Goal: Task Accomplishment & Management: Use online tool/utility

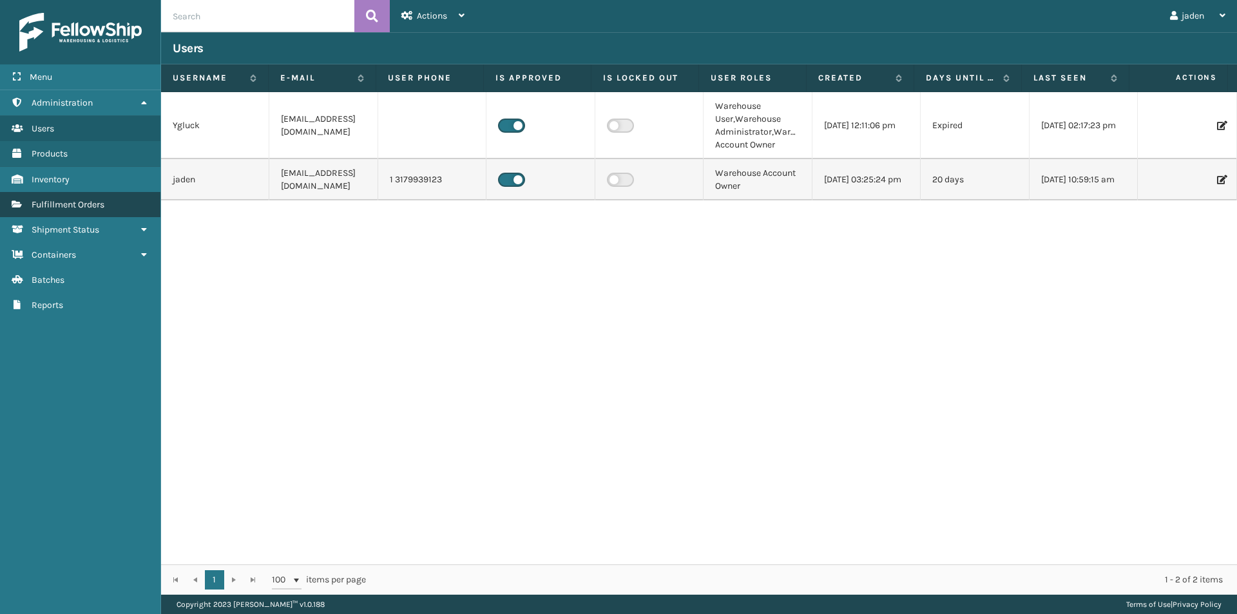
click at [76, 206] on span "Fulfillment Orders" at bounding box center [68, 204] width 73 height 11
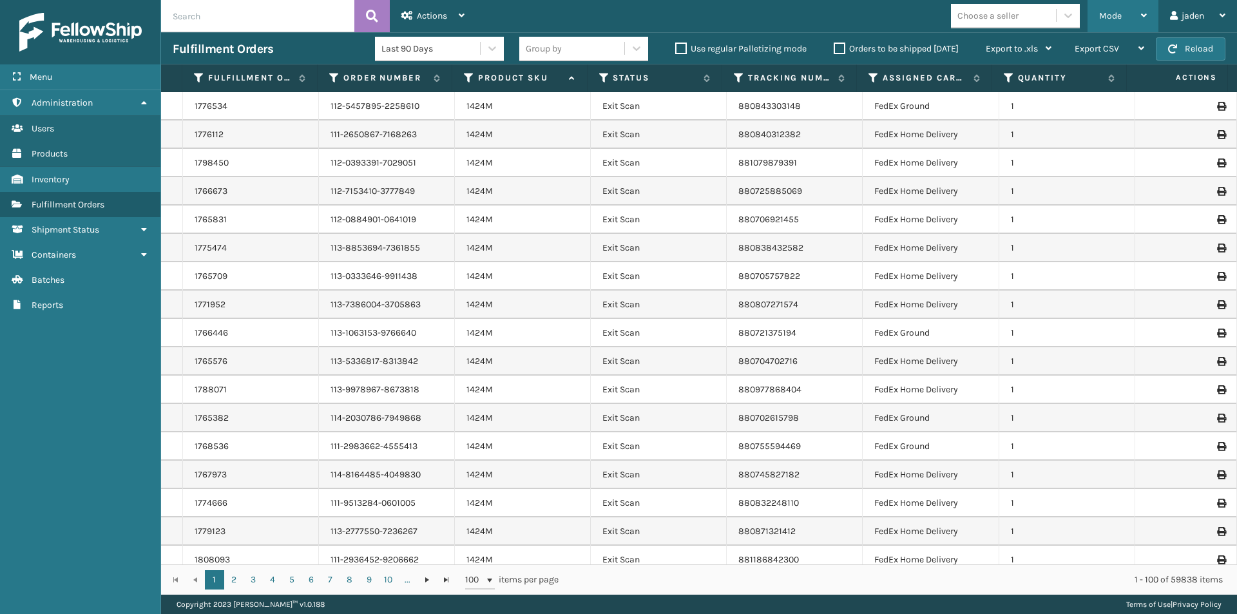
click at [1142, 23] on div "Mode" at bounding box center [1123, 16] width 48 height 32
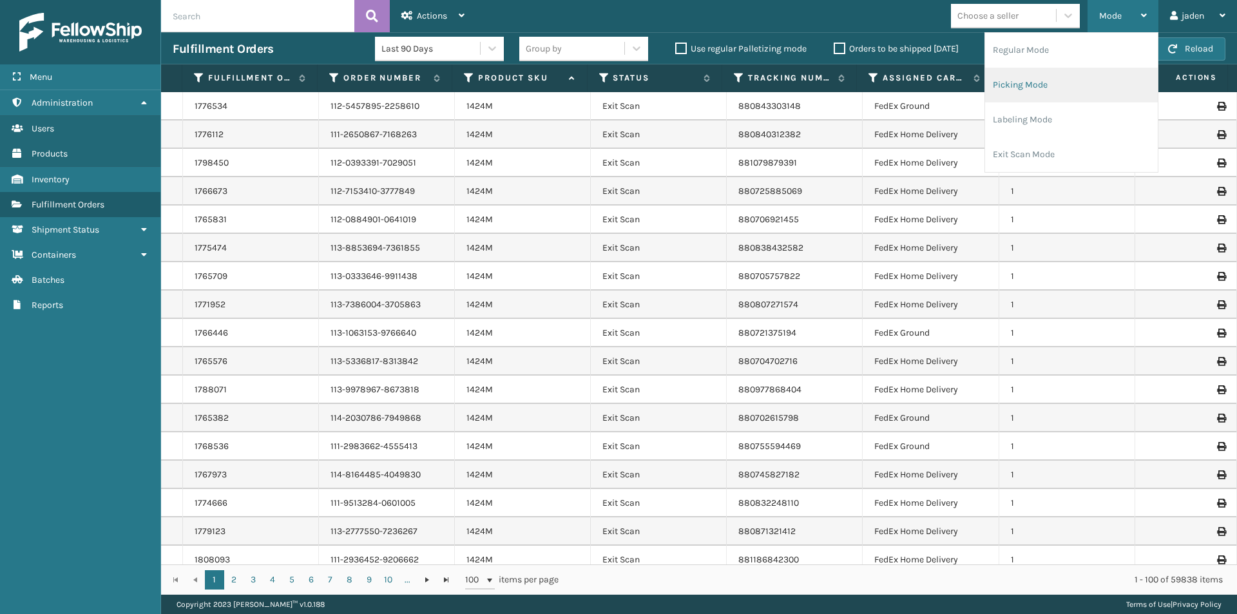
click at [1048, 79] on li "Picking Mode" at bounding box center [1071, 85] width 173 height 35
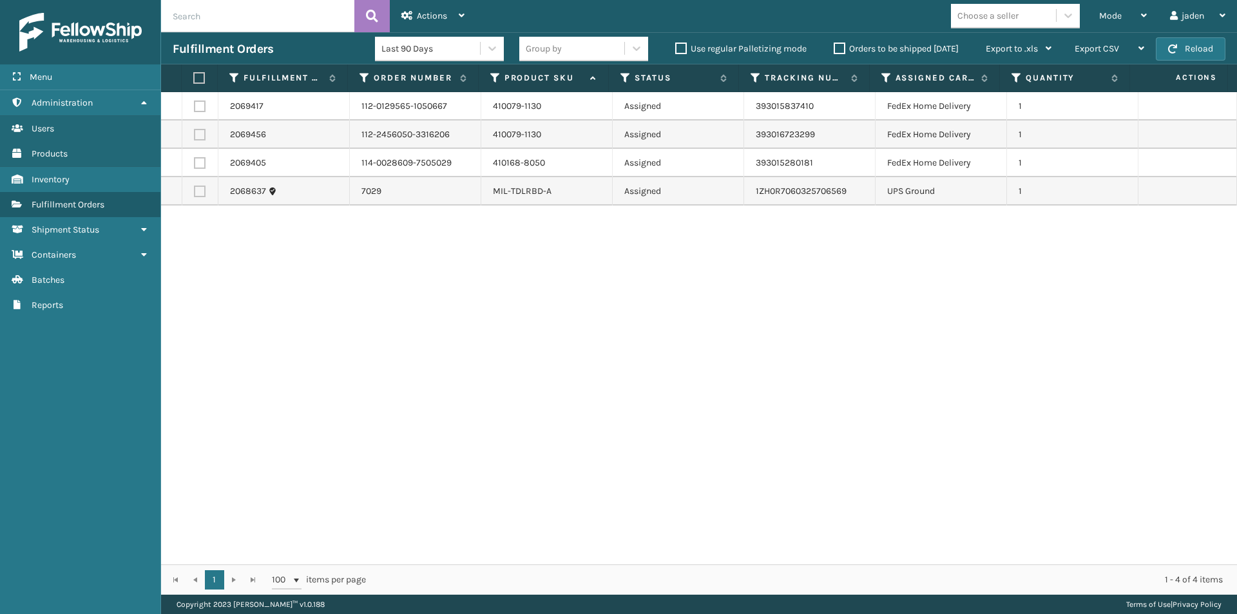
drag, startPoint x: 828, startPoint y: 358, endPoint x: 810, endPoint y: 354, distance: 18.5
drag, startPoint x: 810, startPoint y: 354, endPoint x: 467, endPoint y: 253, distance: 357.6
click at [522, 347] on div "2069417 112-0129565-1050667 410079-1130 Assigned 393015837410 FedEx Home Delive…" at bounding box center [699, 328] width 1076 height 472
click at [195, 114] on td at bounding box center [200, 106] width 36 height 28
click at [196, 133] on label at bounding box center [200, 135] width 12 height 12
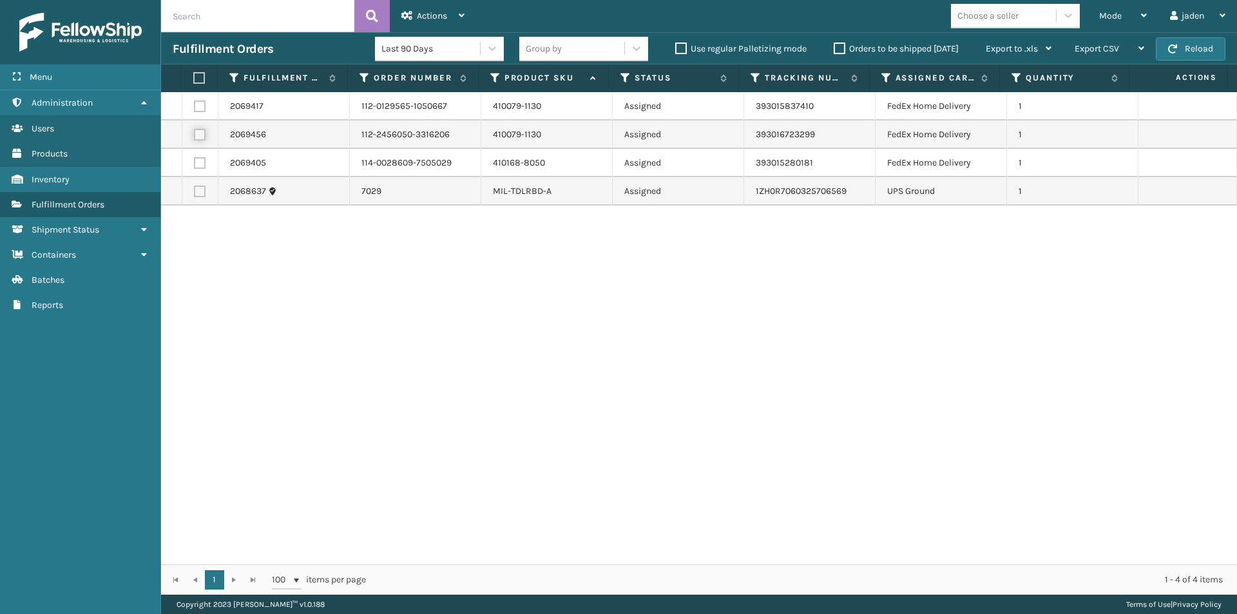
click at [195, 133] on input "checkbox" at bounding box center [194, 133] width 1 height 8
checkbox input "true"
click at [200, 159] on label at bounding box center [200, 163] width 12 height 12
click at [195, 159] on input "checkbox" at bounding box center [194, 161] width 1 height 8
checkbox input "true"
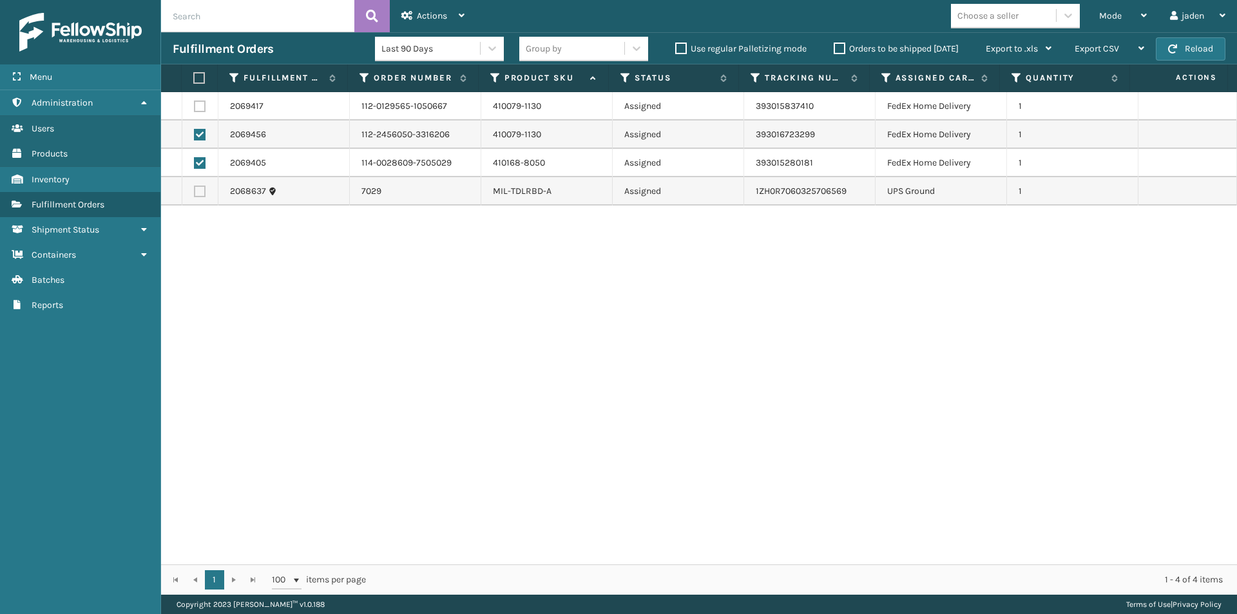
click at [200, 104] on label at bounding box center [200, 107] width 12 height 12
click at [195, 104] on input "checkbox" at bounding box center [194, 105] width 1 height 8
checkbox input "true"
click at [433, 6] on div "Actions" at bounding box center [432, 16] width 63 height 32
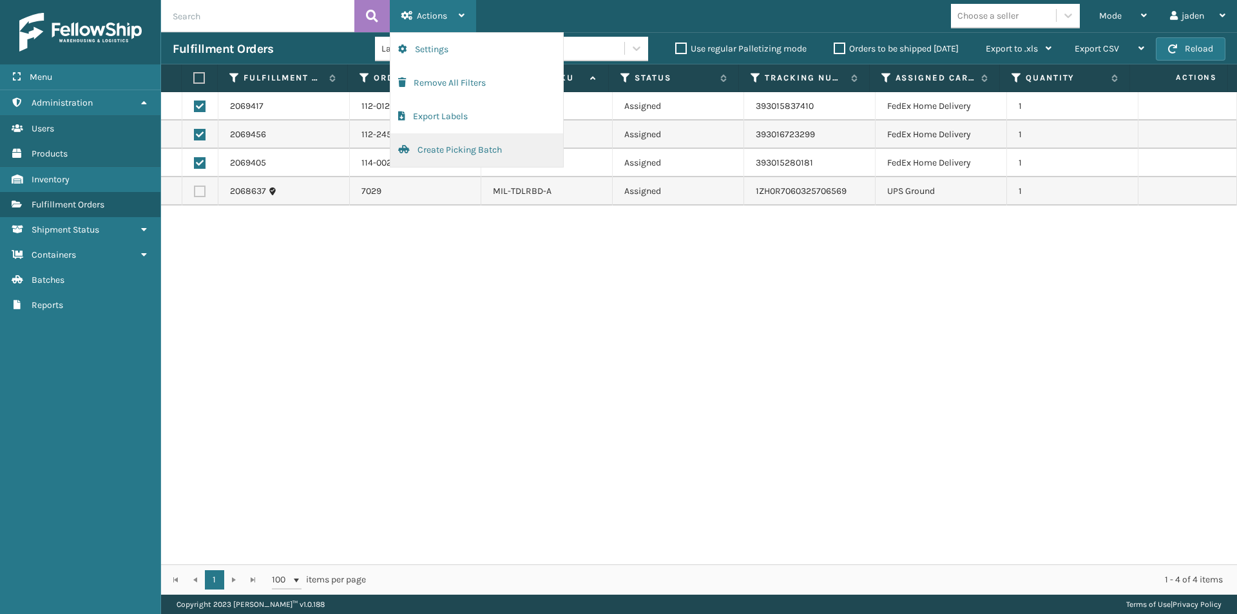
click at [438, 157] on button "Create Picking Batch" at bounding box center [476, 150] width 173 height 34
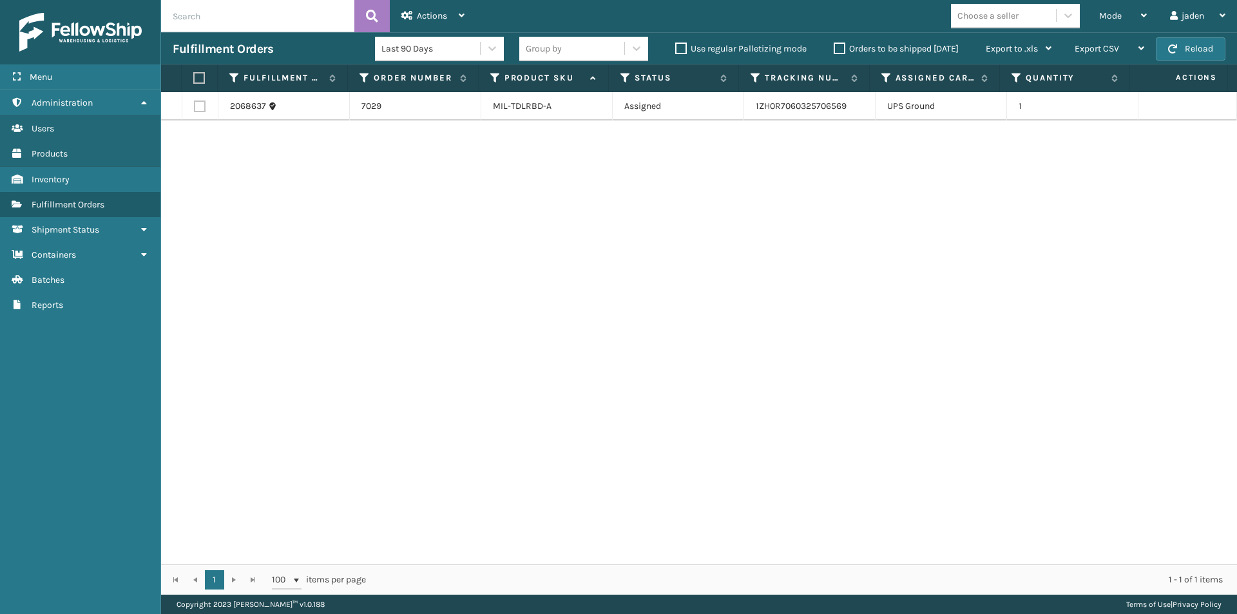
click at [202, 82] on label at bounding box center [197, 78] width 8 height 12
click at [194, 82] on input "checkbox" at bounding box center [193, 78] width 1 height 8
checkbox input "true"
click at [435, 23] on div "Actions" at bounding box center [432, 16] width 63 height 32
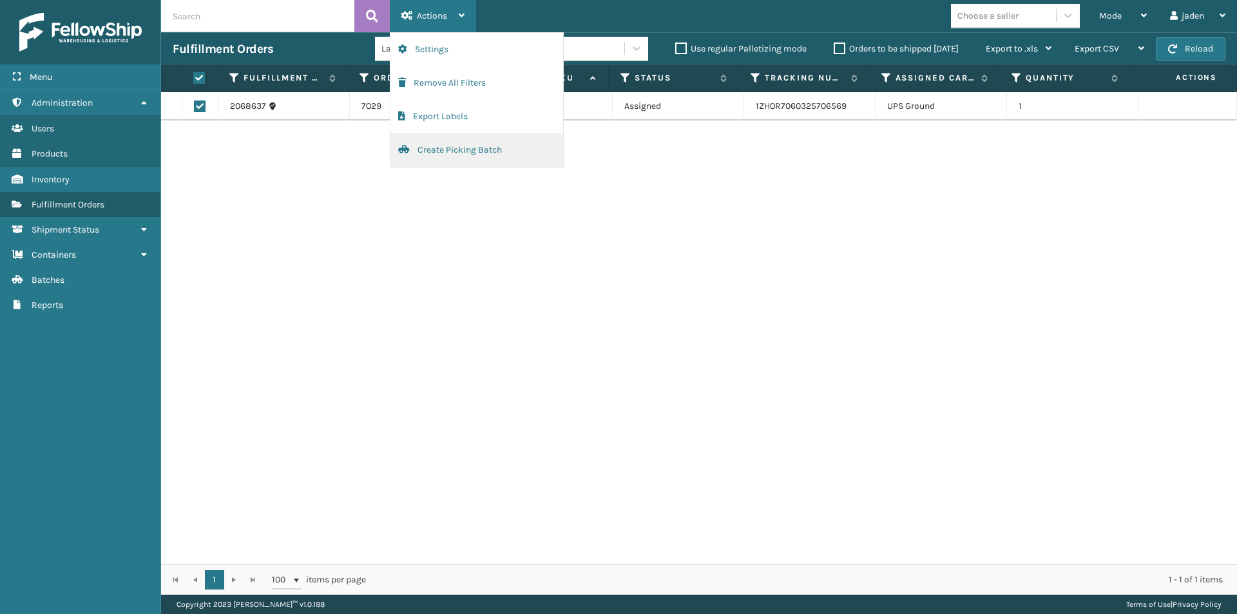
click at [452, 153] on button "Create Picking Batch" at bounding box center [476, 150] width 173 height 34
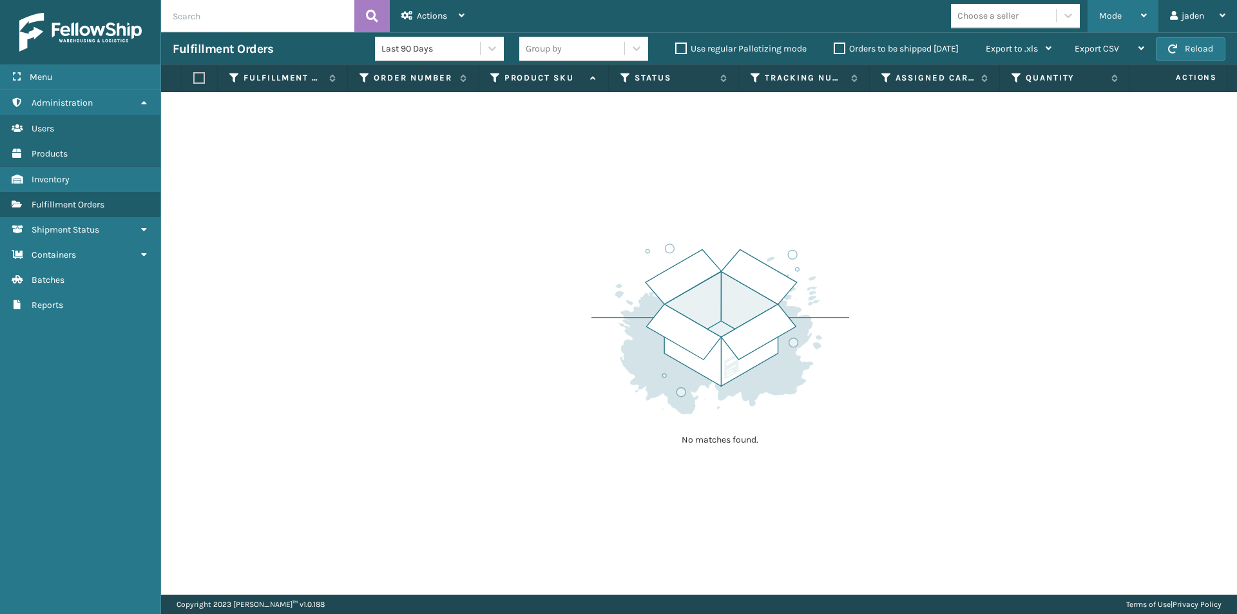
click at [1120, 10] on div "Mode" at bounding box center [1123, 16] width 48 height 32
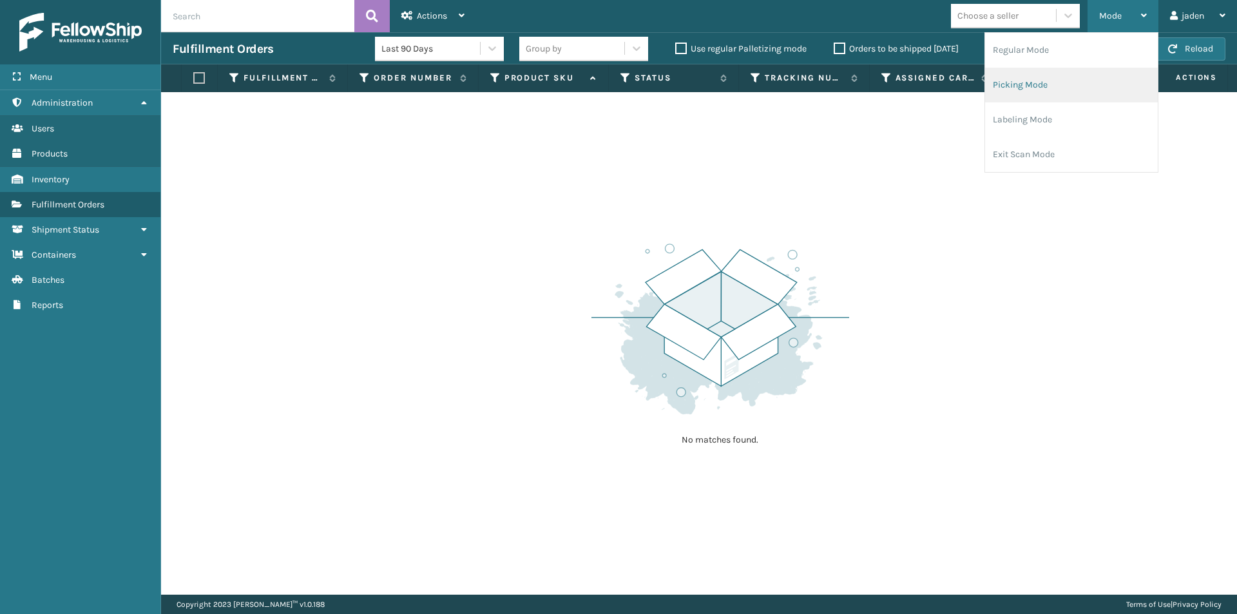
click at [1039, 87] on li "Picking Mode" at bounding box center [1071, 85] width 173 height 35
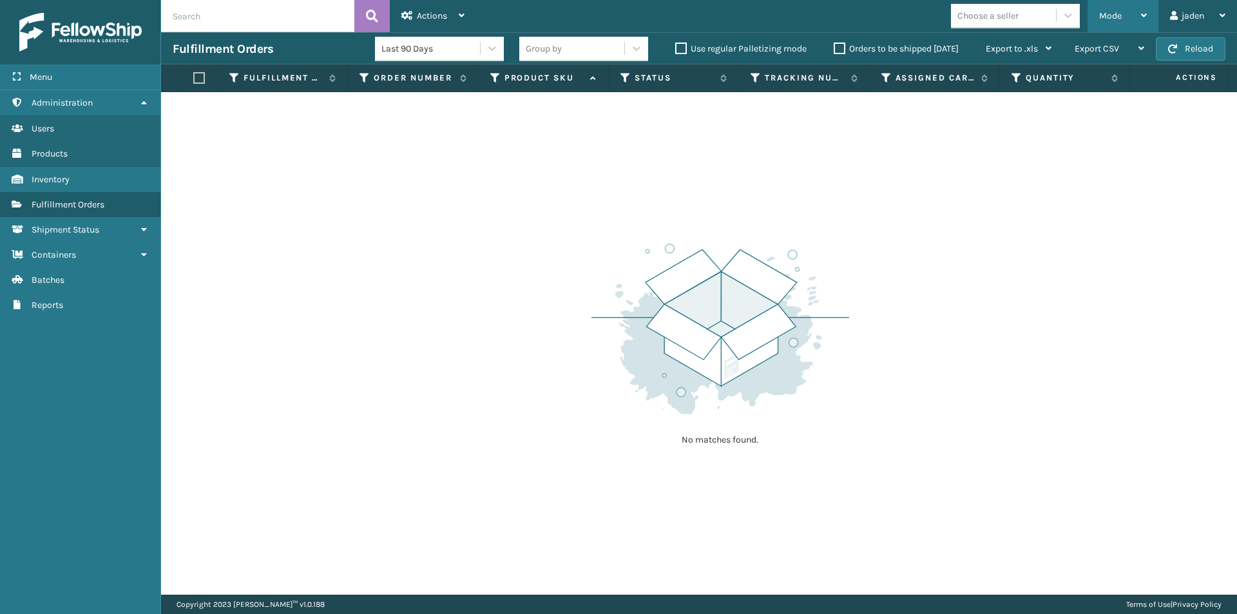
click at [1122, 14] on div "Mode" at bounding box center [1123, 16] width 48 height 32
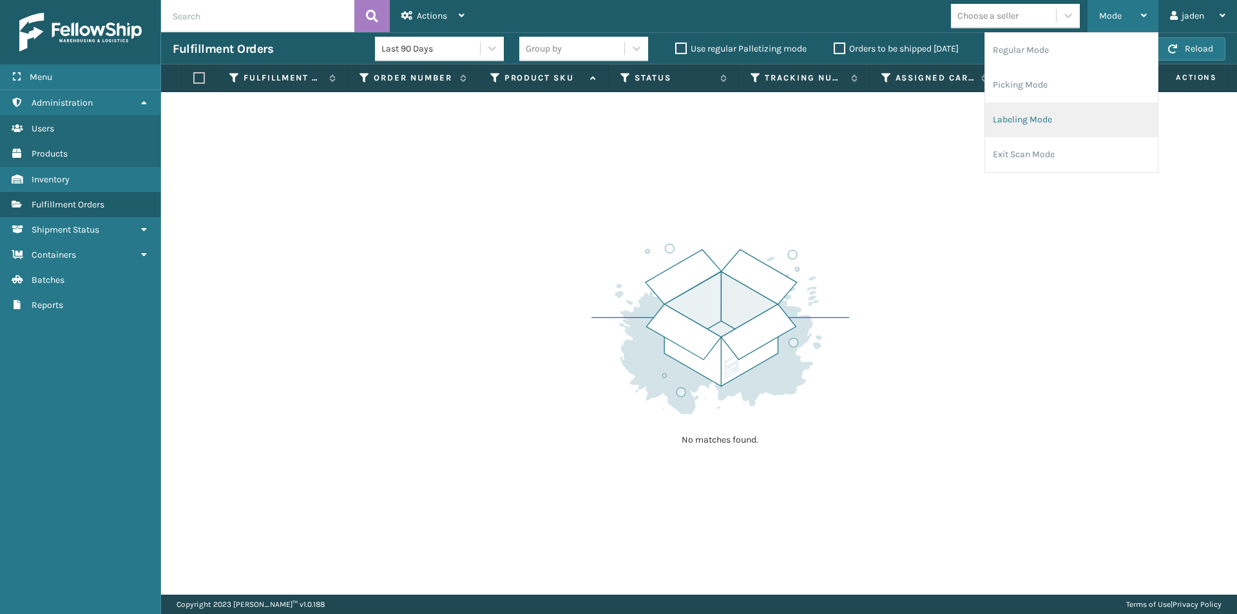
click at [1057, 127] on li "Labeling Mode" at bounding box center [1071, 119] width 173 height 35
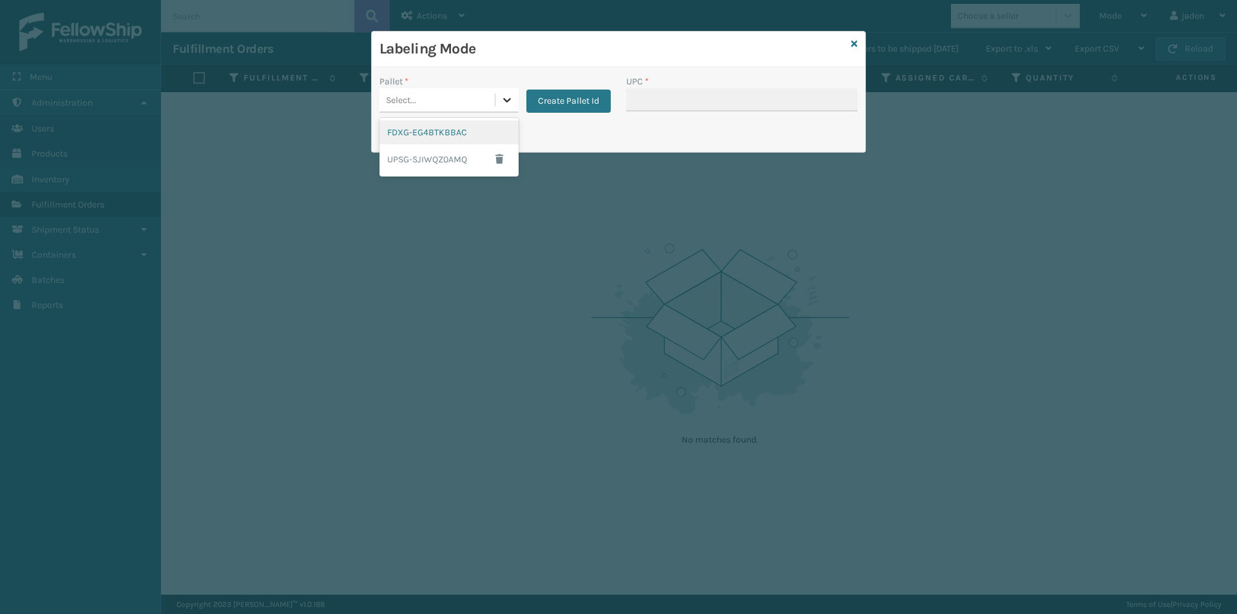
click at [503, 108] on div at bounding box center [506, 99] width 23 height 23
drag, startPoint x: 442, startPoint y: 123, endPoint x: 715, endPoint y: 105, distance: 273.8
click at [465, 124] on div "FDXG-EG4BTKBBAC" at bounding box center [449, 132] width 139 height 24
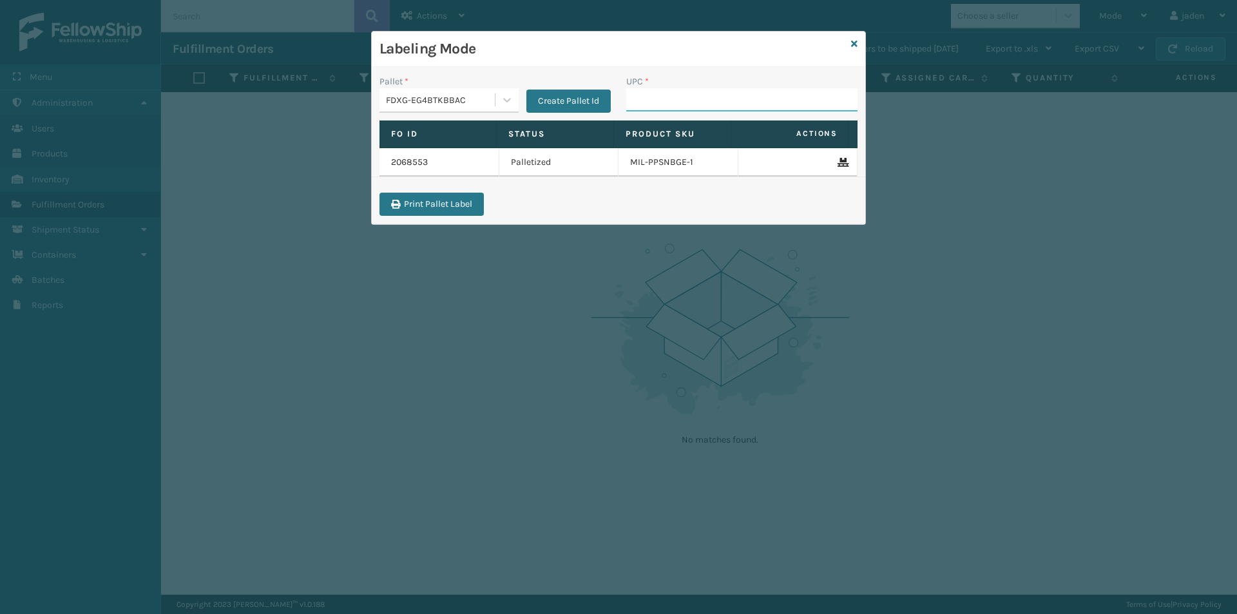
click at [715, 105] on input "UPC *" at bounding box center [741, 99] width 231 height 23
type input "410069-1110"
type input "410069-1160"
type input "410079-1110"
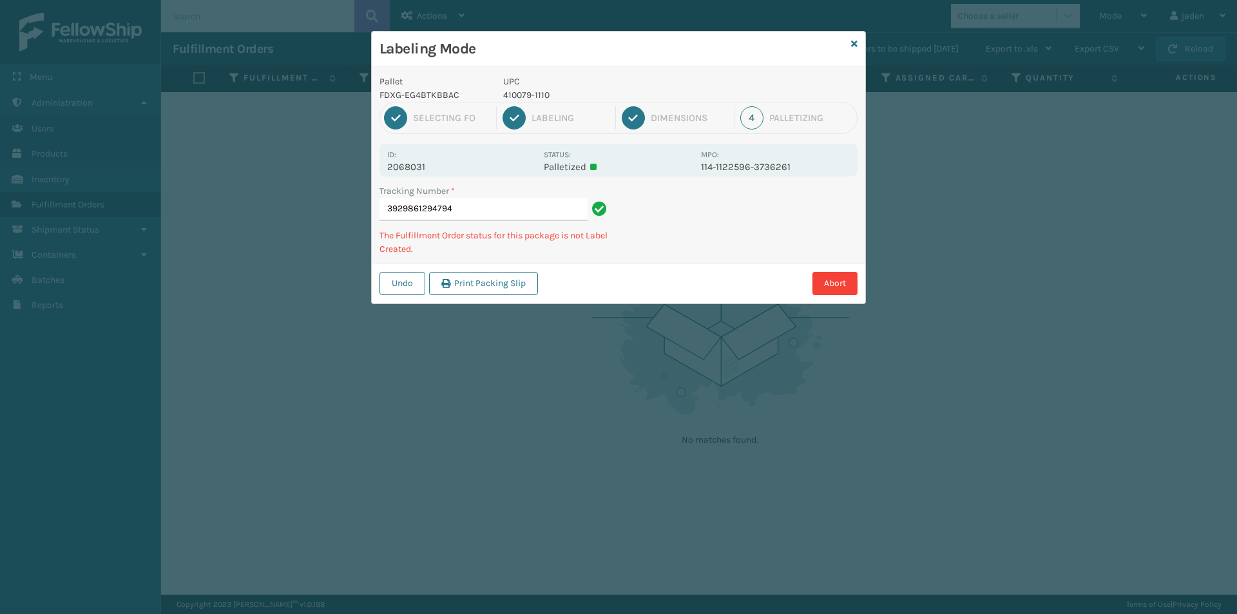
type input "39298612947944"
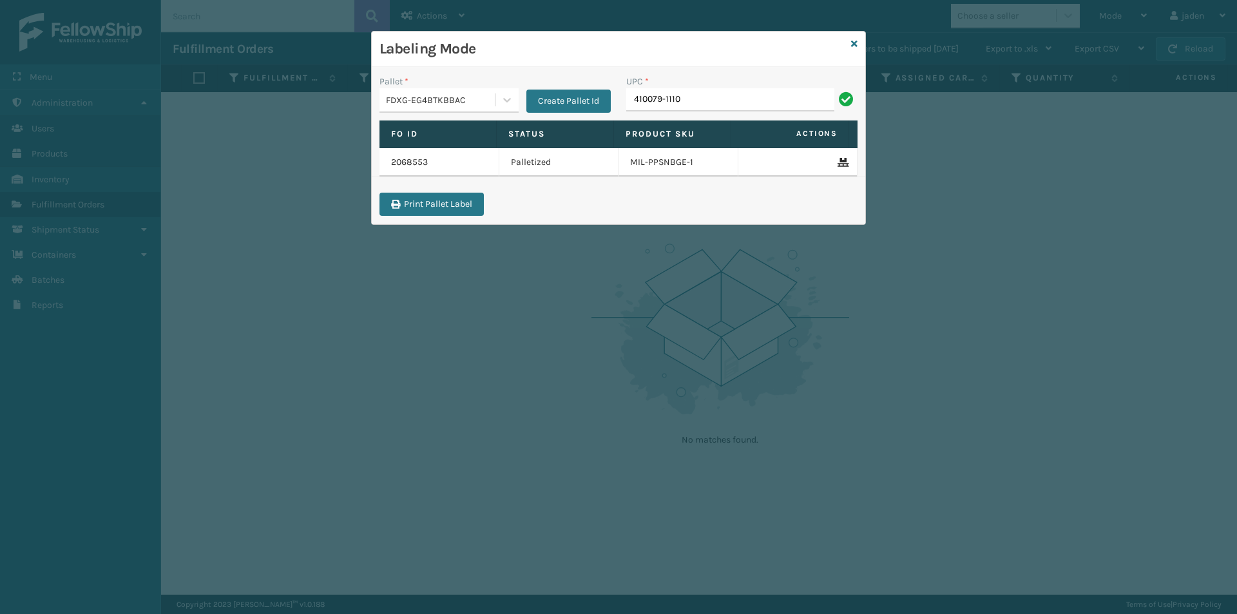
type input "410079-1110"
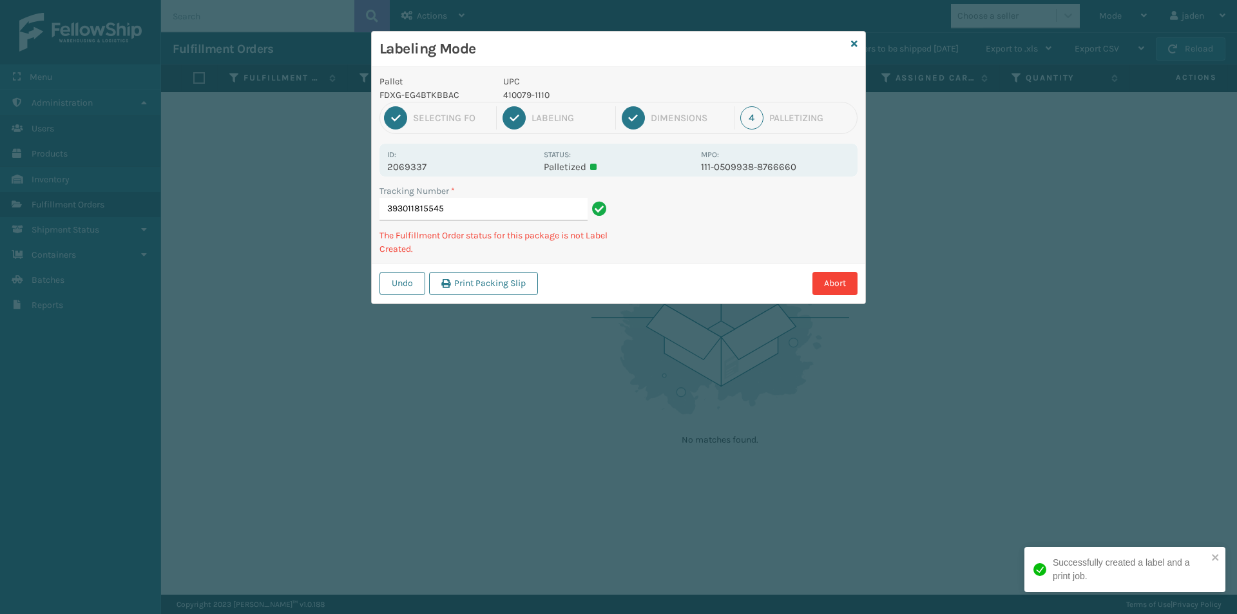
type input "3930118155454"
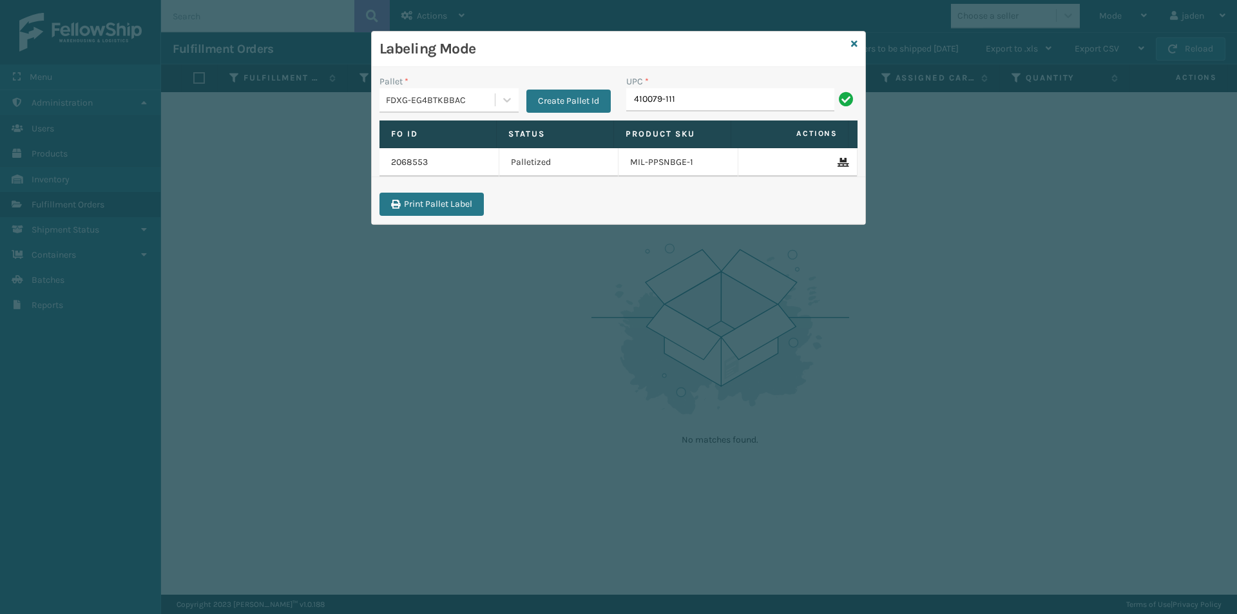
type input "410079-111"
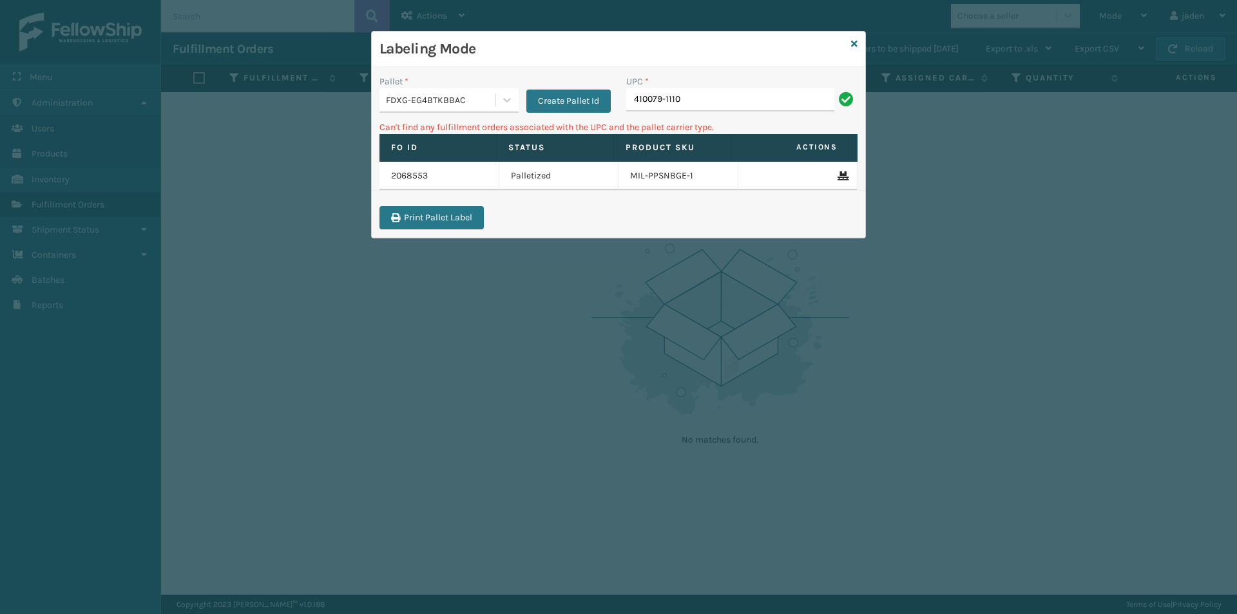
type input "410079-1110"
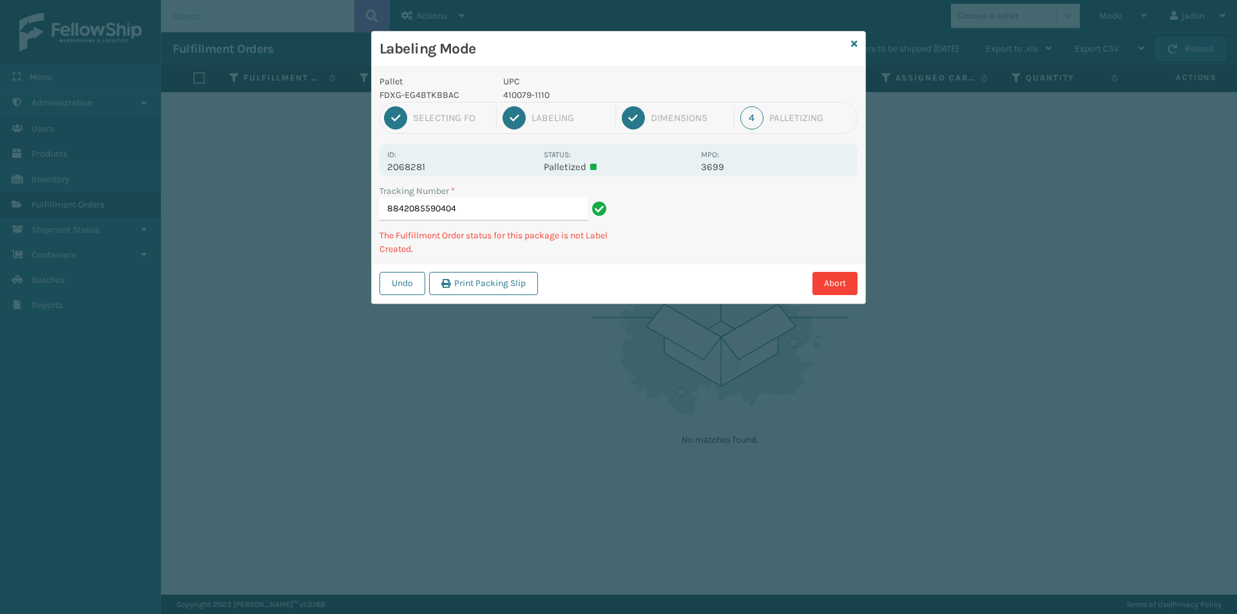
type input "88420855904044"
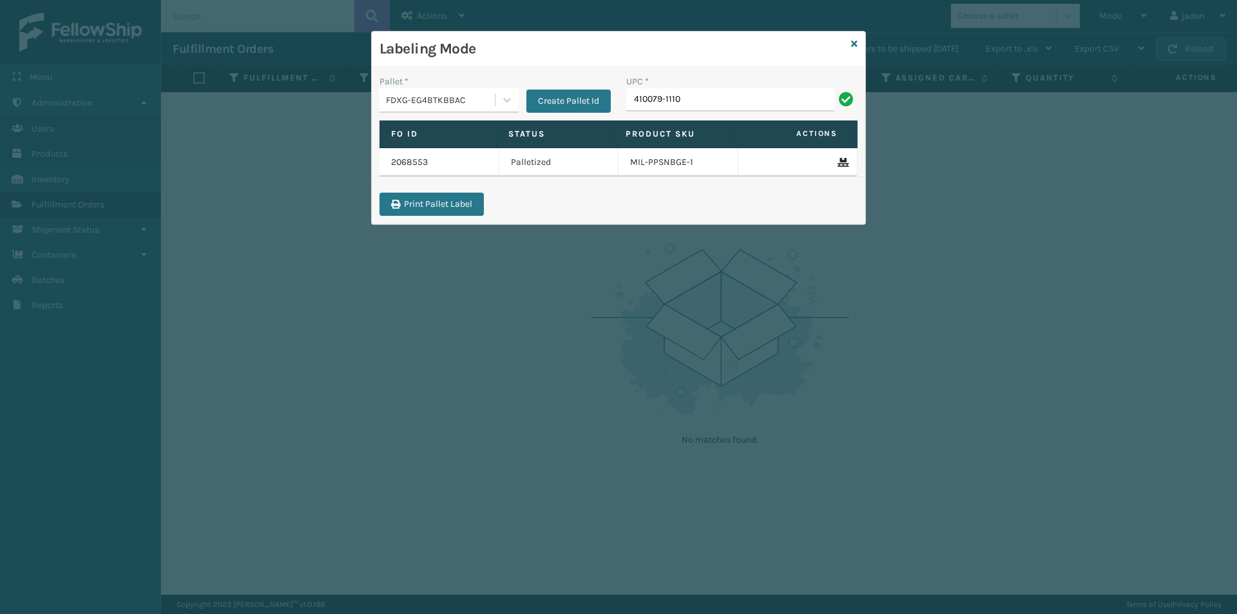
type input "410079-1110"
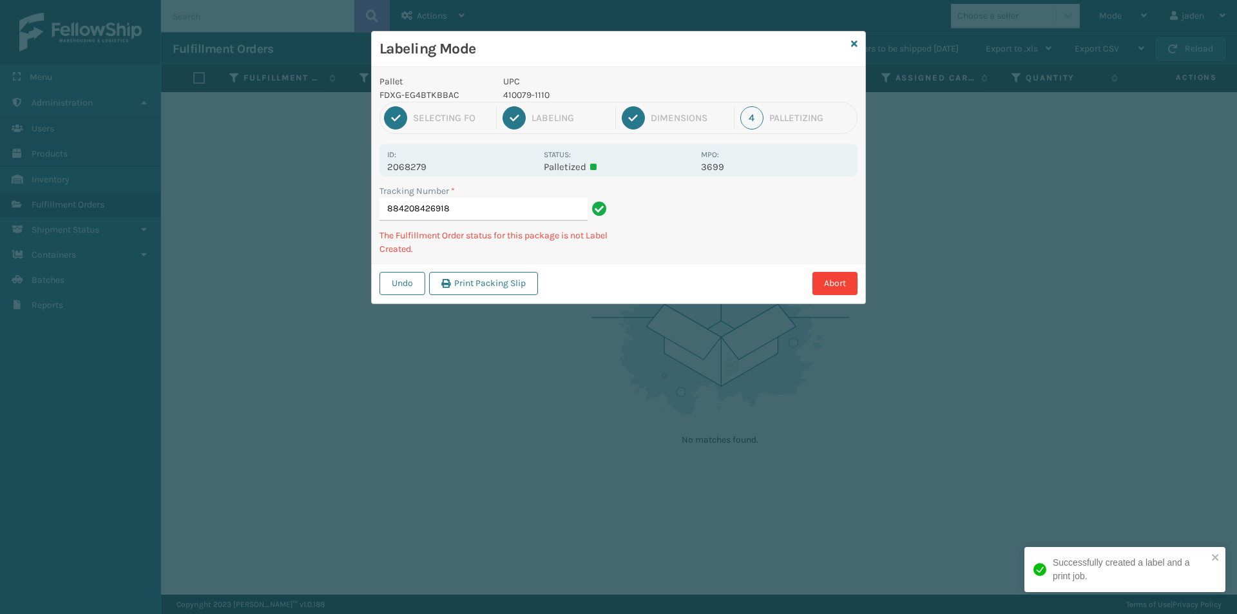
type input "8842084269184"
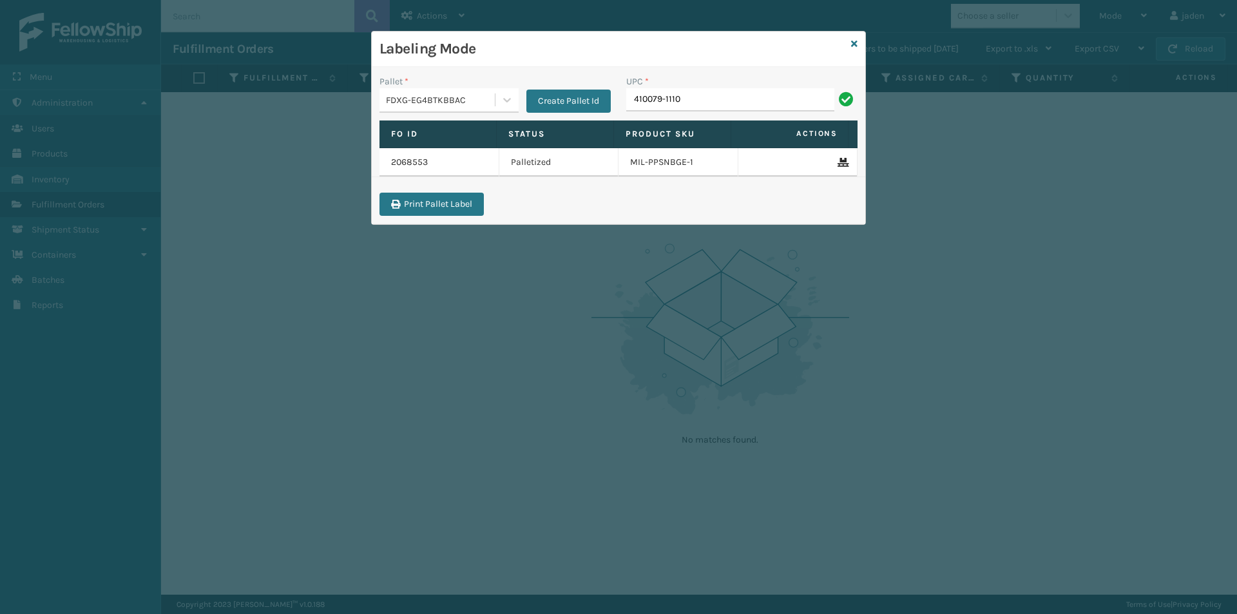
type input "410079-1110"
type input "410107-1120"
type input "410107-1150"
type input "410167-1150"
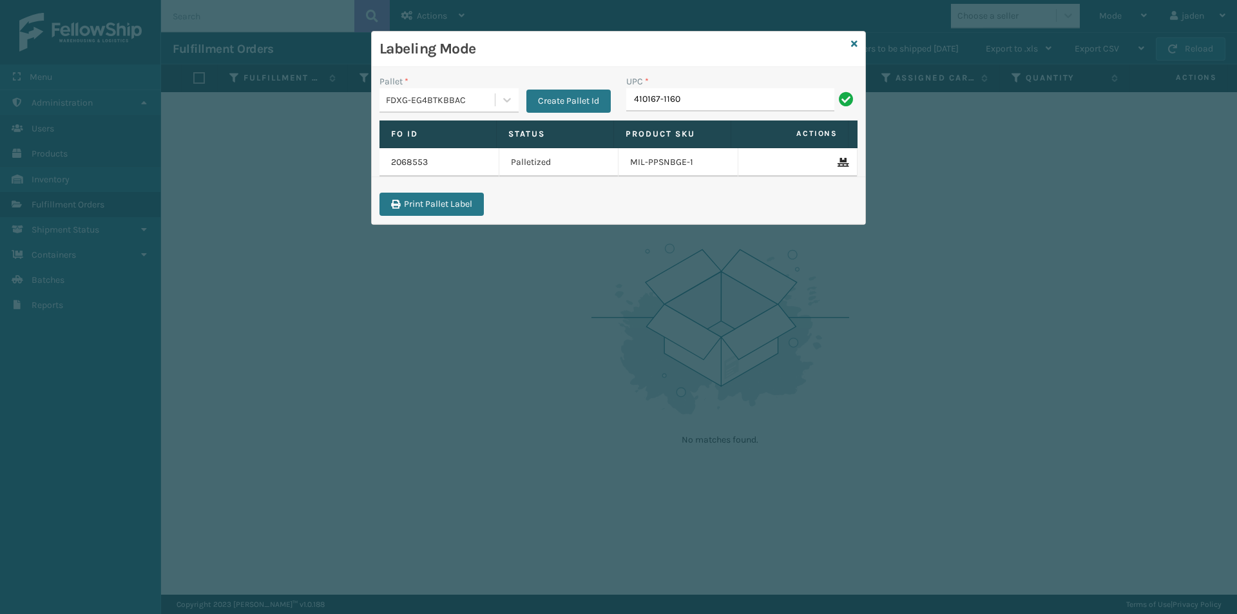
type input "410167-1160"
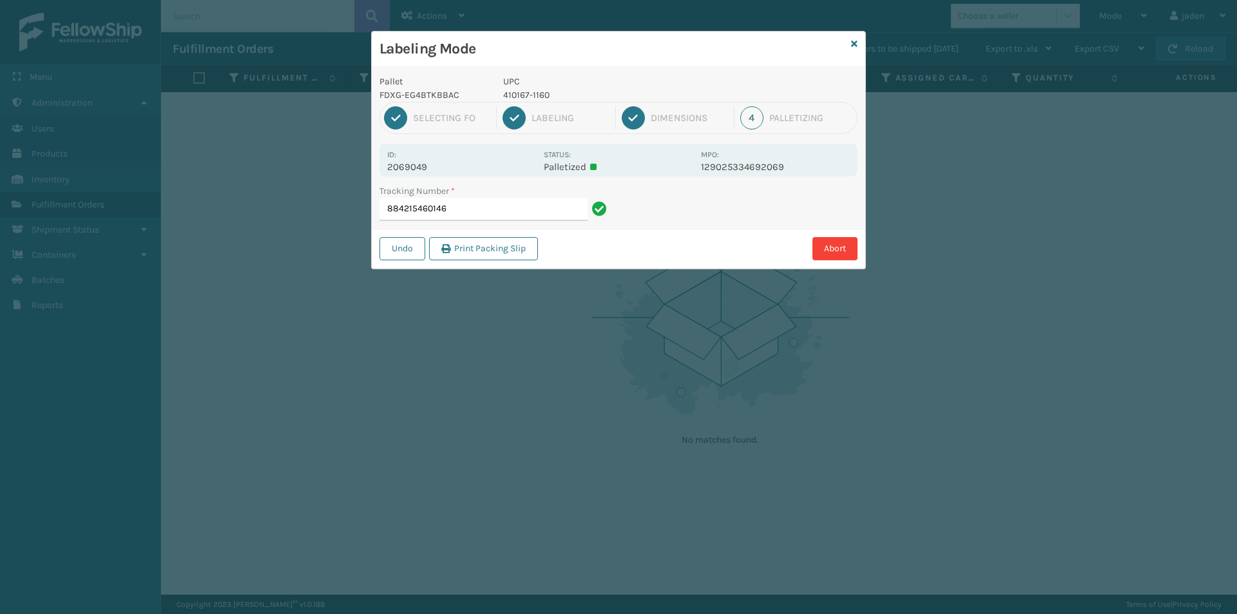
type input "8842154601464"
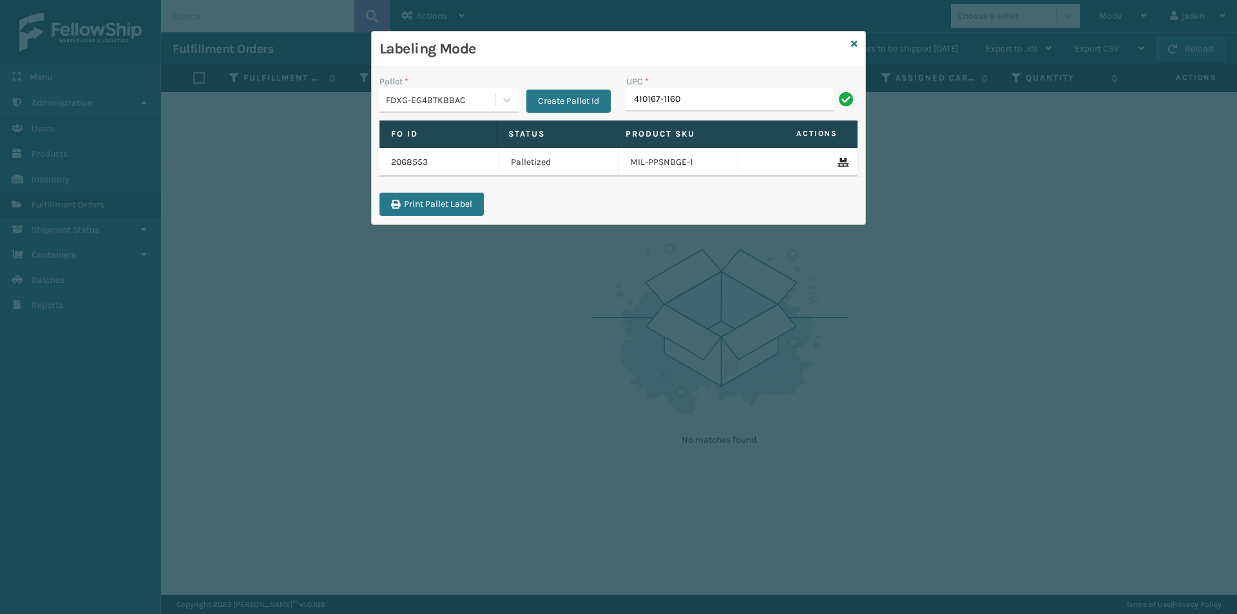
type input "410167-1160"
type input "410168-8020"
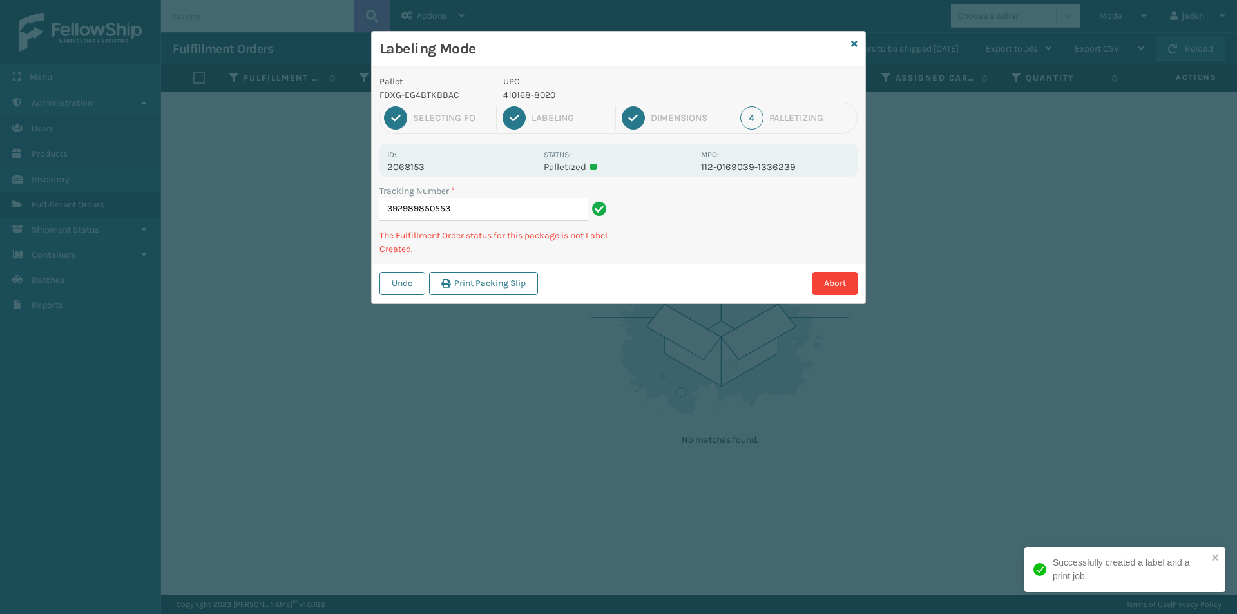
click at [526, 82] on p "UPC" at bounding box center [598, 82] width 190 height 14
click at [526, 93] on p "410168-8020" at bounding box center [598, 95] width 190 height 14
copy p "410168-8020"
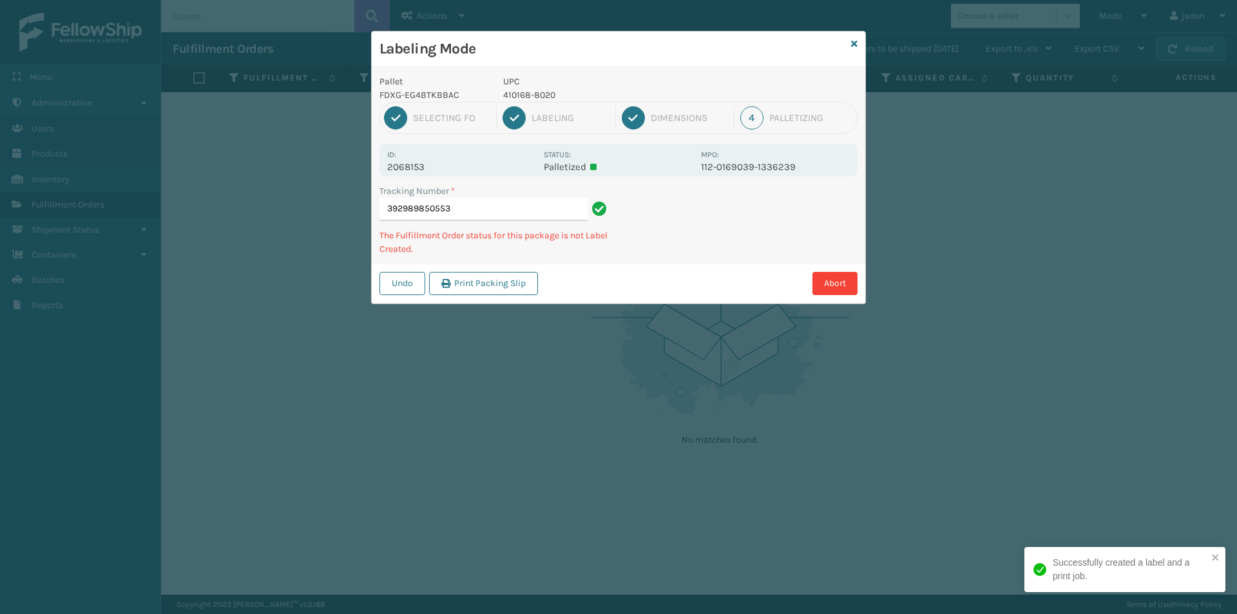
drag, startPoint x: 789, startPoint y: 264, endPoint x: 653, endPoint y: 307, distance: 142.8
click at [653, 307] on div "Labeling Mode Pallet FDXG-EG4BTKBBAC UPC 410168-8020 1 Selecting FO 2 Labeling …" at bounding box center [618, 307] width 1237 height 614
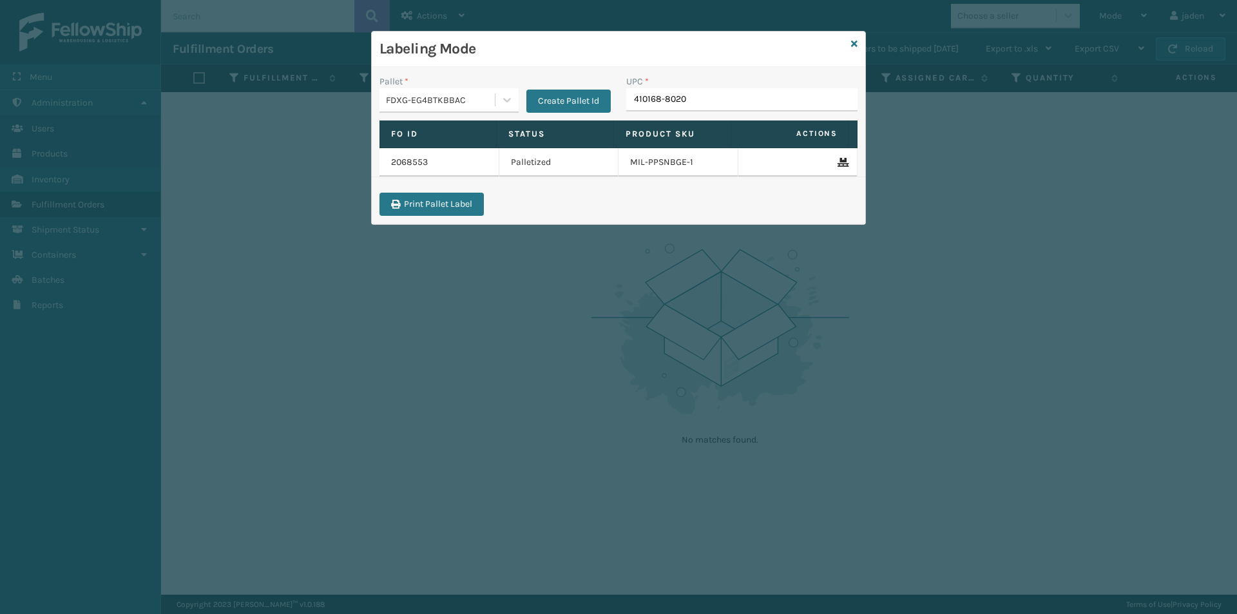
type input "410168-8020"
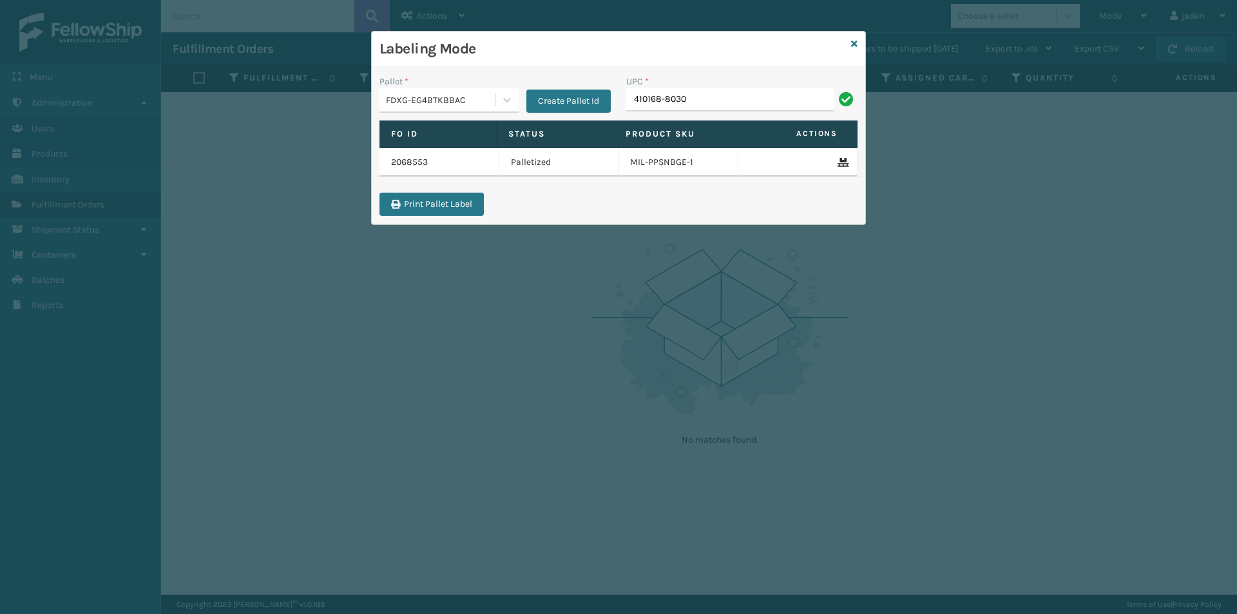
type input "410168-8030"
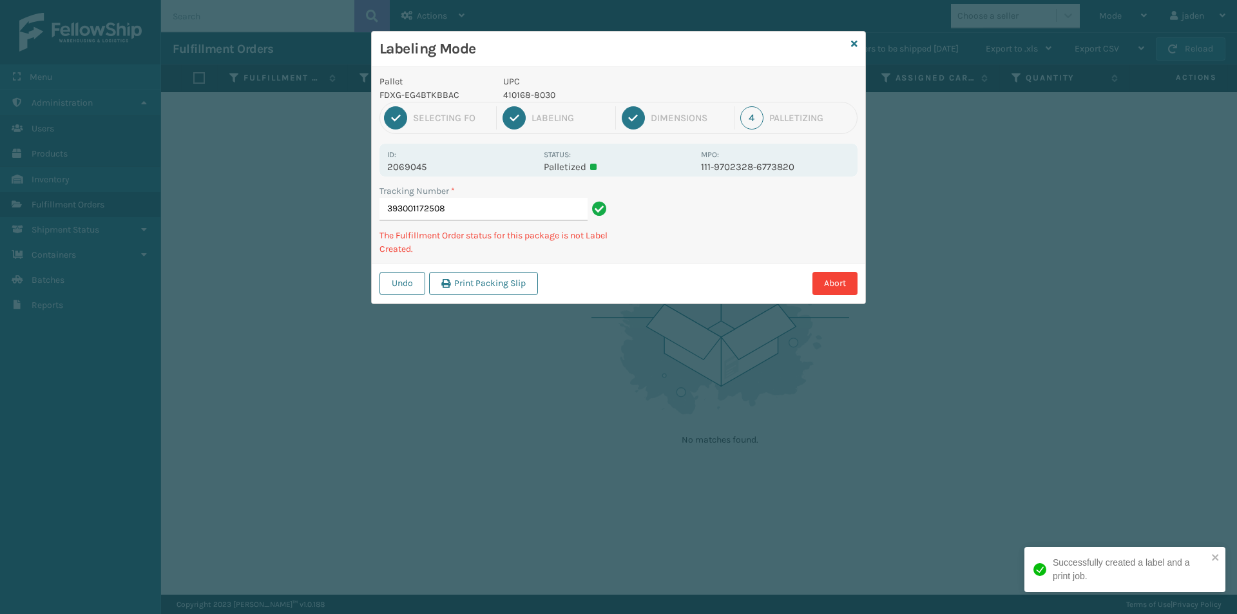
click at [532, 89] on p "410168-8030" at bounding box center [598, 95] width 190 height 14
click at [530, 89] on p "410168-8030" at bounding box center [598, 95] width 190 height 14
copy p "410168-8030"
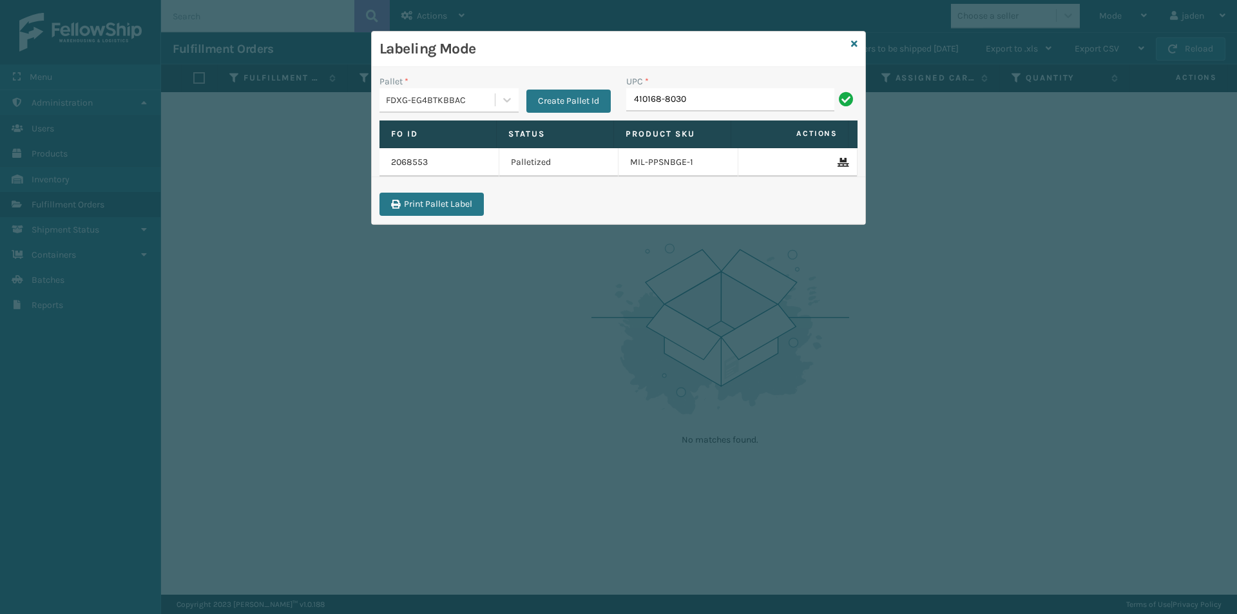
type input "410168-8030"
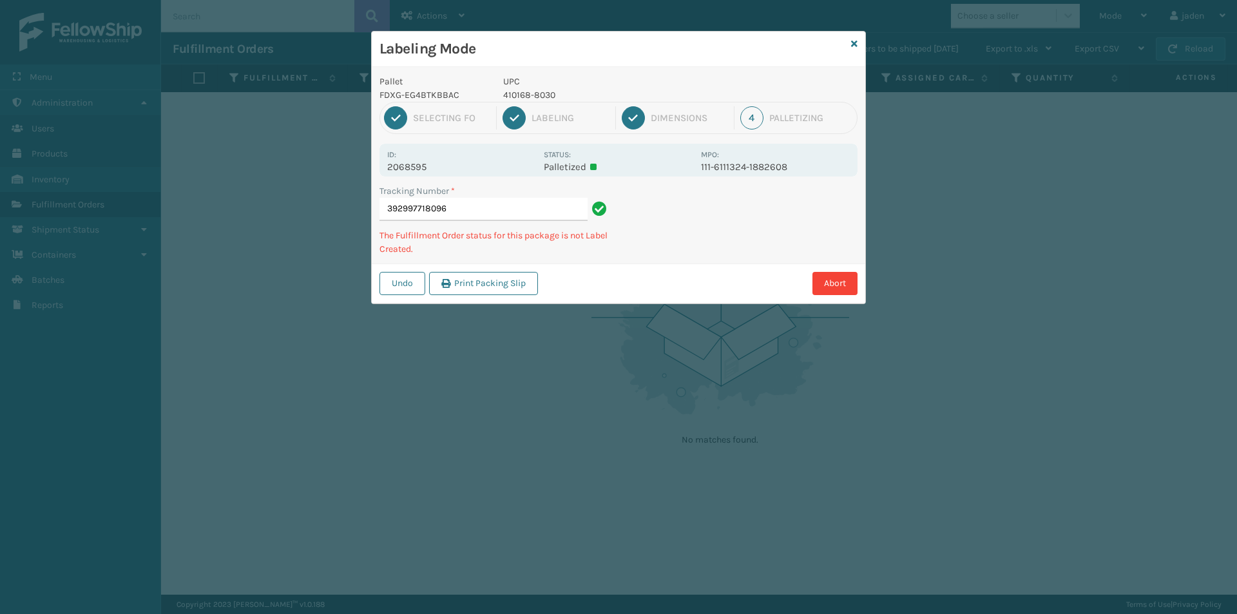
click at [537, 101] on p "410168-8030" at bounding box center [598, 95] width 190 height 14
click at [536, 100] on p "410168-8030" at bounding box center [598, 95] width 190 height 14
copy p "410168-8030"
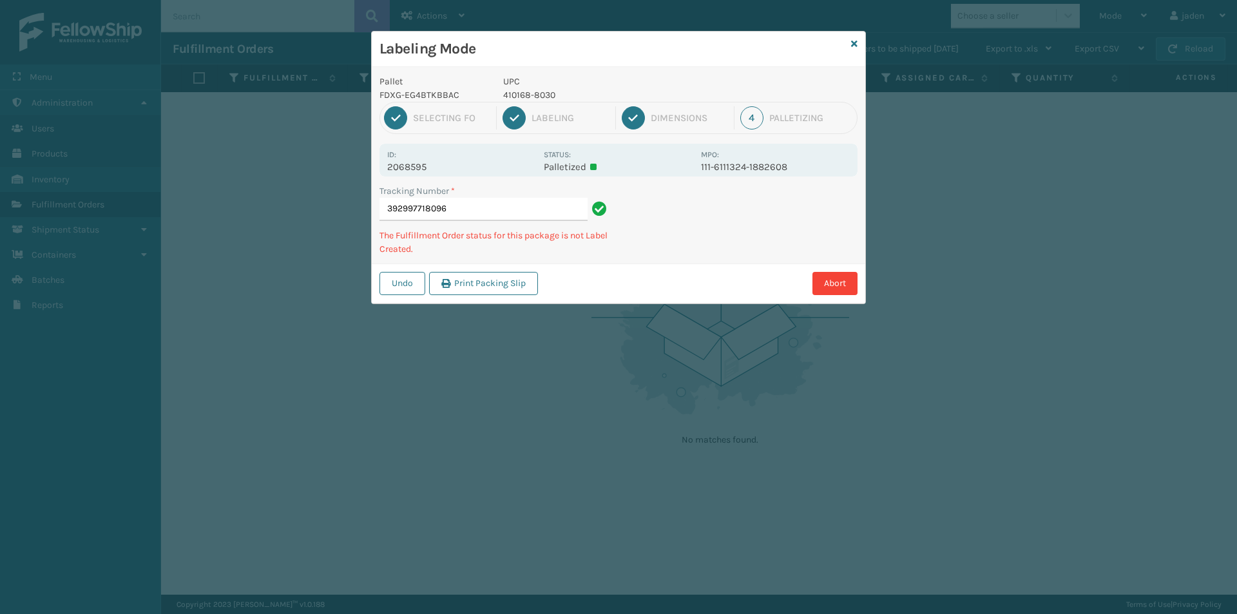
drag, startPoint x: 782, startPoint y: 221, endPoint x: 720, endPoint y: 264, distance: 74.5
click at [720, 264] on div "Pallet FDXG-EG4BTKBBAC UPC 410168-8030 1 Selecting FO 2 Labeling 3 Dimensions 4…" at bounding box center [619, 185] width 494 height 236
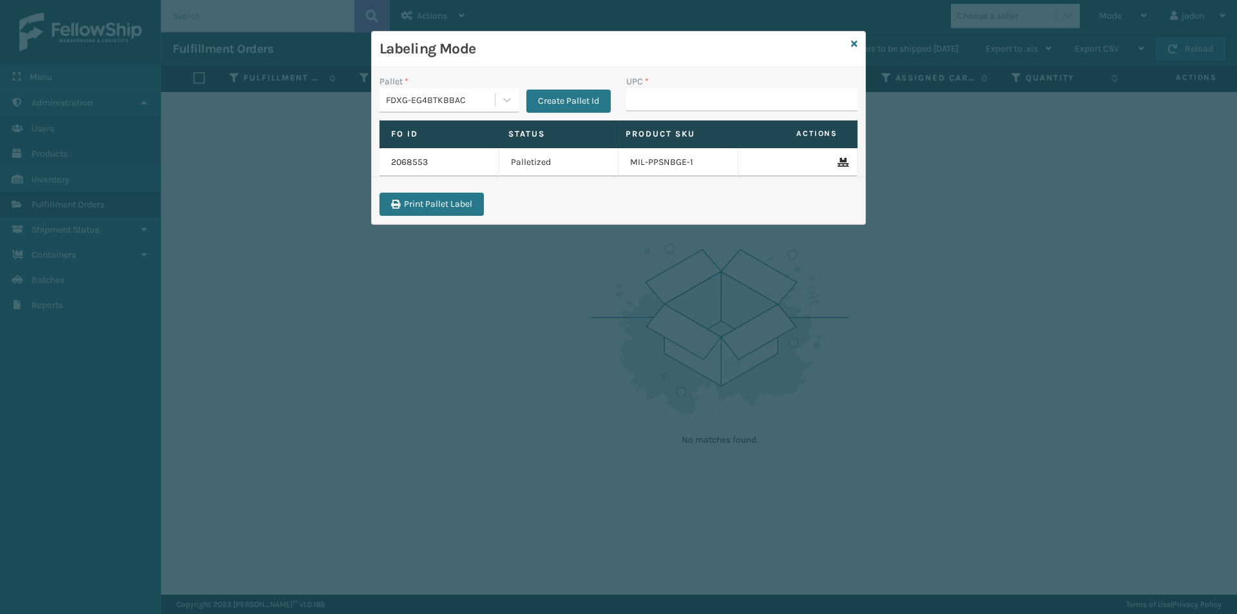
drag, startPoint x: 679, startPoint y: 109, endPoint x: 677, endPoint y: 94, distance: 14.9
type input "410168-8030"
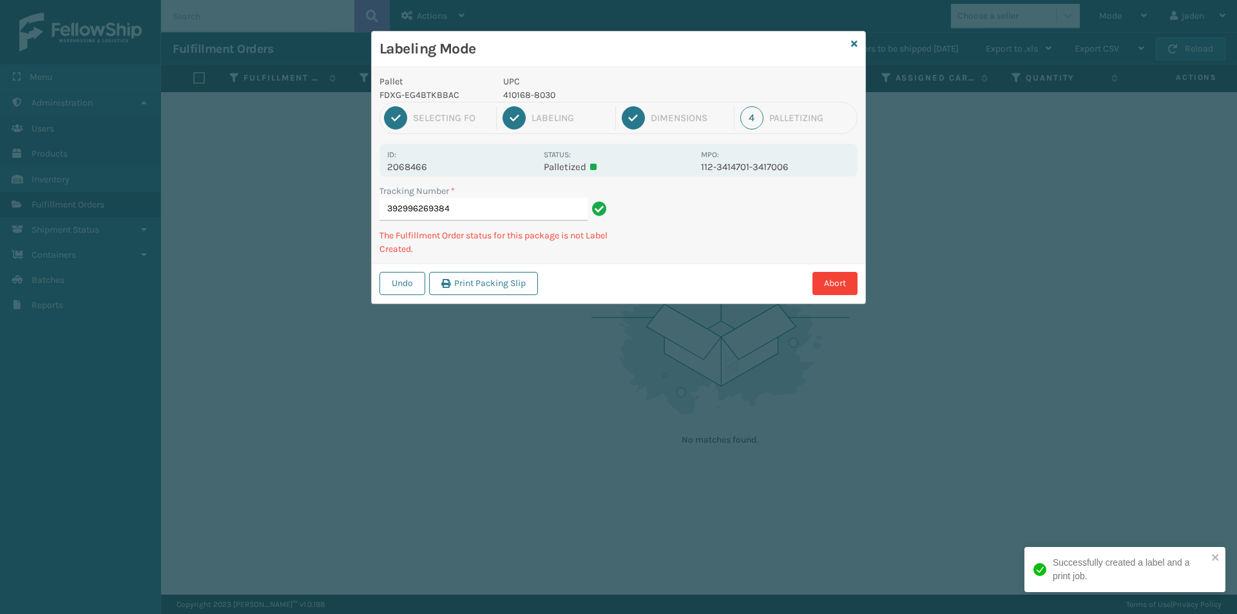
drag, startPoint x: 740, startPoint y: 226, endPoint x: 816, endPoint y: 197, distance: 82.2
click at [685, 254] on div "Pallet FDXG-EG4BTKBBAC UPC 410168-8030 1 Selecting FO 2 Labeling 3 Dimensions 4…" at bounding box center [619, 185] width 494 height 236
drag, startPoint x: 814, startPoint y: 197, endPoint x: 860, endPoint y: 204, distance: 47.0
click at [700, 268] on div "Labeling Mode Pallet FDXG-EG4BTKBBAC UPC 410168-8030 1 Selecting FO 2 Labeling …" at bounding box center [618, 307] width 1237 height 614
drag, startPoint x: 870, startPoint y: 200, endPoint x: 863, endPoint y: 202, distance: 7.2
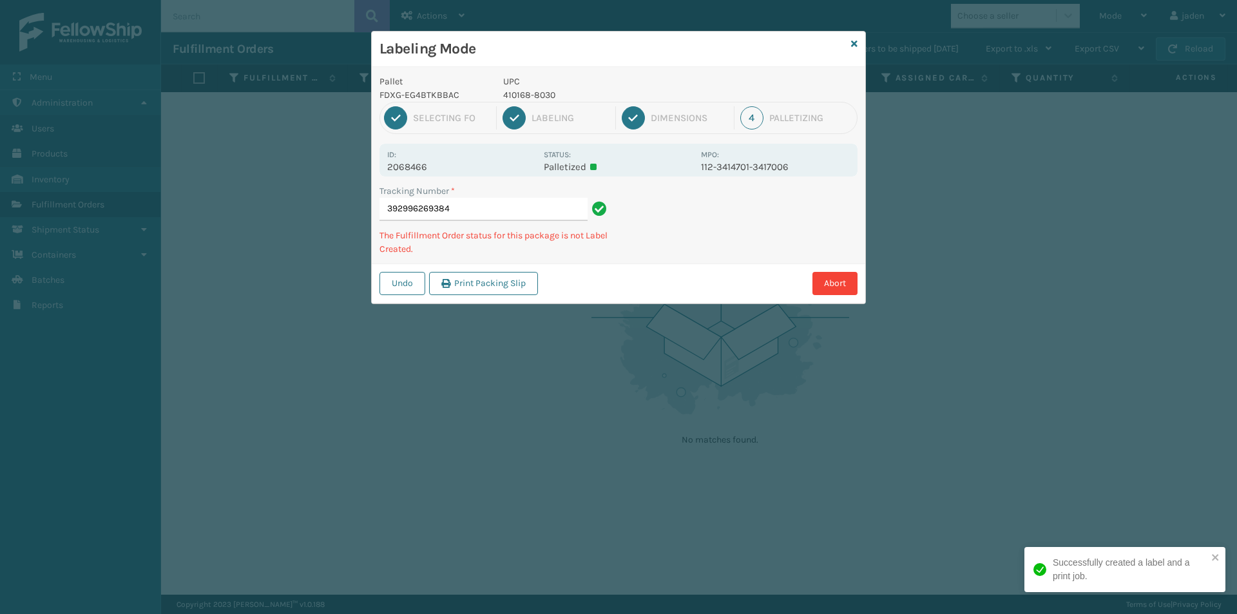
drag, startPoint x: 863, startPoint y: 202, endPoint x: 850, endPoint y: 222, distance: 24.1
click at [704, 302] on div "Labeling Mode Pallet FDXG-EG4BTKBBAC UPC 410168-8030 1 Selecting FO 2 Labeling …" at bounding box center [618, 307] width 1237 height 614
drag, startPoint x: 850, startPoint y: 222, endPoint x: 810, endPoint y: 245, distance: 46.5
drag, startPoint x: 810, startPoint y: 245, endPoint x: 646, endPoint y: 193, distance: 172.0
click at [653, 373] on div "Labeling Mode Pallet FDXG-EG4BTKBBAC UPC 410168-8030 1 Selecting FO 2 Labeling …" at bounding box center [618, 307] width 1237 height 614
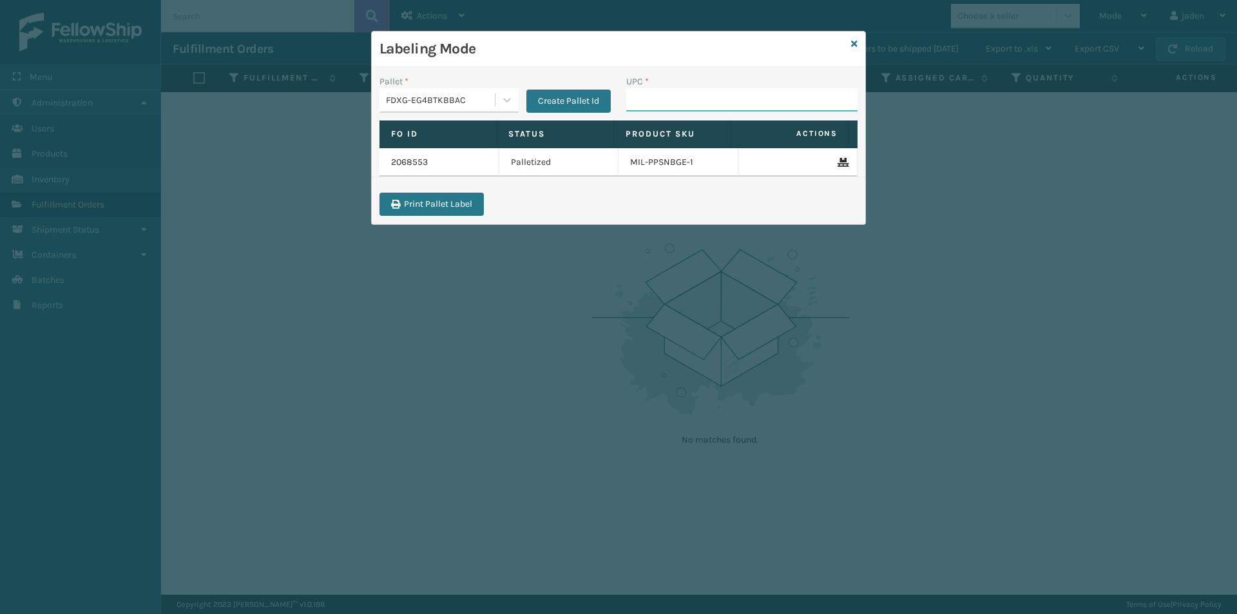
paste input "410168-8030"
type input "410168-8030"
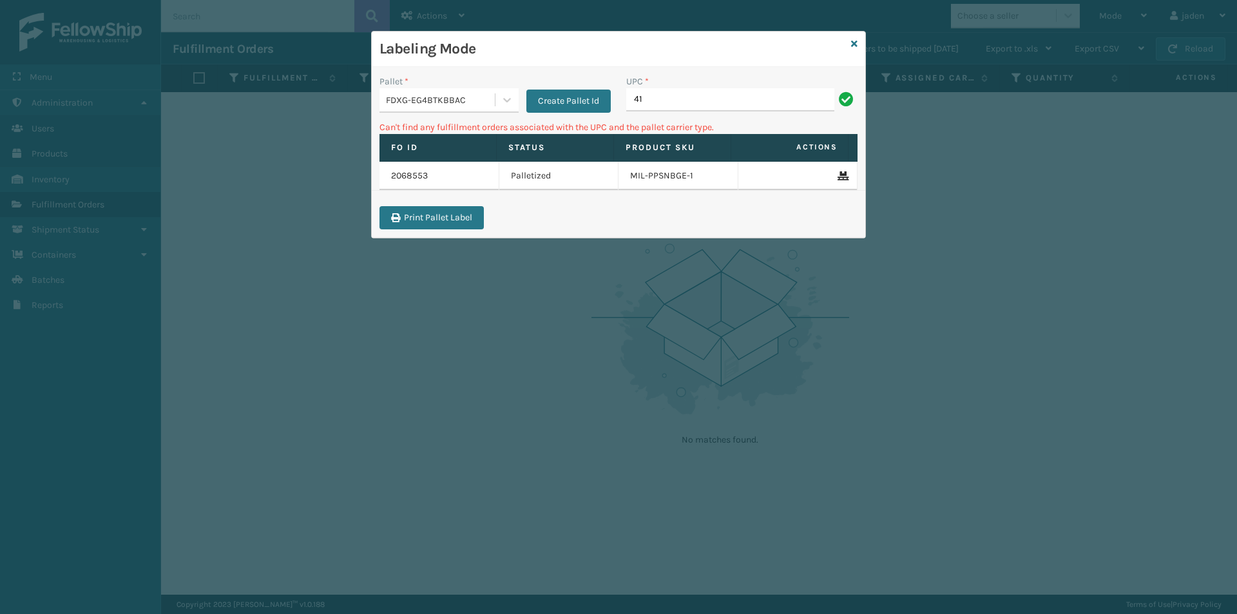
type input "4"
type input "410168-8050"
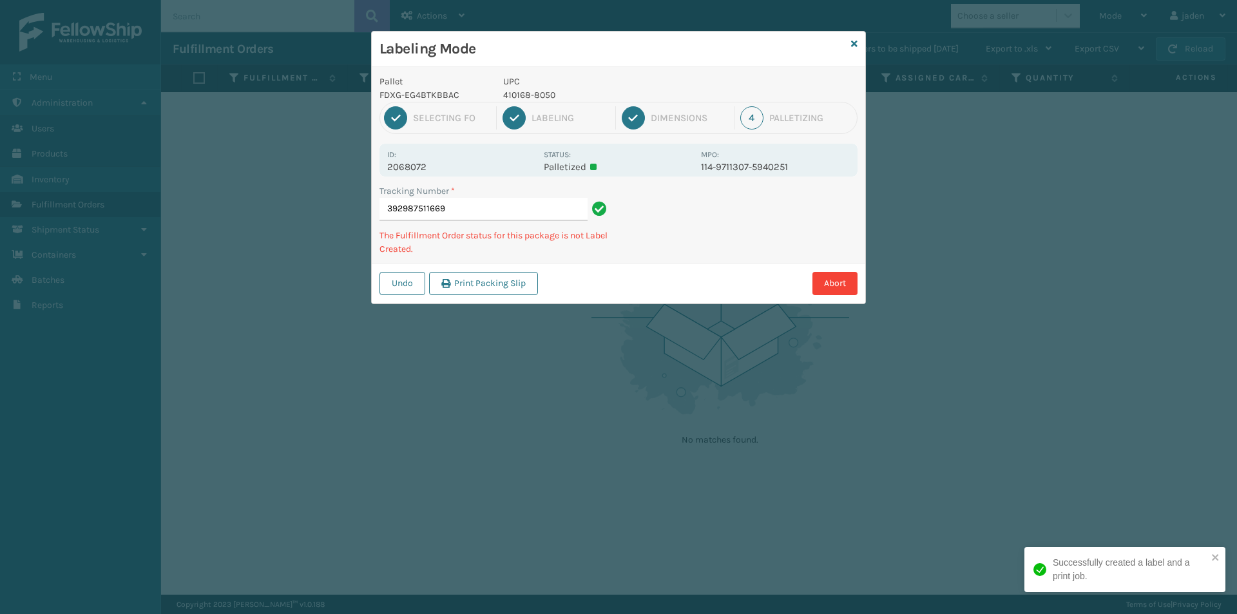
click at [510, 97] on p "410168-8050" at bounding box center [598, 95] width 190 height 14
copy p "410168-8050"
drag, startPoint x: 784, startPoint y: 220, endPoint x: 723, endPoint y: 193, distance: 66.7
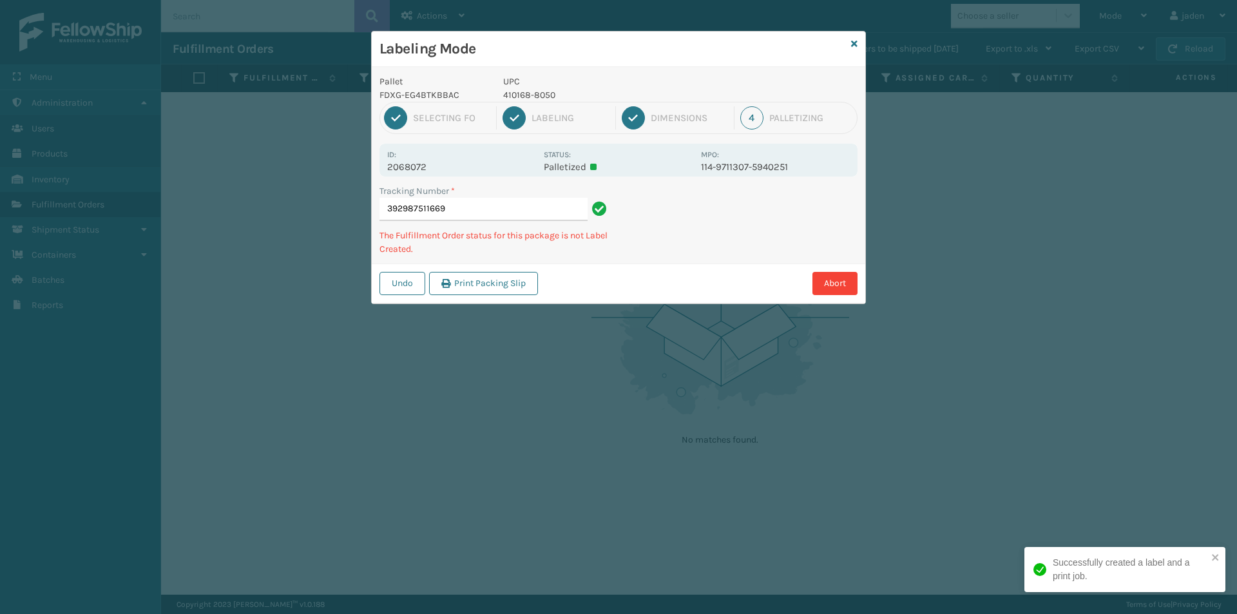
click at [720, 249] on div "Tracking Number * 392987511669 The Fulfillment Order status for this package is…" at bounding box center [619, 223] width 494 height 79
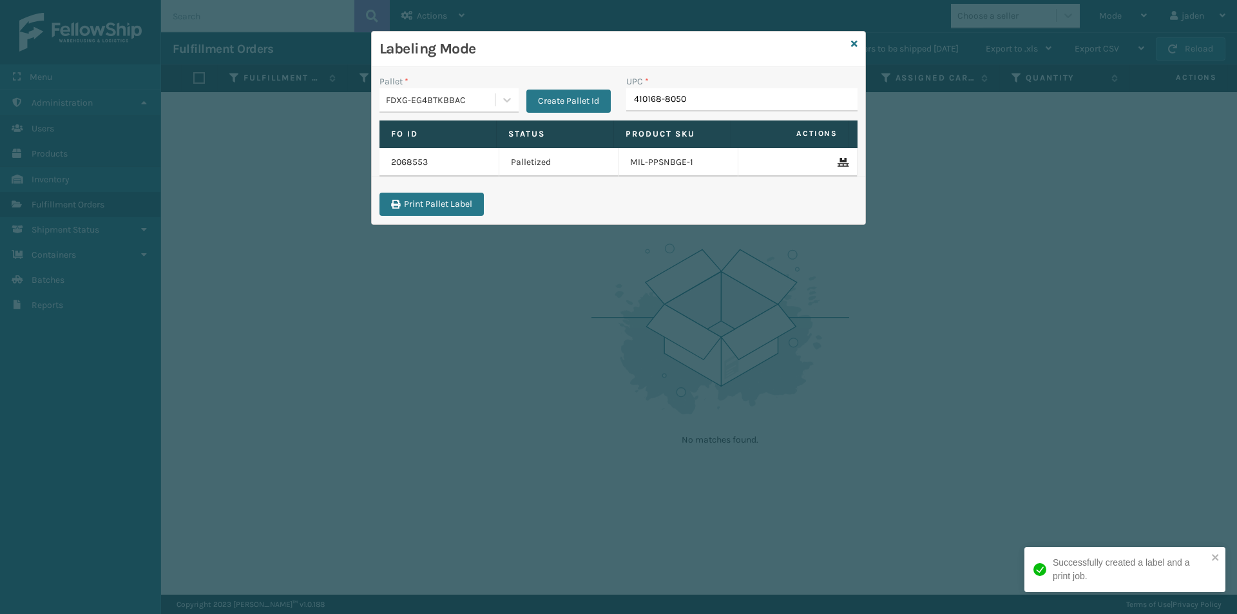
type input "410168-8050"
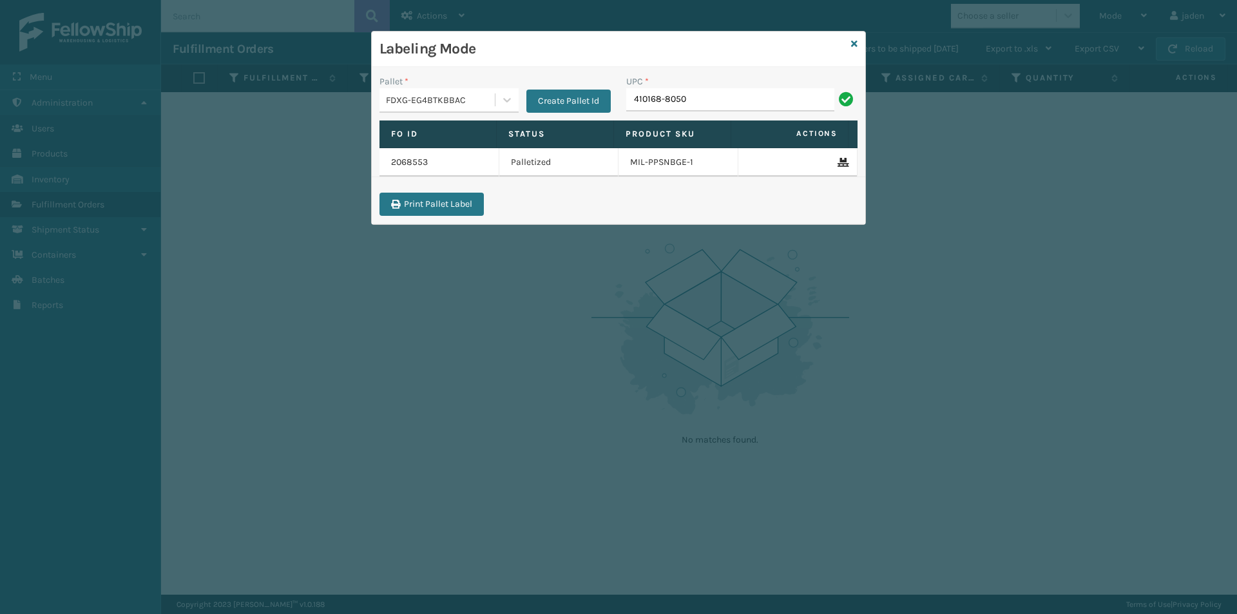
type input "410168-8050"
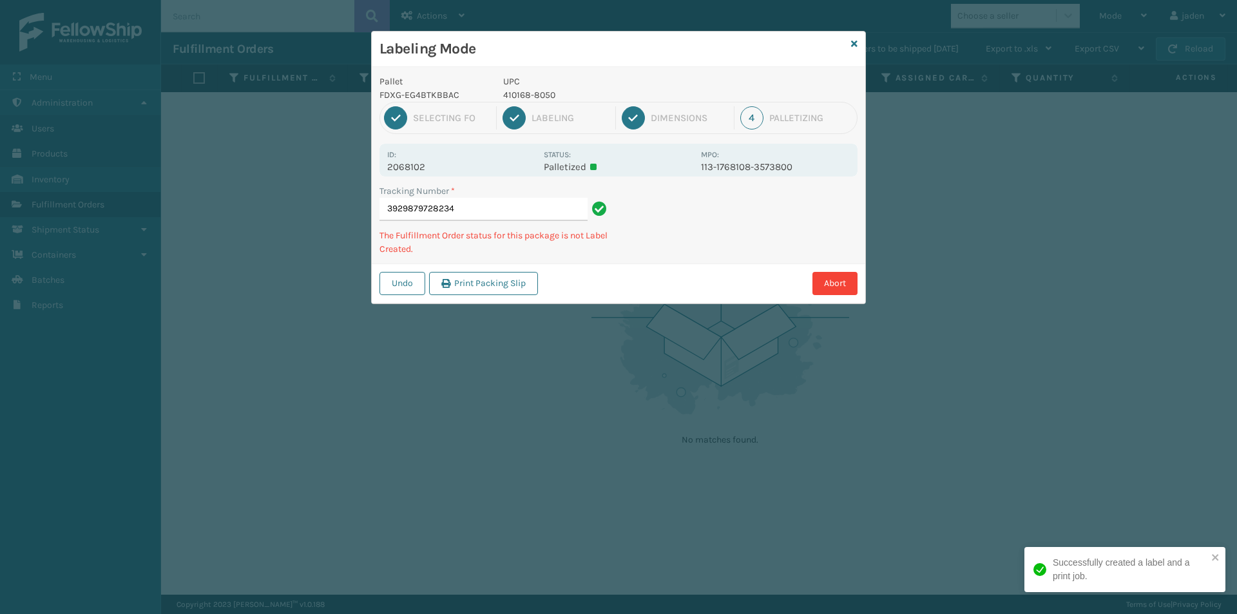
type input "39298797282344"
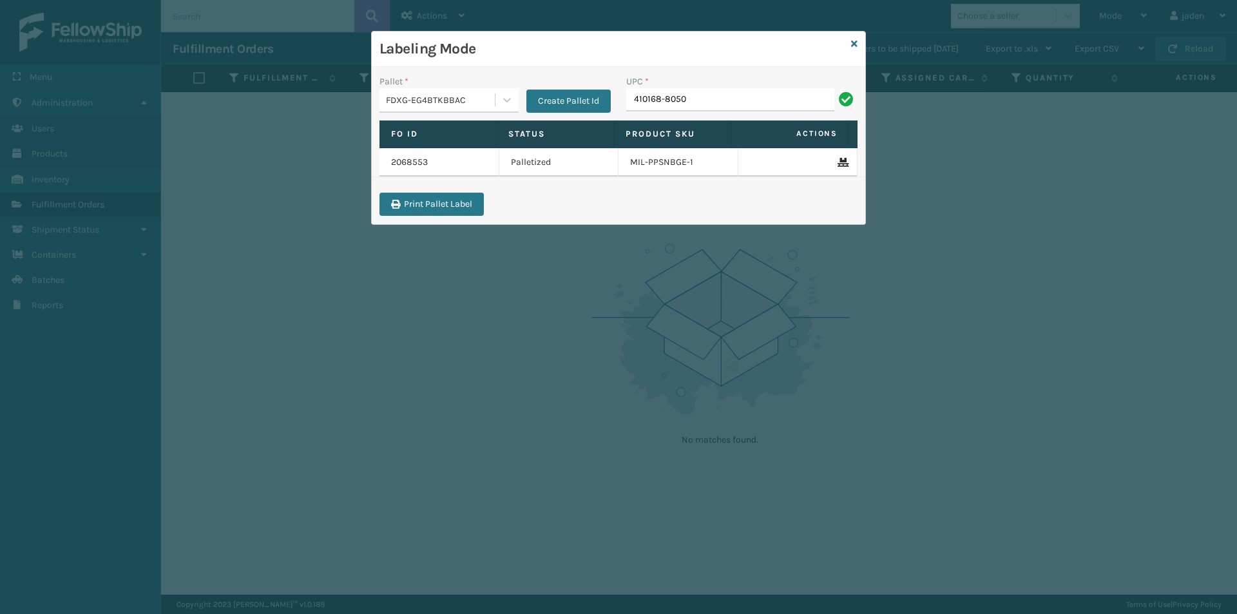
type input "410168-8050"
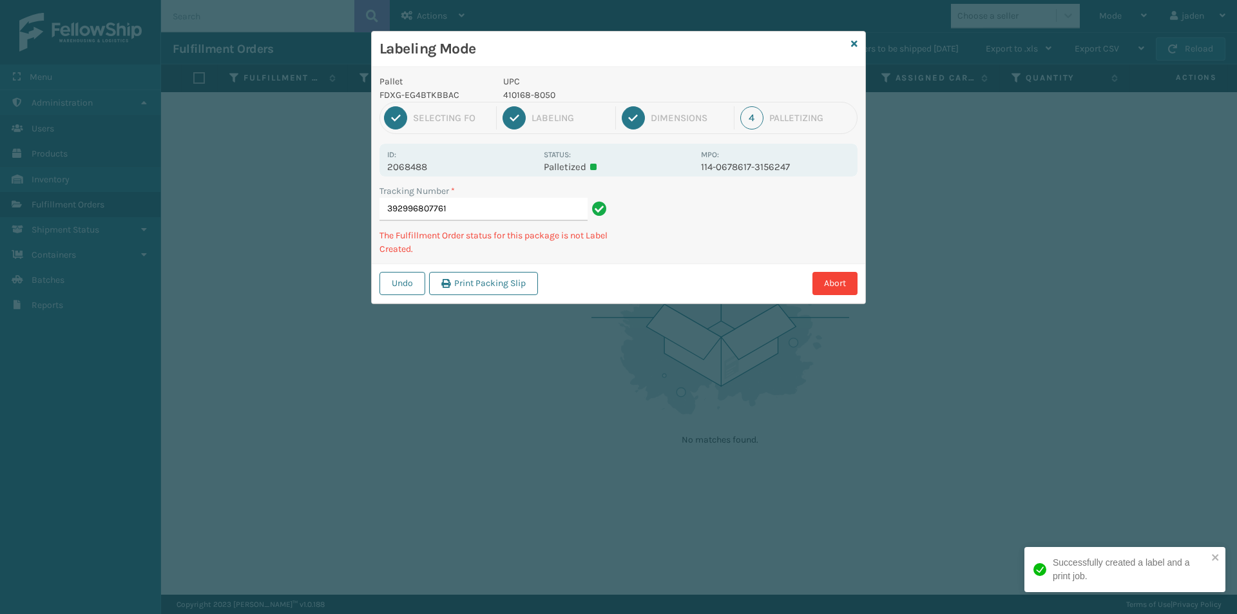
type input "3929968077614"
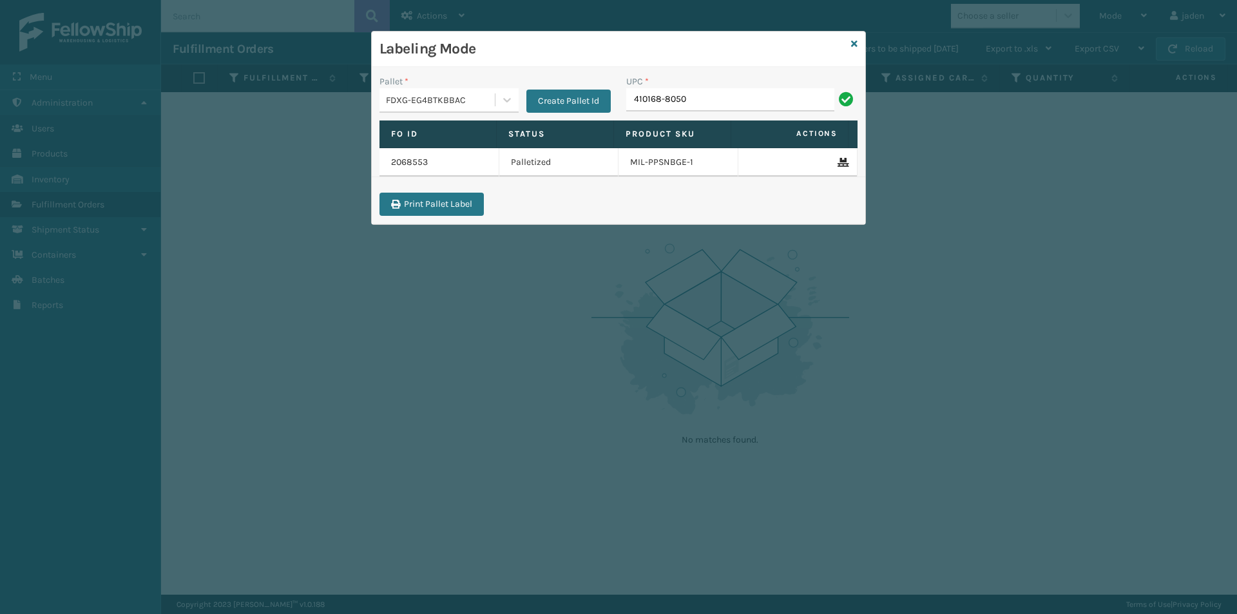
type input "410168-8050"
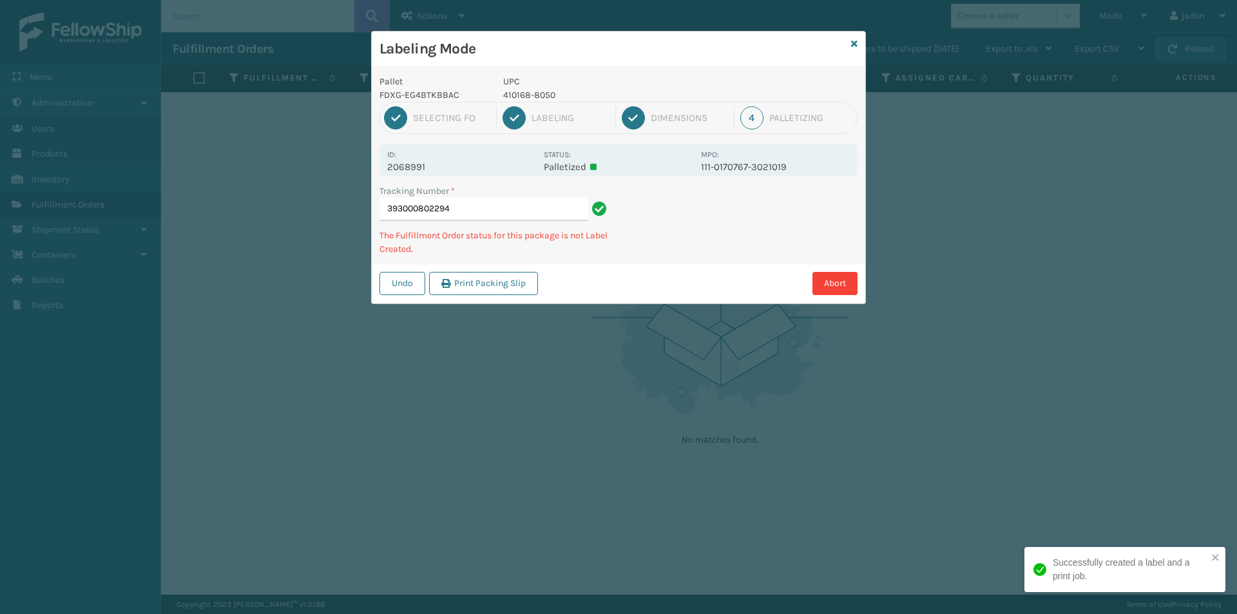
type input "3930008022944"
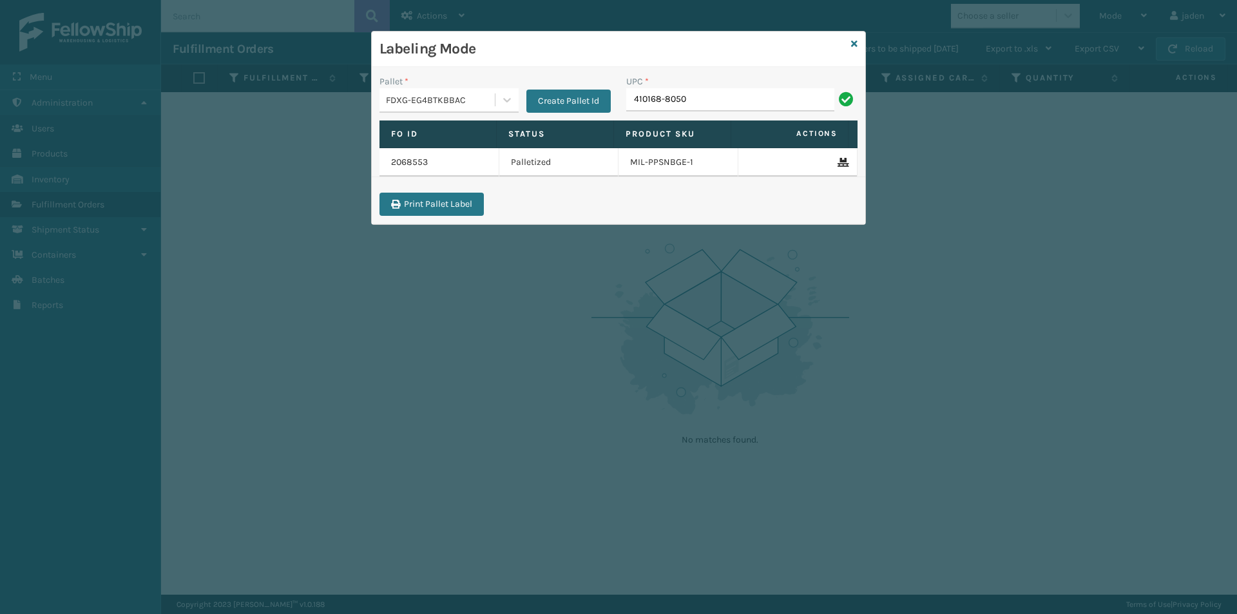
type input "410168-8050"
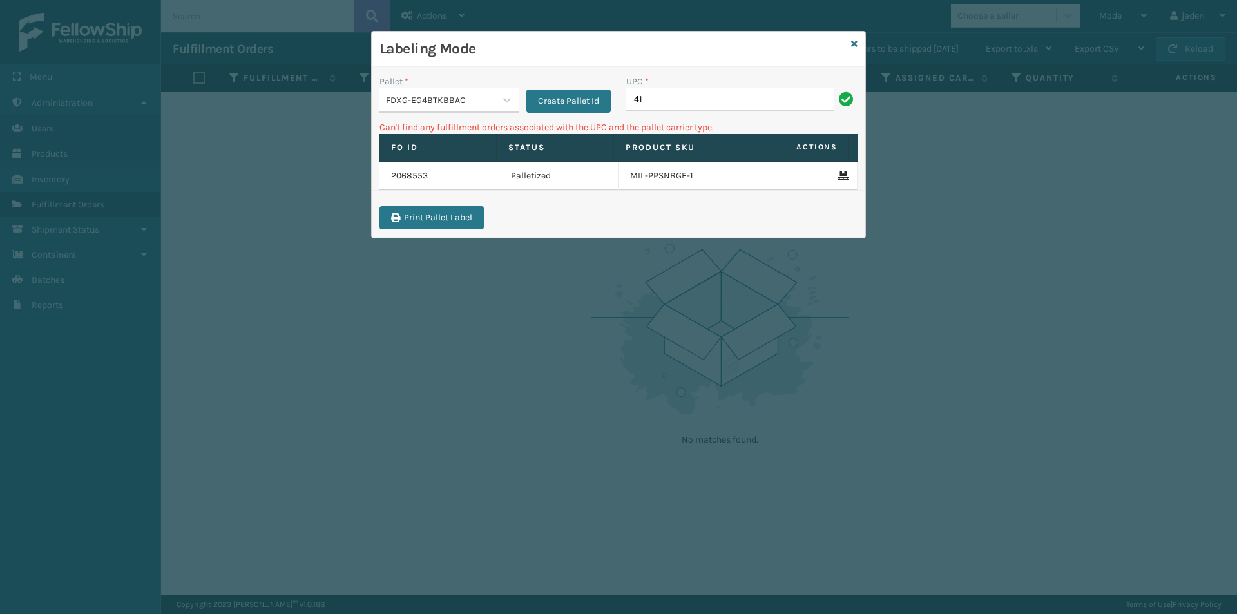
type input "4"
type input "410168-8060"
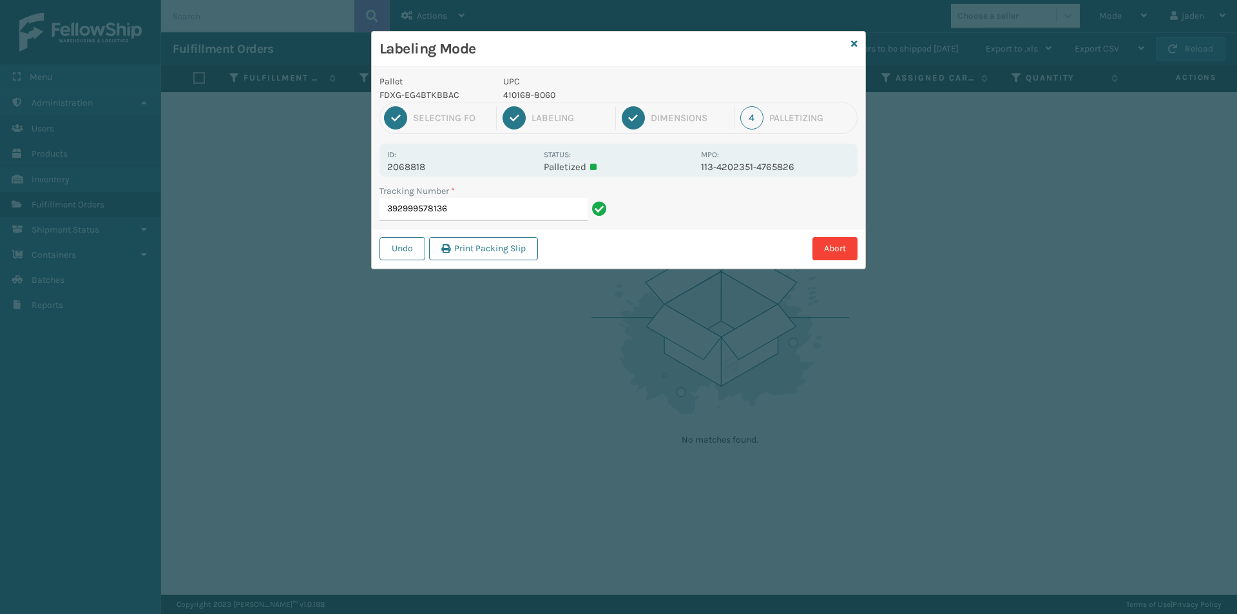
type input "3929995781364"
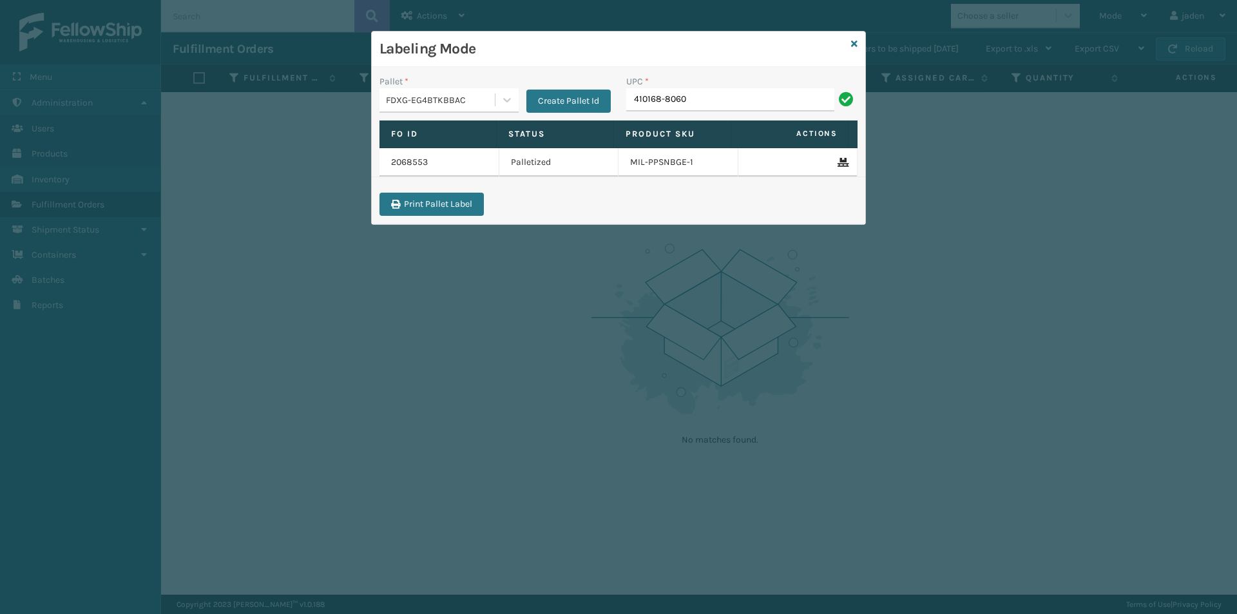
type input "410168-8060"
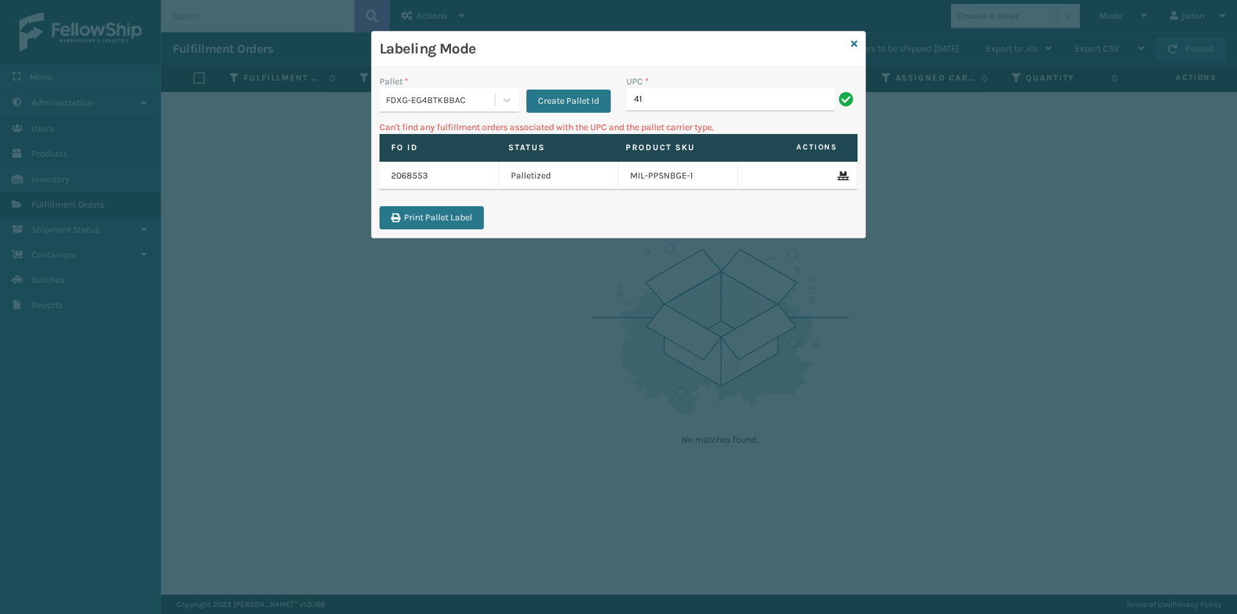
type input "4"
type input "410168-8070"
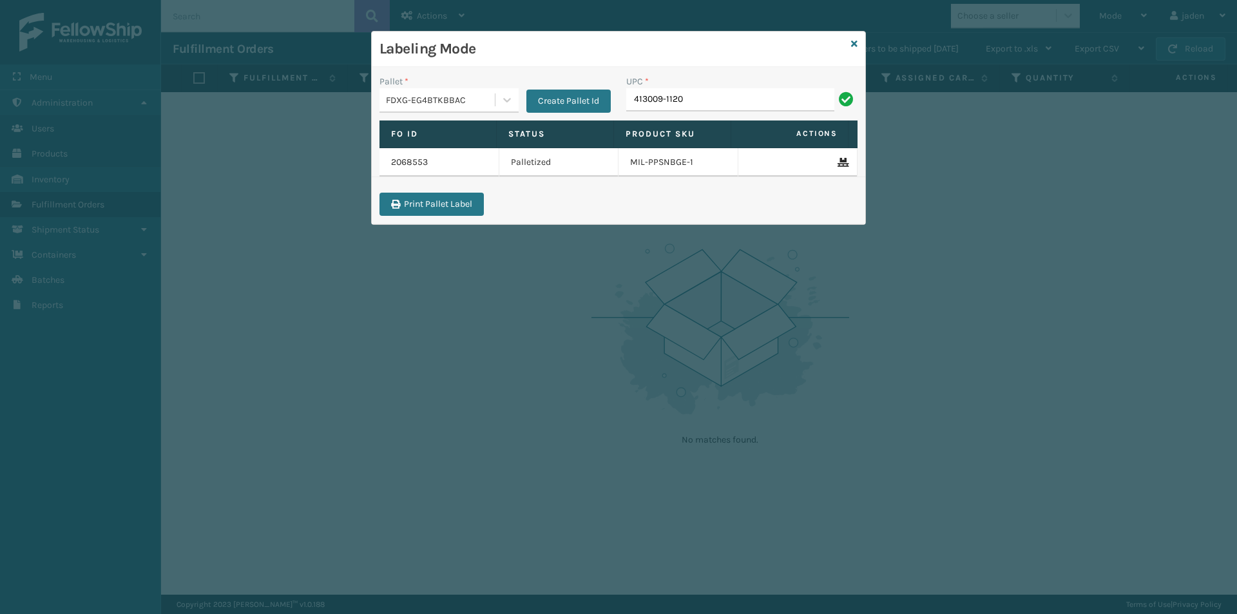
type input "413009-1120"
drag, startPoint x: 673, startPoint y: 76, endPoint x: 532, endPoint y: 44, distance: 144.7
click at [532, 44] on h3 "Labeling Mode" at bounding box center [613, 48] width 466 height 19
drag, startPoint x: 639, startPoint y: 54, endPoint x: 588, endPoint y: 40, distance: 52.8
click at [588, 40] on h3 "Labeling Mode" at bounding box center [613, 48] width 466 height 19
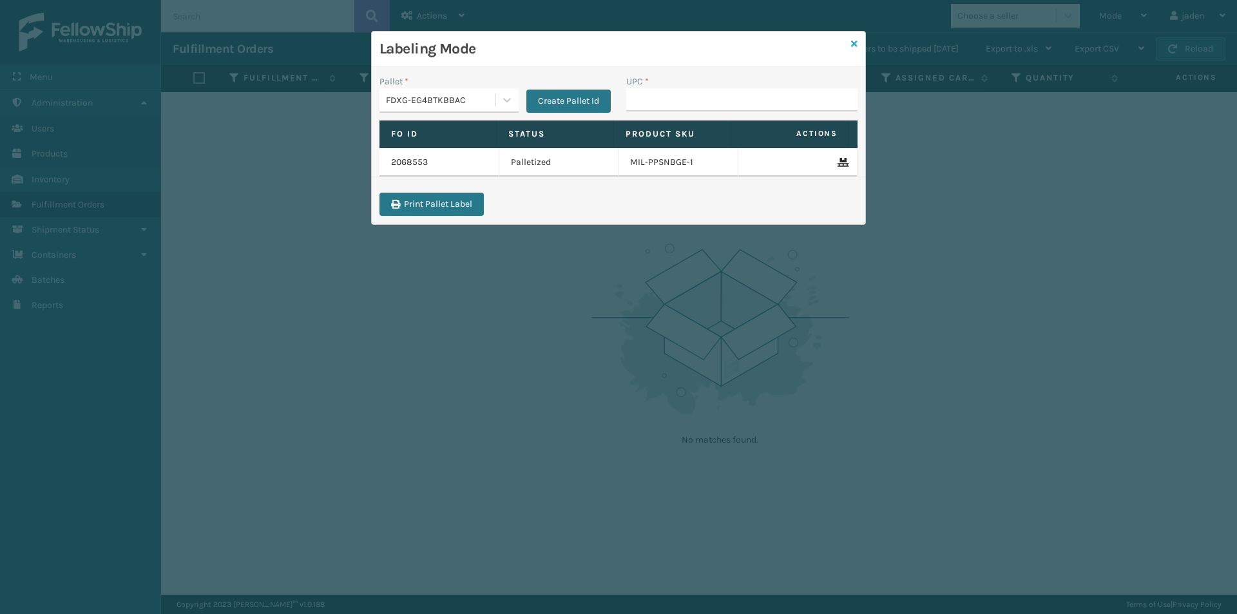
click at [852, 49] on link at bounding box center [854, 44] width 6 height 14
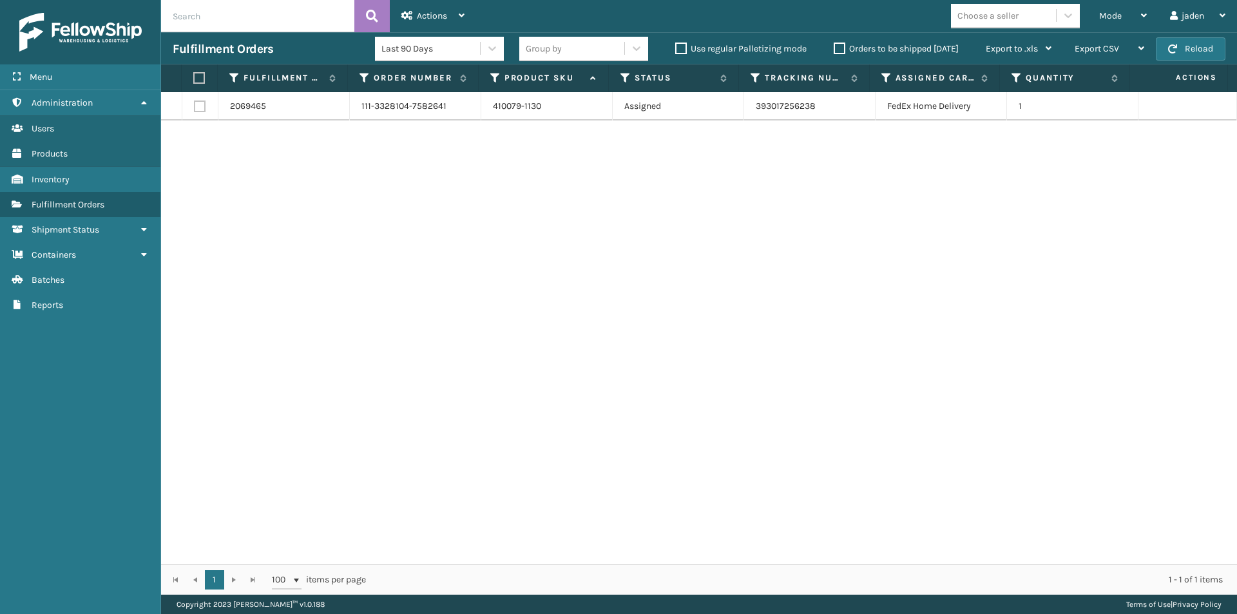
drag, startPoint x: 729, startPoint y: 238, endPoint x: 531, endPoint y: 153, distance: 216.2
click at [436, 229] on div "2069465 111-3328104-7582641 410079-1130 Assigned 393017256238 FedEx Home Delive…" at bounding box center [699, 328] width 1076 height 472
drag, startPoint x: 796, startPoint y: 238, endPoint x: 775, endPoint y: 238, distance: 20.6
drag, startPoint x: 775, startPoint y: 238, endPoint x: 401, endPoint y: 253, distance: 374.6
click at [401, 253] on div "2069465 111-3328104-7582641 410079-1130 Assigned 393017256238 FedEx Home Delive…" at bounding box center [699, 328] width 1076 height 472
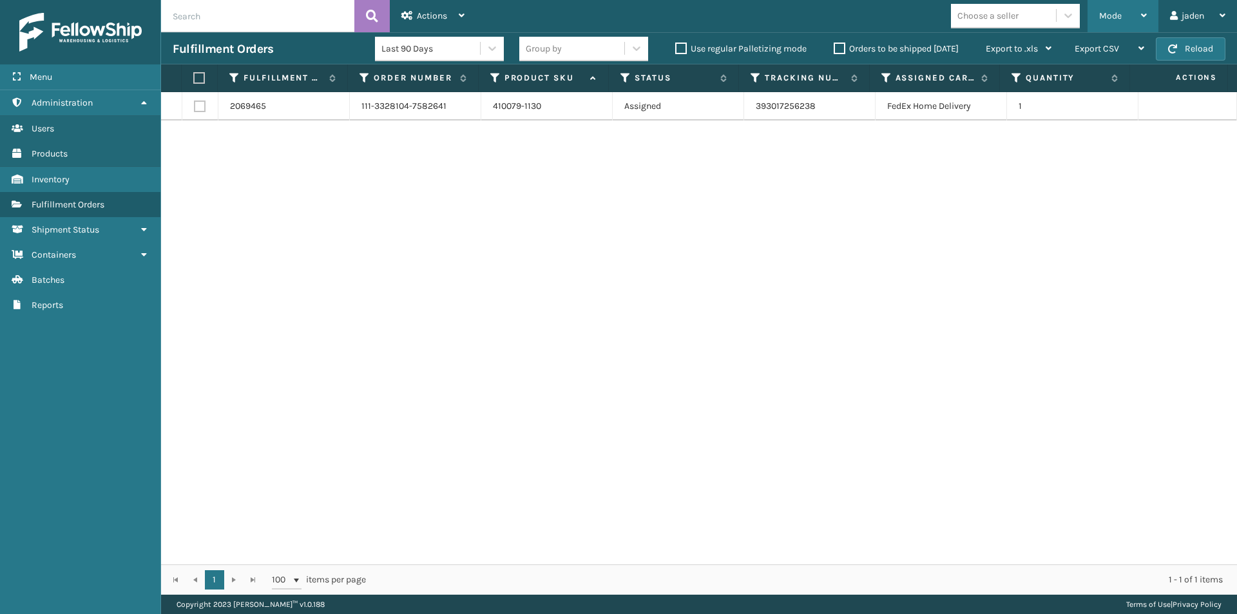
click at [1126, 31] on div "Mode" at bounding box center [1123, 16] width 48 height 32
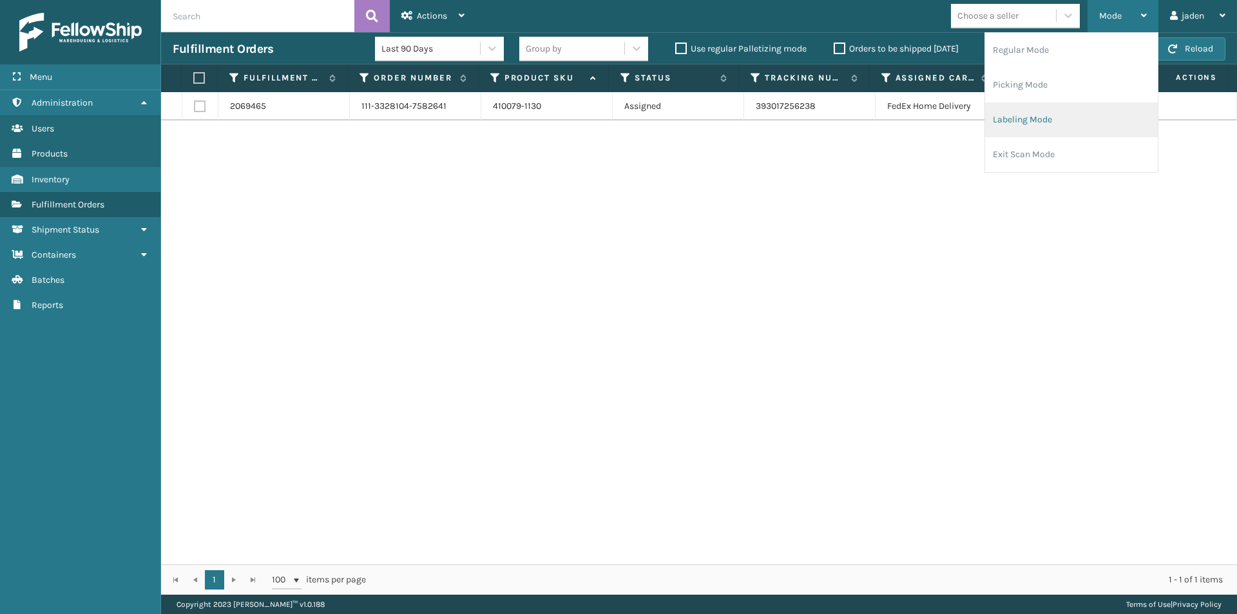
click at [1081, 114] on li "Labeling Mode" at bounding box center [1071, 119] width 173 height 35
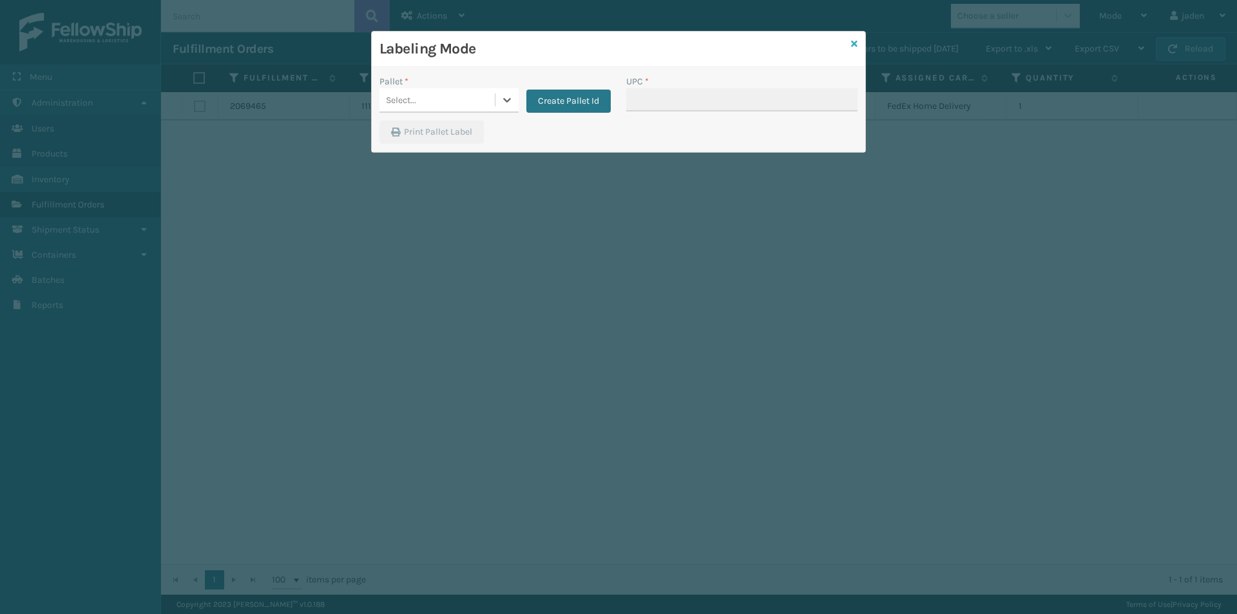
click at [856, 44] on icon at bounding box center [854, 43] width 6 height 9
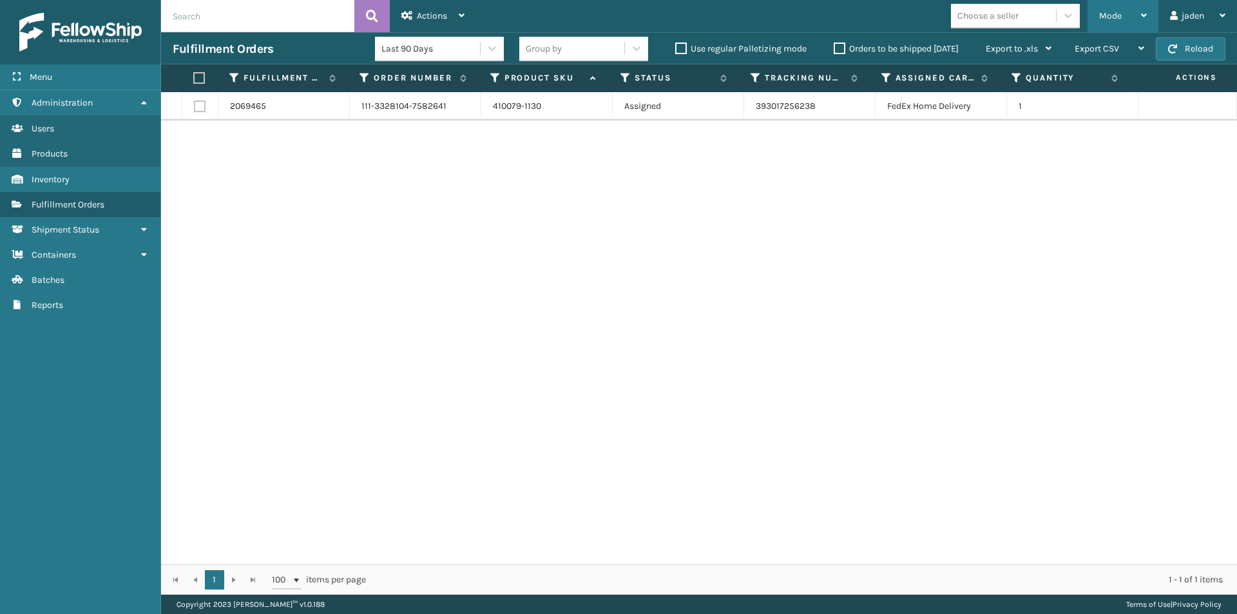
click at [1105, 13] on span "Mode" at bounding box center [1110, 15] width 23 height 11
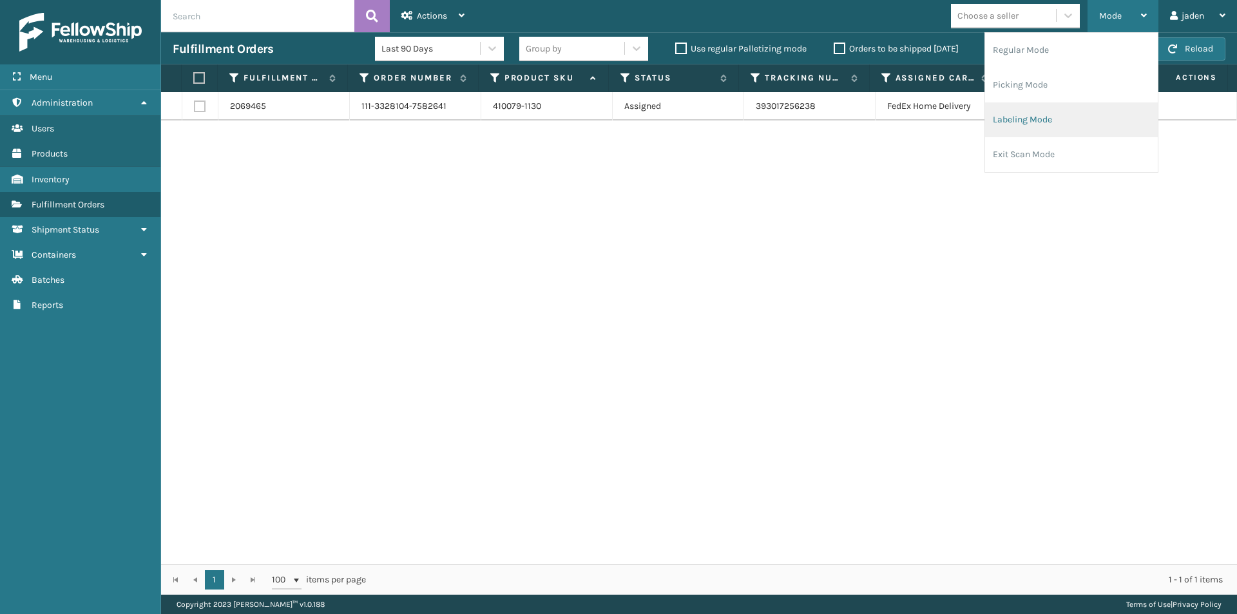
click at [1037, 121] on li "Labeling Mode" at bounding box center [1071, 119] width 173 height 35
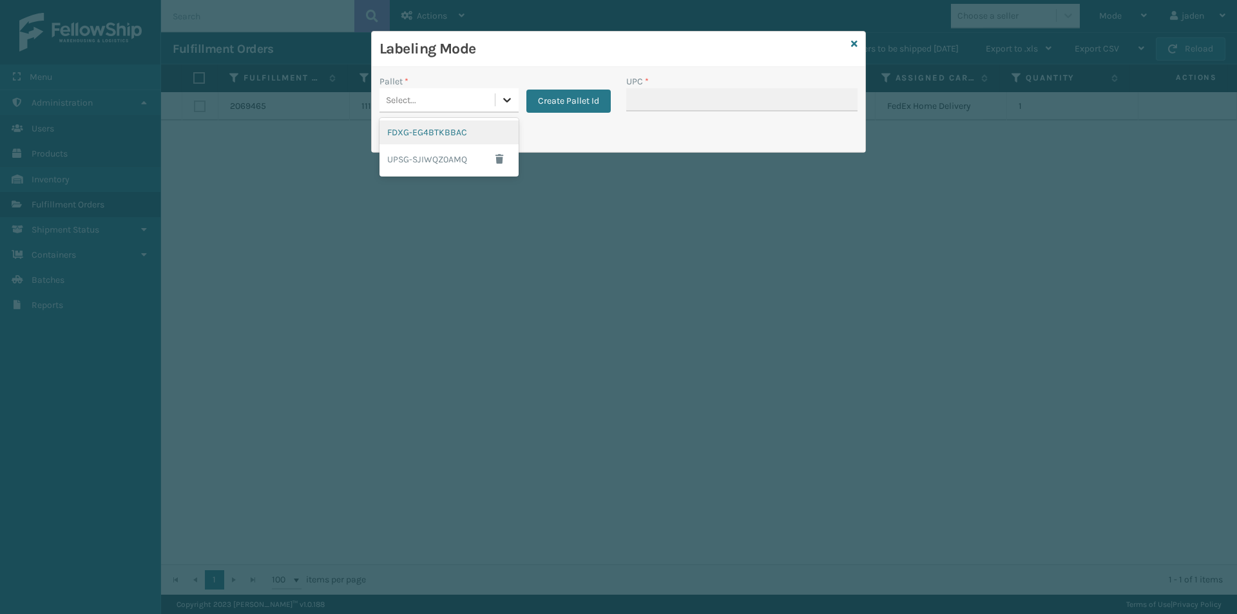
drag, startPoint x: 503, startPoint y: 97, endPoint x: 448, endPoint y: 120, distance: 60.1
click at [503, 97] on icon at bounding box center [507, 99] width 13 height 13
click at [448, 120] on div "FDXG-EG4BTKBBAC UPSG-SJIWQZ0AMQ" at bounding box center [449, 147] width 139 height 59
click at [499, 105] on div at bounding box center [506, 99] width 23 height 23
click at [457, 127] on div "FDXG-EG4BTKBBAC" at bounding box center [449, 132] width 139 height 24
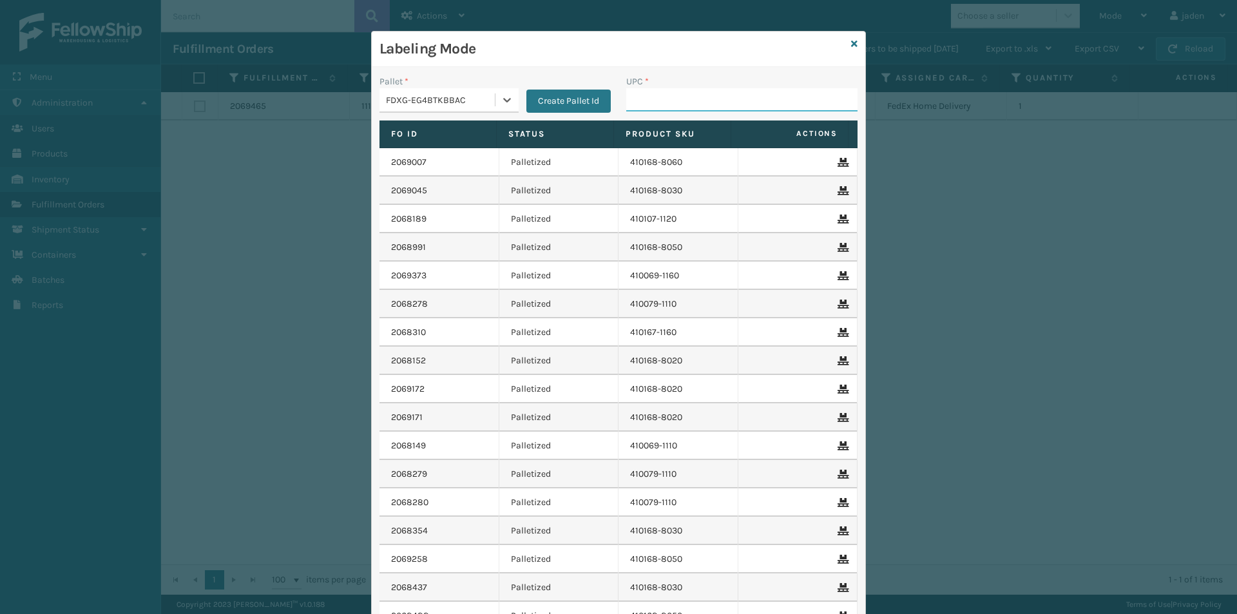
click at [749, 95] on input "UPC *" at bounding box center [741, 99] width 231 height 23
type input "080313087141"
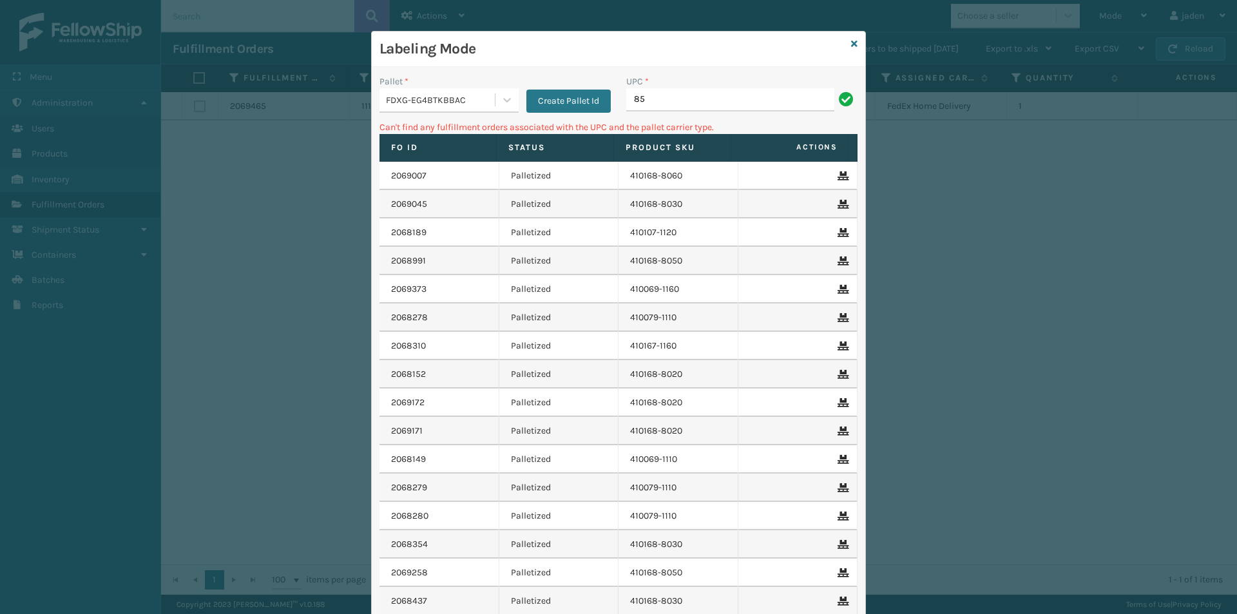
type input "8"
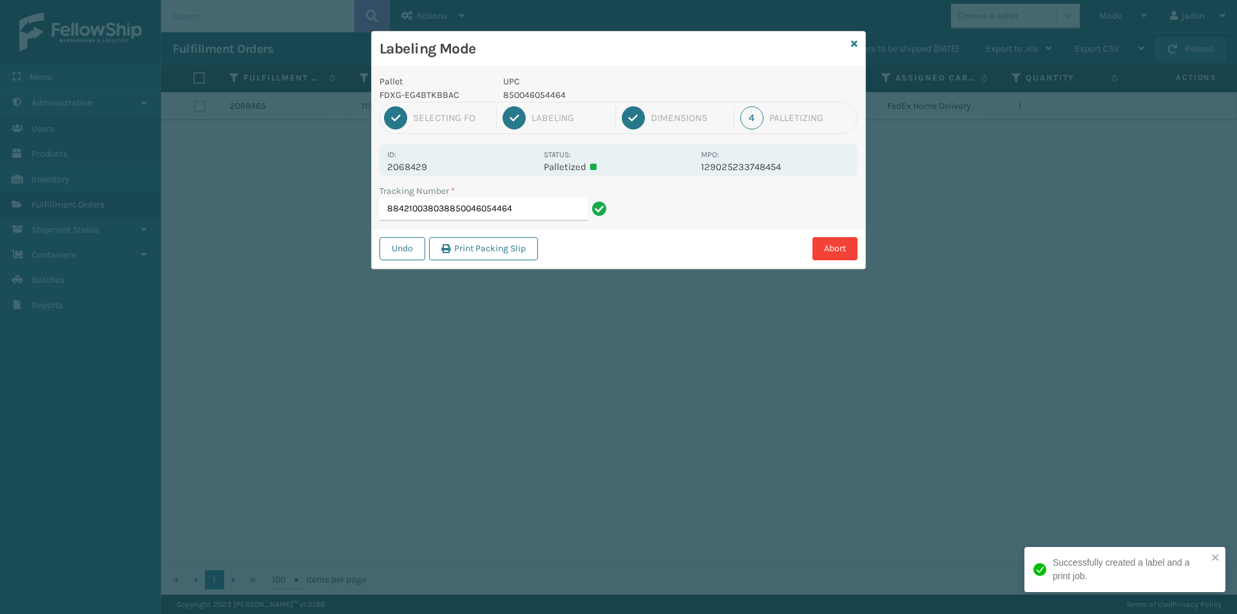
type input "884210038038850046054464"
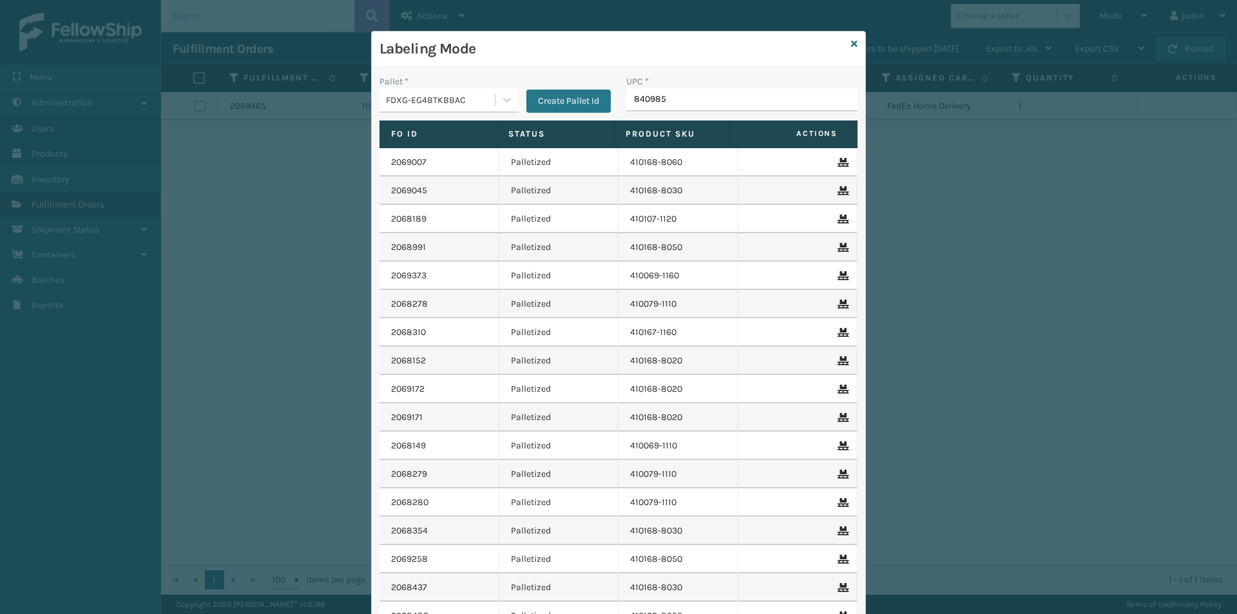
type input "8409851"
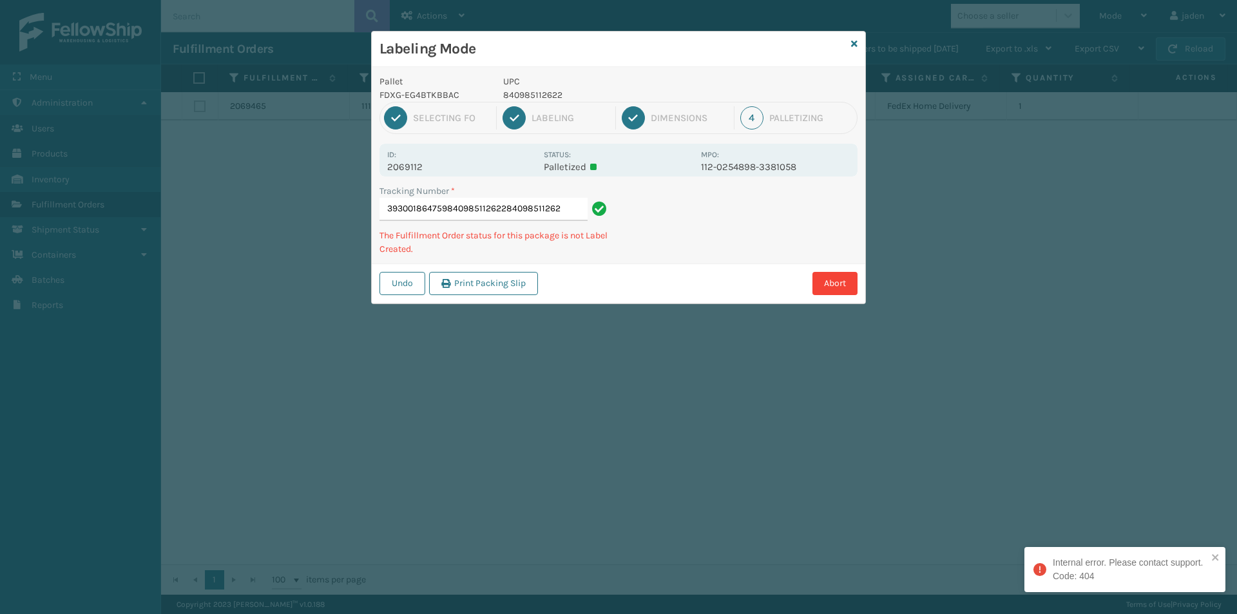
type input "393001864759840985112622840985112622"
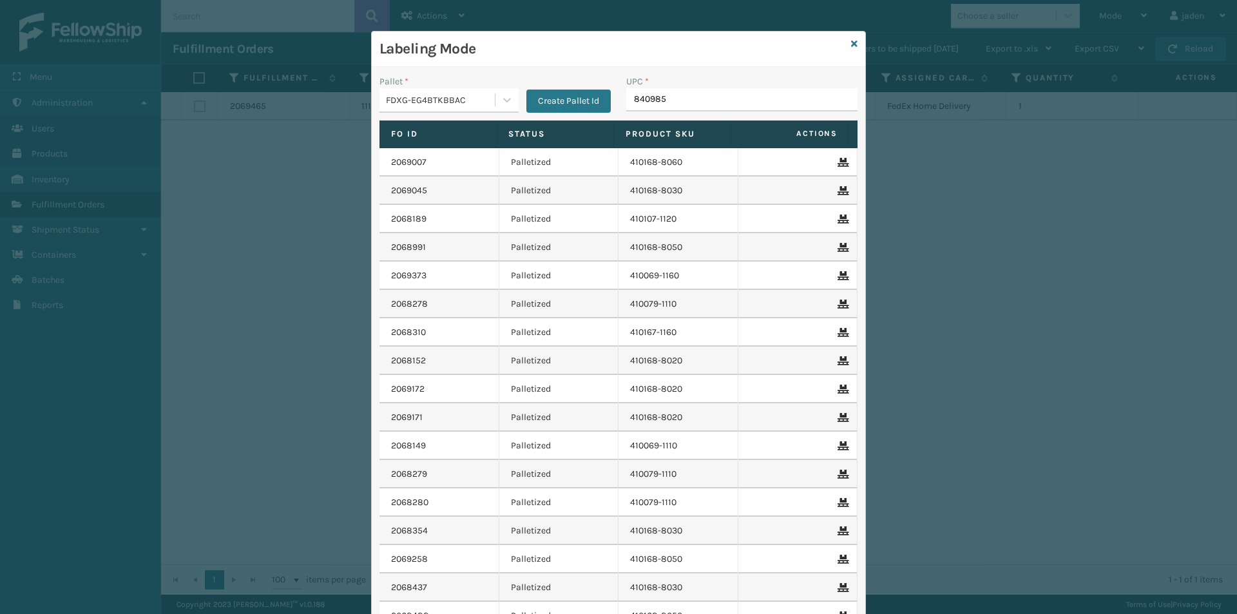
type input "8409851"
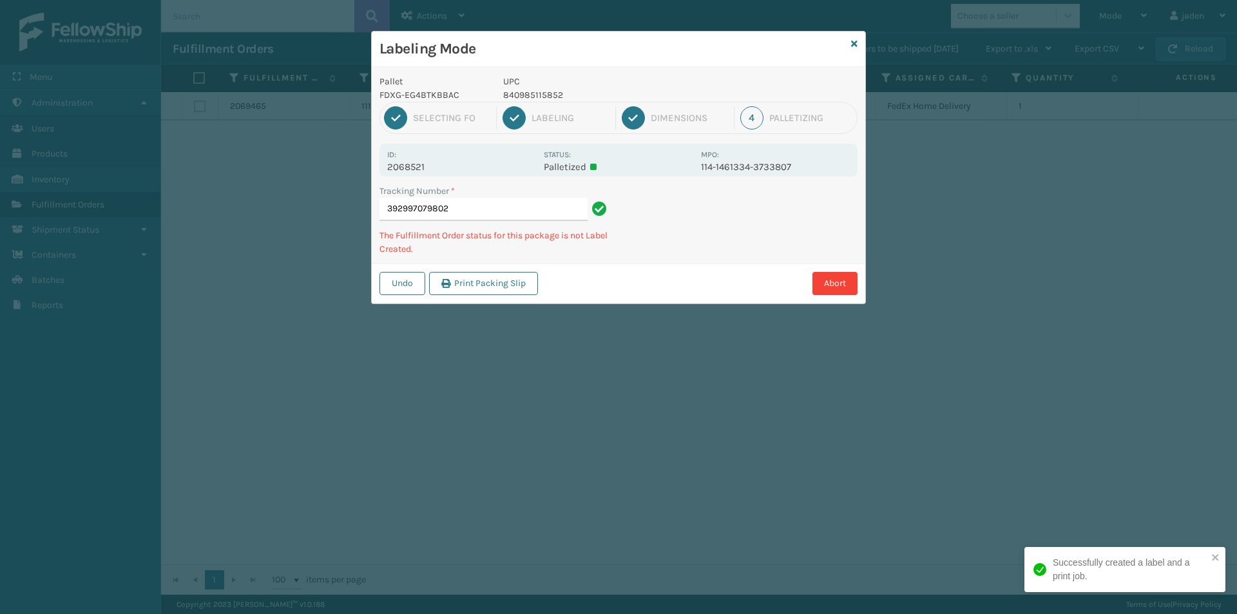
click at [541, 88] on p "840985115852" at bounding box center [598, 95] width 190 height 14
click at [541, 90] on p "840985115852" at bounding box center [598, 95] width 190 height 14
click at [541, 91] on p "840985115852" at bounding box center [598, 95] width 190 height 14
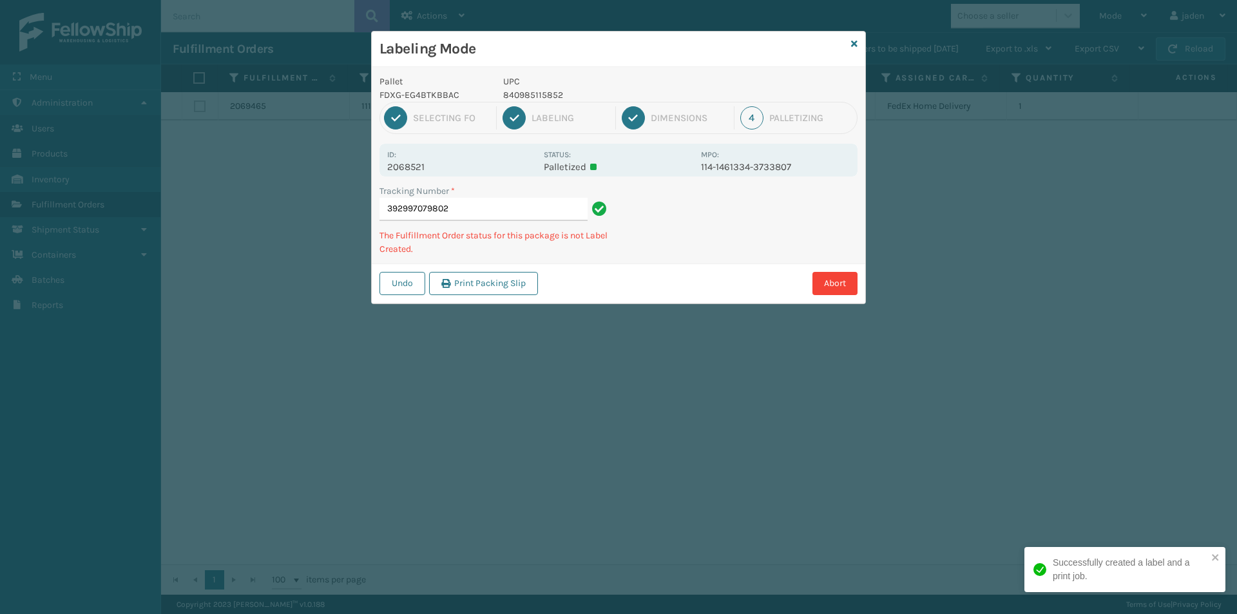
drag, startPoint x: 793, startPoint y: 256, endPoint x: 783, endPoint y: 258, distance: 9.8
drag, startPoint x: 783, startPoint y: 258, endPoint x: 725, endPoint y: 196, distance: 84.8
click at [700, 280] on div "Abort" at bounding box center [700, 283] width 316 height 23
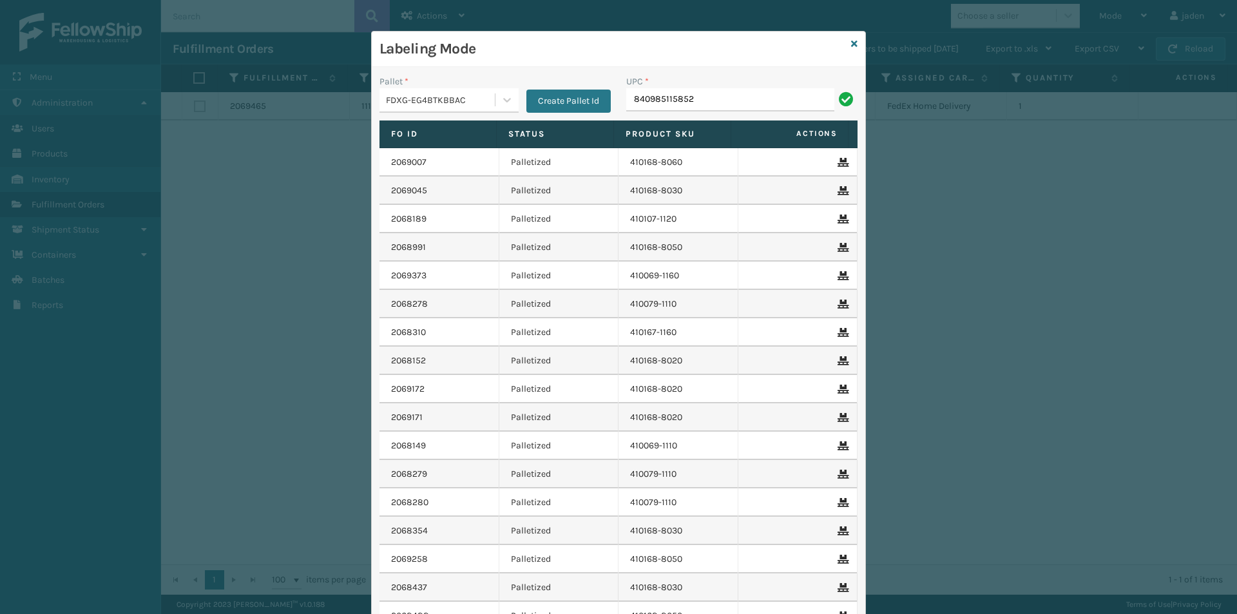
type input "840985115852"
click at [716, 104] on input "UPC *" at bounding box center [741, 99] width 231 height 23
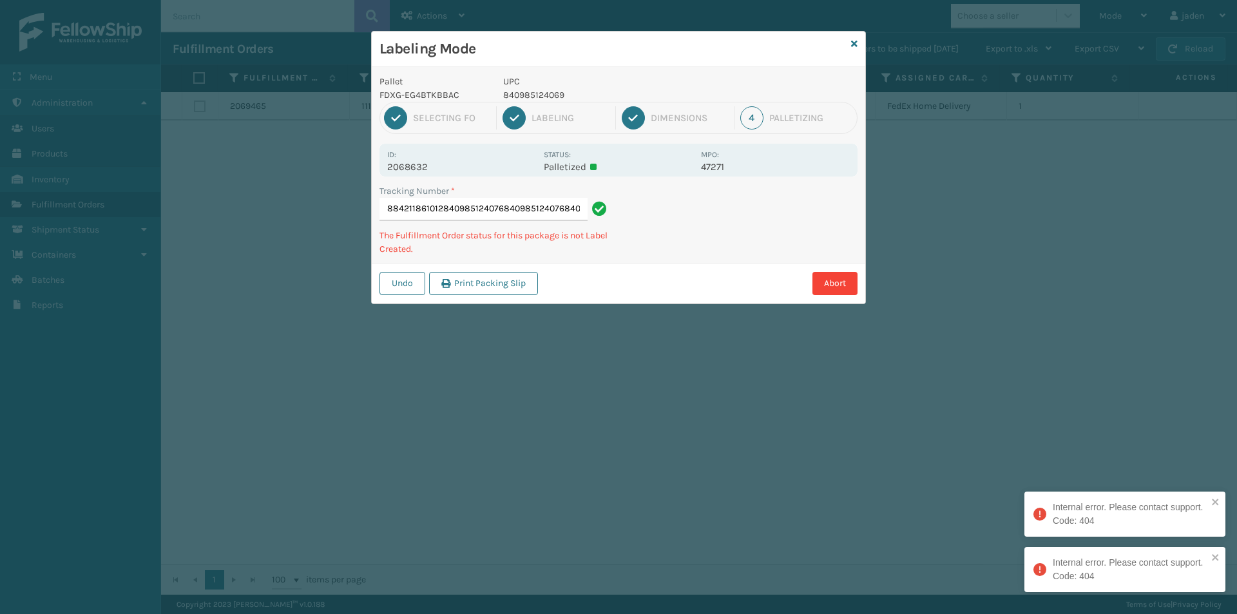
type input "884211861012840985124076840985124076840985124076"
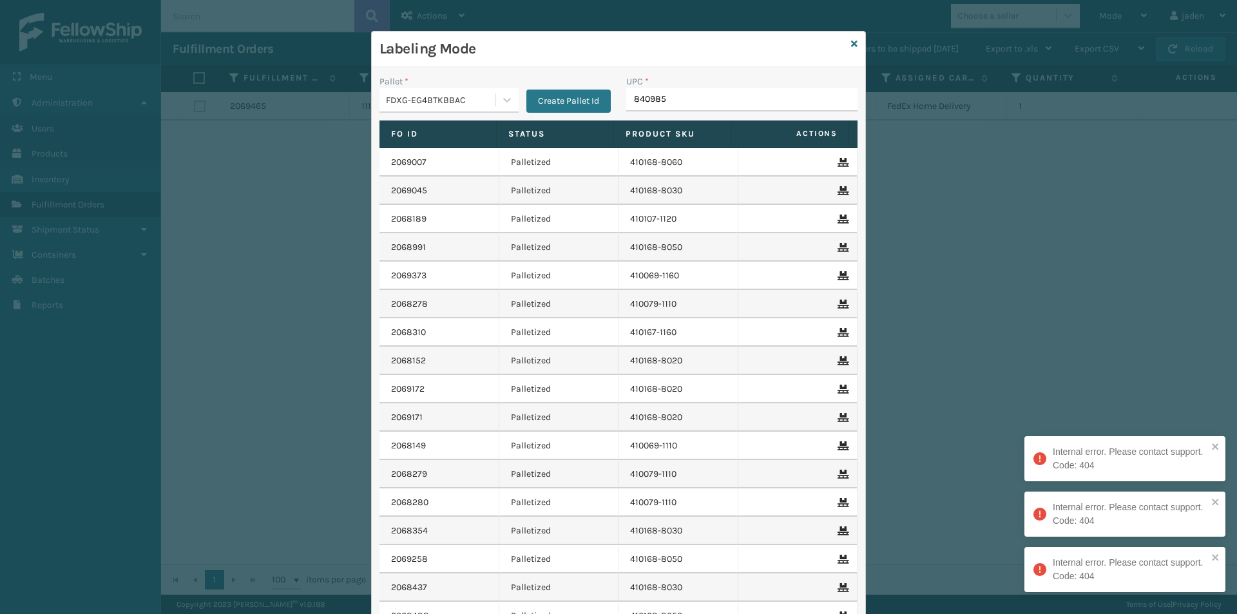
type input "8409851"
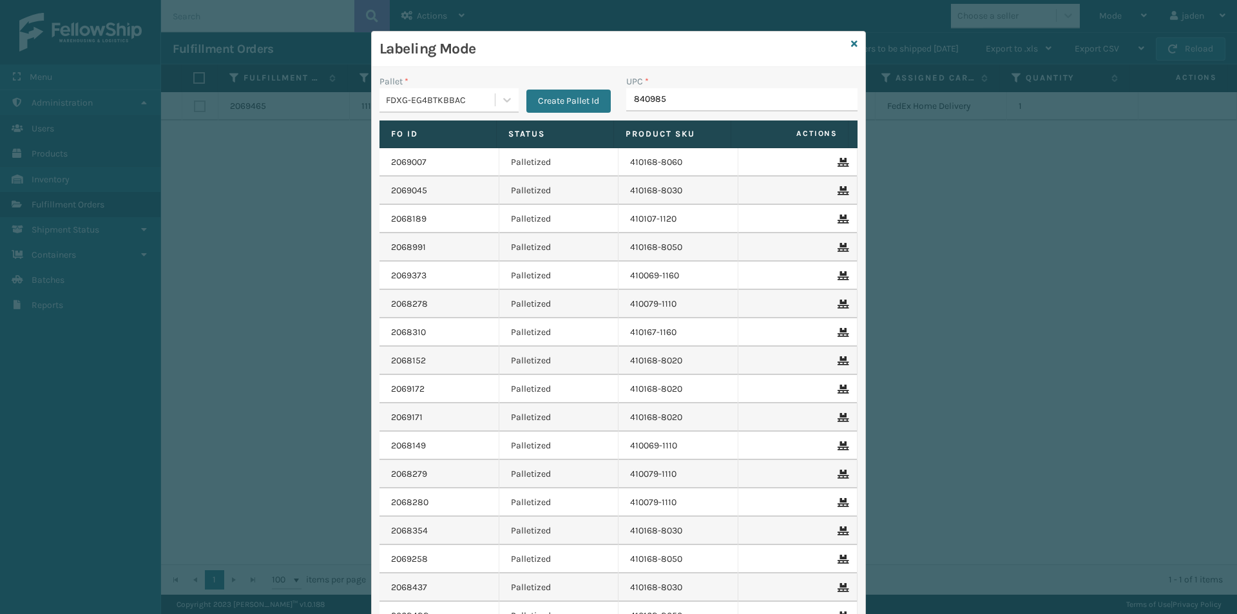
type input "8409851"
type input "MIL-ODC-BX2-US"
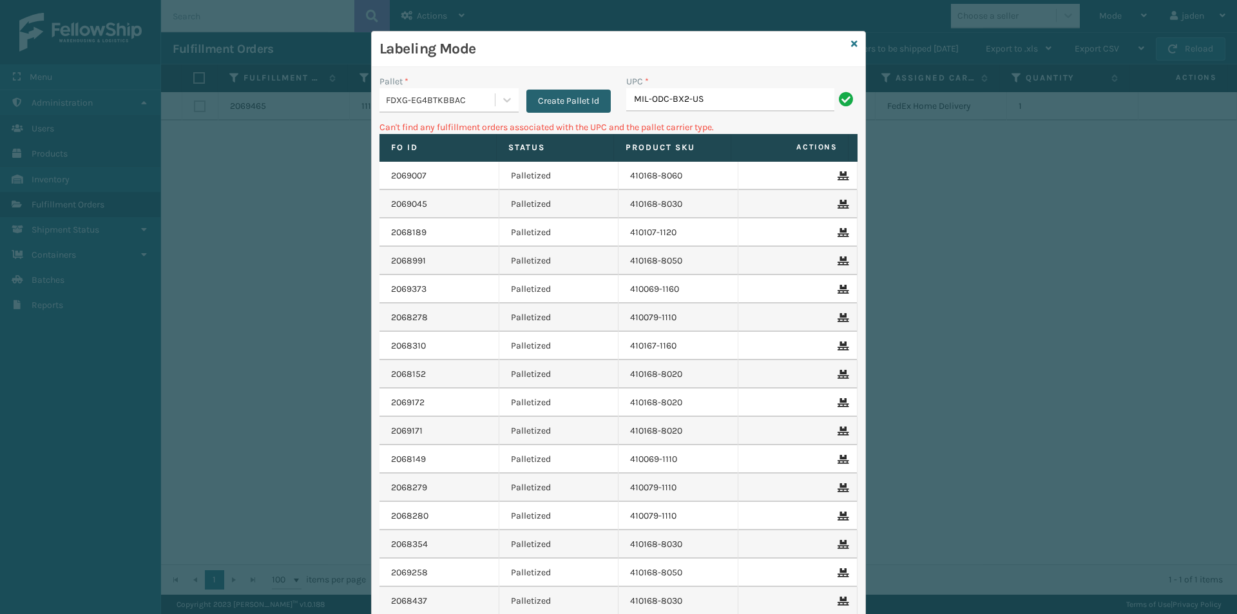
drag, startPoint x: 703, startPoint y: 99, endPoint x: 599, endPoint y: 107, distance: 104.7
click at [599, 107] on div "Pallet * FDXG-EG4BTKBBAC Create Pallet Id UPC * MIL-ODC-BX2-US" at bounding box center [619, 98] width 494 height 46
type input "M"
click at [704, 104] on input "ODC" at bounding box center [730, 99] width 208 height 23
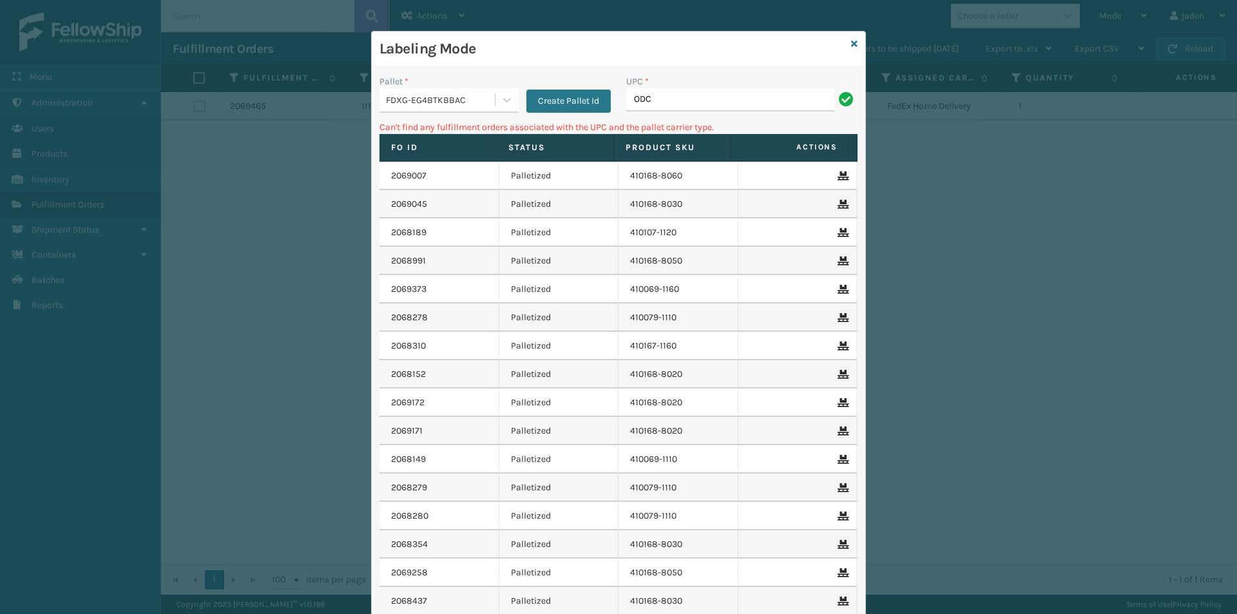
click at [704, 104] on input "ODC" at bounding box center [730, 99] width 208 height 23
type input "MIL-ODC-BX2-ss"
click at [851, 41] on icon at bounding box center [854, 43] width 6 height 9
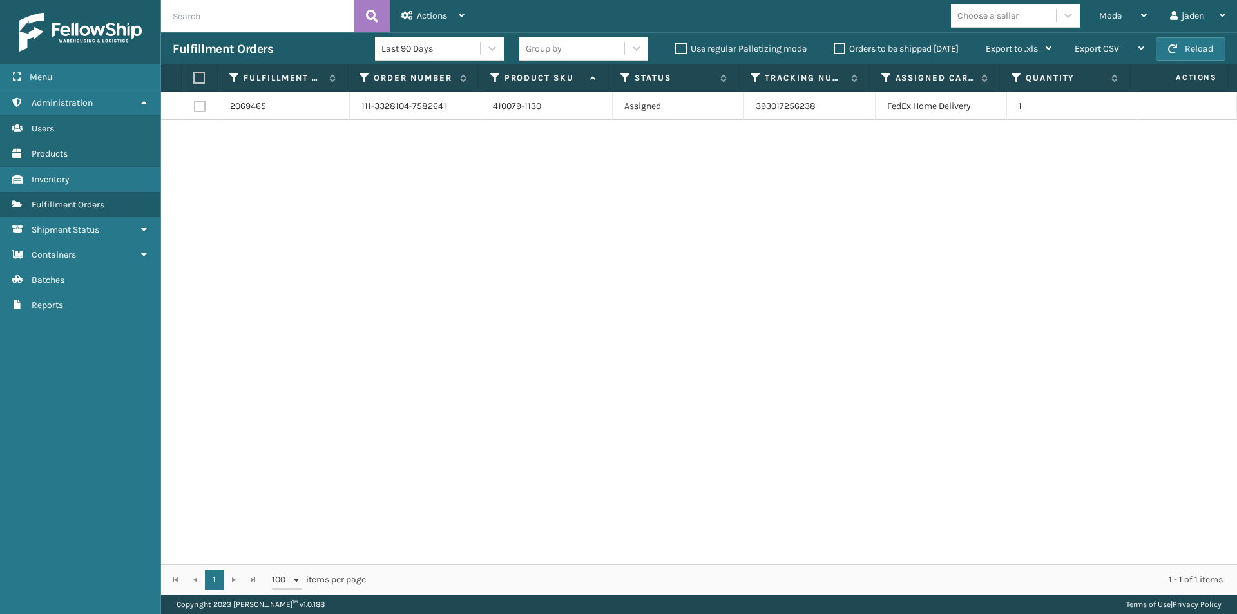
drag, startPoint x: 780, startPoint y: 247, endPoint x: 535, endPoint y: 240, distance: 245.6
click at [535, 240] on div "2069465 111-3328104-7582641 410079-1130 Assigned 393017256238 FedEx Home Delive…" at bounding box center [699, 328] width 1076 height 472
click at [1105, 15] on span "Mode" at bounding box center [1110, 15] width 23 height 11
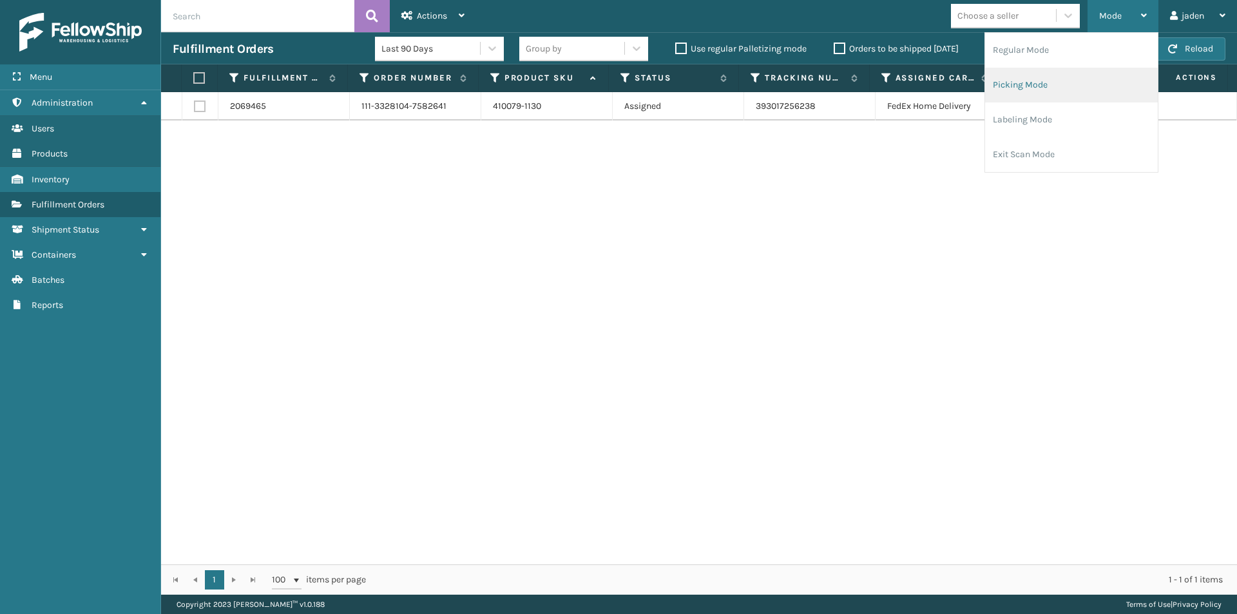
click at [1053, 80] on li "Picking Mode" at bounding box center [1071, 85] width 173 height 35
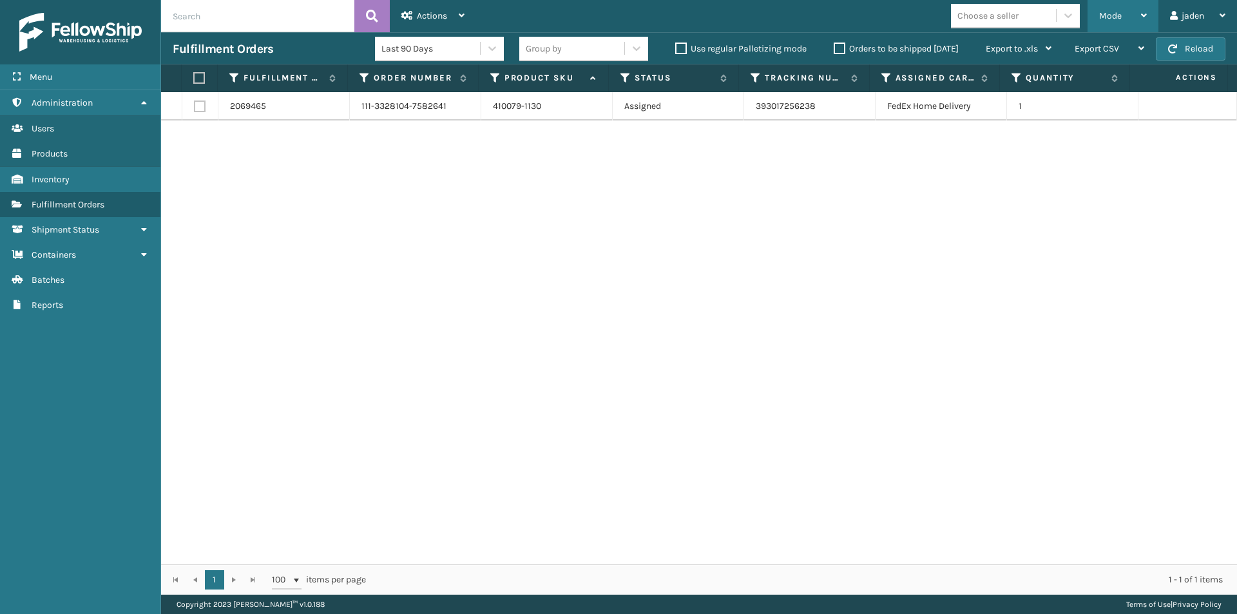
click at [1101, 13] on span "Mode" at bounding box center [1110, 15] width 23 height 11
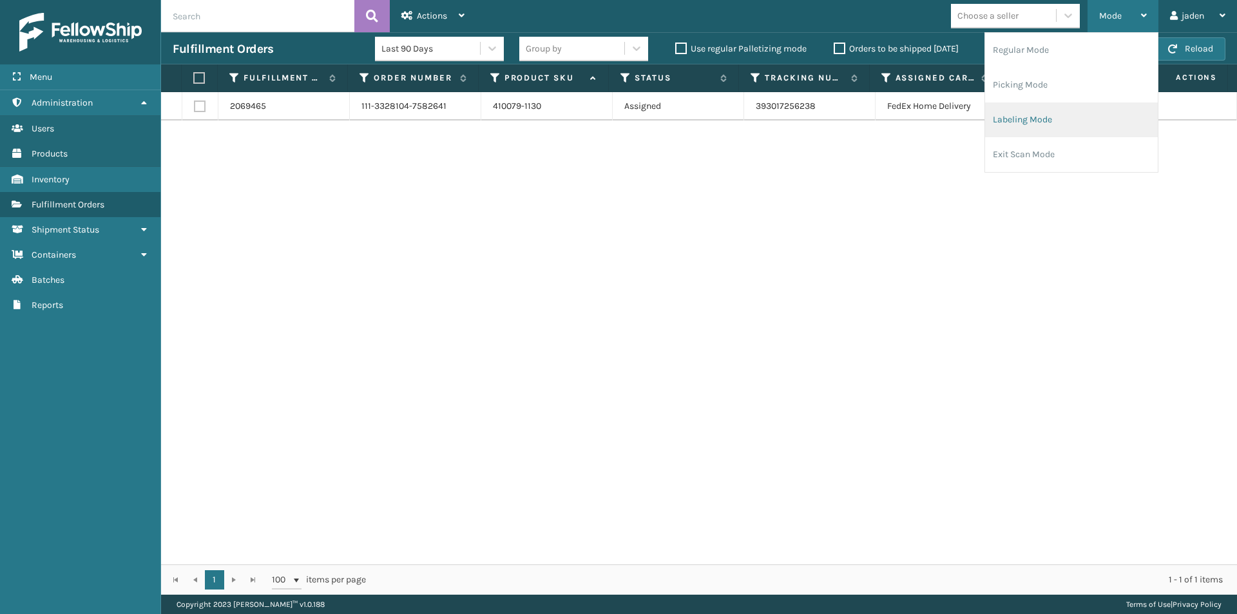
click at [1046, 116] on li "Labeling Mode" at bounding box center [1071, 119] width 173 height 35
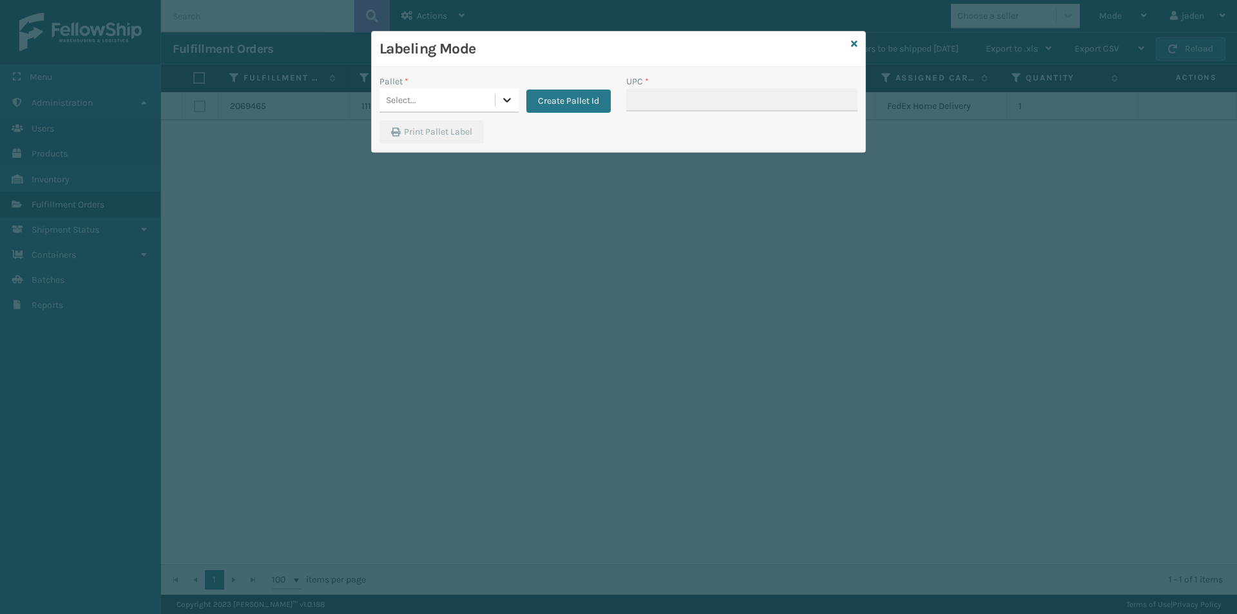
click at [514, 101] on div at bounding box center [506, 99] width 23 height 23
click at [407, 151] on div "UPSG-SJIWQZ0AMQ" at bounding box center [449, 159] width 139 height 30
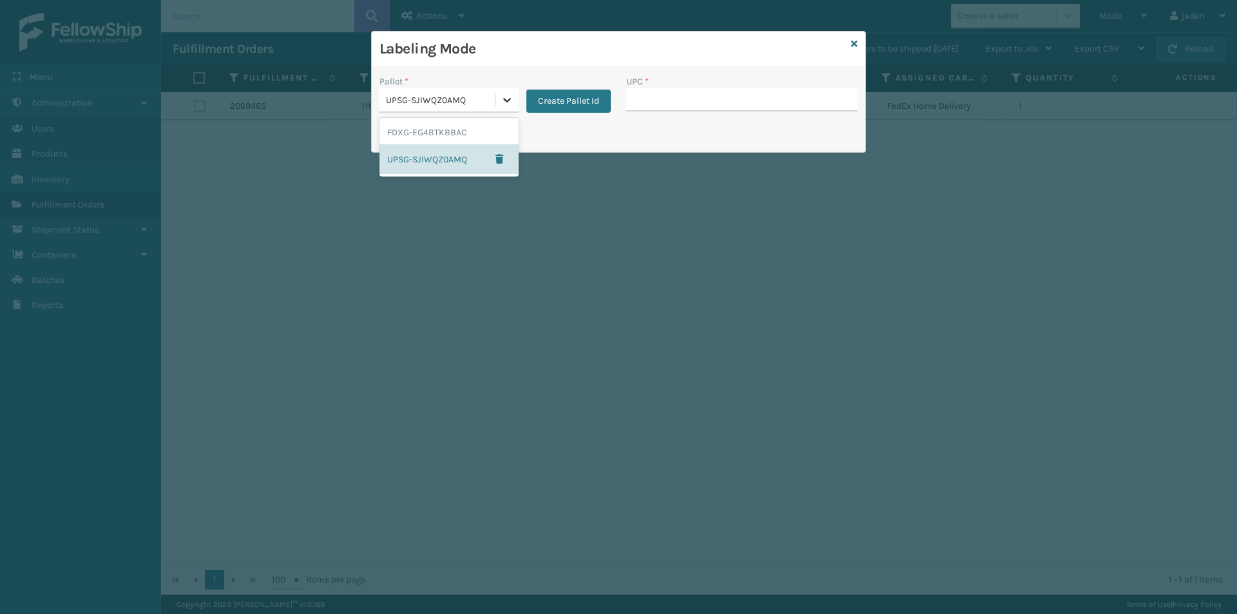
click at [499, 99] on div at bounding box center [506, 99] width 23 height 23
click at [473, 140] on div "FDXG-EG4BTKBBAC" at bounding box center [449, 132] width 139 height 24
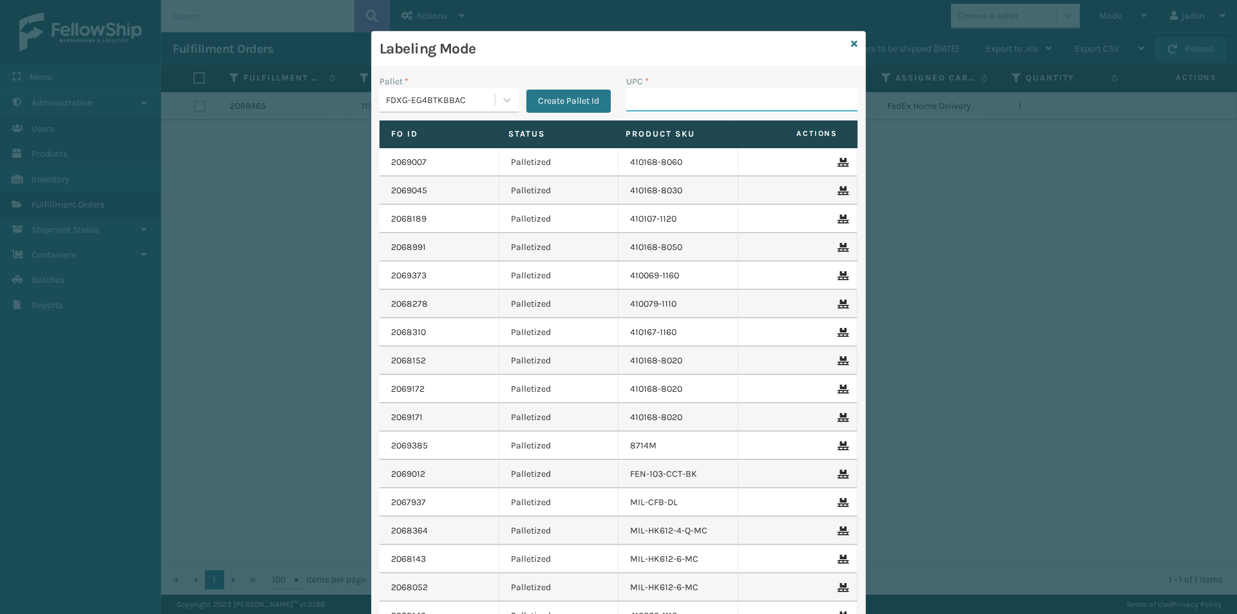
click at [677, 101] on input "UPC *" at bounding box center [741, 99] width 231 height 23
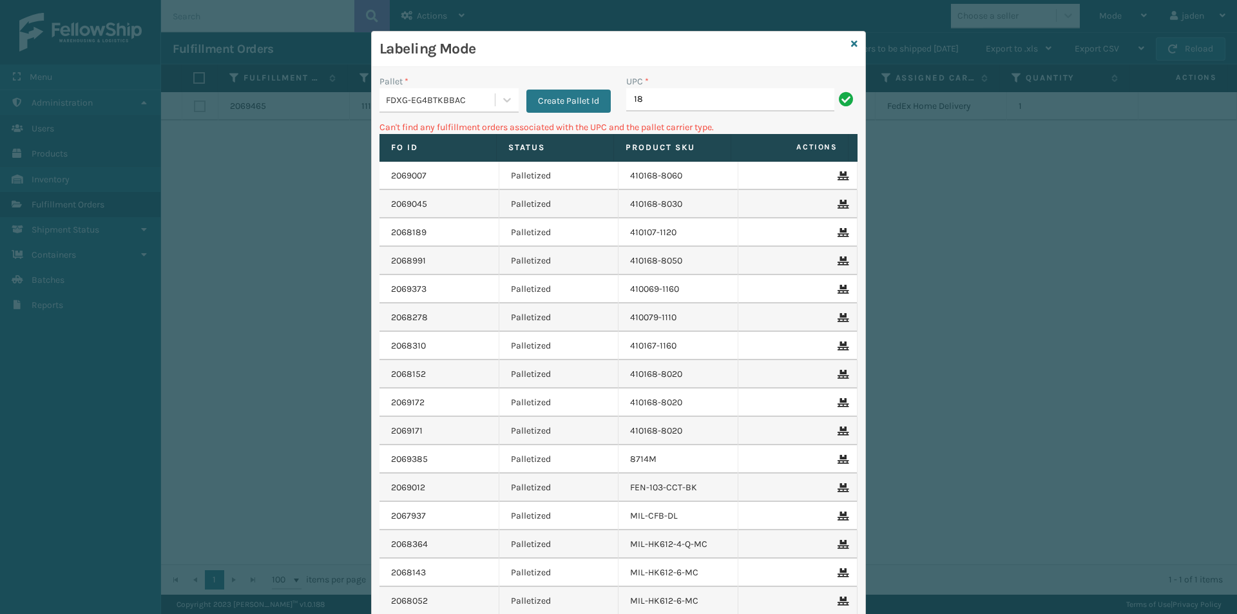
type input "1"
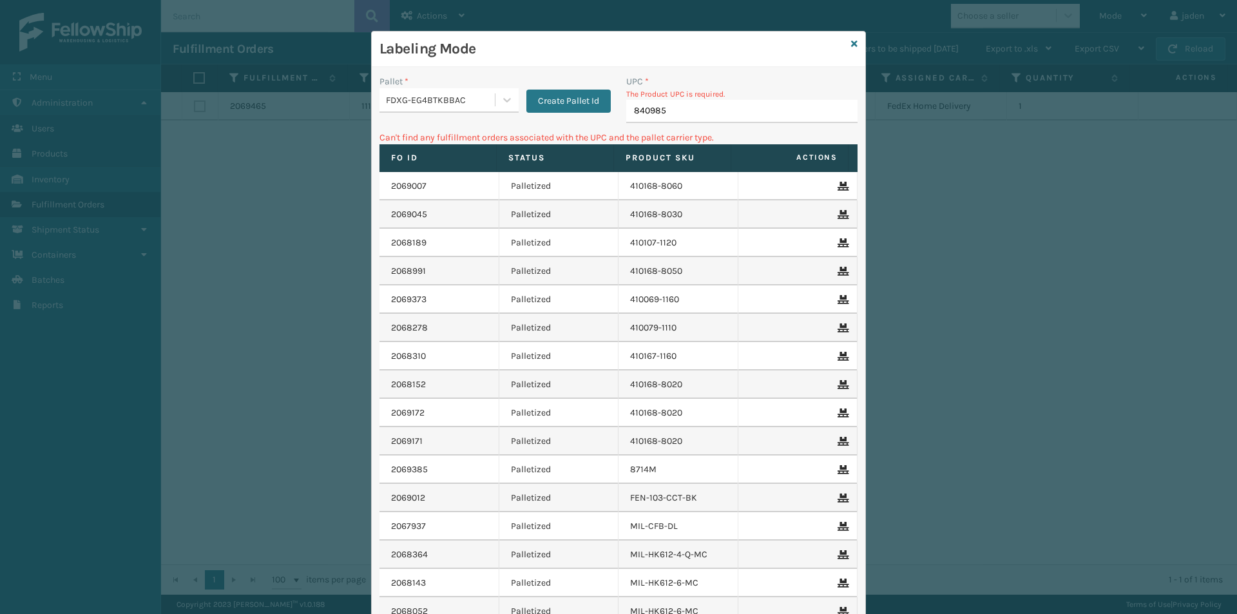
type input "8409851"
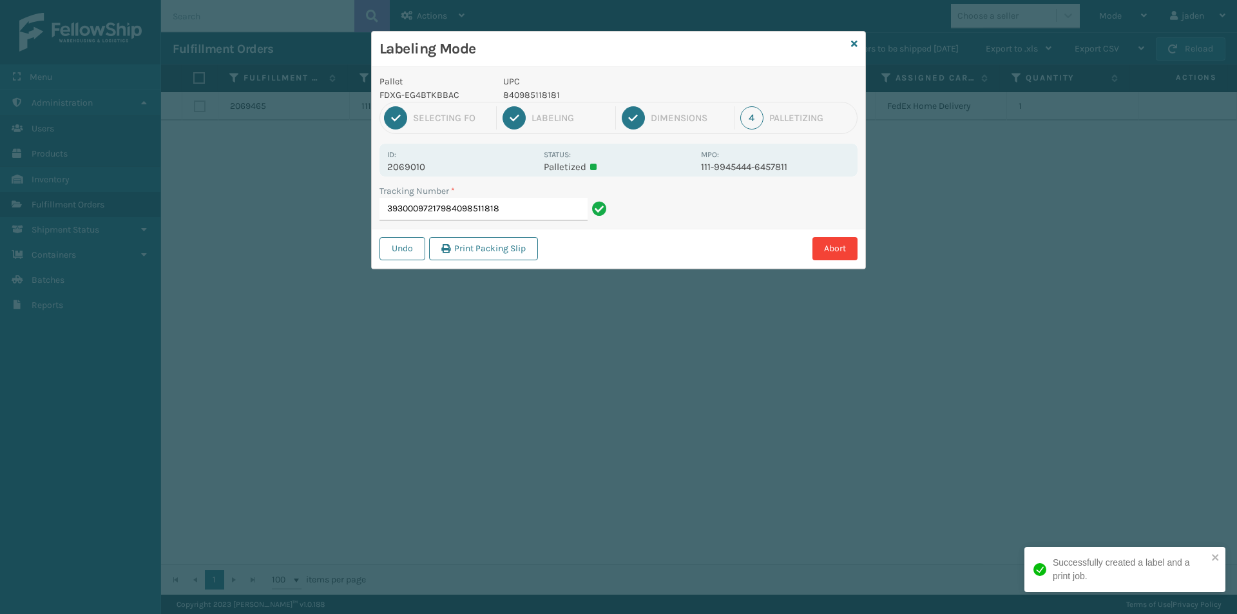
type input "393000972179840985118181"
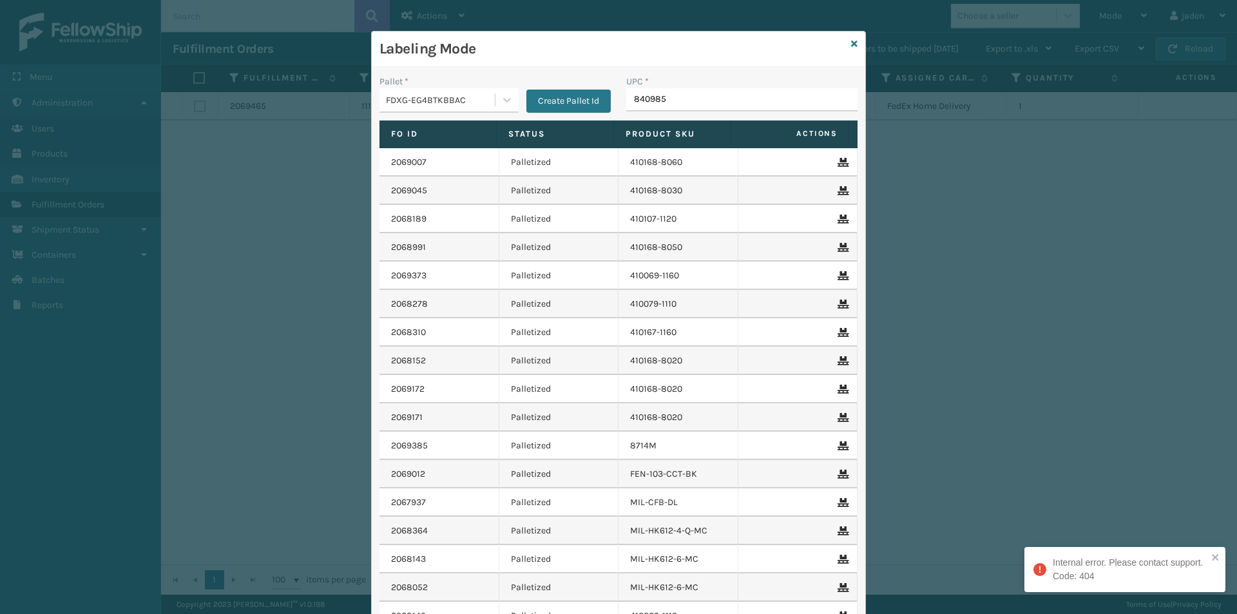
type input "8409851"
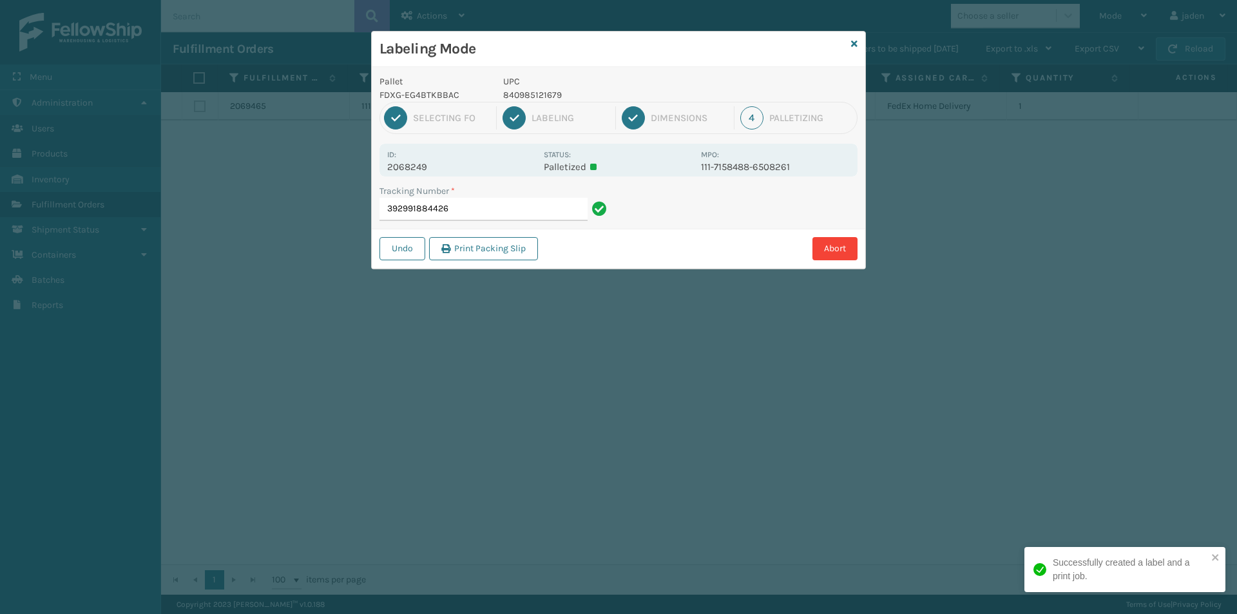
drag, startPoint x: 769, startPoint y: 203, endPoint x: 673, endPoint y: 230, distance: 99.7
click at [620, 249] on div "Abort" at bounding box center [700, 248] width 316 height 23
drag, startPoint x: 776, startPoint y: 203, endPoint x: 736, endPoint y: 218, distance: 42.8
click at [688, 237] on div "Abort" at bounding box center [700, 248] width 316 height 23
drag, startPoint x: 736, startPoint y: 218, endPoint x: 777, endPoint y: 200, distance: 45.0
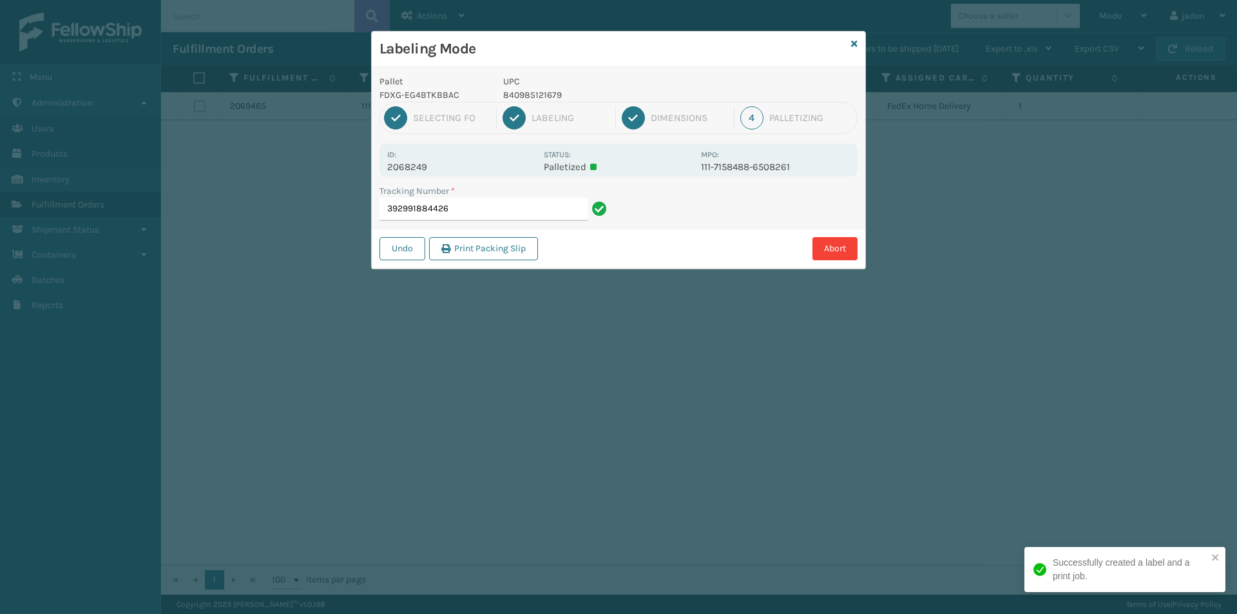
click at [678, 247] on div "Abort" at bounding box center [700, 248] width 316 height 23
drag, startPoint x: 777, startPoint y: 200, endPoint x: 765, endPoint y: 202, distance: 12.5
drag, startPoint x: 765, startPoint y: 202, endPoint x: 688, endPoint y: 244, distance: 87.4
click at [688, 244] on div "Abort" at bounding box center [700, 248] width 316 height 23
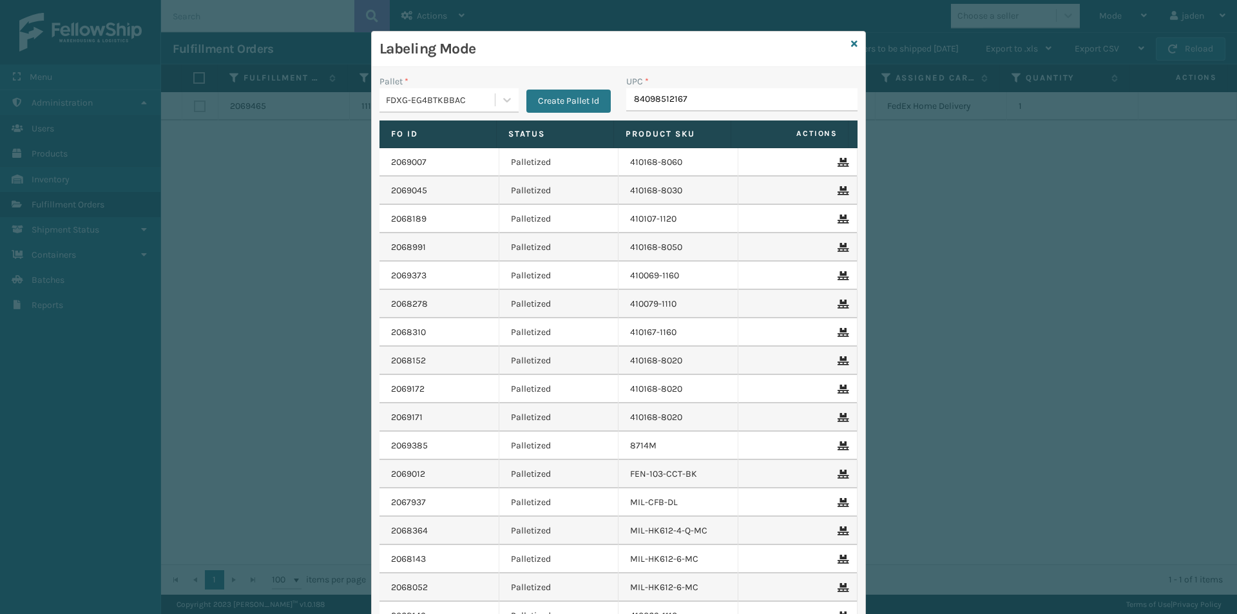
type input "840985121679"
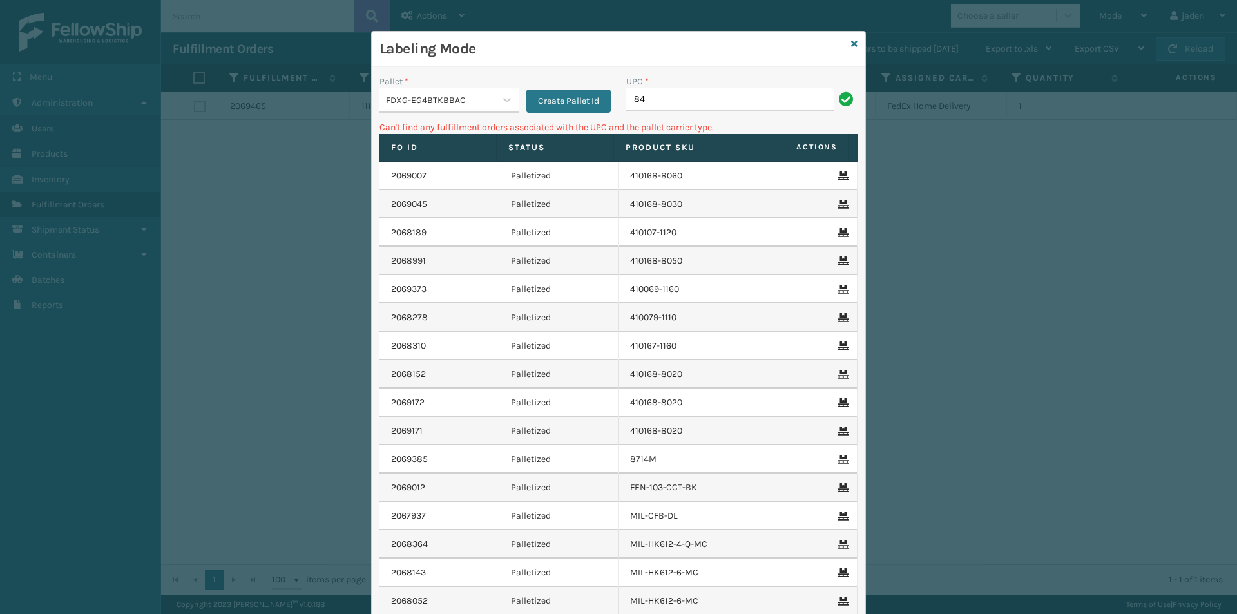
type input "8"
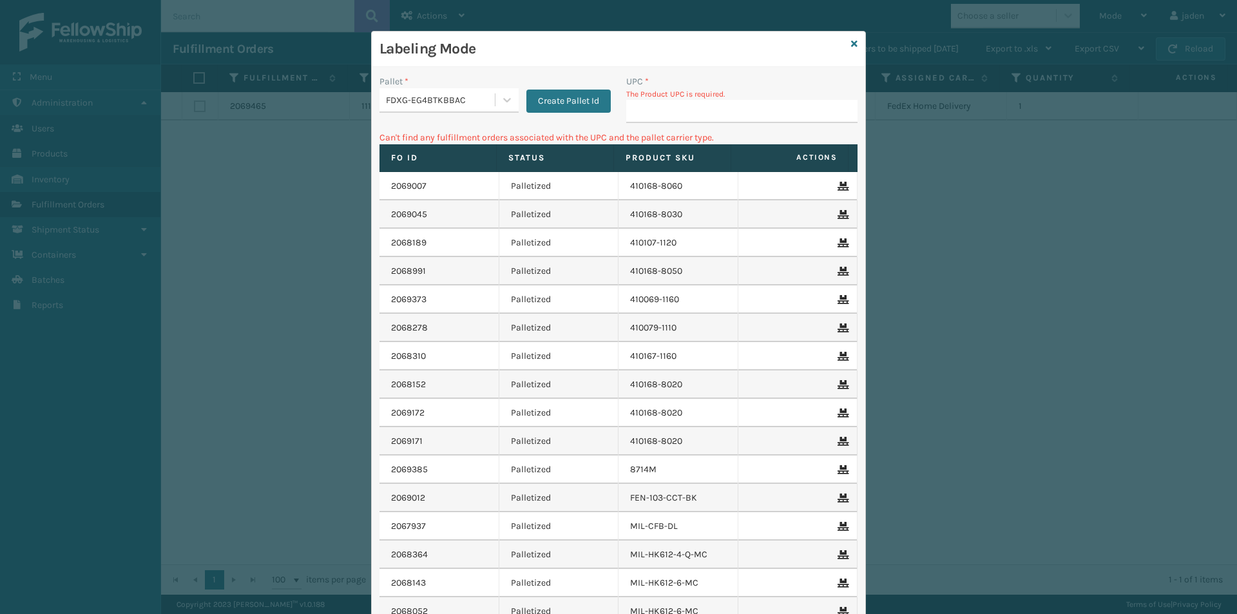
click at [751, 113] on input "UPC *" at bounding box center [741, 111] width 231 height 23
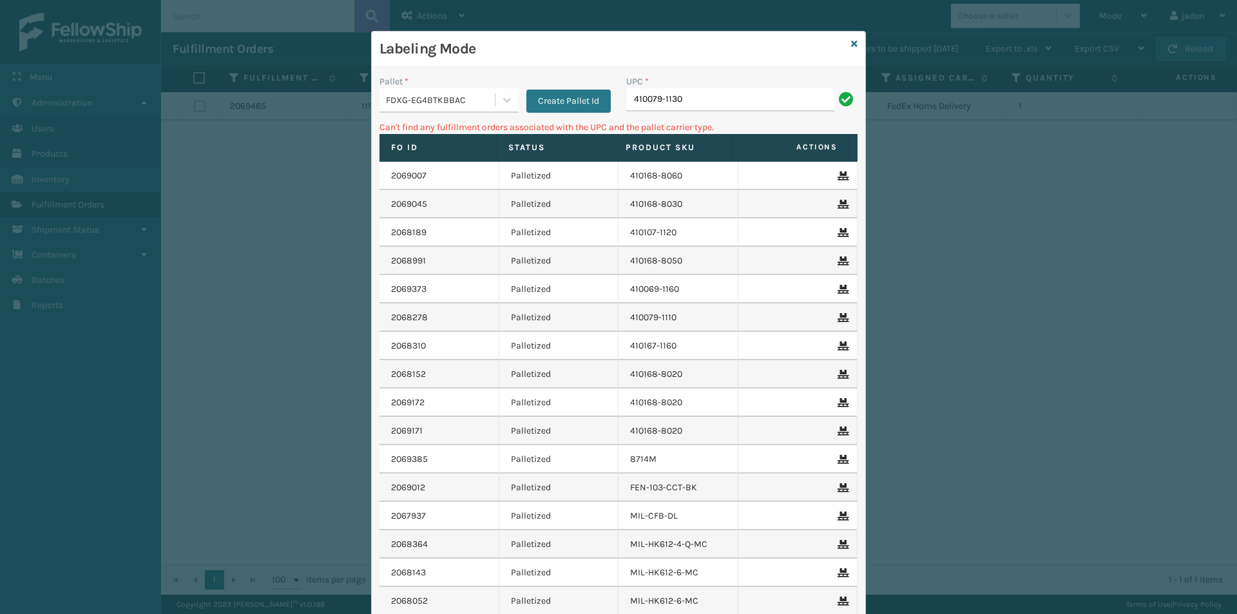
type input "410079-1130"
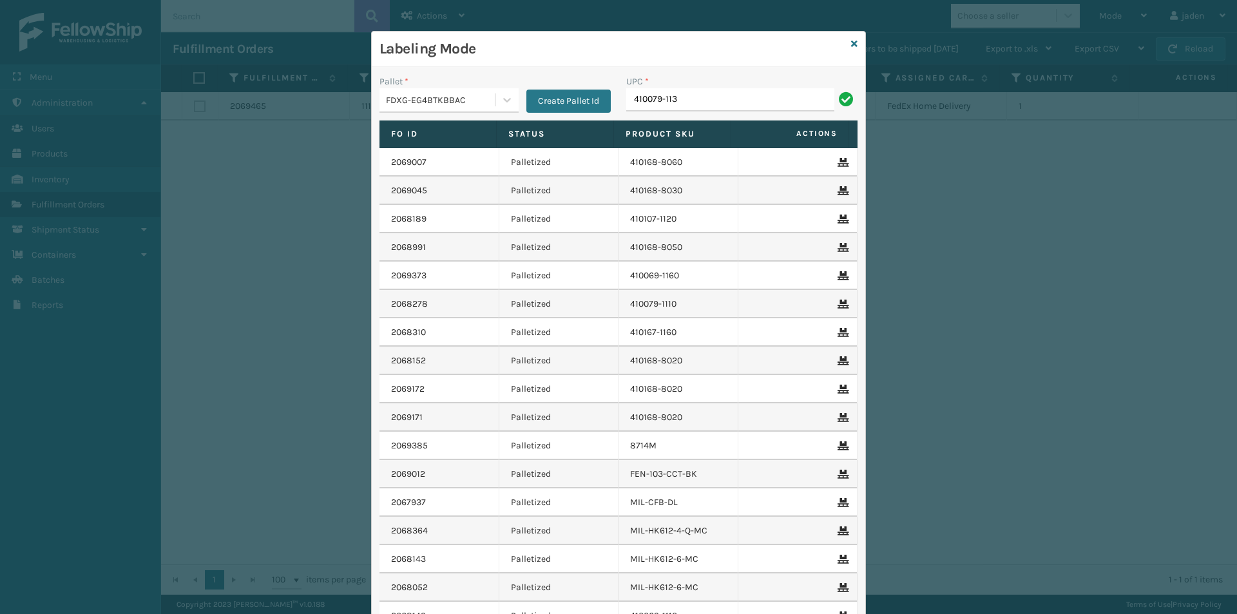
type input "410079-113"
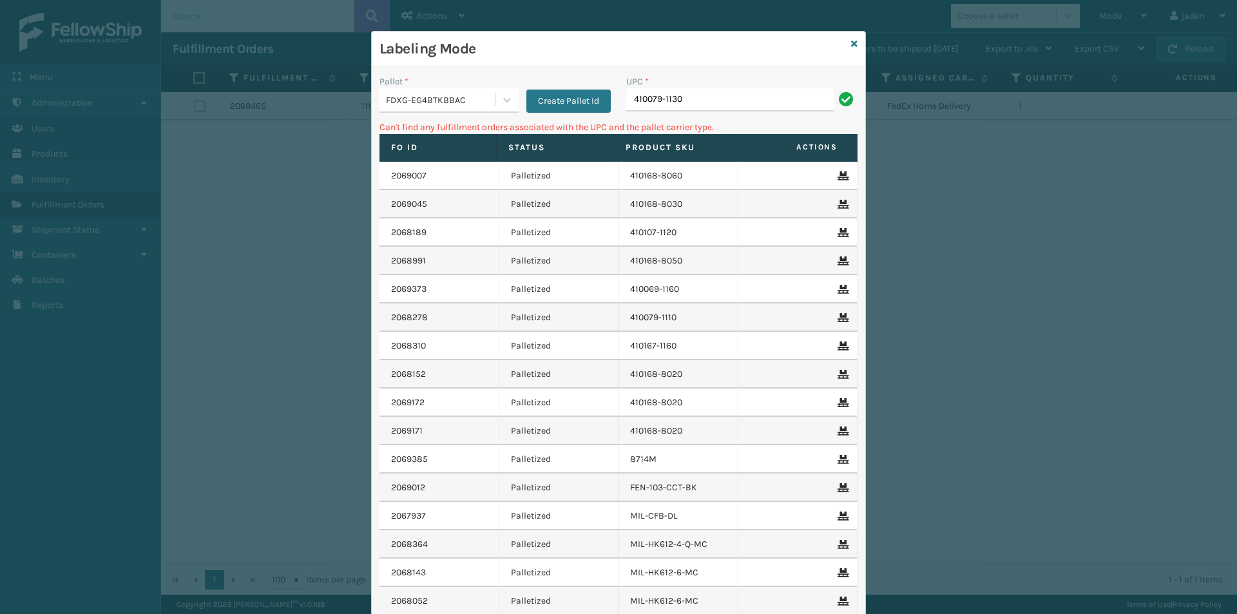
type input "410079-1130"
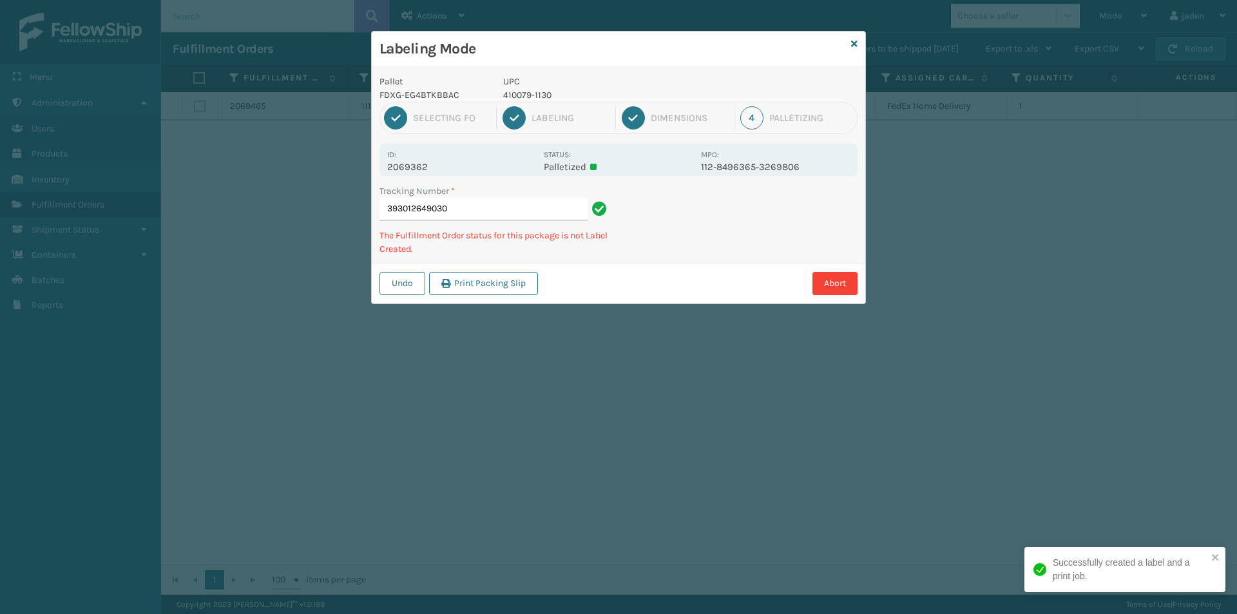
click at [540, 95] on p "410079-1130" at bounding box center [598, 95] width 190 height 14
click at [539, 95] on p "410079-1130" at bounding box center [598, 95] width 190 height 14
copy p "410079-1130"
drag, startPoint x: 537, startPoint y: 88, endPoint x: 788, endPoint y: 197, distance: 273.3
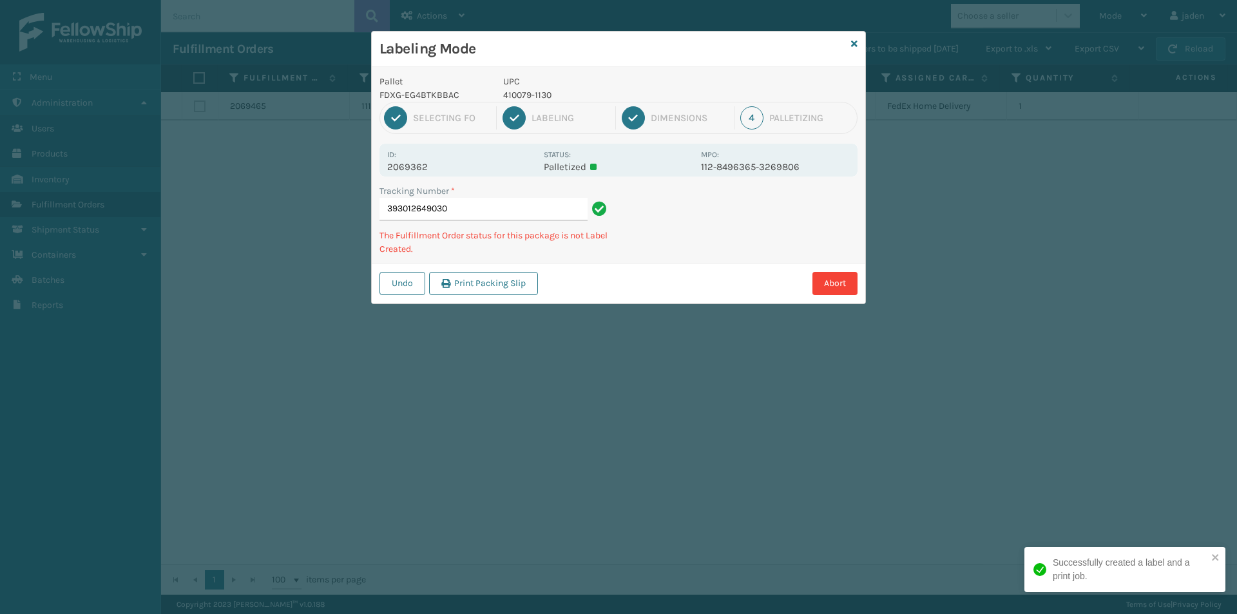
click at [788, 197] on div "Tracking Number * 393012649030 The Fulfillment Order status for this package is…" at bounding box center [619, 223] width 494 height 79
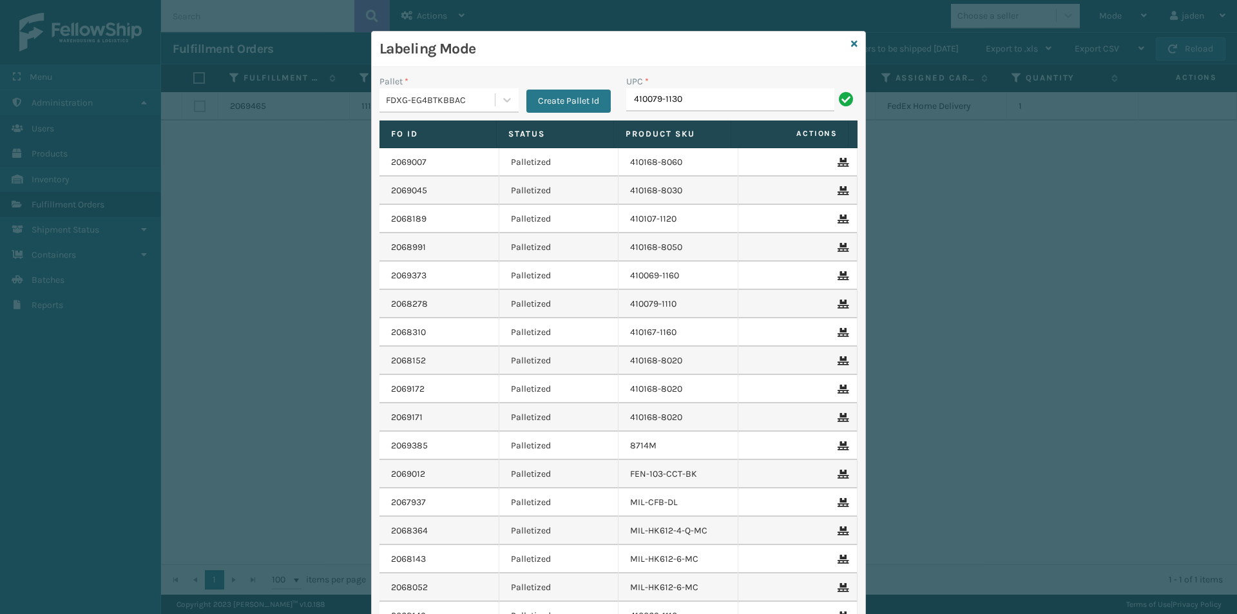
type input "410079-1130"
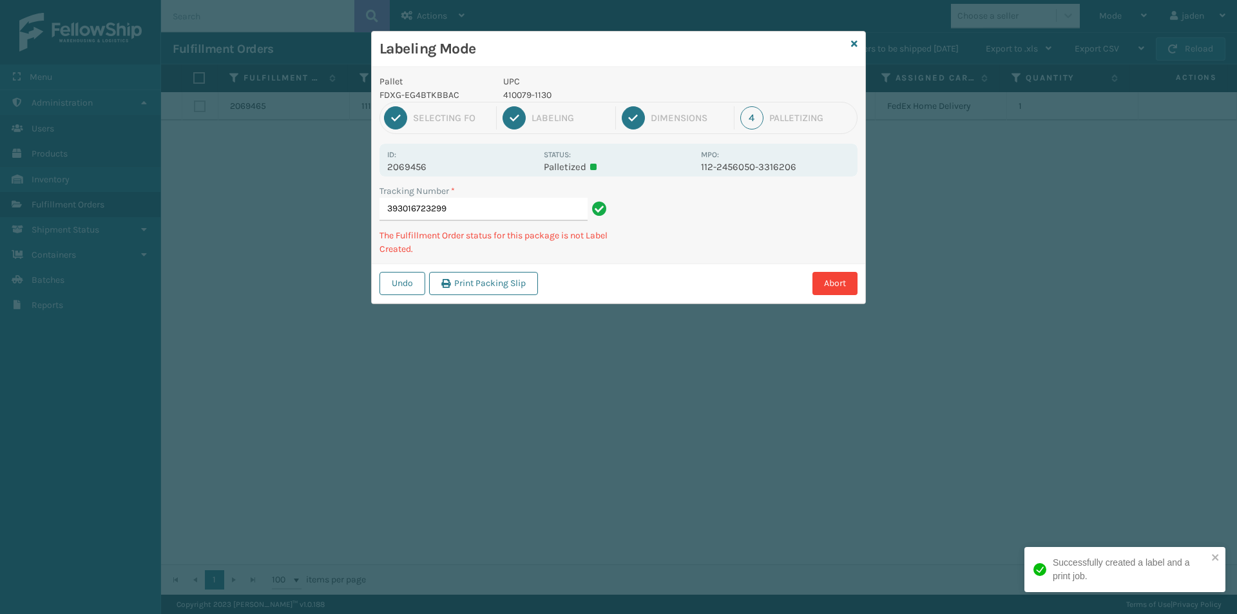
drag, startPoint x: 814, startPoint y: 249, endPoint x: 800, endPoint y: 247, distance: 13.7
drag, startPoint x: 800, startPoint y: 247, endPoint x: 840, endPoint y: 182, distance: 76.6
click at [604, 273] on div "Abort" at bounding box center [700, 283] width 316 height 23
drag, startPoint x: 839, startPoint y: 184, endPoint x: 876, endPoint y: 192, distance: 38.2
click at [761, 259] on div "Pallet FDXG-EG4BTKBBAC UPC 410079-1130 1 Selecting FO 2 Labeling 3 Dimensions 4…" at bounding box center [619, 185] width 494 height 236
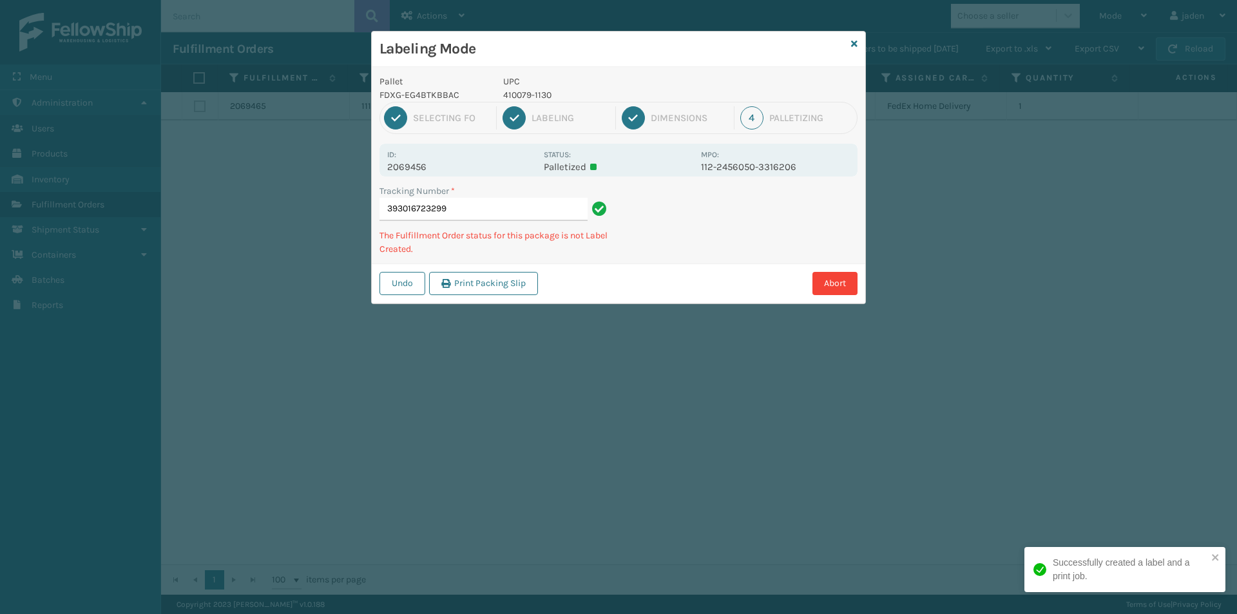
drag, startPoint x: 876, startPoint y: 192, endPoint x: 724, endPoint y: 294, distance: 183.0
drag, startPoint x: 724, startPoint y: 294, endPoint x: 856, endPoint y: 204, distance: 159.9
click at [755, 275] on div "Abort" at bounding box center [700, 283] width 316 height 23
drag, startPoint x: 836, startPoint y: 206, endPoint x: 717, endPoint y: 267, distance: 133.1
click at [717, 267] on div "Undo Print Packing Slip Abort" at bounding box center [619, 283] width 494 height 39
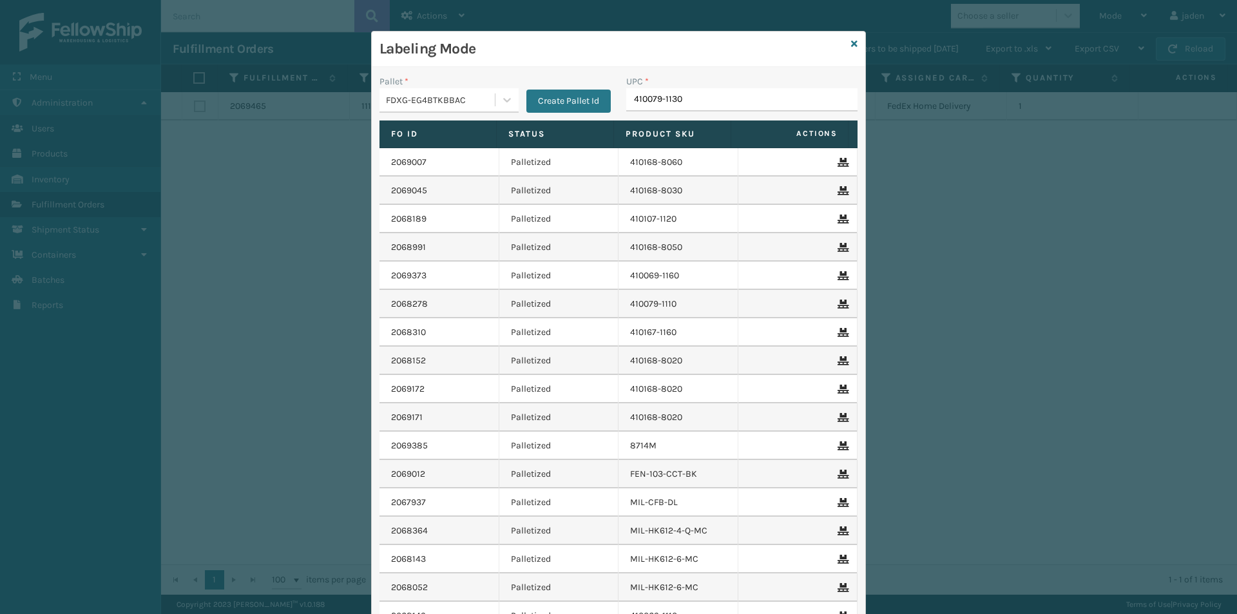
type input "410079-1130"
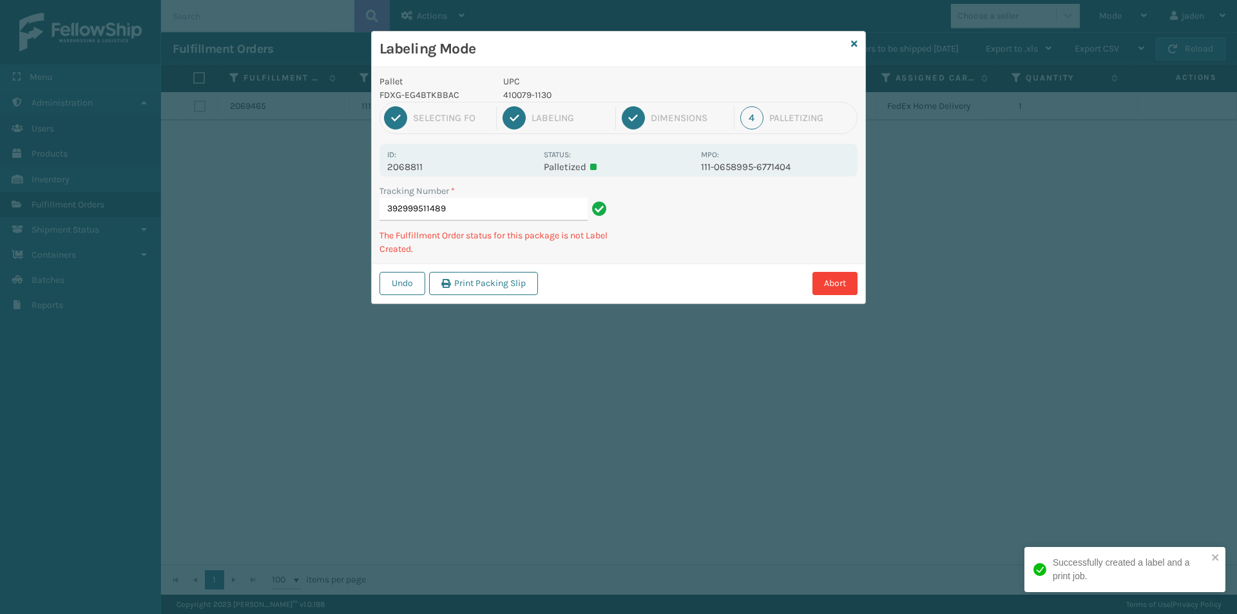
drag, startPoint x: 809, startPoint y: 241, endPoint x: 686, endPoint y: 284, distance: 131.0
click at [686, 284] on div "Abort" at bounding box center [700, 283] width 316 height 23
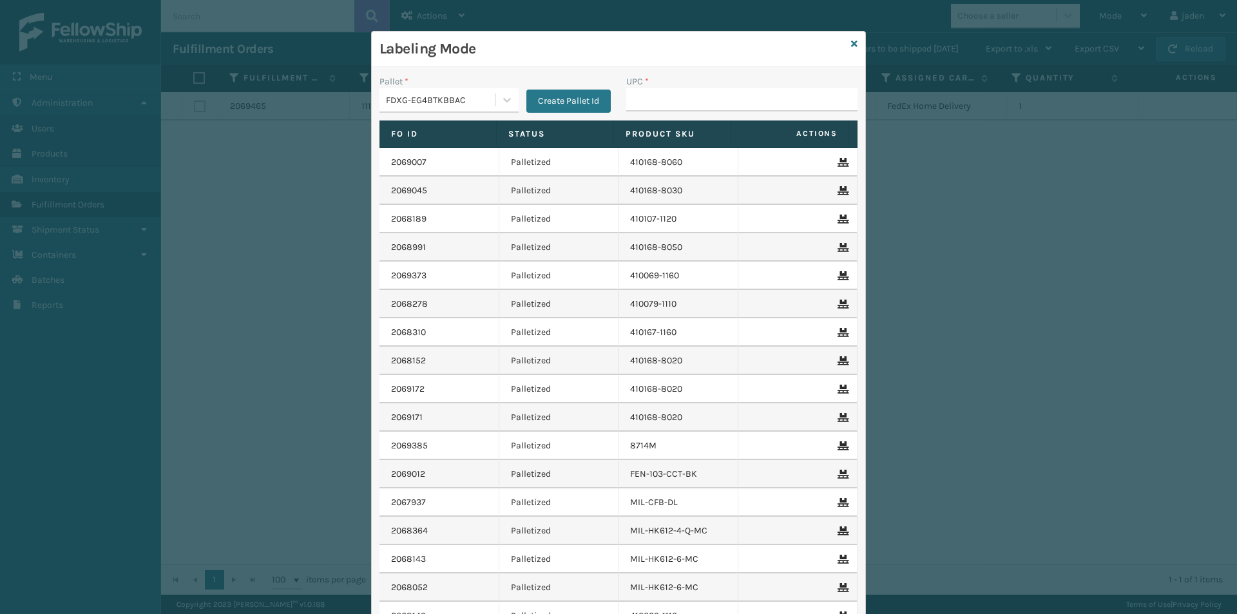
type input "410079-1130"
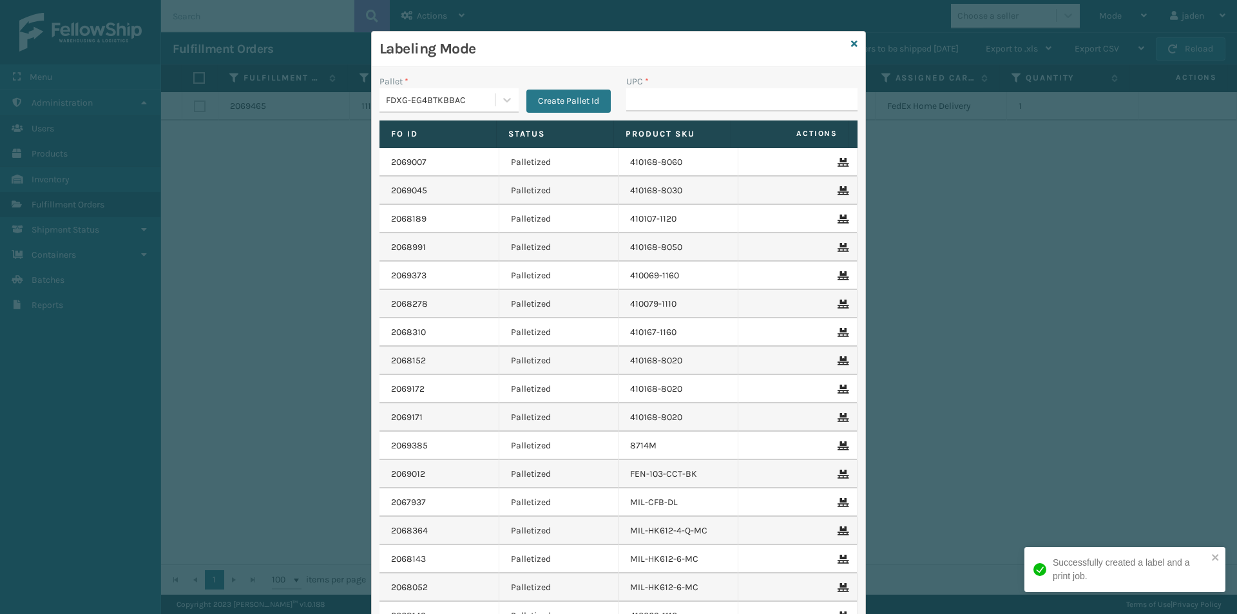
type input "410079-1130"
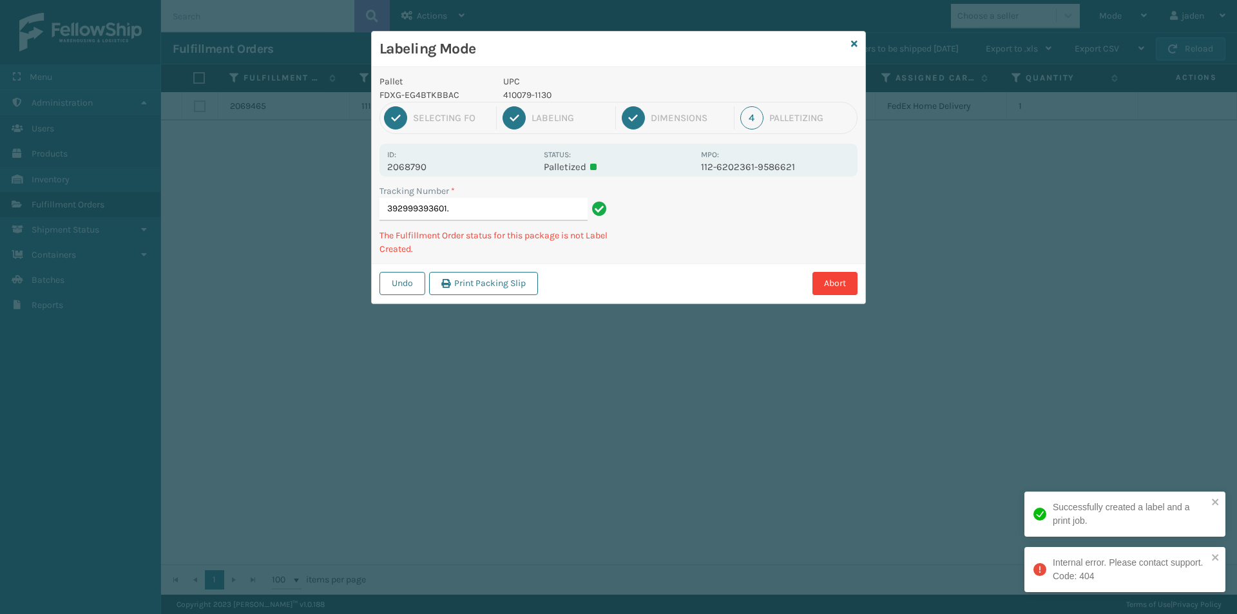
type input "392999393601."
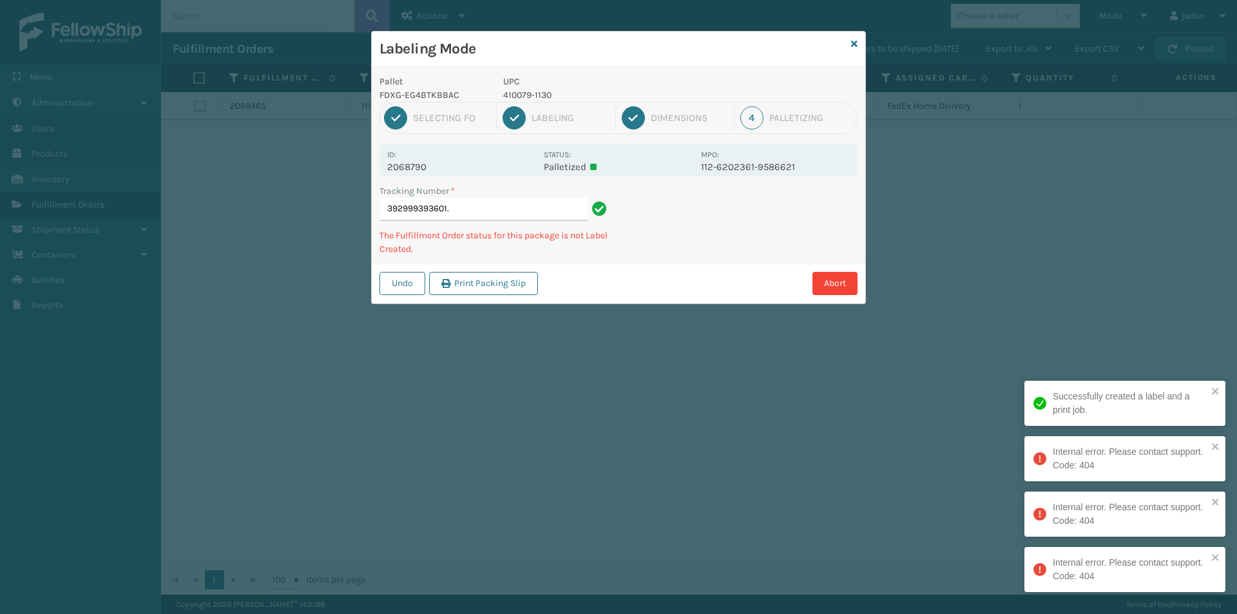
drag, startPoint x: 753, startPoint y: 233, endPoint x: 693, endPoint y: 250, distance: 62.8
click at [684, 262] on div "Tracking Number * 392999393601. The Fulfillment Order status for this package i…" at bounding box center [619, 223] width 494 height 79
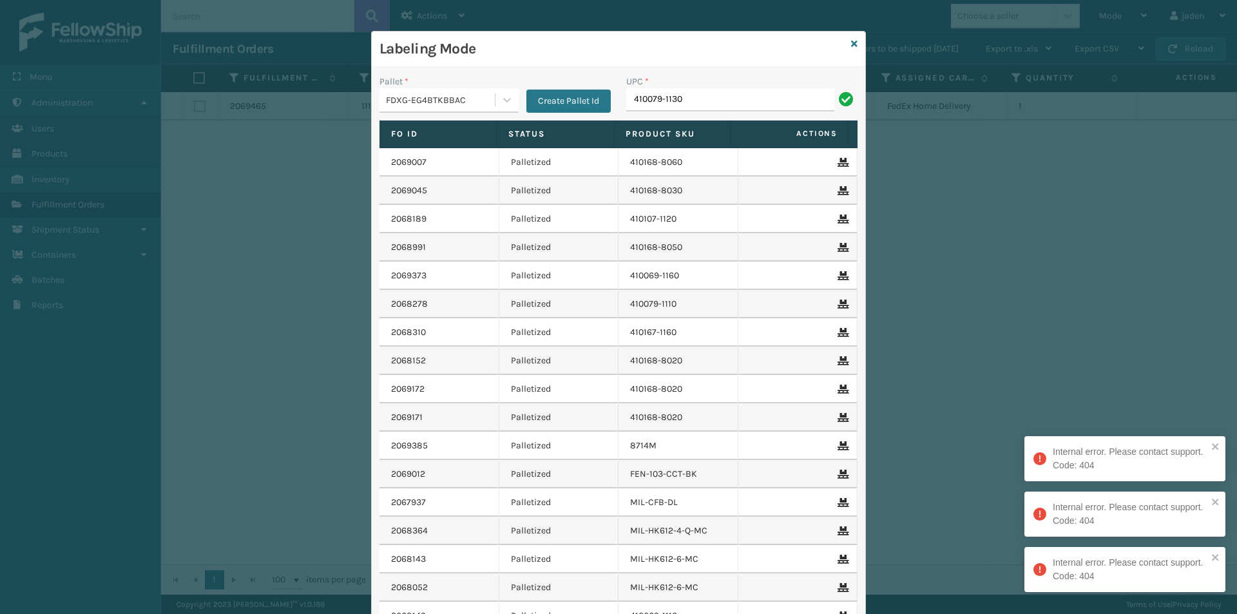
type input "410079-1130"
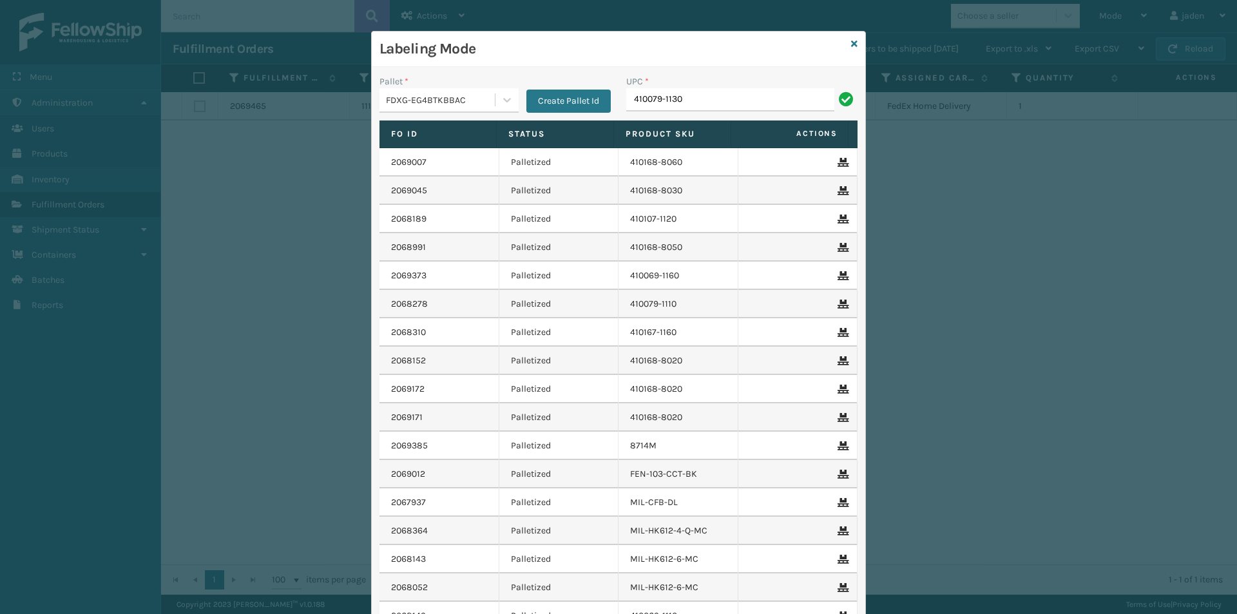
type input "410079-1130"
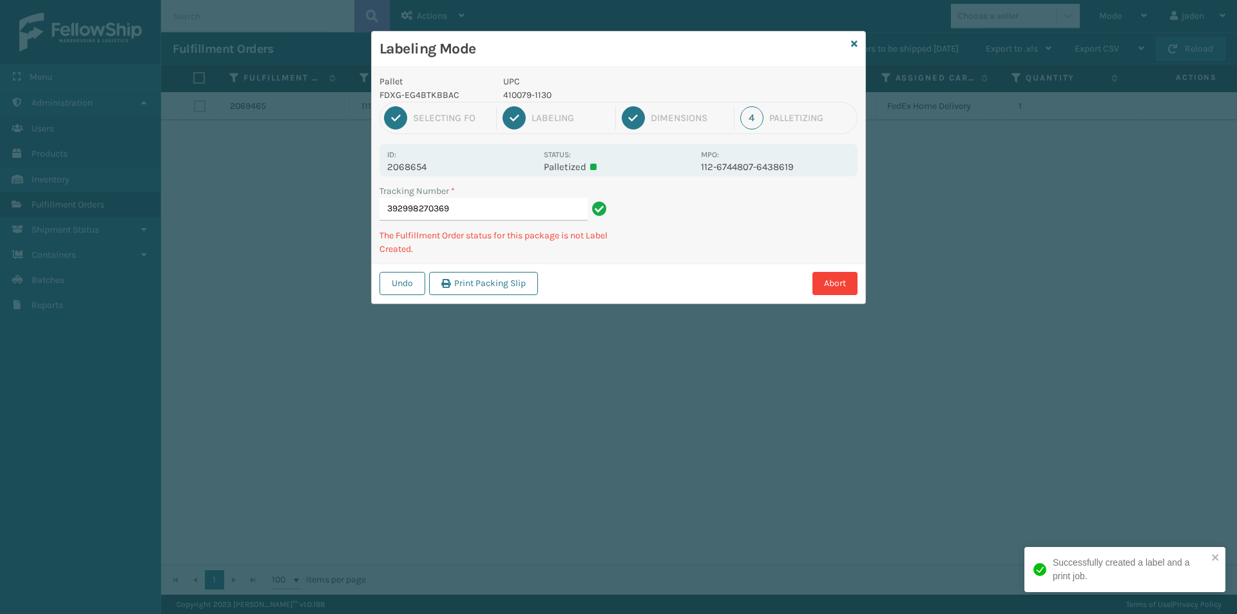
drag, startPoint x: 768, startPoint y: 221, endPoint x: 711, endPoint y: 218, distance: 57.4
click at [673, 300] on div "Undo Print Packing Slip Abort" at bounding box center [619, 283] width 494 height 39
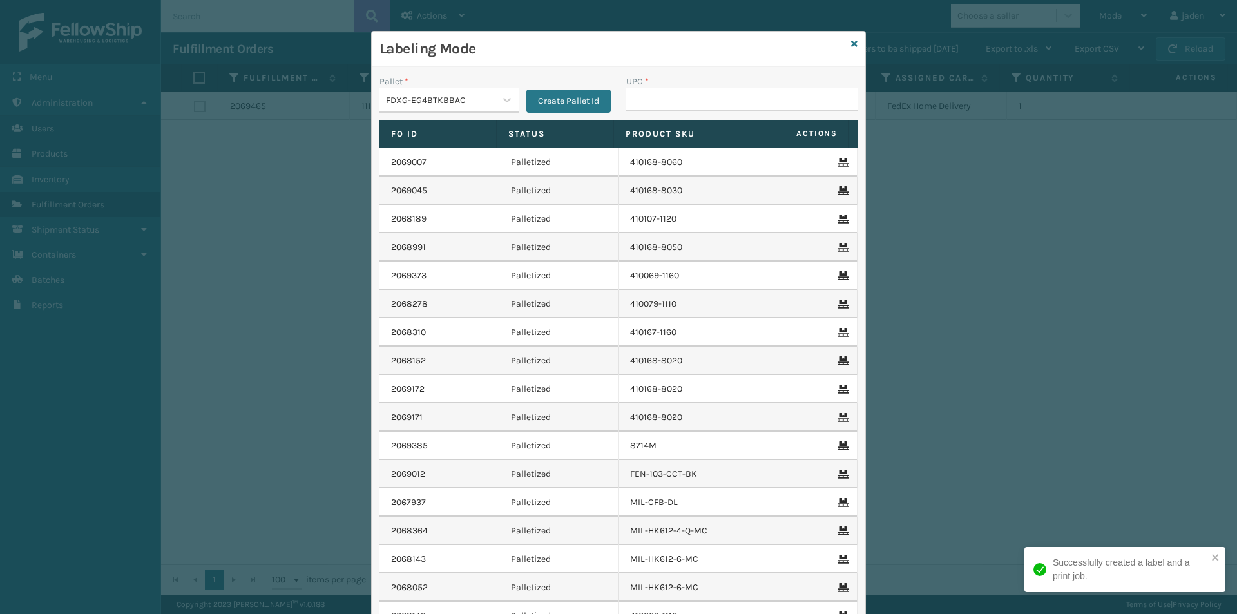
type input "410079-1130"
drag, startPoint x: 666, startPoint y: 81, endPoint x: 654, endPoint y: 104, distance: 26.2
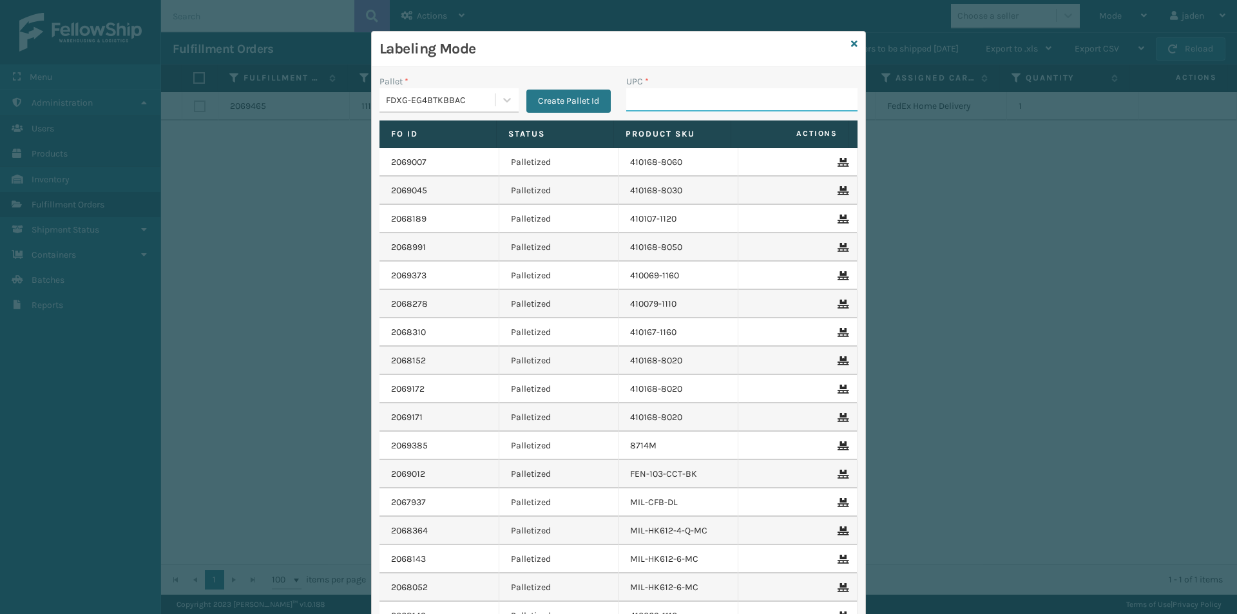
paste input "410079-1130"
type input "410079-1130"
drag, startPoint x: 692, startPoint y: 112, endPoint x: 647, endPoint y: 101, distance: 46.4
paste input "410079-1130"
type input "410079-1130"
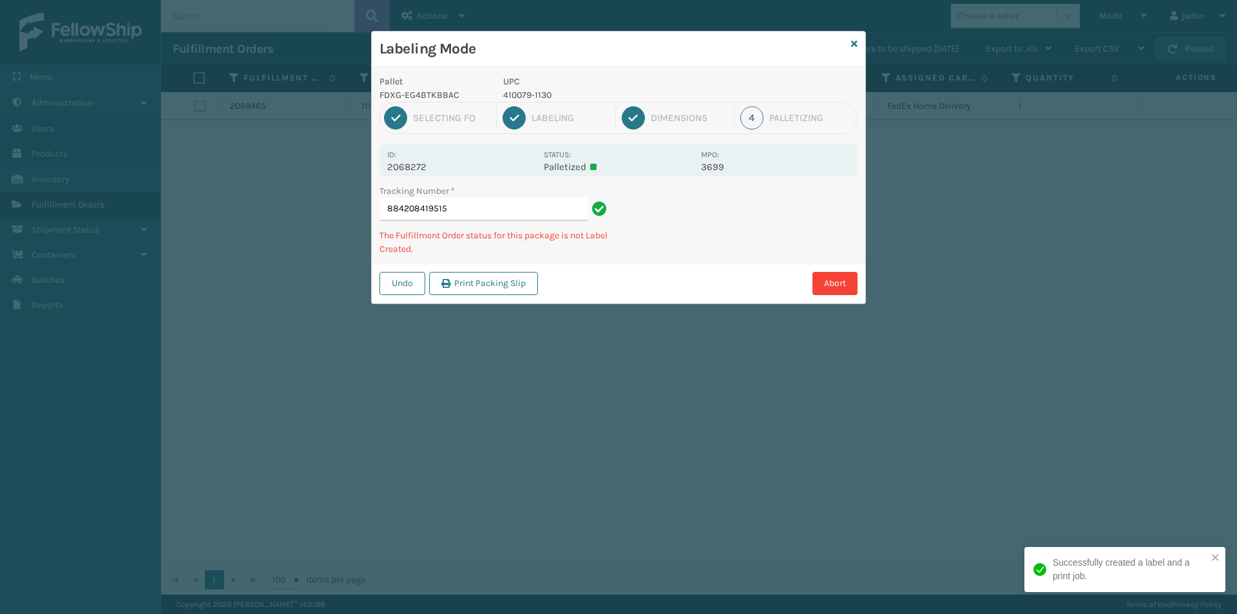
drag, startPoint x: 727, startPoint y: 222, endPoint x: 720, endPoint y: 219, distance: 6.9
drag, startPoint x: 720, startPoint y: 219, endPoint x: 657, endPoint y: 191, distance: 69.0
click at [626, 248] on div "Tracking Number * 884208419515 The Fulfillment Order status for this package is…" at bounding box center [619, 223] width 494 height 79
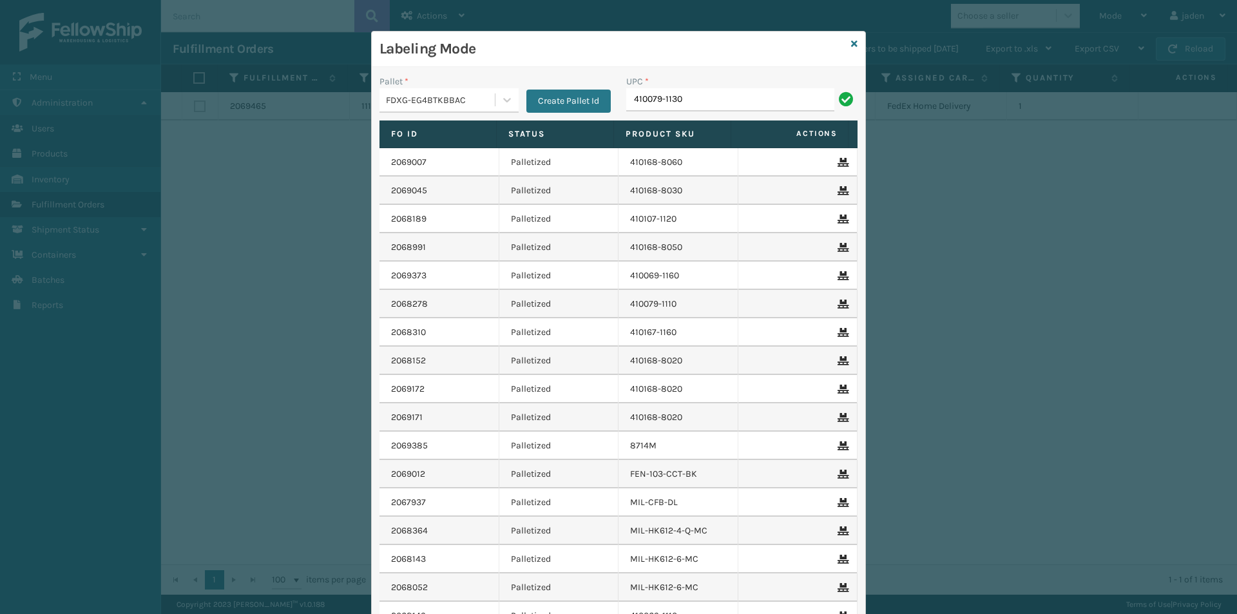
type input "410079-1130"
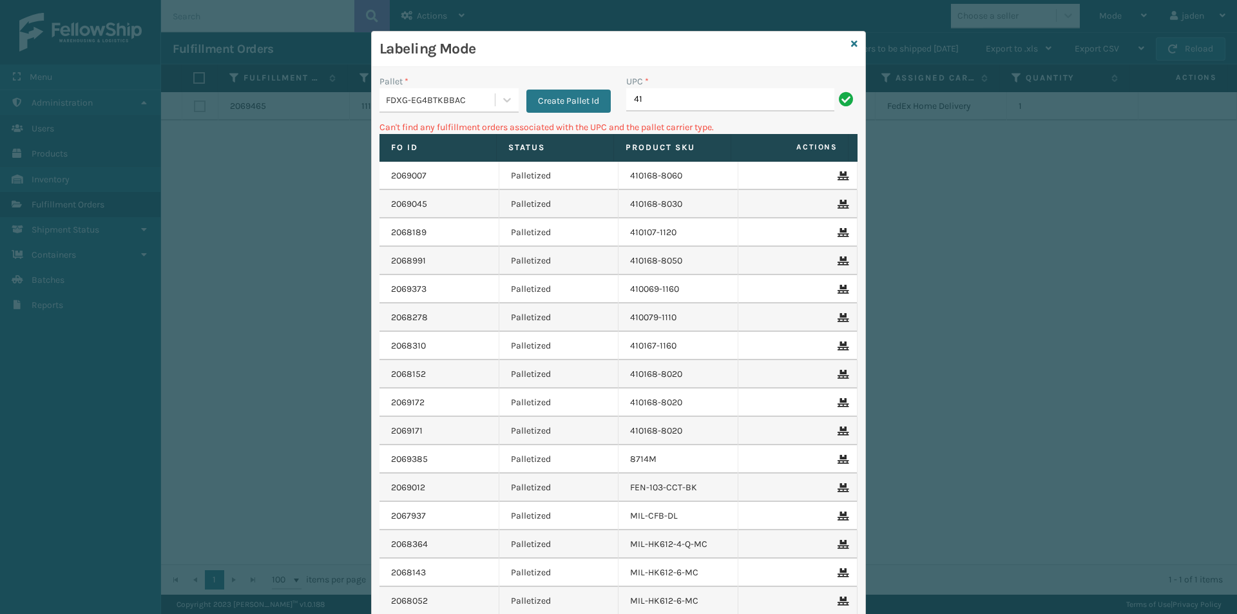
type input "4"
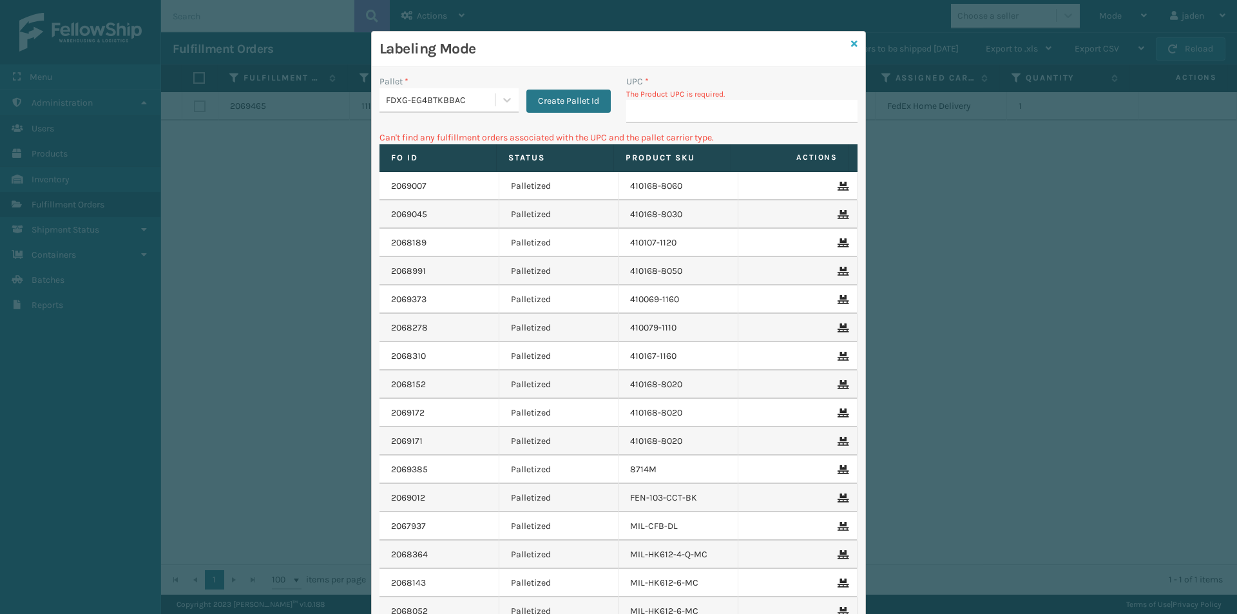
click at [852, 43] on icon at bounding box center [854, 43] width 6 height 9
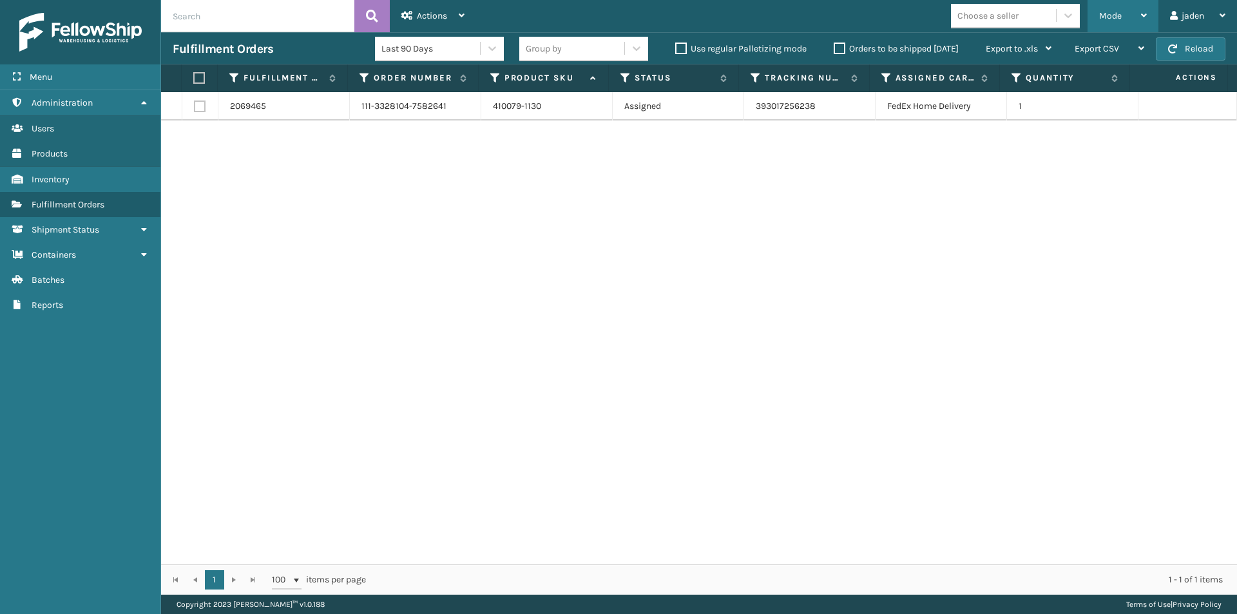
click at [1111, 17] on span "Mode" at bounding box center [1110, 15] width 23 height 11
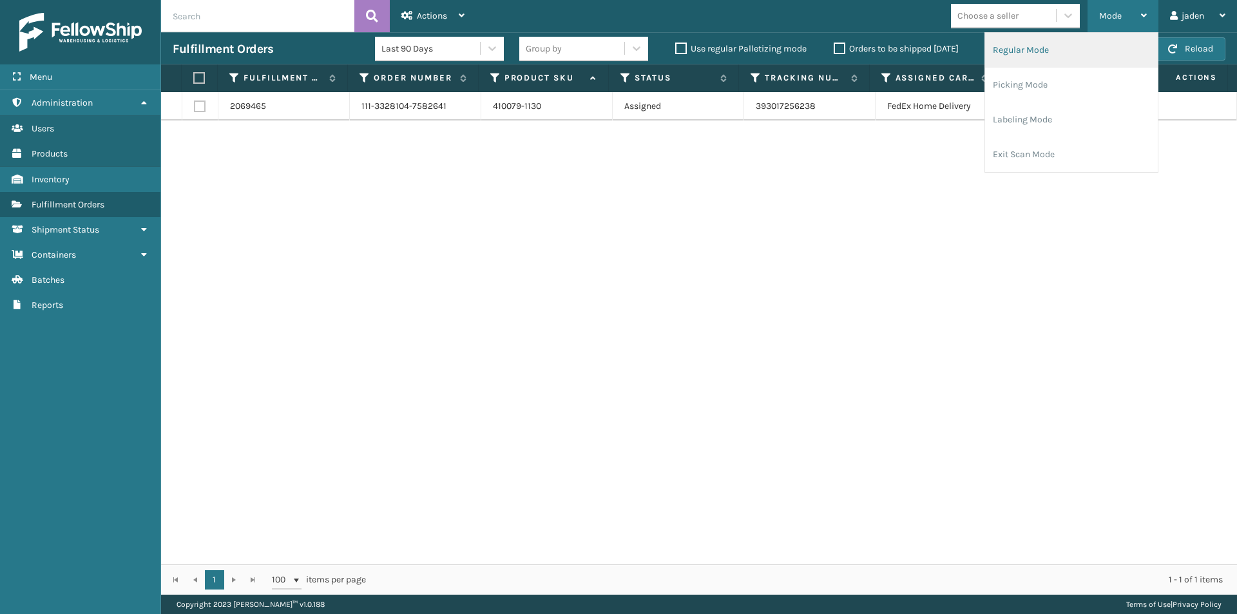
click at [1052, 53] on li "Regular Mode" at bounding box center [1071, 50] width 173 height 35
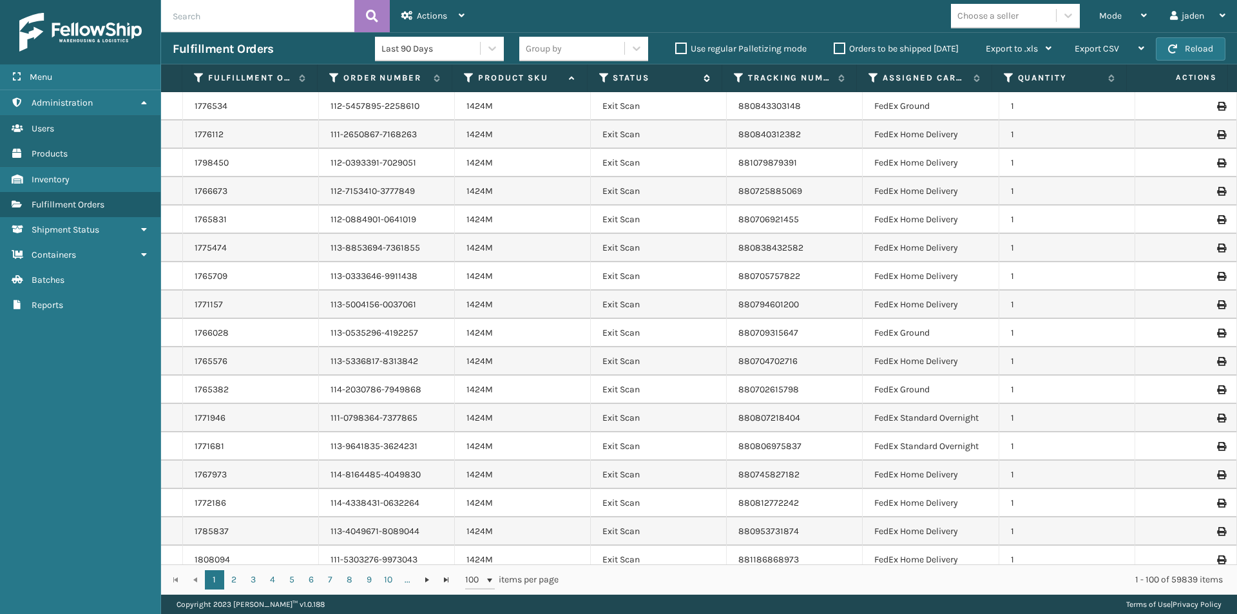
click at [603, 75] on icon at bounding box center [604, 78] width 10 height 12
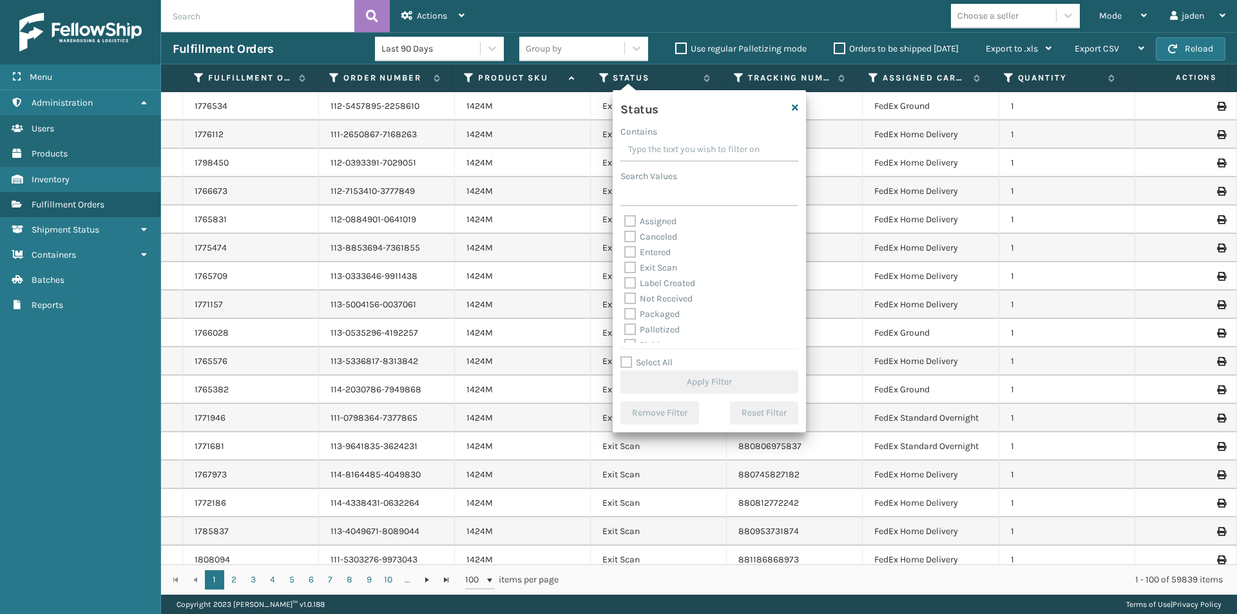
click at [633, 325] on label "Palletized" at bounding box center [651, 329] width 55 height 11
click at [625, 325] on input "Palletized" at bounding box center [624, 326] width 1 height 8
checkbox input "true"
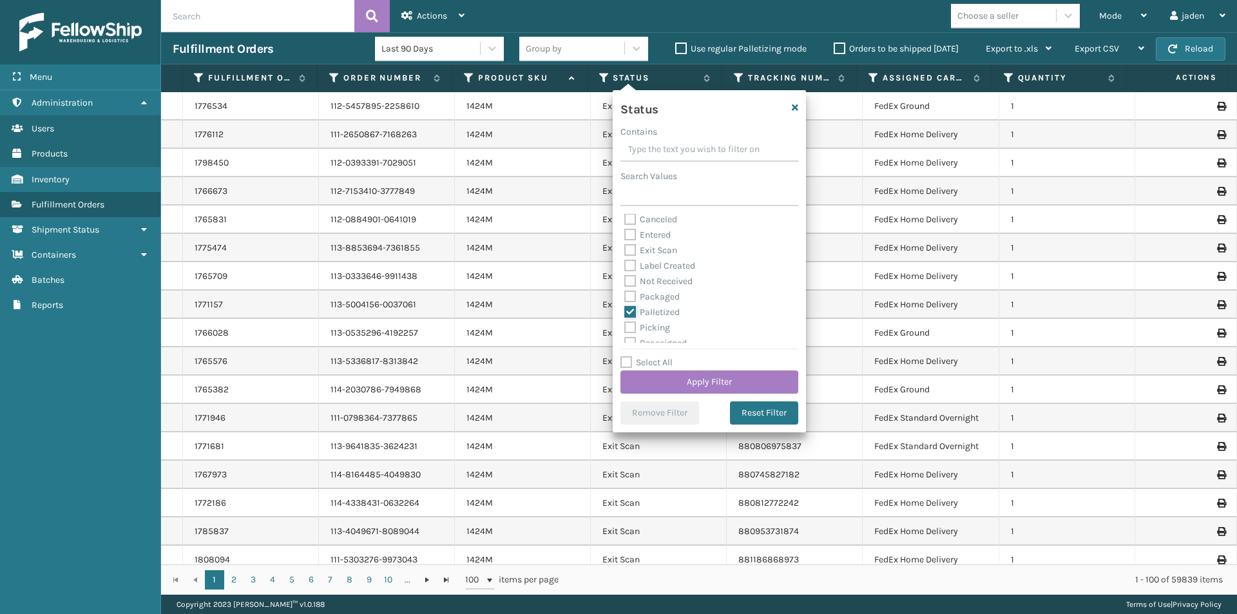
scroll to position [64, 0]
click at [691, 385] on button "Apply Filter" at bounding box center [709, 381] width 178 height 23
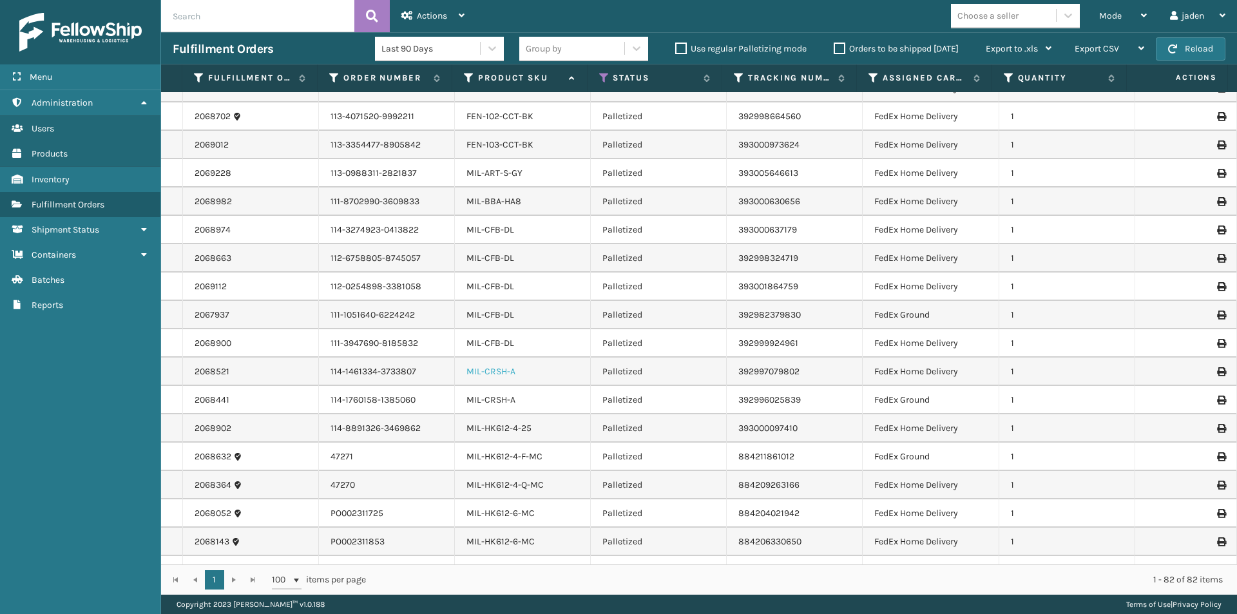
scroll to position [1675, 0]
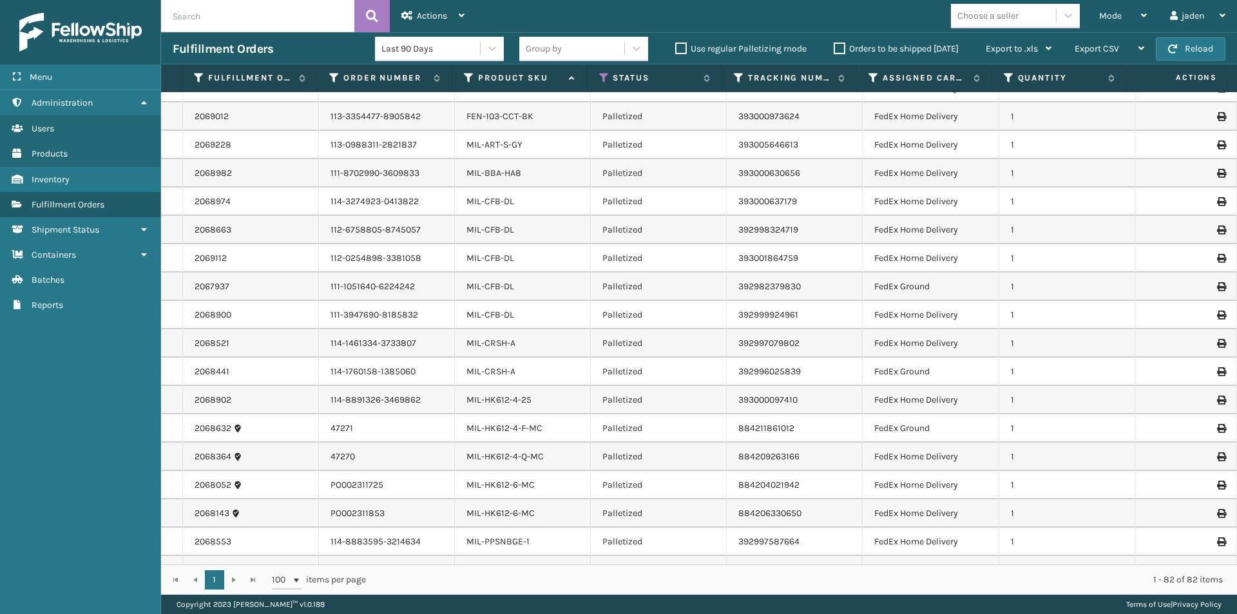
click at [1217, 537] on icon at bounding box center [1221, 541] width 8 height 9
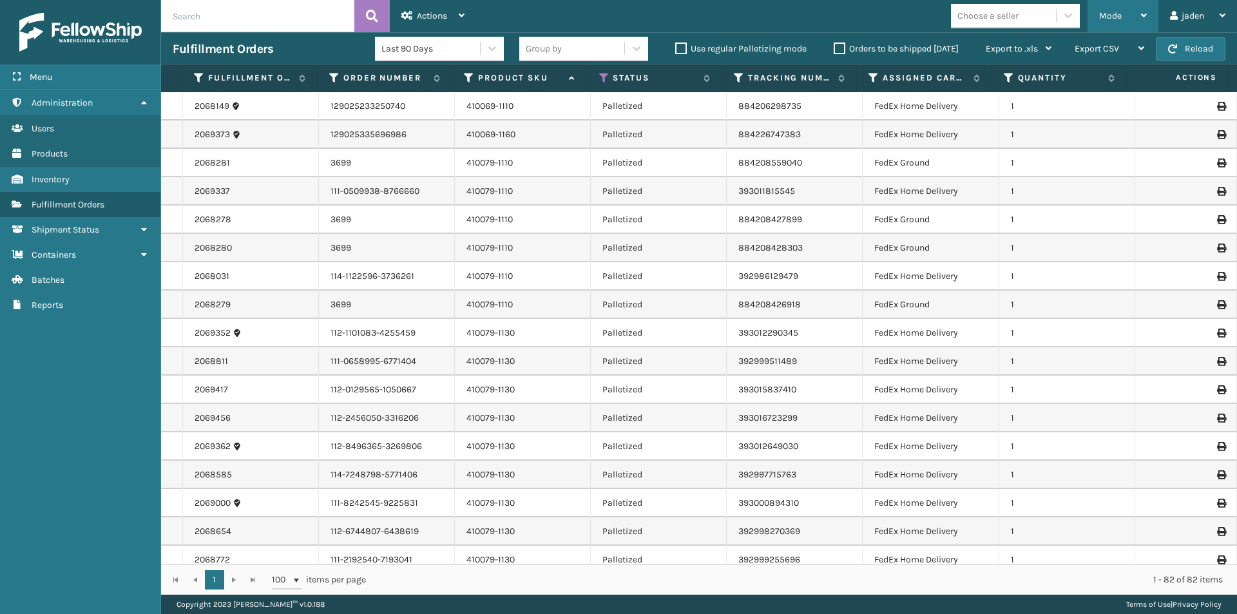
click at [1126, 9] on div "Mode" at bounding box center [1123, 16] width 48 height 32
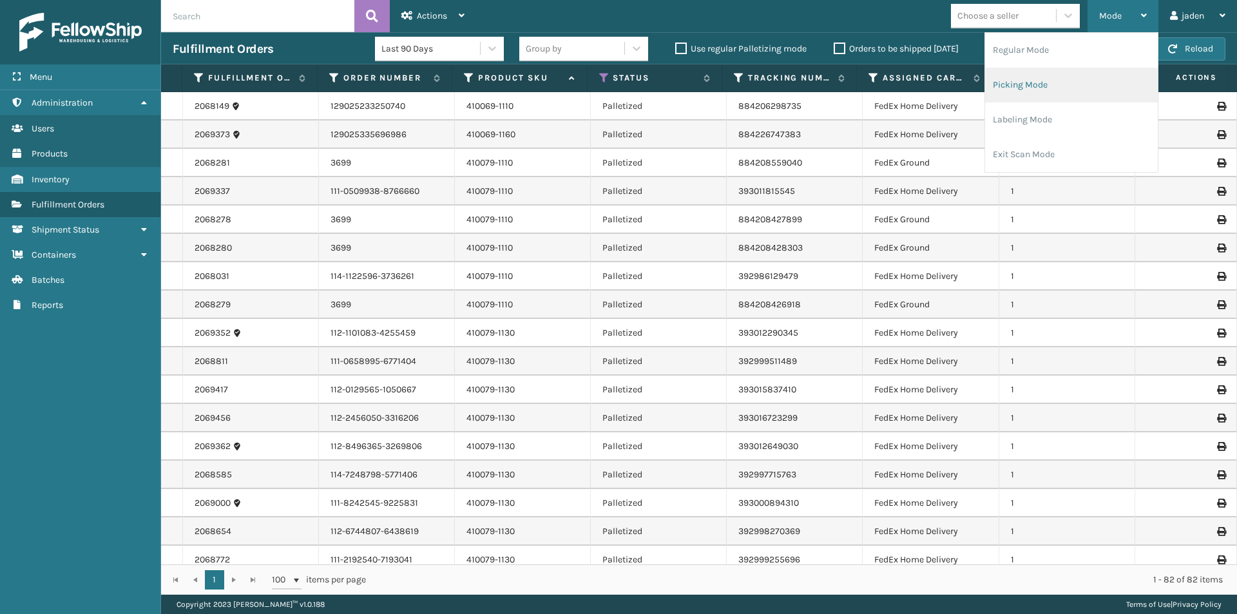
click at [1072, 82] on li "Picking Mode" at bounding box center [1071, 85] width 173 height 35
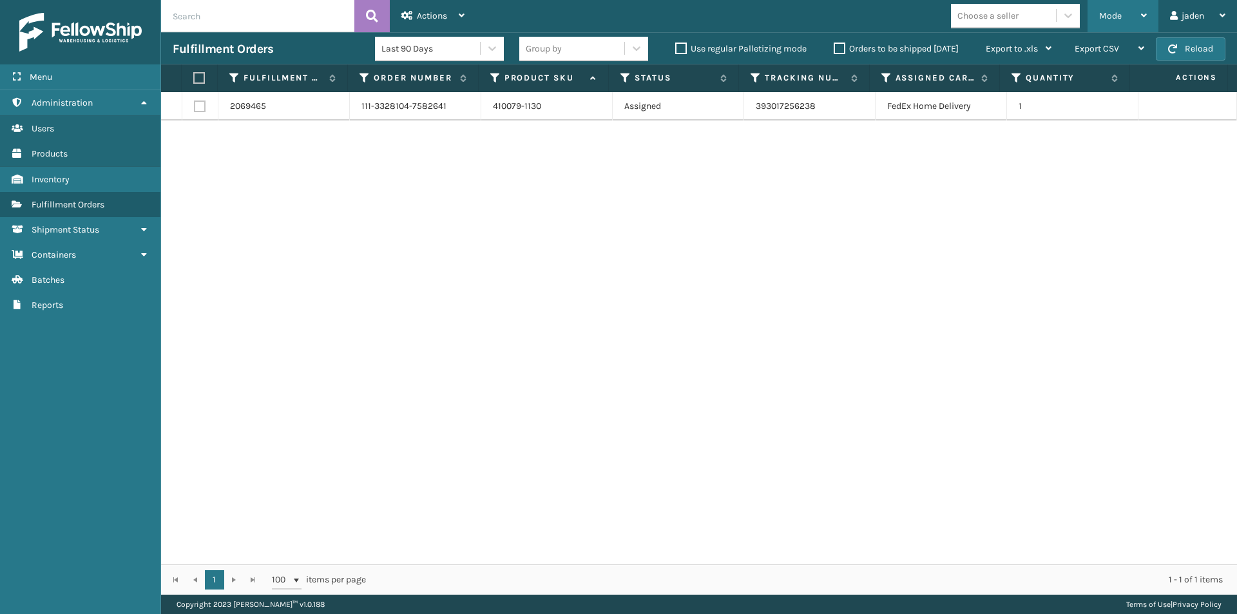
click at [1131, 12] on div "Mode" at bounding box center [1123, 16] width 48 height 32
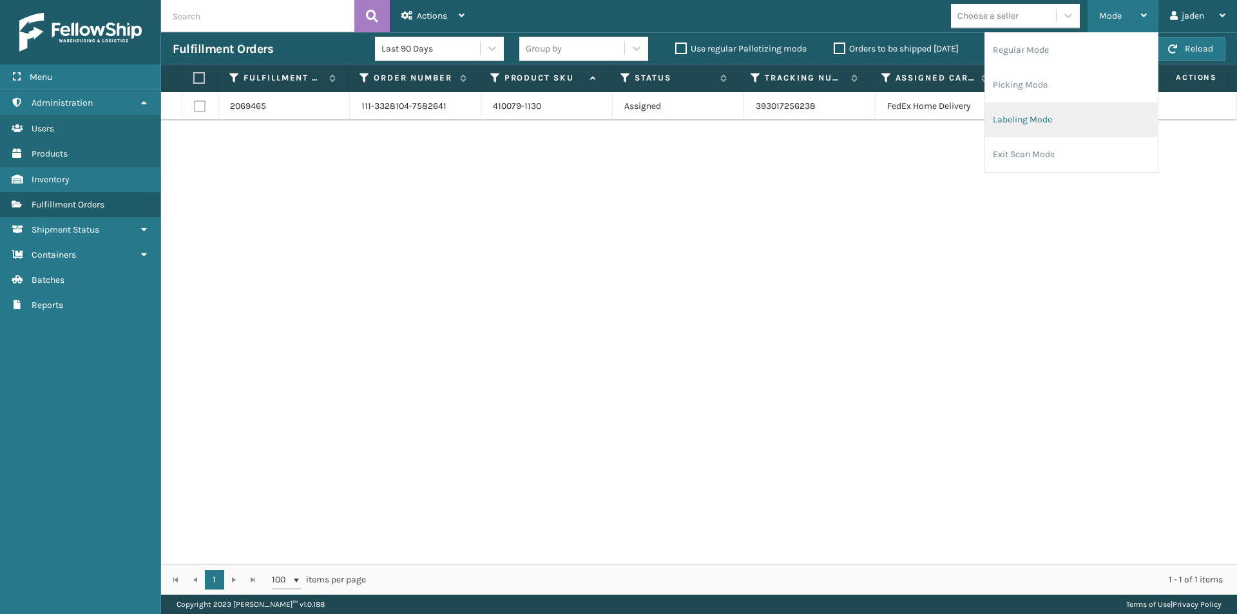
click at [1052, 119] on li "Labeling Mode" at bounding box center [1071, 119] width 173 height 35
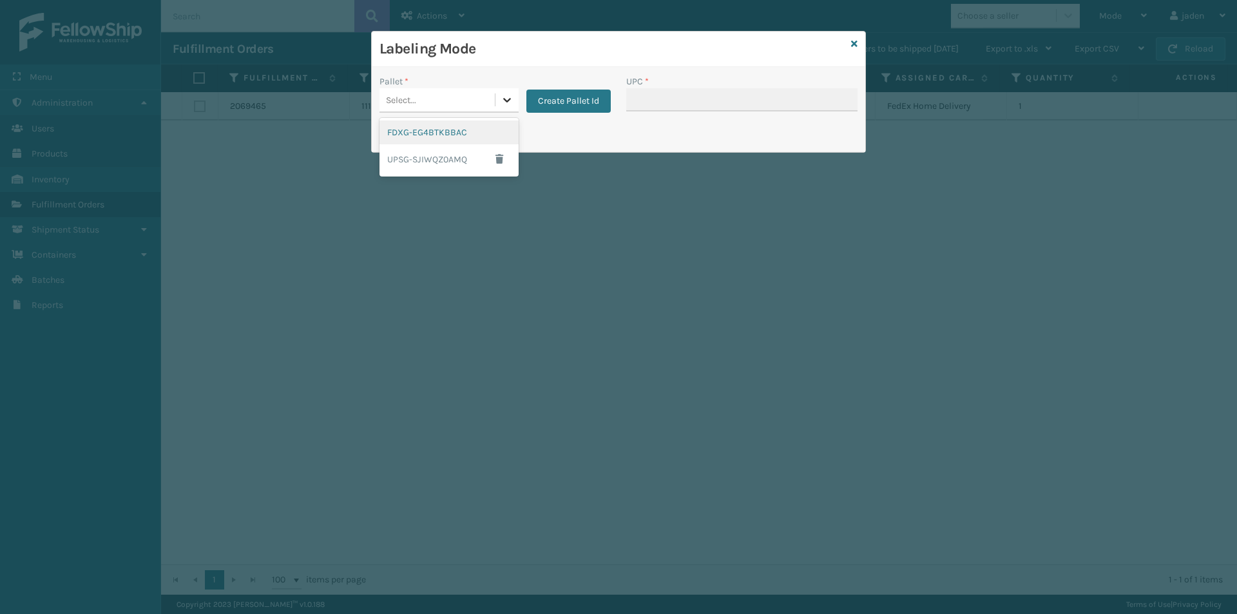
click at [511, 105] on icon at bounding box center [507, 99] width 13 height 13
drag, startPoint x: 450, startPoint y: 120, endPoint x: 717, endPoint y: 84, distance: 269.9
click at [452, 120] on div "FDXG-EG4BTKBBAC" at bounding box center [449, 132] width 139 height 24
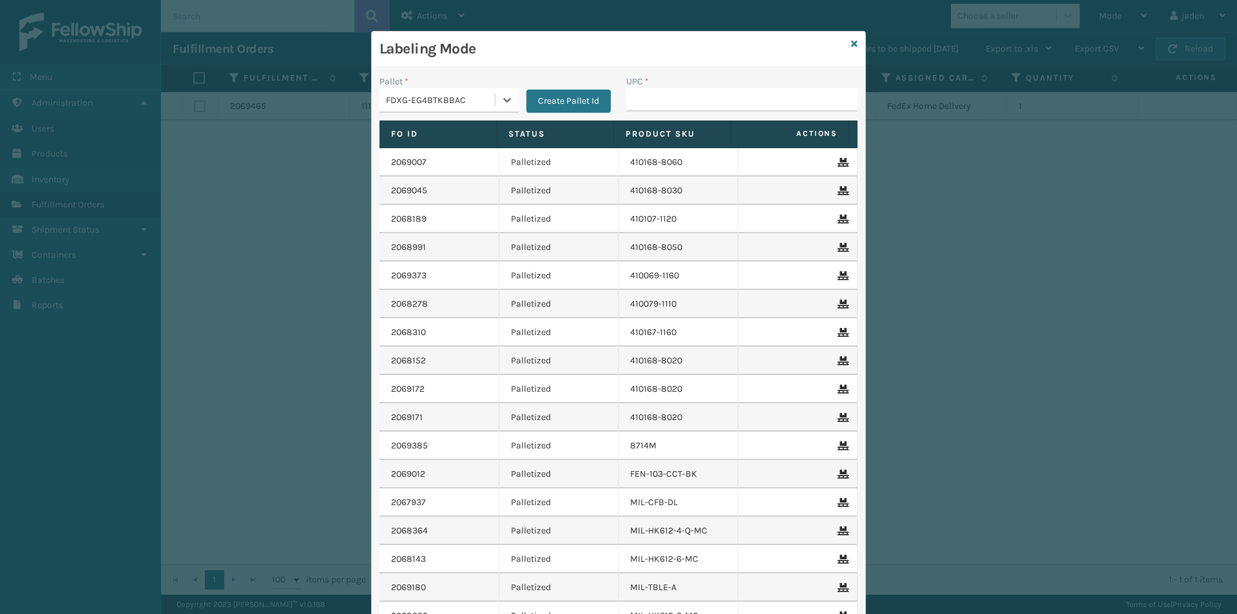
click at [717, 84] on div "UPC *" at bounding box center [741, 82] width 231 height 14
click at [712, 95] on input "UPC *" at bounding box center [741, 99] width 231 height 23
type input "8409851"
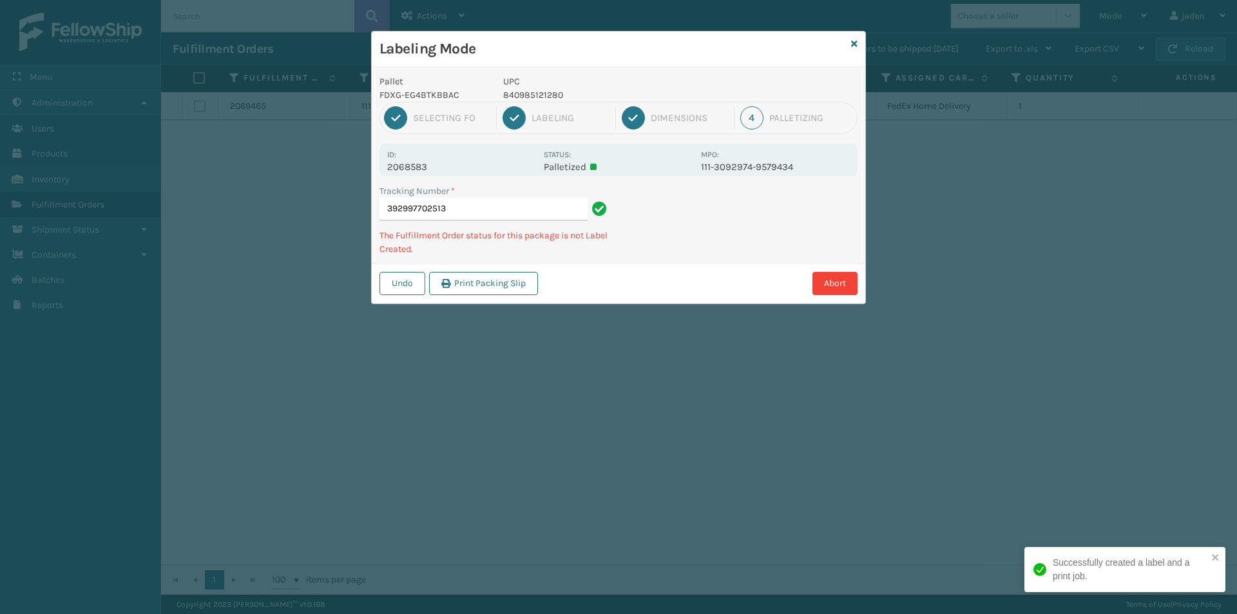
click at [542, 93] on p "840985121280" at bounding box center [598, 95] width 190 height 14
copy p "840985121280"
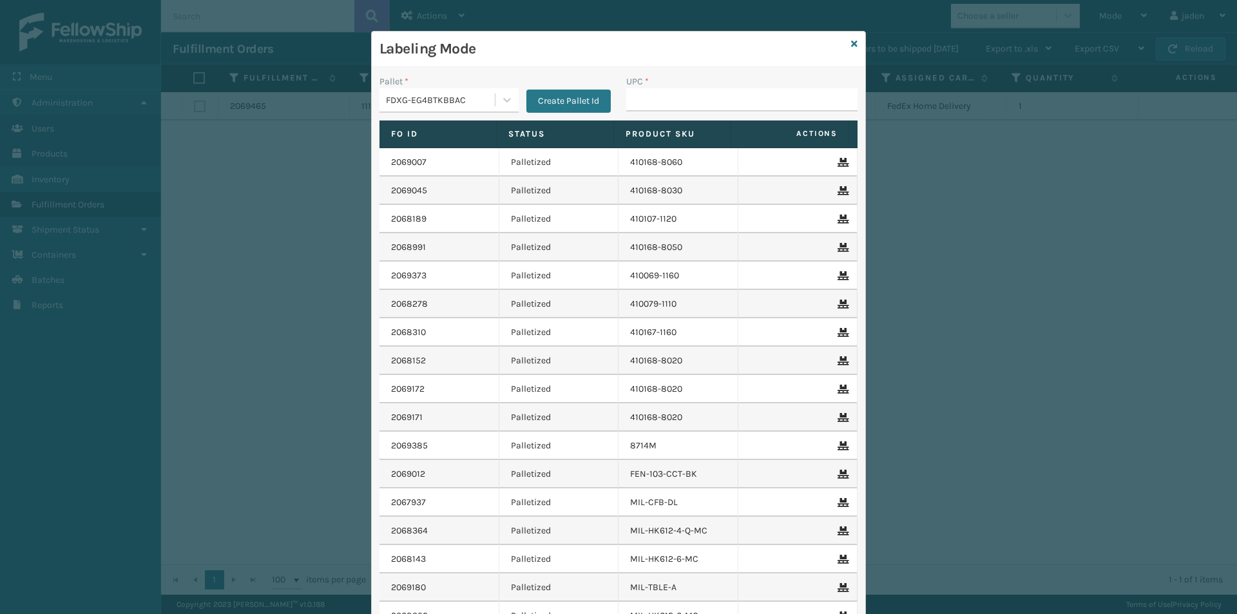
drag, startPoint x: 684, startPoint y: 92, endPoint x: 695, endPoint y: 100, distance: 12.9
type input "840985121280"
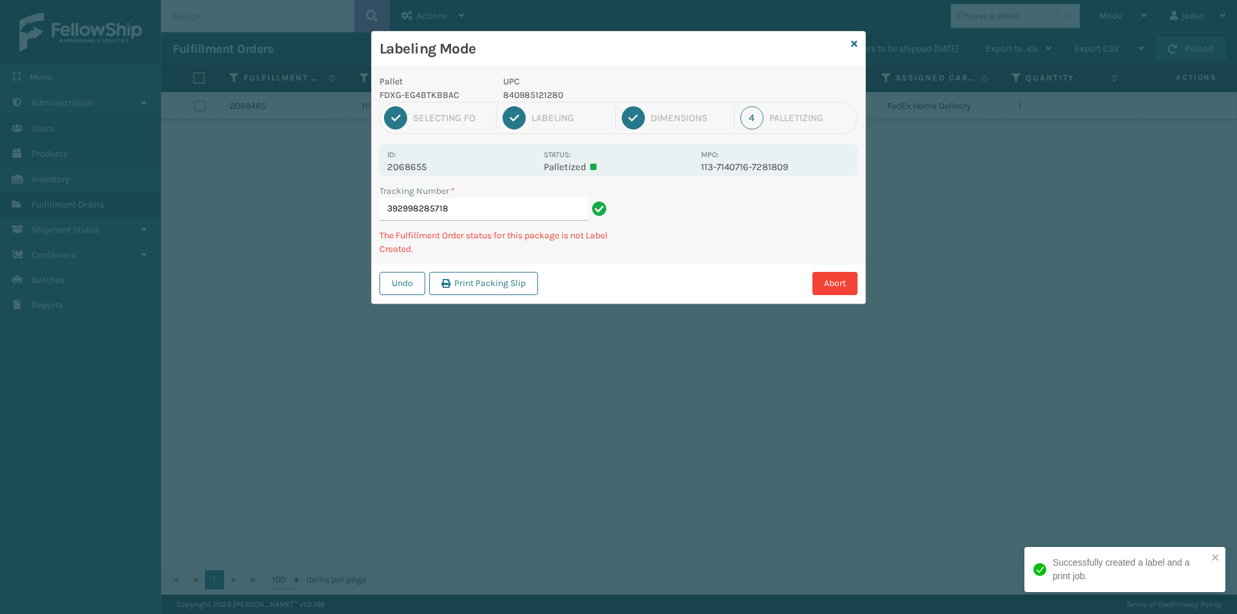
drag, startPoint x: 767, startPoint y: 210, endPoint x: 789, endPoint y: 199, distance: 25.1
click at [739, 230] on div "Tracking Number * 392998285718 The Fulfillment Order status for this package is…" at bounding box center [619, 223] width 494 height 79
drag, startPoint x: 818, startPoint y: 187, endPoint x: 830, endPoint y: 203, distance: 19.7
click at [720, 244] on div "Tracking Number * 392998285718 The Fulfillment Order status for this package is…" at bounding box center [619, 223] width 494 height 79
drag, startPoint x: 830, startPoint y: 203, endPoint x: 863, endPoint y: 199, distance: 33.1
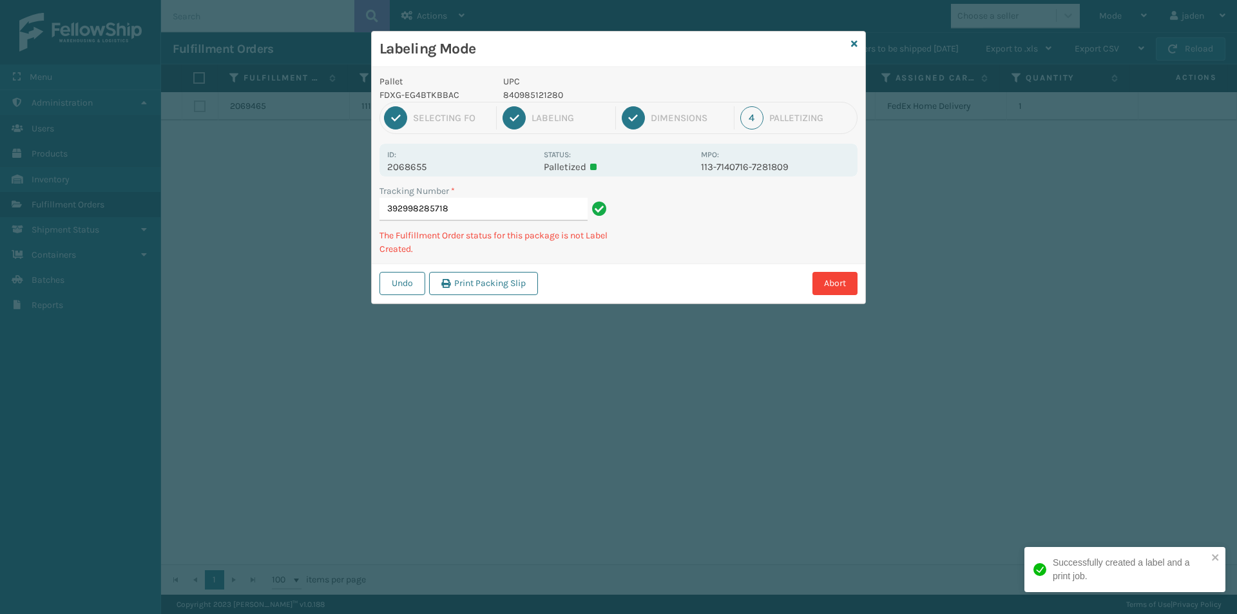
click at [727, 254] on div "Pallet FDXG-EG4BTKBBAC UPC 840985121280 1 Selecting FO 2 Labeling 3 Dimensions …" at bounding box center [619, 185] width 494 height 236
drag, startPoint x: 878, startPoint y: 193, endPoint x: 675, endPoint y: 256, distance: 212.4
click at [675, 256] on div "Tracking Number * 392998285718 The Fulfillment Order status for this package is…" at bounding box center [619, 223] width 494 height 79
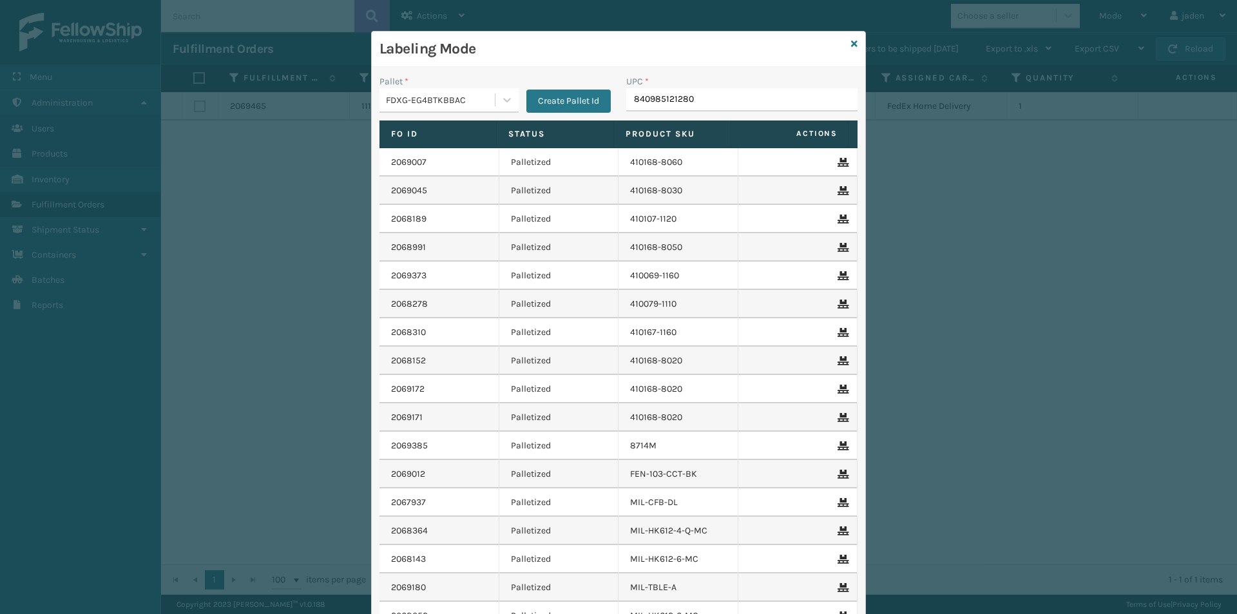
type input "840985121280"
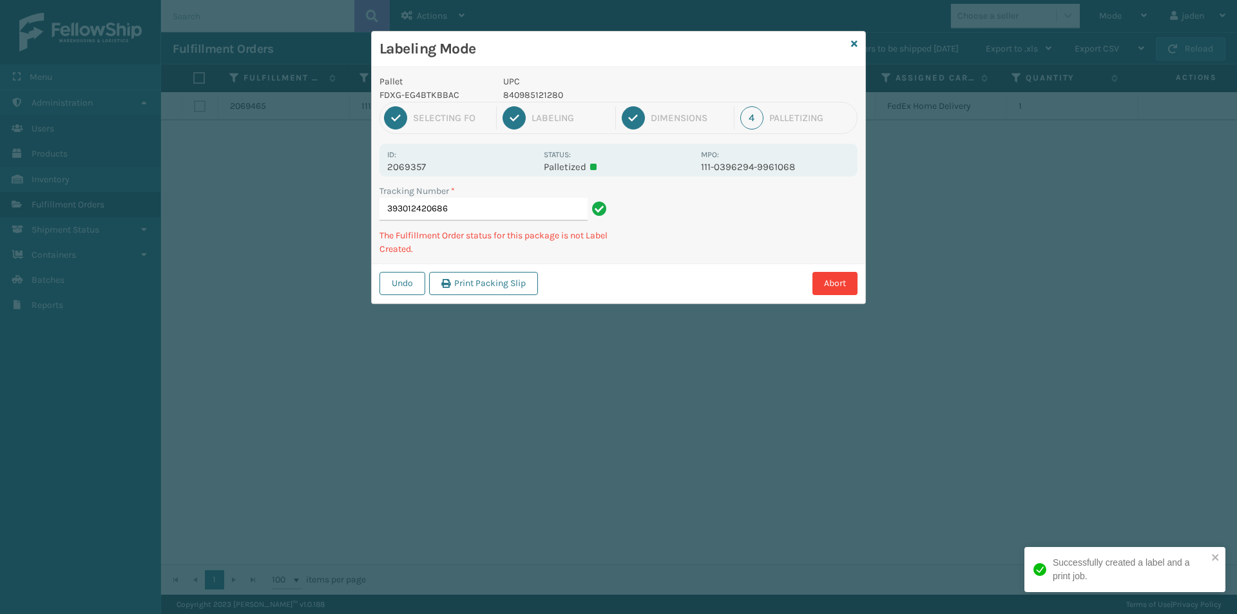
drag, startPoint x: 789, startPoint y: 235, endPoint x: 645, endPoint y: 288, distance: 153.1
drag, startPoint x: 645, startPoint y: 288, endPoint x: 822, endPoint y: 222, distance: 188.6
click at [698, 267] on div "Undo Print Packing Slip Abort" at bounding box center [619, 283] width 494 height 39
drag, startPoint x: 815, startPoint y: 222, endPoint x: 821, endPoint y: 214, distance: 9.7
click at [729, 260] on div "Pallet FDXG-EG4BTKBBAC UPC 840985121280 1 Selecting FO 2 Labeling 3 Dimensions …" at bounding box center [619, 185] width 494 height 236
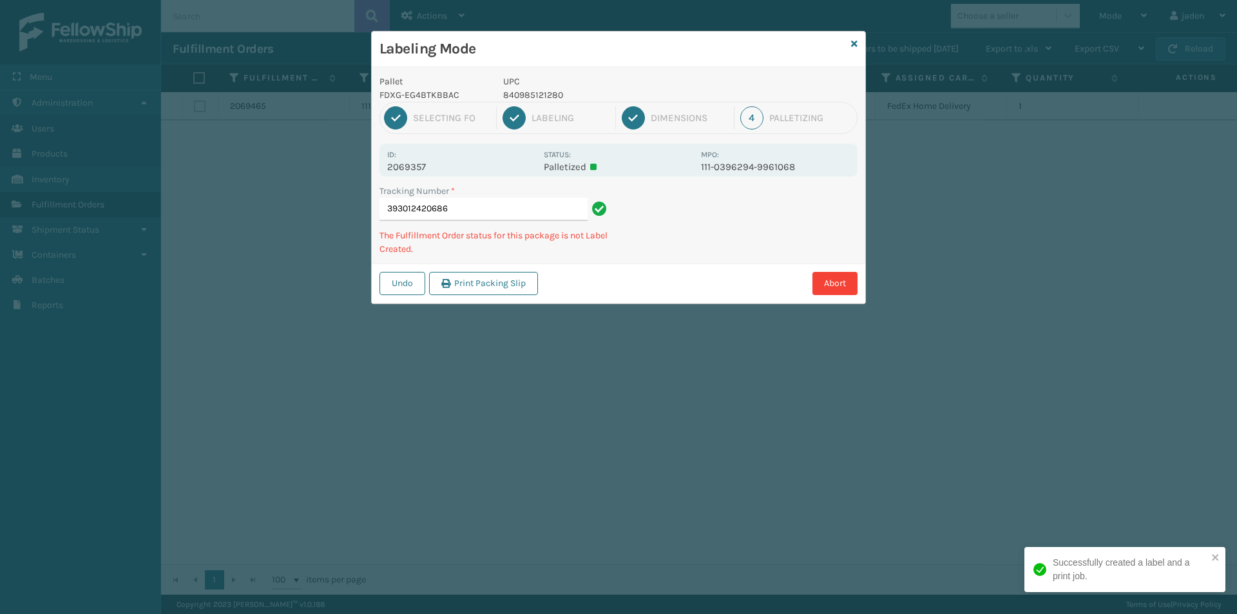
drag, startPoint x: 846, startPoint y: 206, endPoint x: 694, endPoint y: 285, distance: 171.5
drag, startPoint x: 694, startPoint y: 285, endPoint x: 850, endPoint y: 199, distance: 177.9
click at [745, 258] on div "Pallet FDXG-EG4BTKBBAC UPC 840985121280 1 Selecting FO 2 Labeling 3 Dimensions …" at bounding box center [619, 185] width 494 height 236
drag, startPoint x: 850, startPoint y: 199, endPoint x: 831, endPoint y: 204, distance: 19.4
drag, startPoint x: 831, startPoint y: 204, endPoint x: 703, endPoint y: 210, distance: 128.4
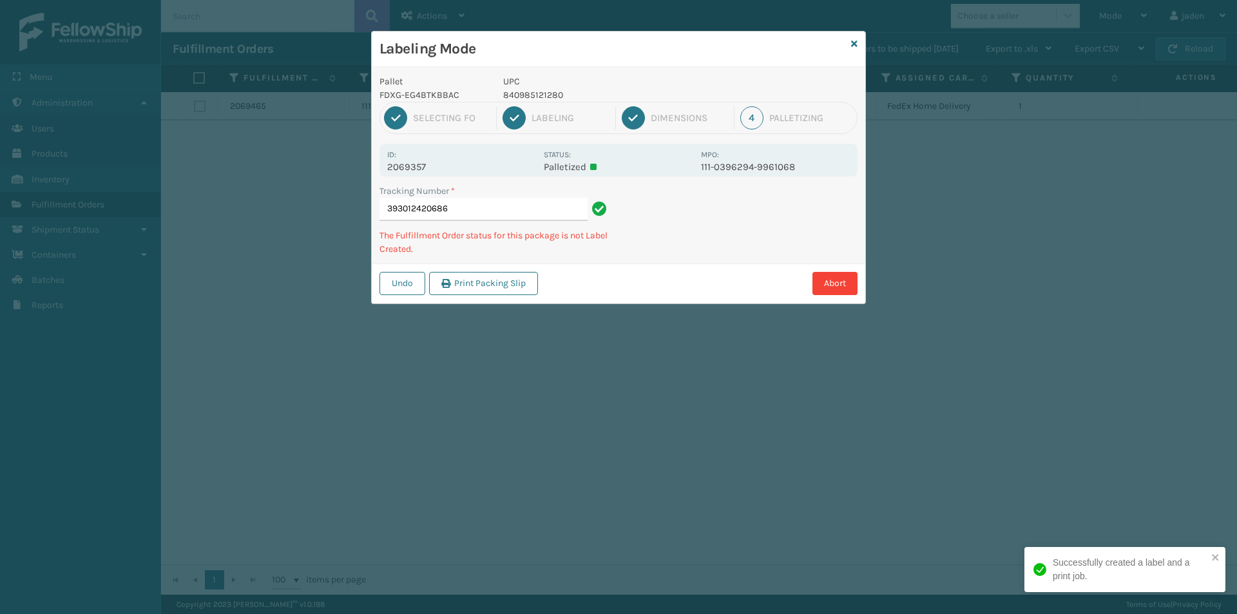
click at [687, 271] on div "Undo Print Packing Slip Abort" at bounding box center [619, 283] width 494 height 39
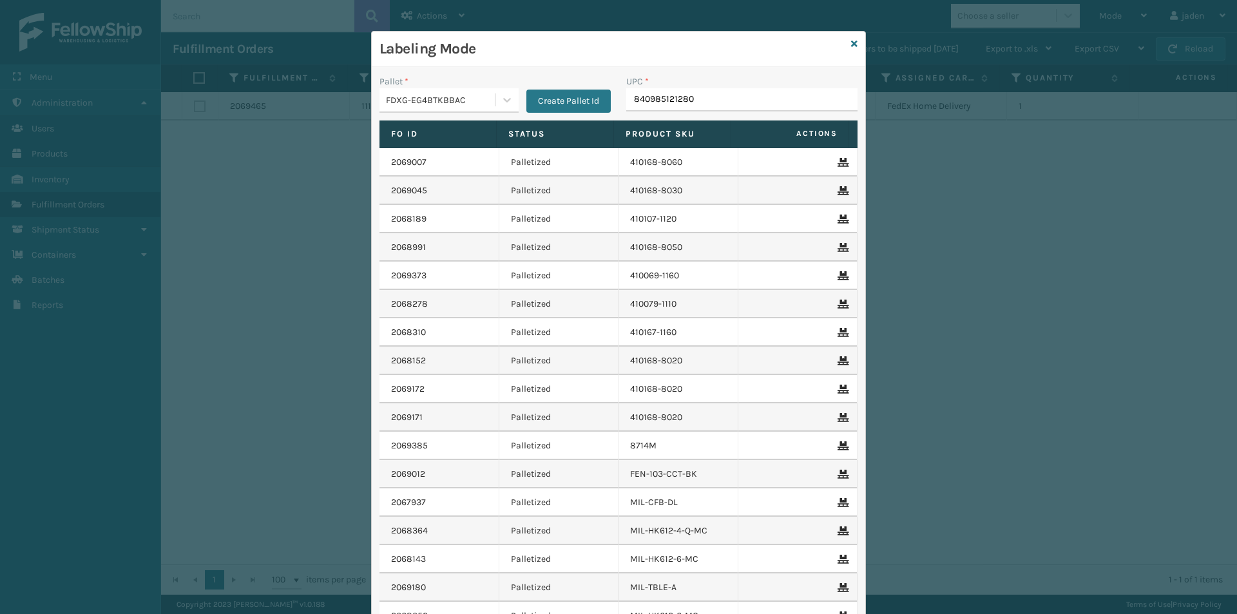
type input "840985121280"
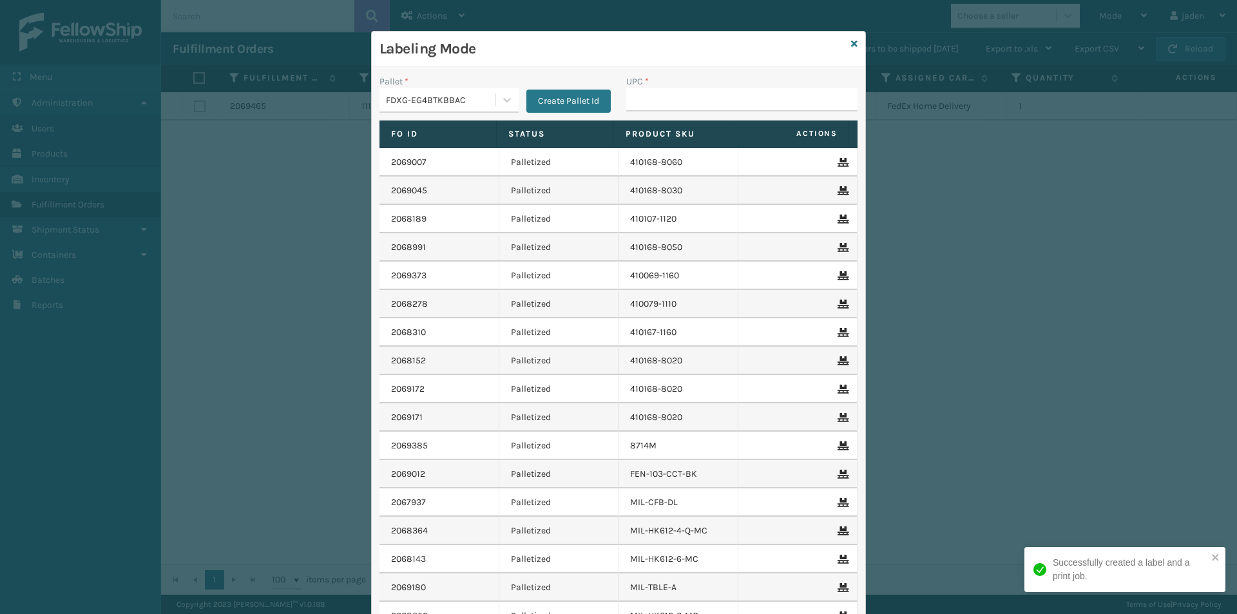
type input "840985121280"
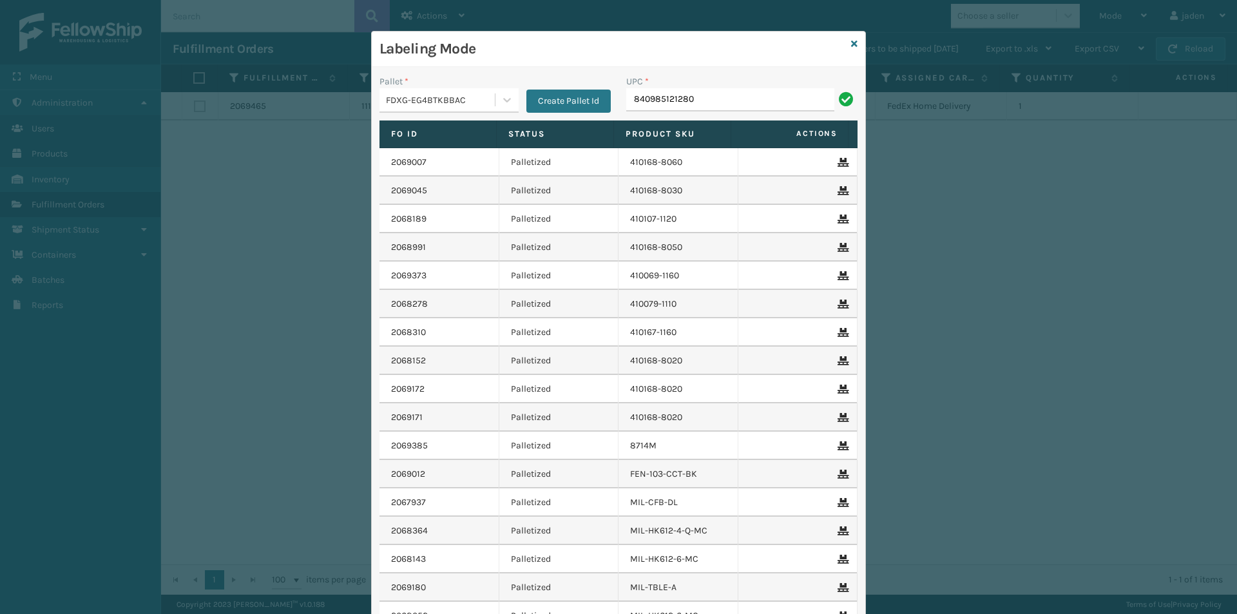
type input "840985121280"
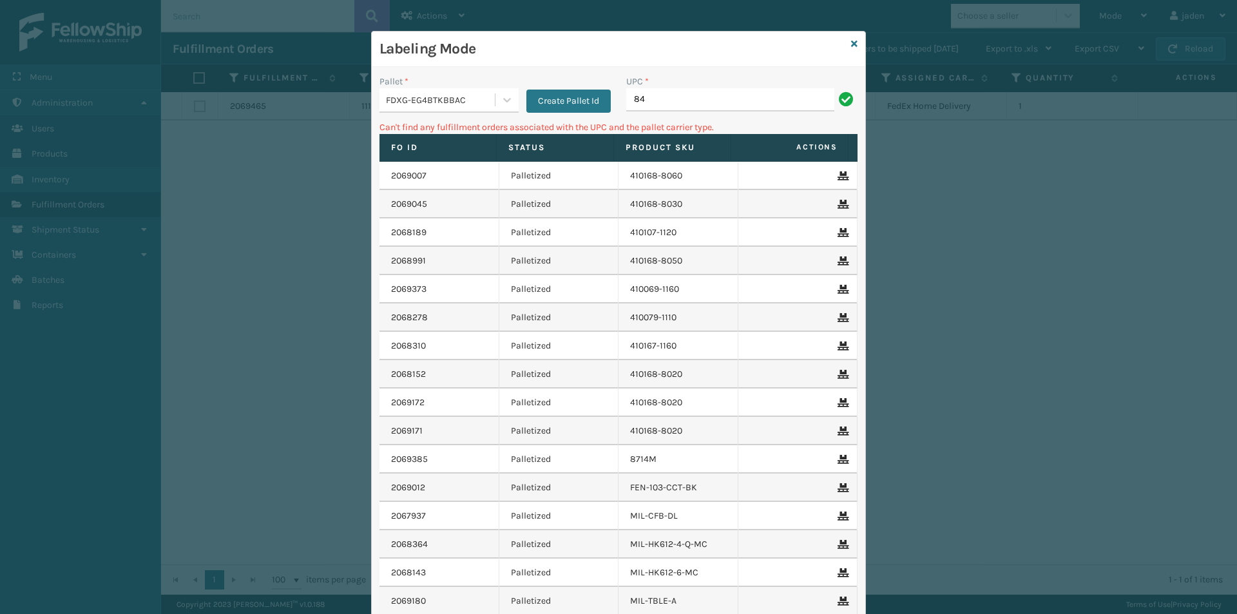
type input "8"
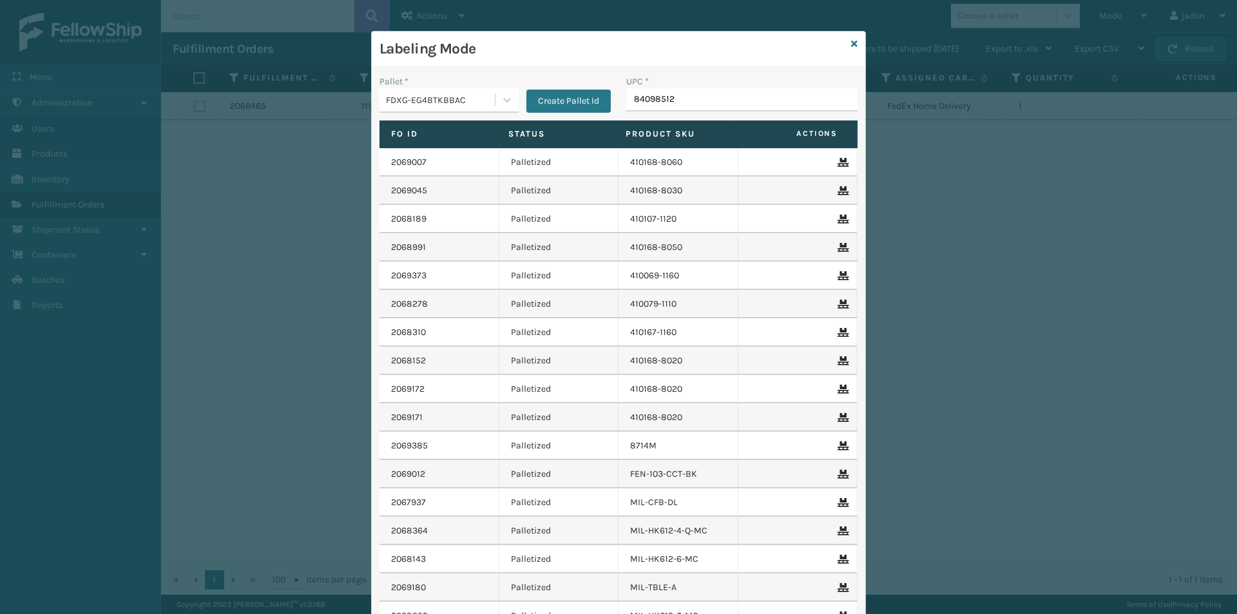
type input "840985120"
type input "8409851"
drag, startPoint x: 672, startPoint y: 48, endPoint x: 586, endPoint y: 50, distance: 86.4
click at [586, 50] on h3 "Labeling Mode" at bounding box center [613, 48] width 466 height 19
drag, startPoint x: 662, startPoint y: 59, endPoint x: 625, endPoint y: 68, distance: 37.8
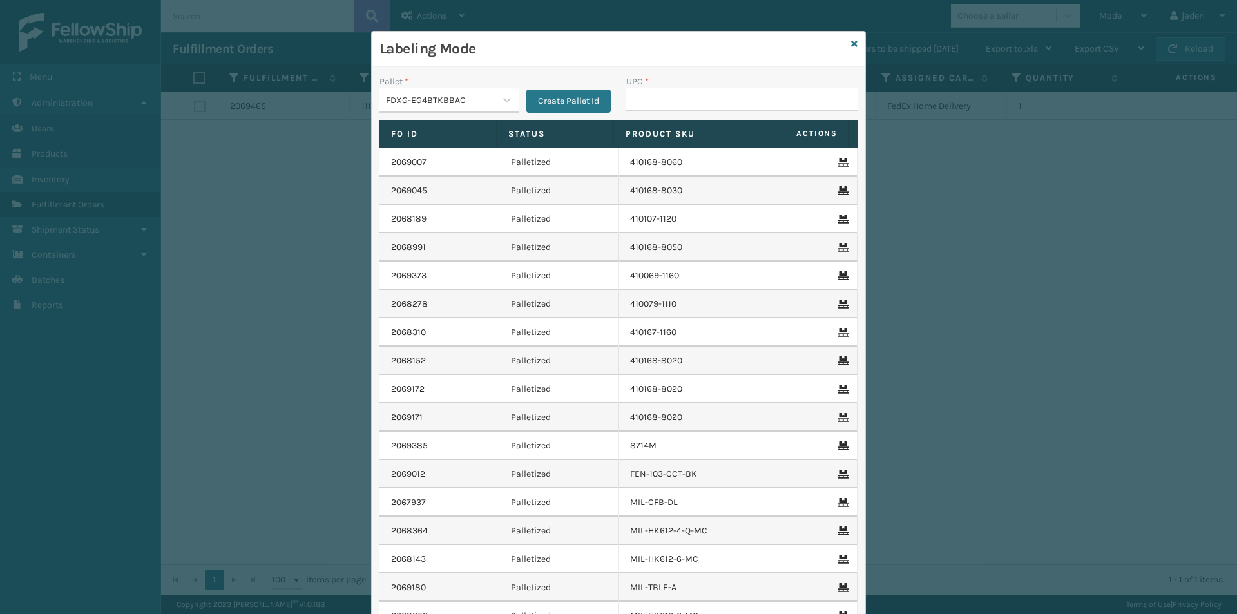
click at [564, 63] on div "Labeling Mode" at bounding box center [619, 49] width 494 height 35
drag, startPoint x: 651, startPoint y: 62, endPoint x: 601, endPoint y: 59, distance: 50.4
click at [585, 59] on div "Labeling Mode" at bounding box center [619, 49] width 494 height 35
drag, startPoint x: 634, startPoint y: 59, endPoint x: 577, endPoint y: 55, distance: 56.8
click at [577, 55] on h3 "Labeling Mode" at bounding box center [613, 48] width 466 height 19
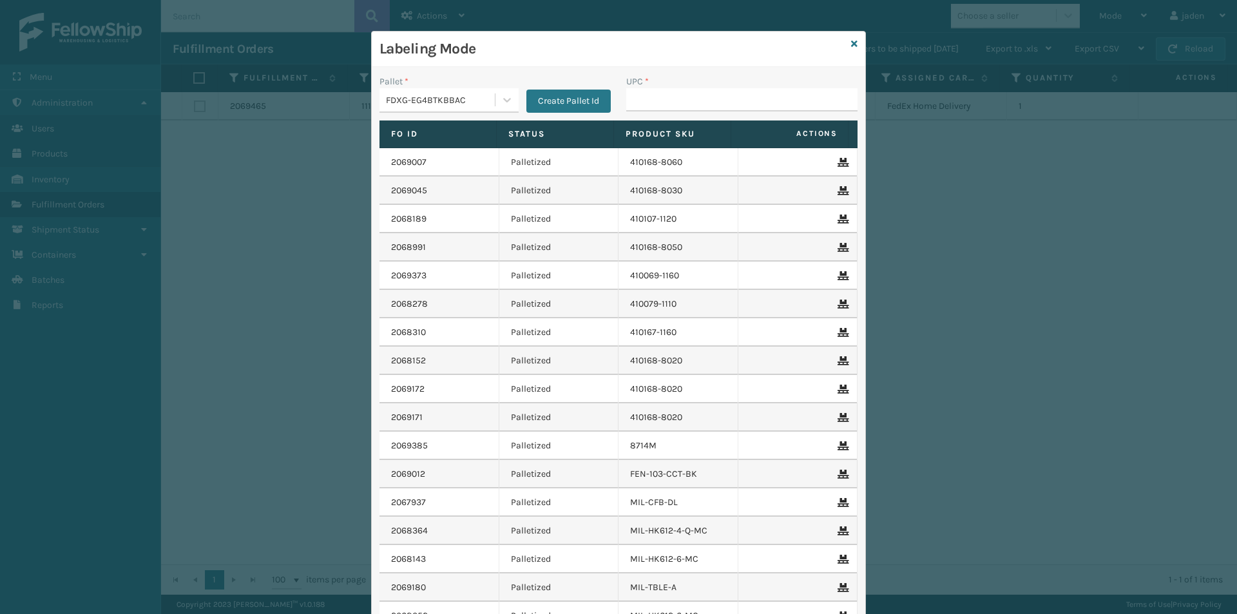
drag, startPoint x: 669, startPoint y: 55, endPoint x: 572, endPoint y: 55, distance: 96.6
click at [572, 55] on h3 "Labeling Mode" at bounding box center [613, 48] width 466 height 19
drag, startPoint x: 669, startPoint y: 62, endPoint x: 602, endPoint y: 59, distance: 67.1
click at [602, 59] on div "Labeling Mode" at bounding box center [619, 49] width 494 height 35
drag, startPoint x: 673, startPoint y: 62, endPoint x: 655, endPoint y: 50, distance: 21.3
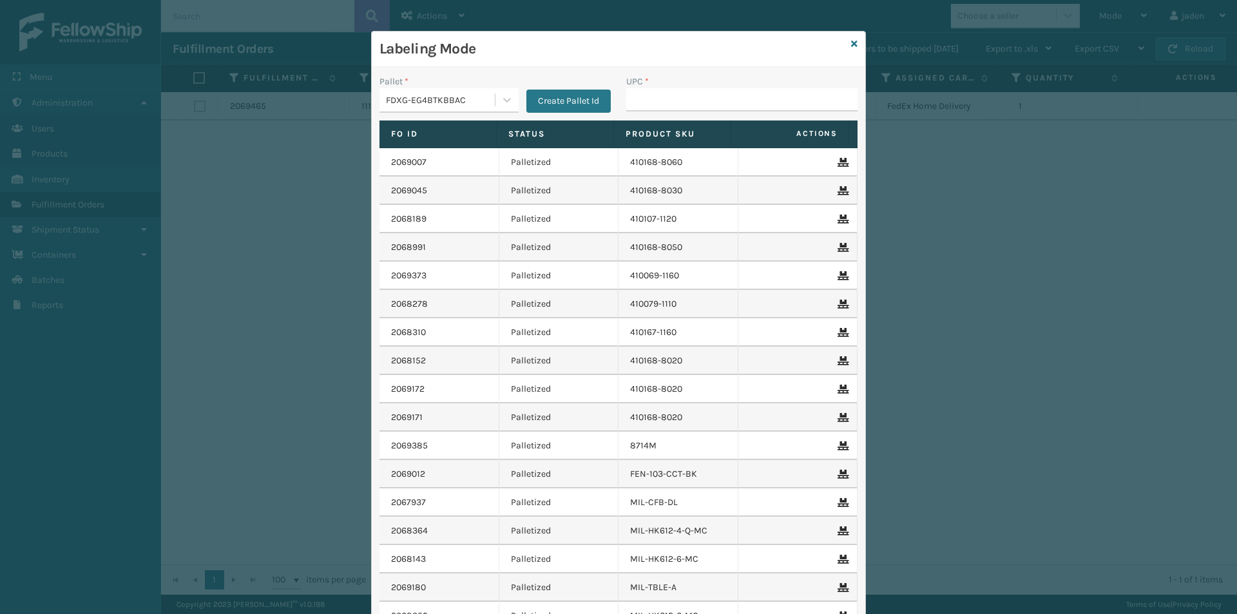
click at [570, 50] on h3 "Labeling Mode" at bounding box center [613, 48] width 466 height 19
drag, startPoint x: 661, startPoint y: 50, endPoint x: 549, endPoint y: 50, distance: 112.1
click at [549, 50] on h3 "Labeling Mode" at bounding box center [613, 48] width 466 height 19
click at [697, 100] on input "UPC *" at bounding box center [741, 99] width 231 height 23
type input "84098512"
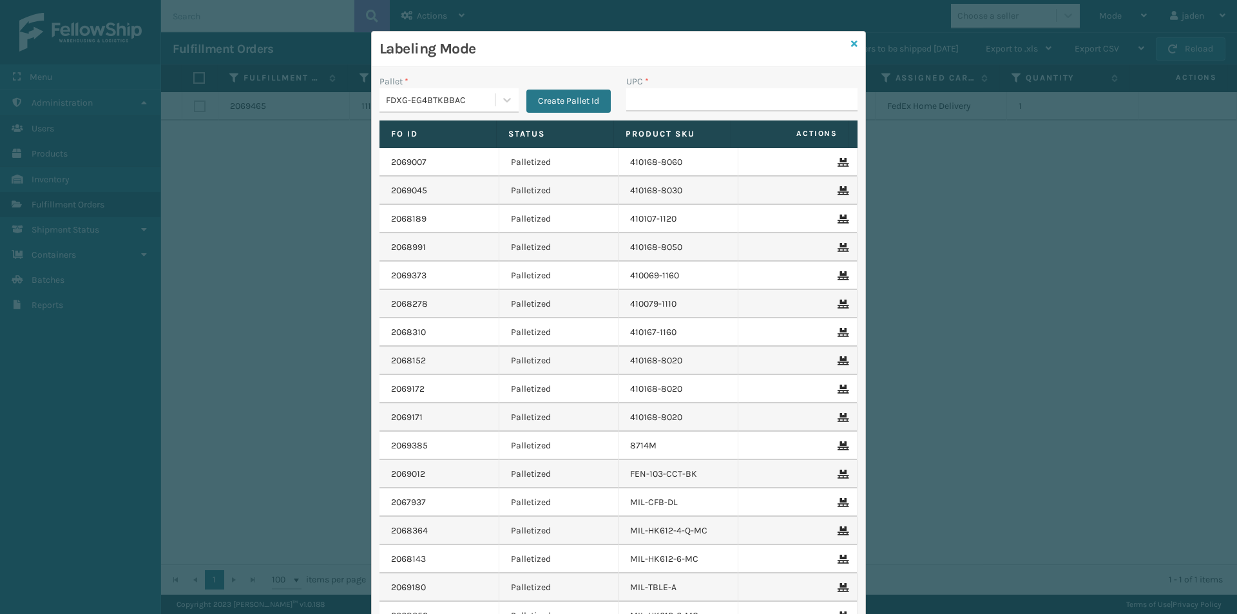
click at [851, 46] on icon at bounding box center [854, 43] width 6 height 9
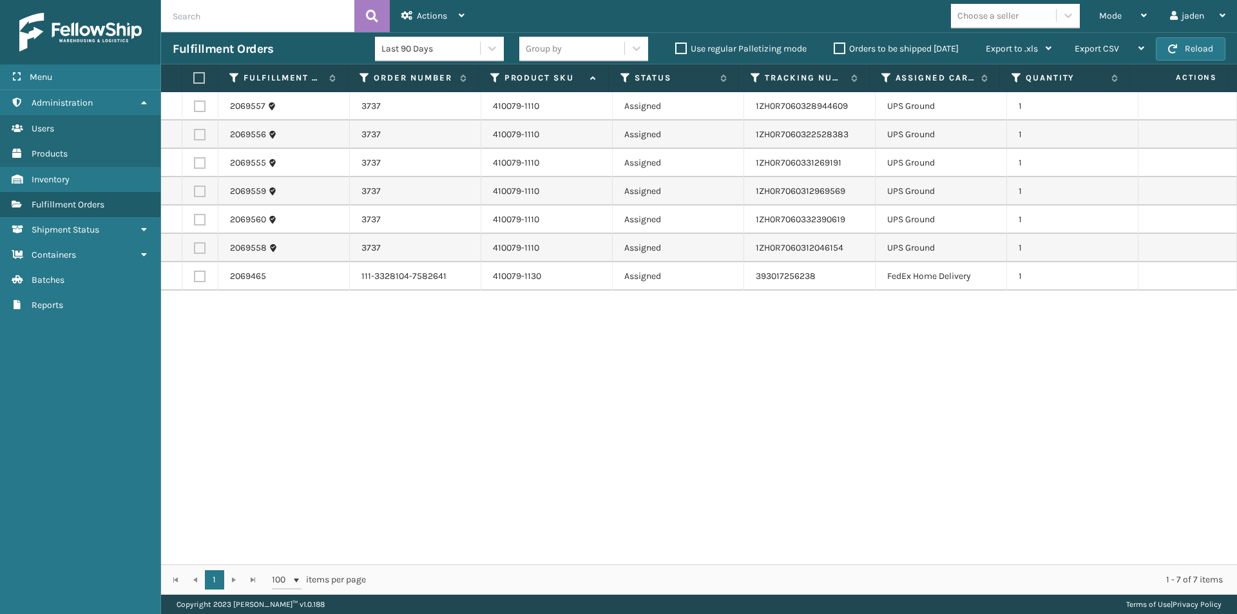
drag, startPoint x: 653, startPoint y: 419, endPoint x: 526, endPoint y: 309, distance: 168.1
click at [361, 448] on div "2069557 3737 410079-1110 Assigned 1ZH0R7060328944609 UPS Ground 1 2069556 3737 …" at bounding box center [699, 328] width 1076 height 472
click at [1113, 11] on span "Mode" at bounding box center [1110, 15] width 23 height 11
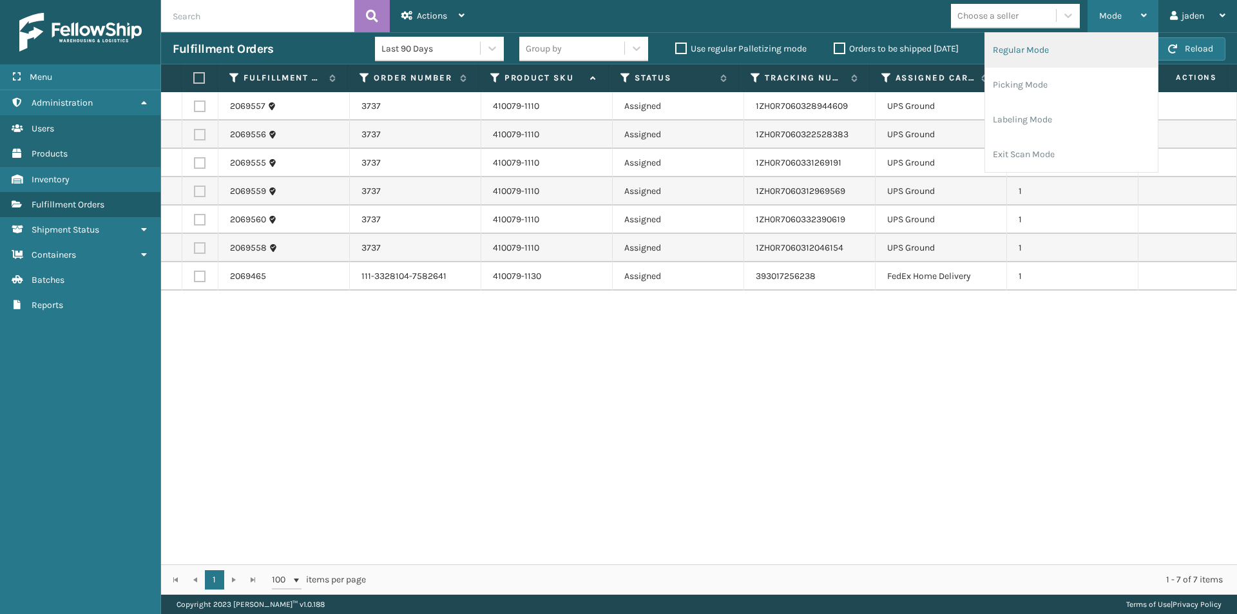
click at [1047, 48] on li "Regular Mode" at bounding box center [1071, 50] width 173 height 35
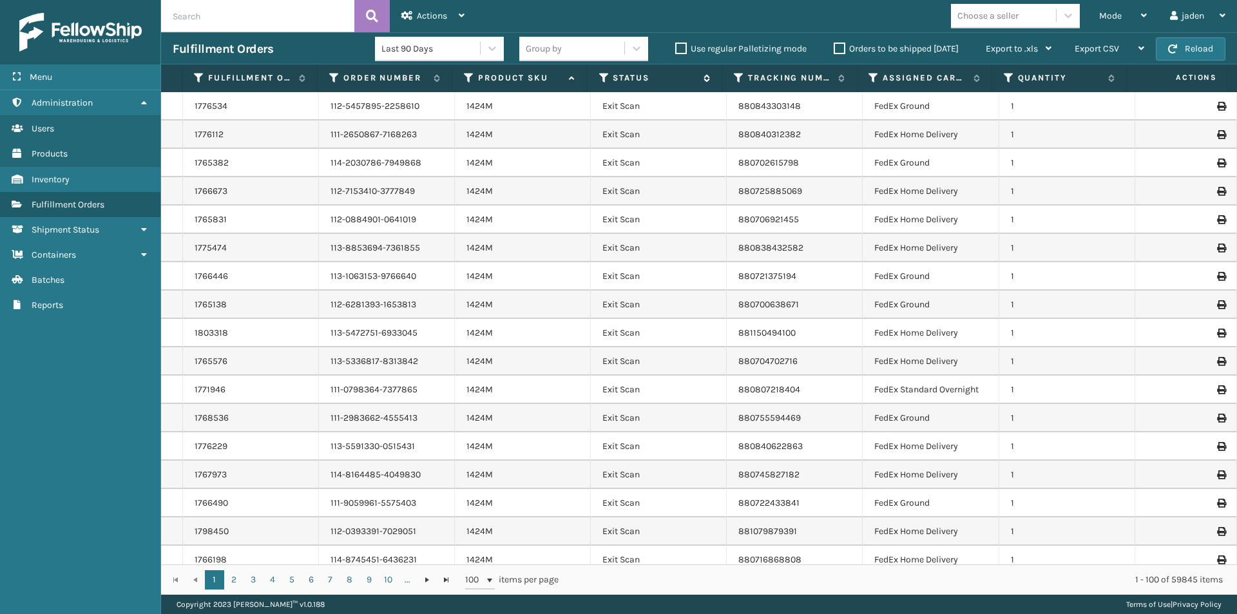
click at [603, 79] on icon at bounding box center [604, 78] width 10 height 12
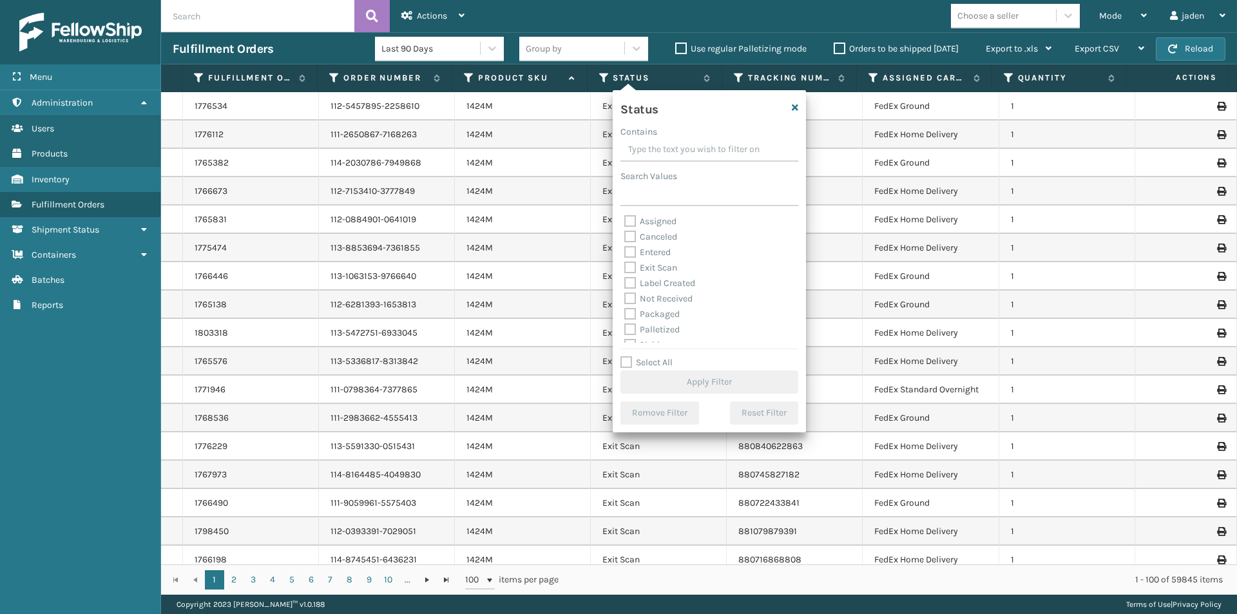
drag, startPoint x: 732, startPoint y: 151, endPoint x: 705, endPoint y: 151, distance: 27.1
click at [705, 151] on input "Contains" at bounding box center [709, 150] width 178 height 23
click at [628, 284] on label "Picking" at bounding box center [647, 280] width 46 height 11
click at [625, 282] on input "Picking" at bounding box center [624, 277] width 1 height 8
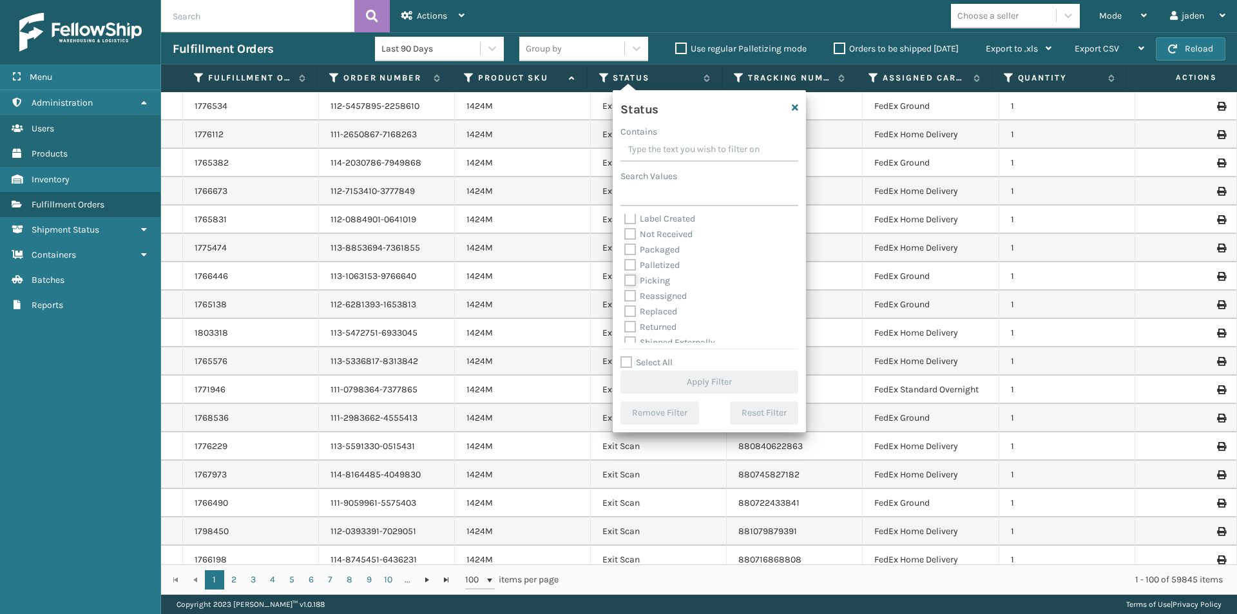
checkbox input "true"
click at [698, 384] on button "Apply Filter" at bounding box center [709, 381] width 178 height 23
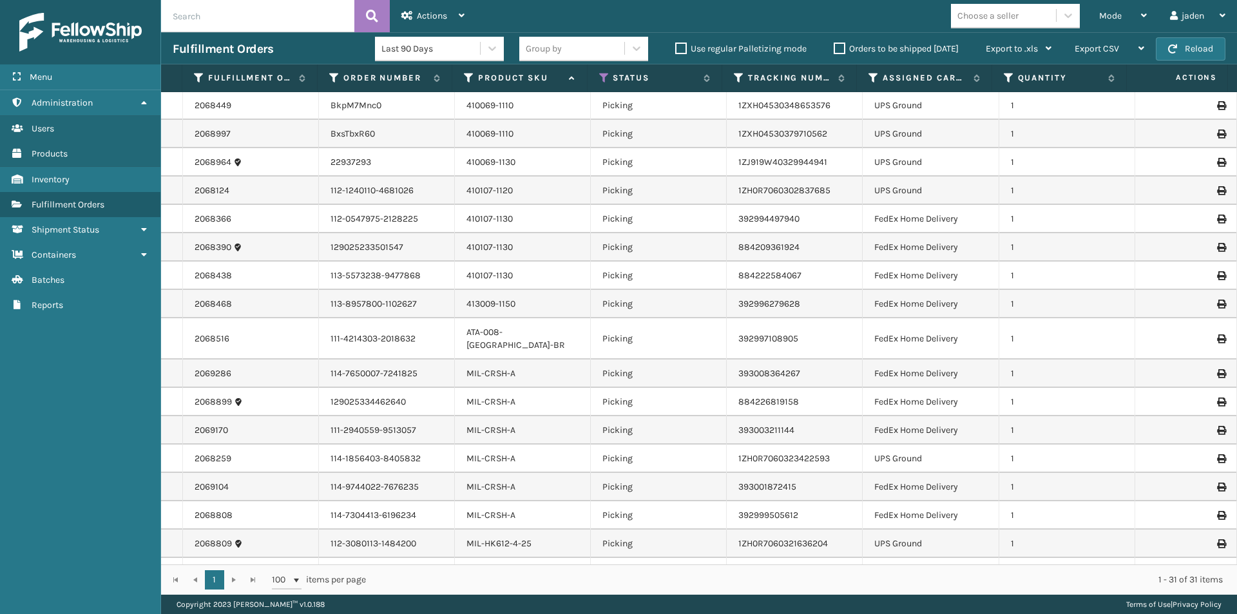
scroll to position [0, 0]
click at [1118, 15] on span "Mode" at bounding box center [1110, 15] width 23 height 11
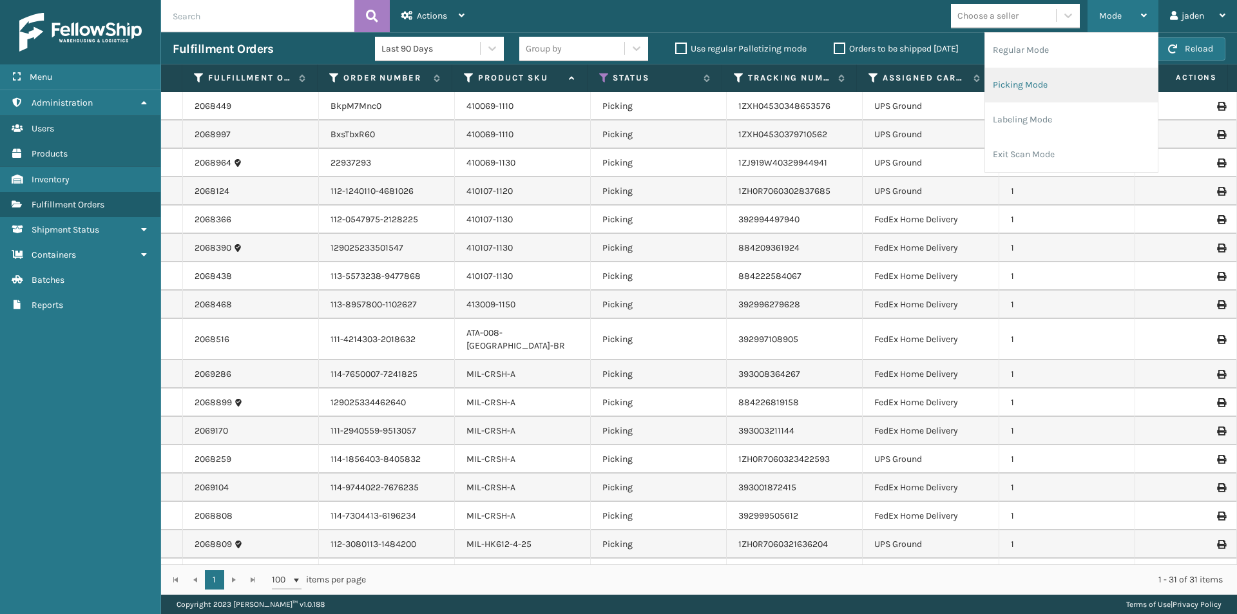
click at [1068, 72] on li "Picking Mode" at bounding box center [1071, 85] width 173 height 35
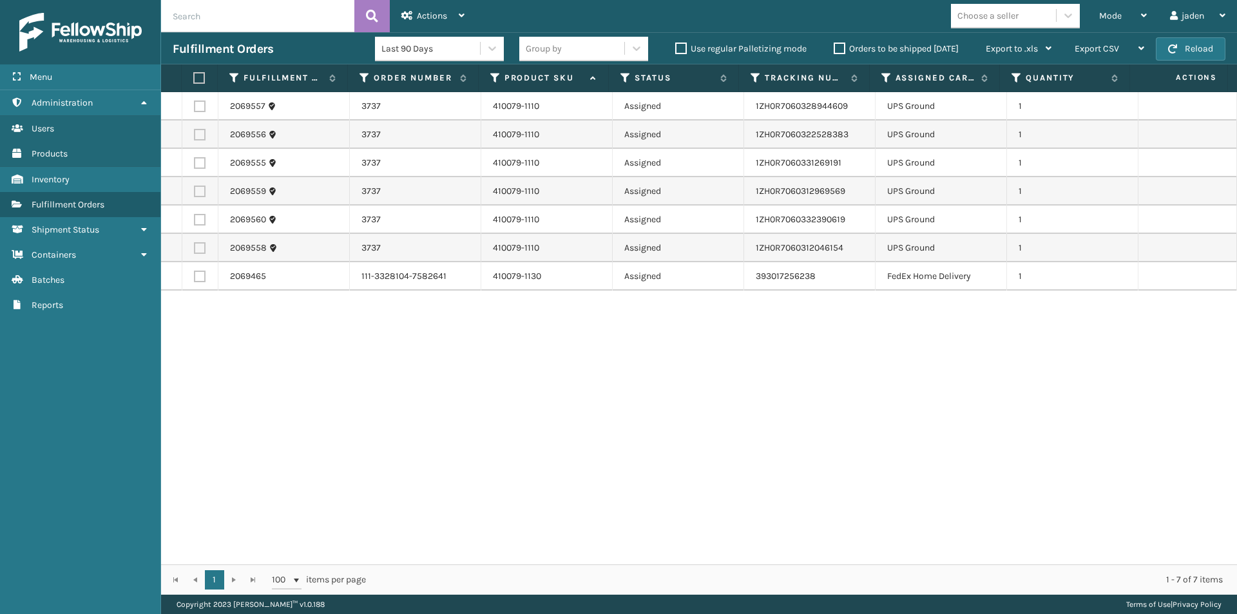
click at [1064, 70] on th "Quantity" at bounding box center [1065, 78] width 130 height 28
drag, startPoint x: 845, startPoint y: 428, endPoint x: 831, endPoint y: 427, distance: 14.8
drag, startPoint x: 831, startPoint y: 427, endPoint x: 622, endPoint y: 322, distance: 234.0
click at [506, 468] on div "2069557 3737 410079-1110 Assigned 1ZH0R7060328944609 UPS Ground 1 2069556 3737 …" at bounding box center [699, 328] width 1076 height 472
click at [1179, 45] on button "Reload" at bounding box center [1191, 48] width 70 height 23
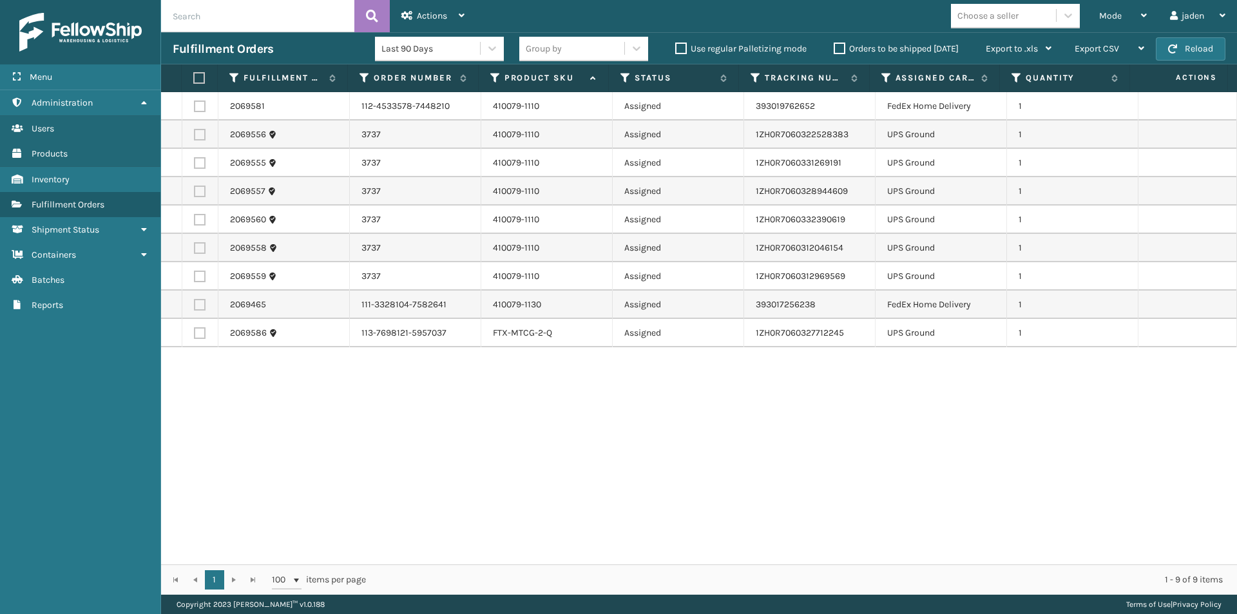
drag, startPoint x: 765, startPoint y: 437, endPoint x: 435, endPoint y: 480, distance: 333.3
click at [435, 480] on div "2069581 112-4533578-7448210 410079-1110 Assigned 393019762652 FedEx Home Delive…" at bounding box center [699, 328] width 1076 height 472
click at [1110, 10] on div "Mode" at bounding box center [1123, 16] width 48 height 32
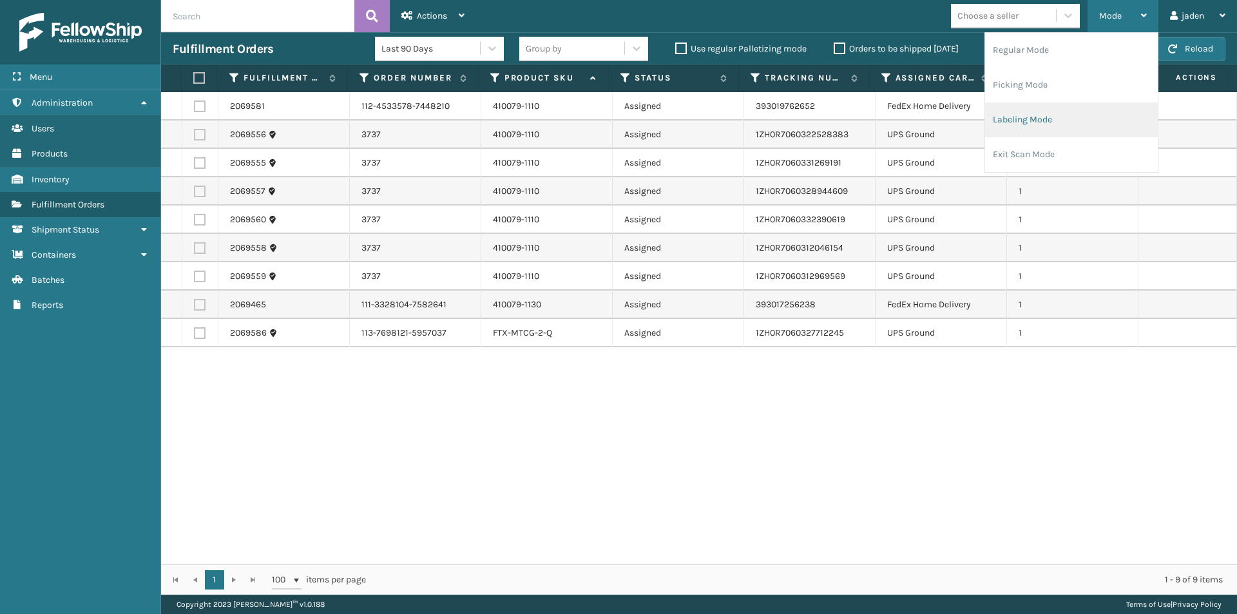
click at [1040, 122] on li "Labeling Mode" at bounding box center [1071, 119] width 173 height 35
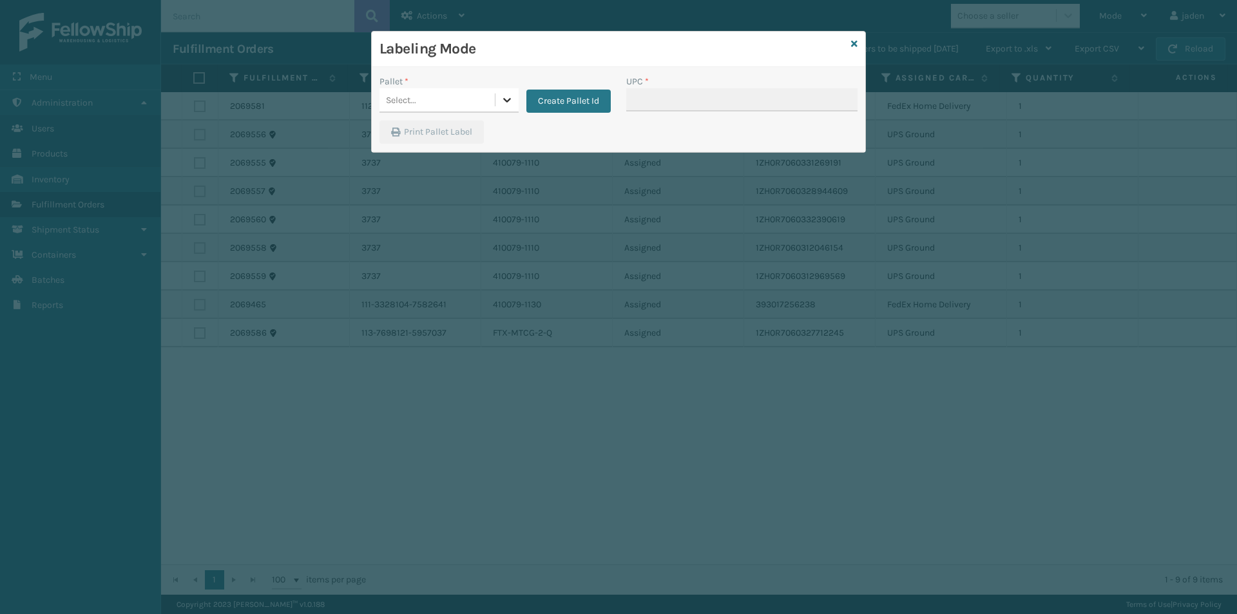
click at [496, 103] on div at bounding box center [506, 99] width 23 height 23
click at [439, 128] on div "FDXG-EG4BTKBBAC" at bounding box center [449, 132] width 139 height 24
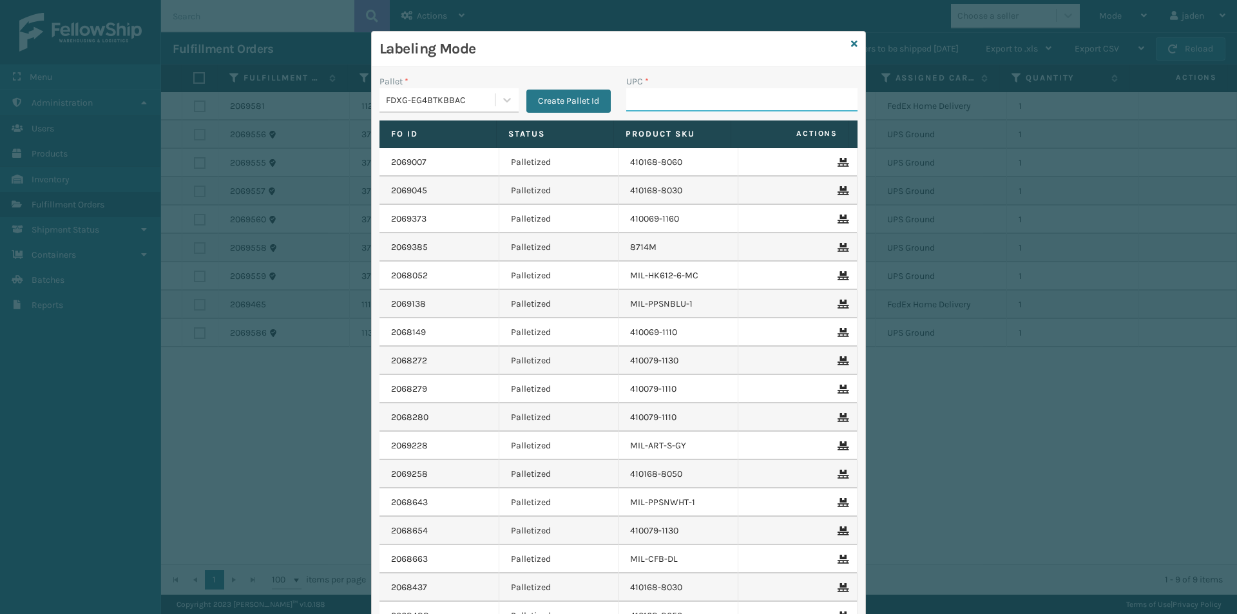
click at [644, 102] on input "UPC *" at bounding box center [741, 99] width 231 height 23
type input "SS-MIL-ODC-1-US"
type input "M"
type input "ss-mil-odc-bx2-us"
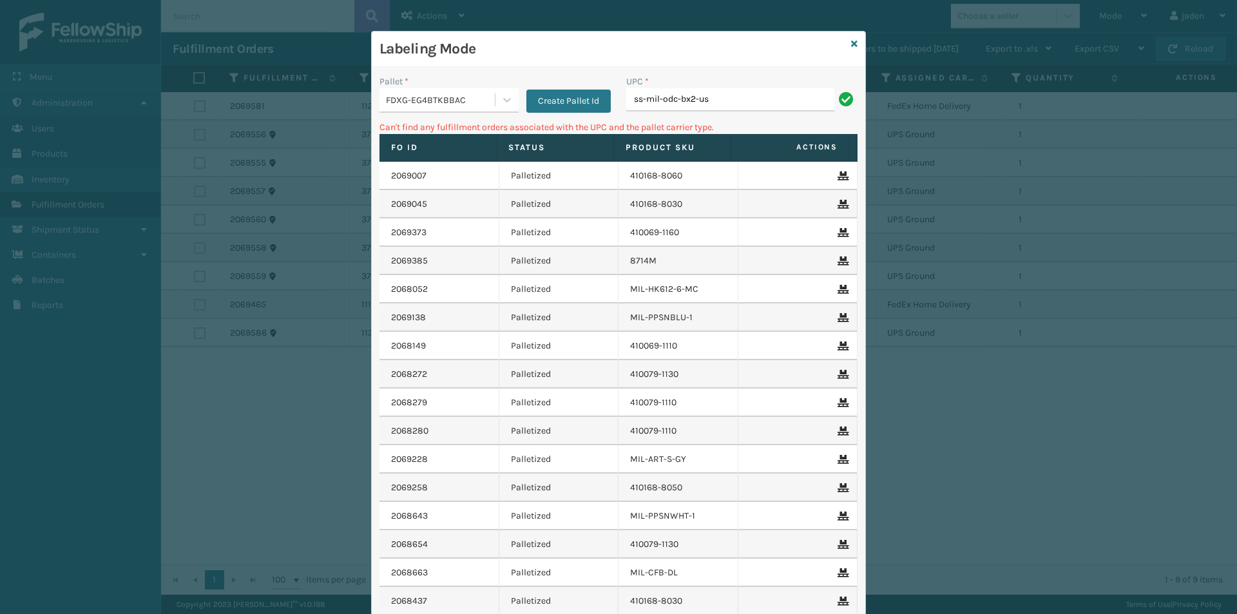
click at [713, 103] on input "ss-mil-odc-bx2-us" at bounding box center [730, 99] width 208 height 23
type input "SS-MIL-ODC-2-US"
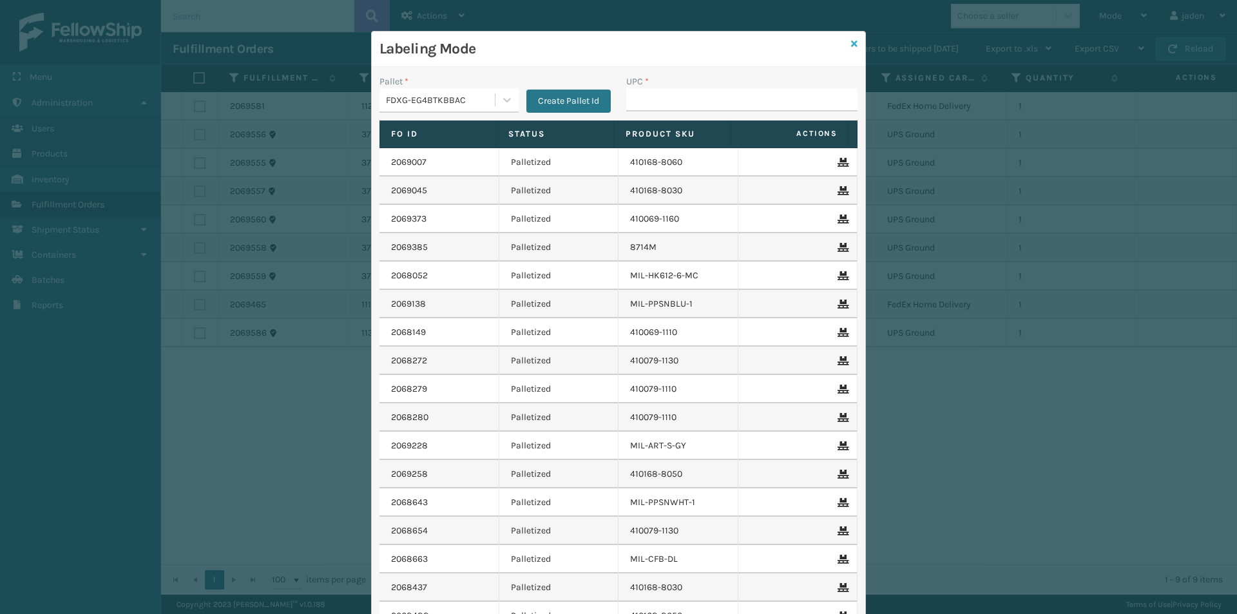
click at [851, 45] on icon at bounding box center [854, 43] width 6 height 9
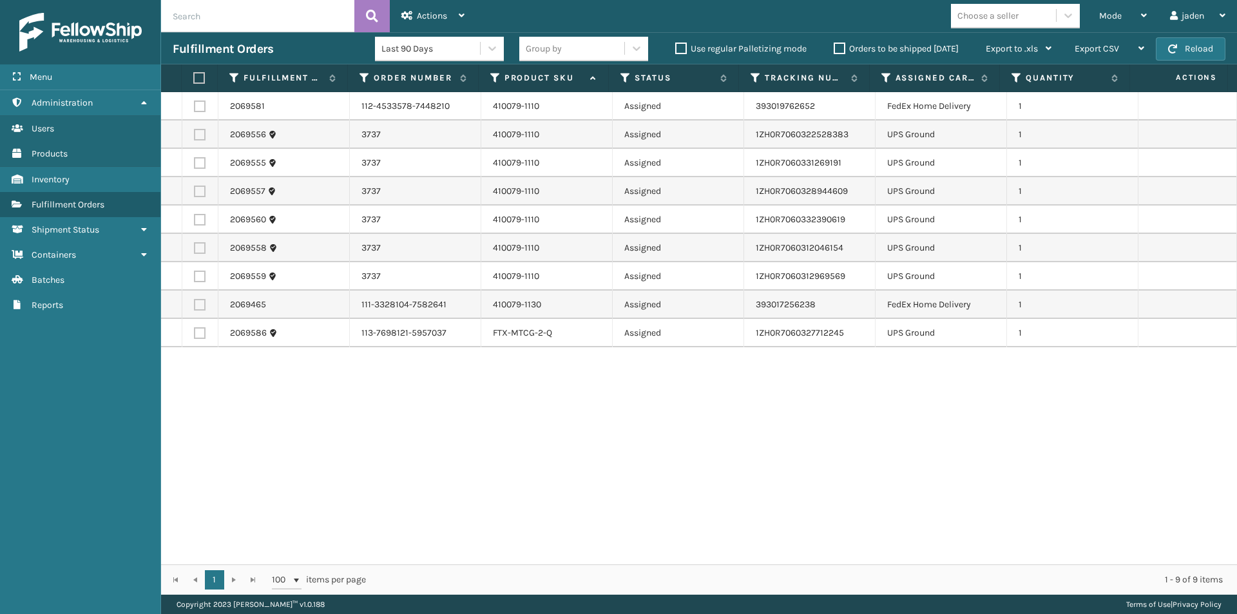
drag, startPoint x: 836, startPoint y: 415, endPoint x: 470, endPoint y: 218, distance: 415.4
click at [470, 476] on div "2069581 112-4533578-7448210 410079-1110 Assigned 393019762652 FedEx Home Delive…" at bounding box center [699, 328] width 1076 height 472
click at [198, 108] on label at bounding box center [200, 107] width 12 height 12
click at [195, 108] on input "checkbox" at bounding box center [194, 105] width 1 height 8
checkbox input "true"
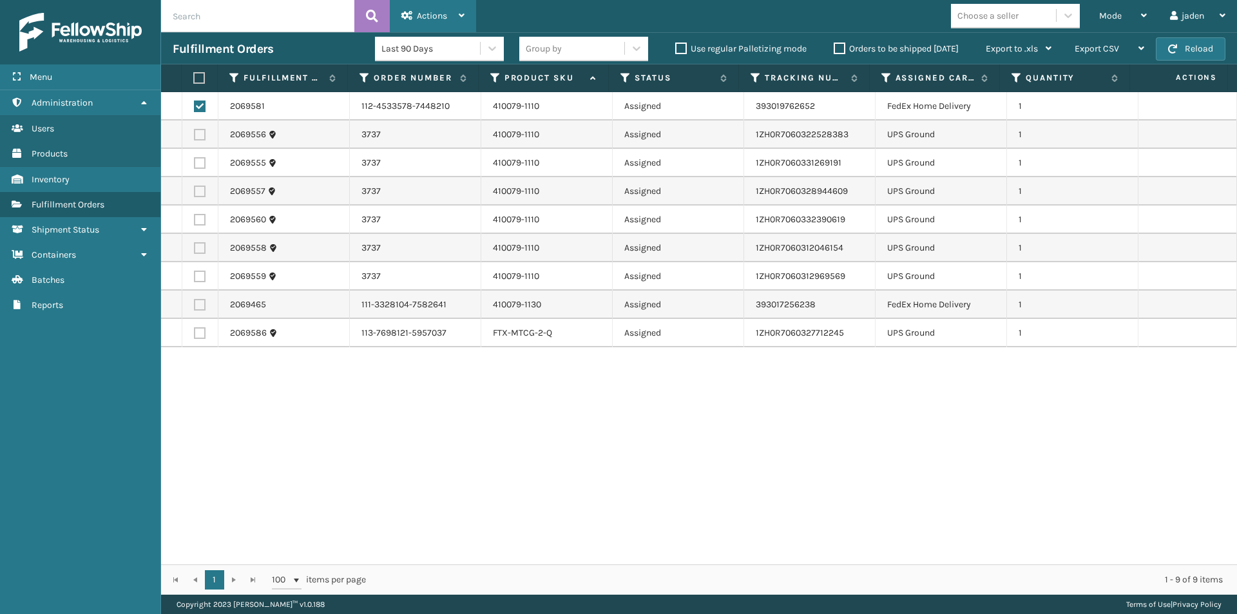
click at [441, 14] on span "Actions" at bounding box center [432, 15] width 30 height 11
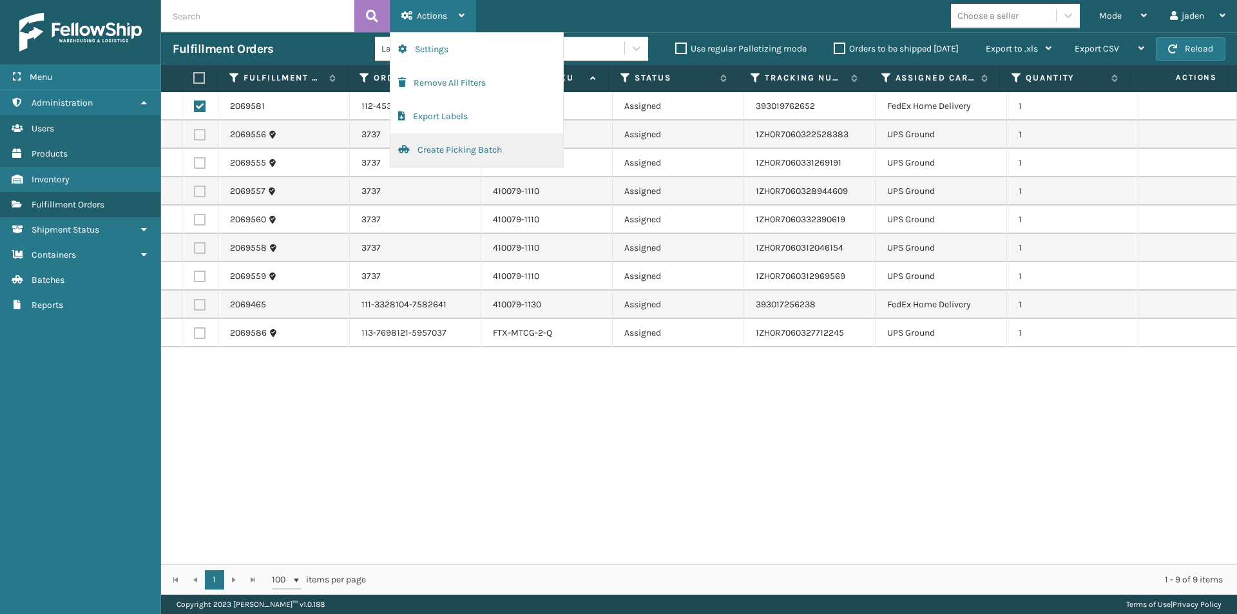
click at [453, 143] on button "Create Picking Batch" at bounding box center [476, 150] width 173 height 34
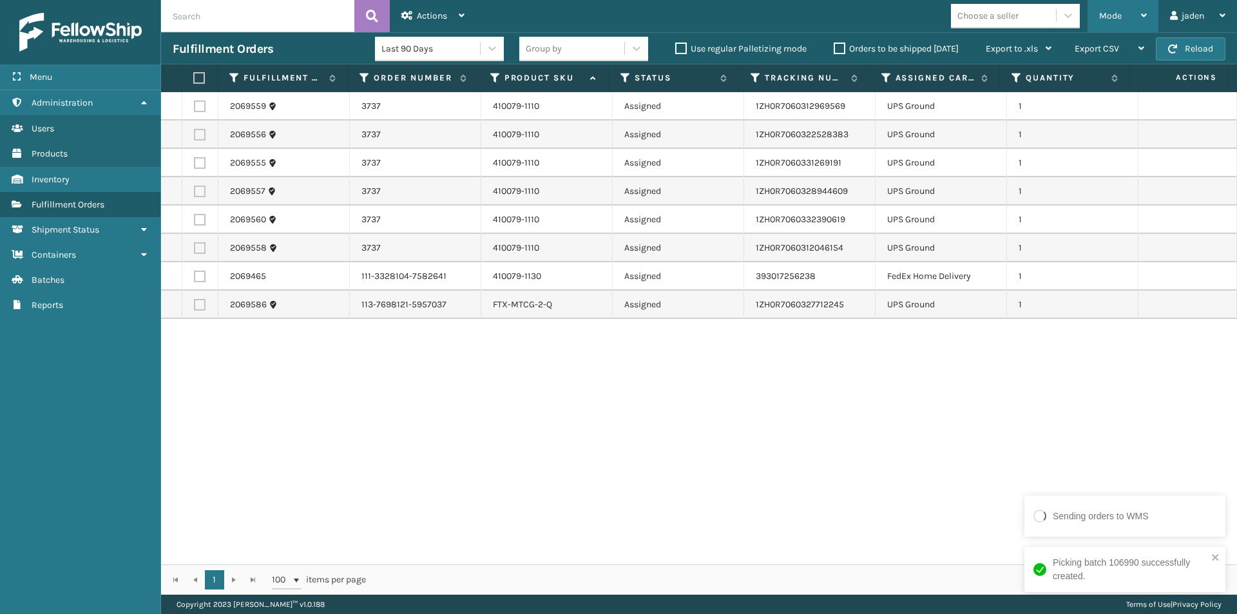
click at [1110, 8] on div "Mode" at bounding box center [1123, 16] width 48 height 32
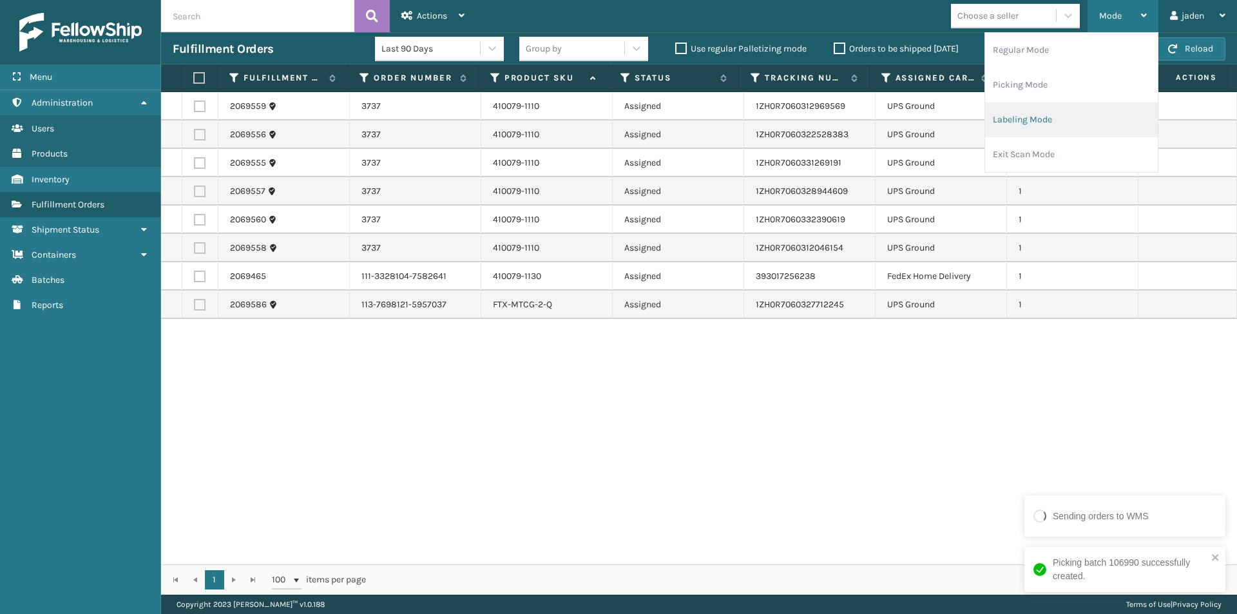
click at [1049, 130] on li "Labeling Mode" at bounding box center [1071, 119] width 173 height 35
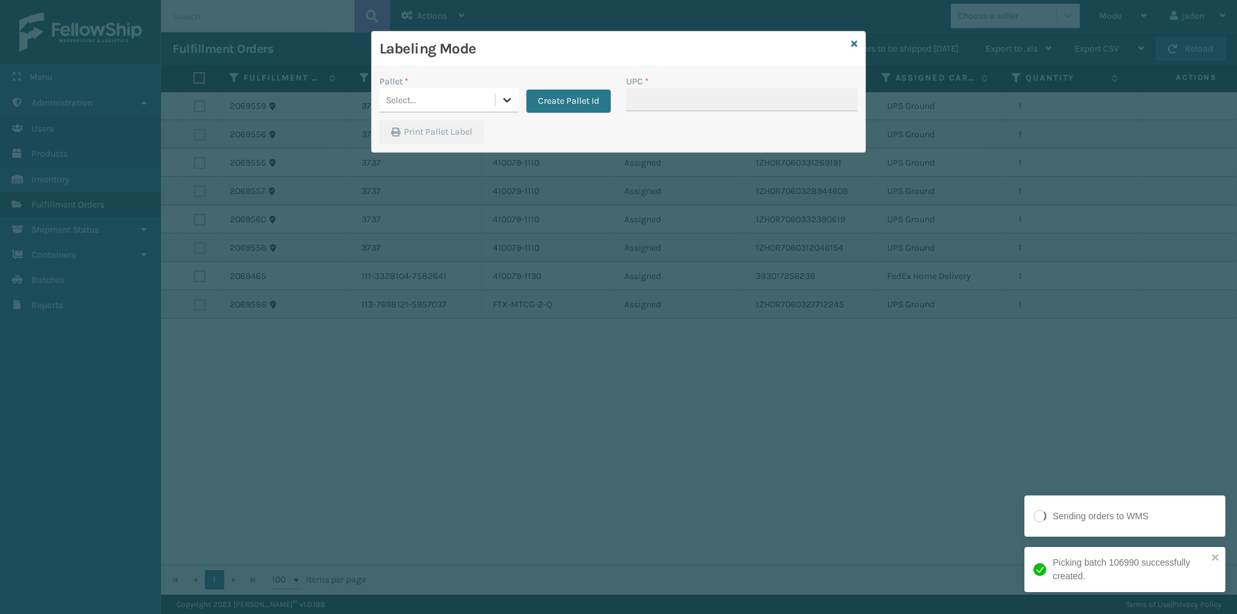
click at [505, 97] on icon at bounding box center [507, 99] width 13 height 13
click at [457, 124] on div "FDXG-EG4BTKBBAC" at bounding box center [449, 132] width 139 height 24
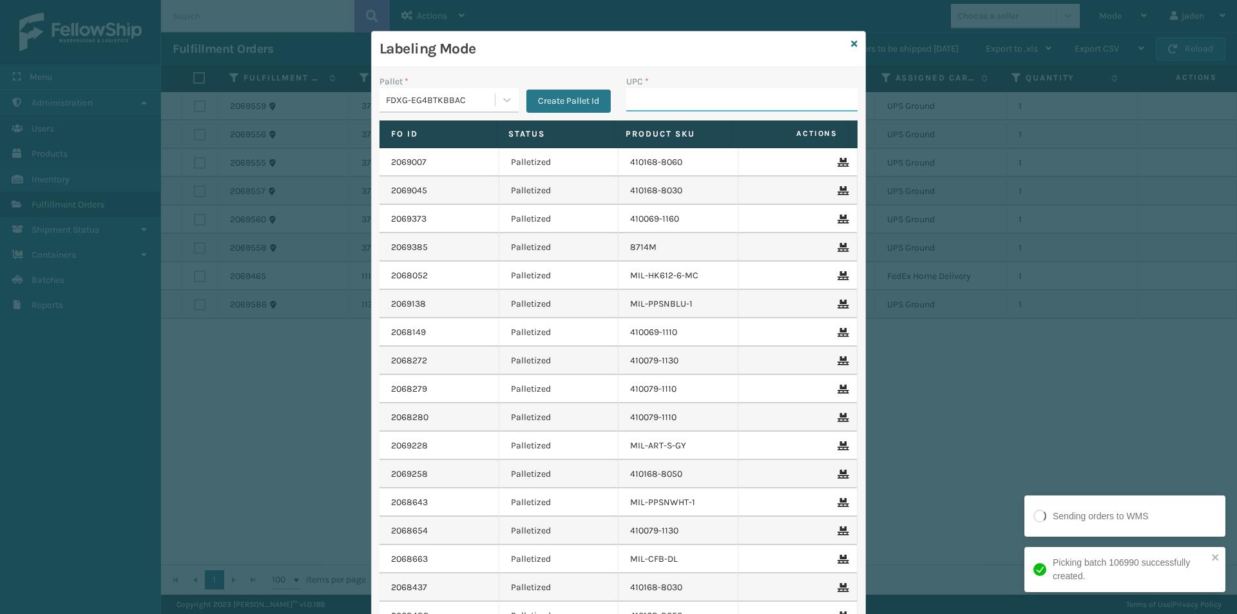
click at [656, 90] on input "UPC *" at bounding box center [741, 99] width 231 height 23
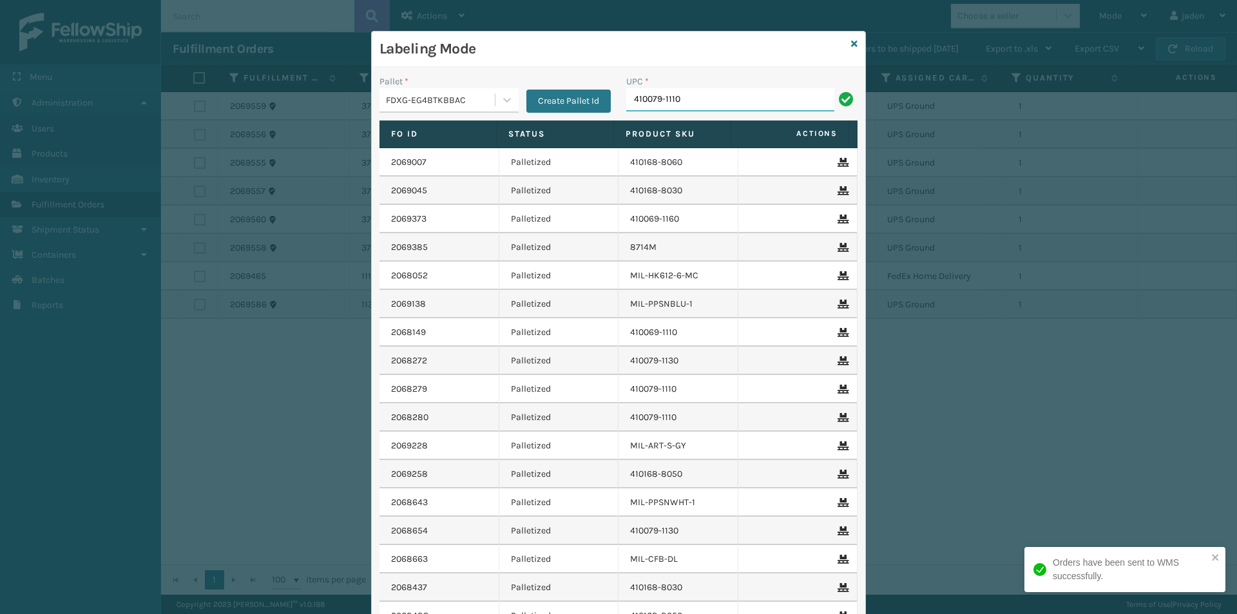
type input "410079-1110"
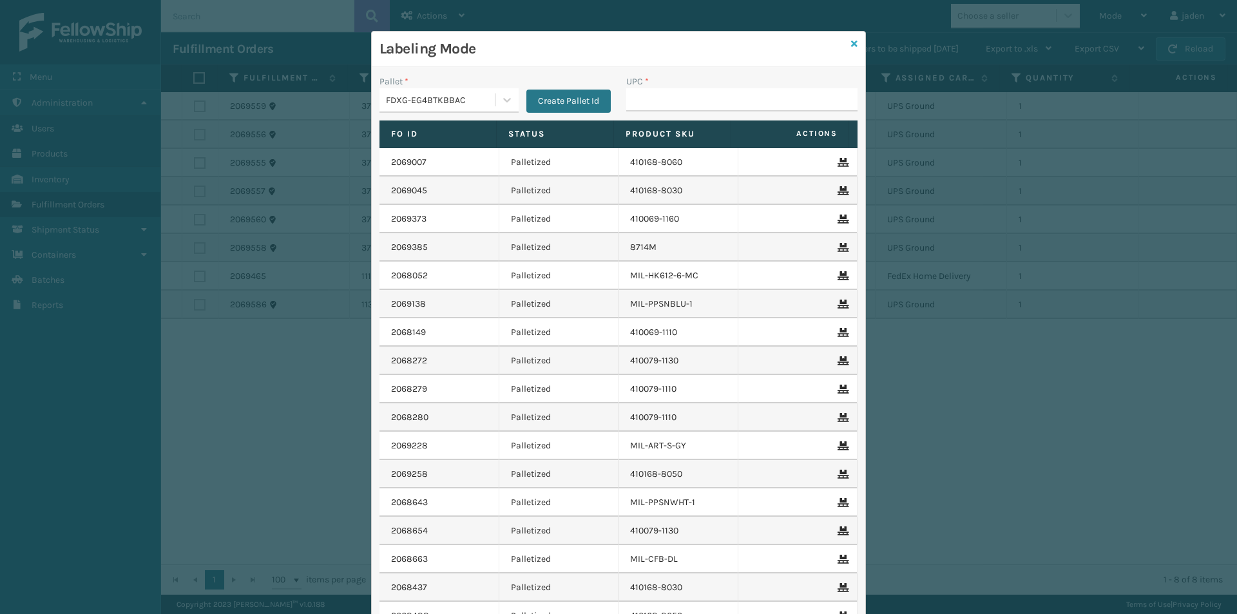
click at [851, 45] on icon at bounding box center [854, 43] width 6 height 9
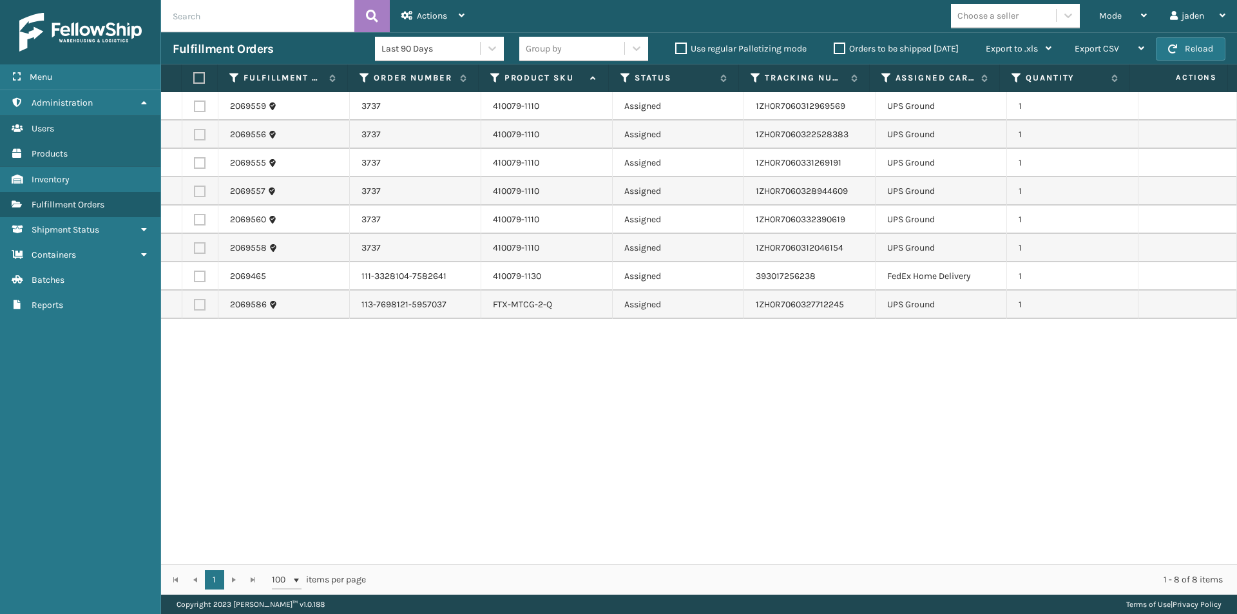
click at [200, 249] on label at bounding box center [200, 248] width 12 height 12
click at [195, 249] on input "checkbox" at bounding box center [194, 246] width 1 height 8
checkbox input "true"
click at [196, 221] on label at bounding box center [200, 220] width 12 height 12
click at [195, 221] on input "checkbox" at bounding box center [194, 218] width 1 height 8
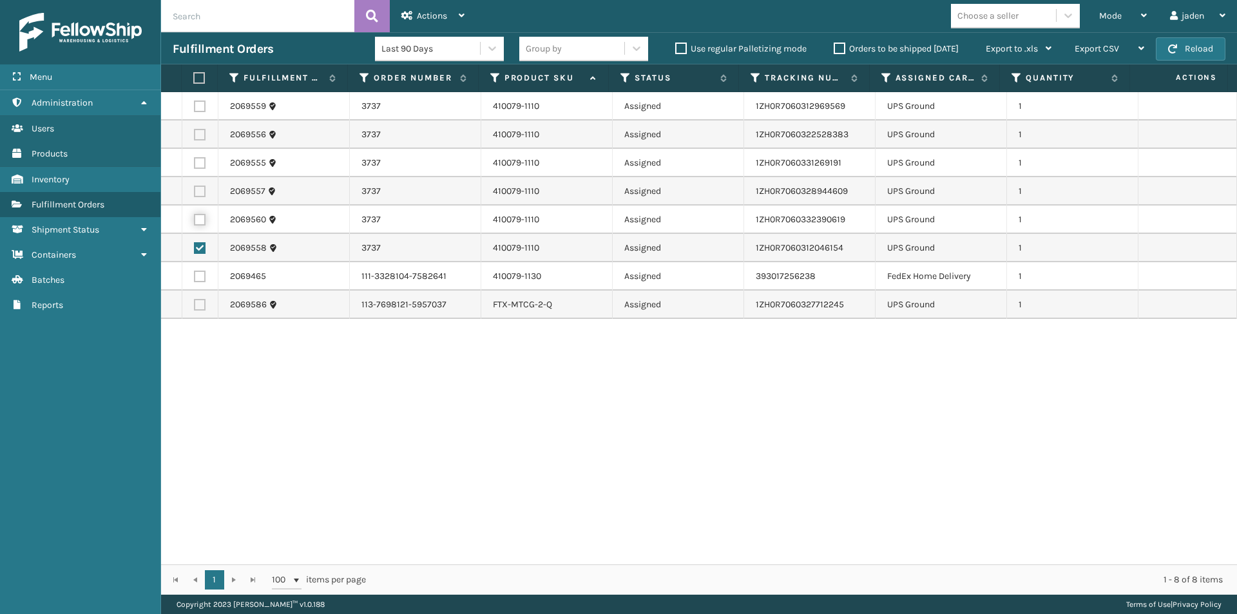
checkbox input "true"
click at [204, 197] on td at bounding box center [200, 191] width 36 height 28
click at [200, 166] on label at bounding box center [200, 163] width 12 height 12
click at [195, 166] on input "checkbox" at bounding box center [194, 161] width 1 height 8
checkbox input "true"
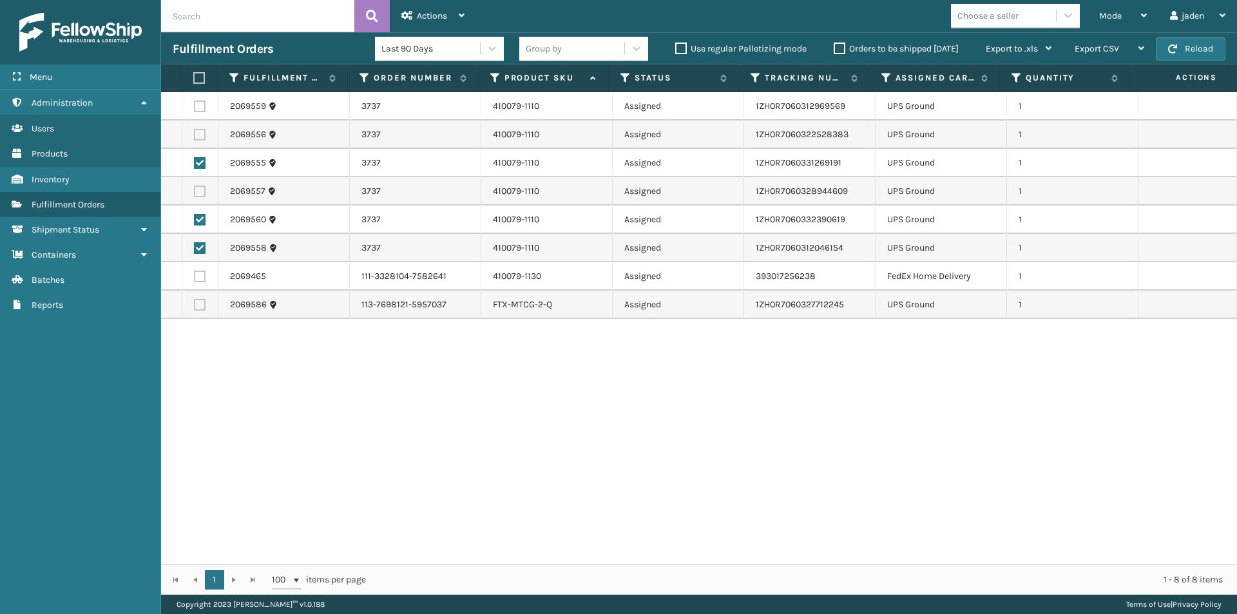
click at [199, 138] on label at bounding box center [200, 135] width 12 height 12
click at [195, 137] on input "checkbox" at bounding box center [194, 133] width 1 height 8
checkbox input "true"
drag, startPoint x: 203, startPoint y: 108, endPoint x: 202, endPoint y: 154, distance: 45.8
click at [203, 110] on label at bounding box center [200, 107] width 12 height 12
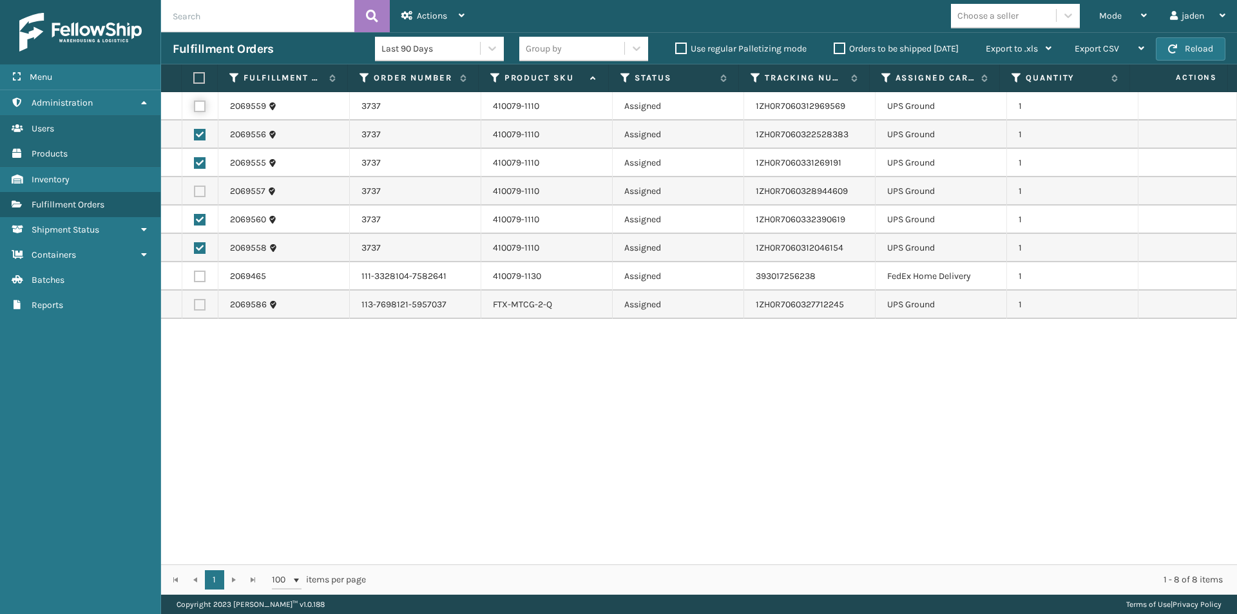
click at [195, 109] on input "checkbox" at bounding box center [194, 105] width 1 height 8
checkbox input "true"
click at [200, 186] on label at bounding box center [200, 192] width 12 height 12
click at [195, 186] on input "checkbox" at bounding box center [194, 190] width 1 height 8
checkbox input "true"
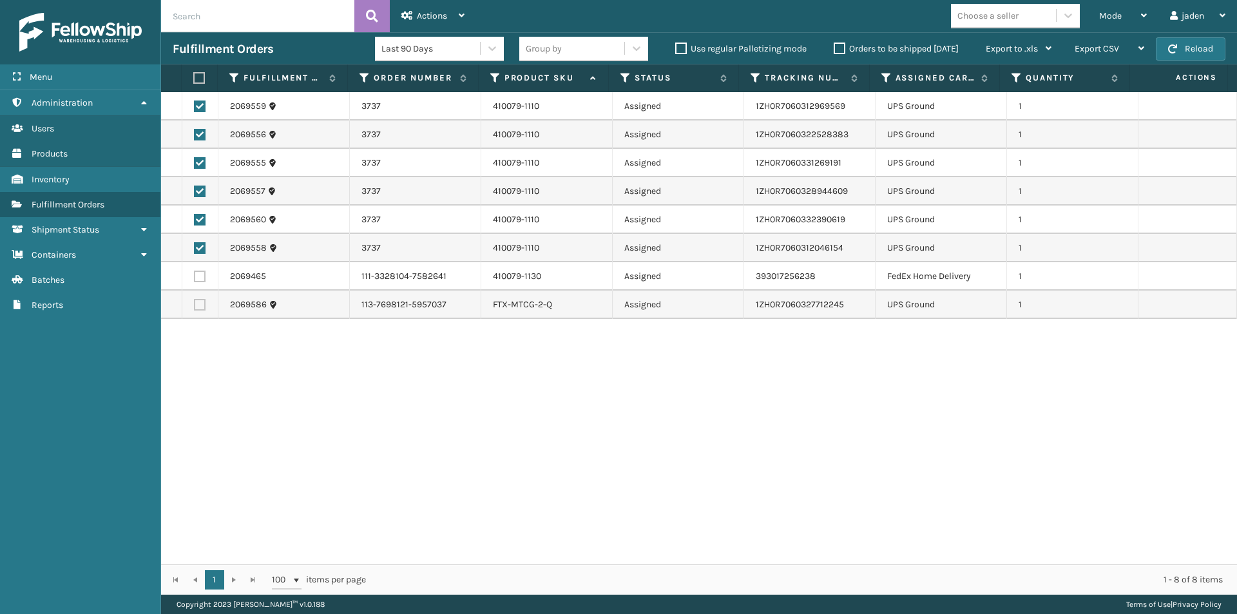
click at [196, 306] on label at bounding box center [200, 305] width 12 height 12
click at [195, 306] on input "checkbox" at bounding box center [194, 303] width 1 height 8
checkbox input "true"
click at [452, 17] on div "Actions" at bounding box center [432, 16] width 63 height 32
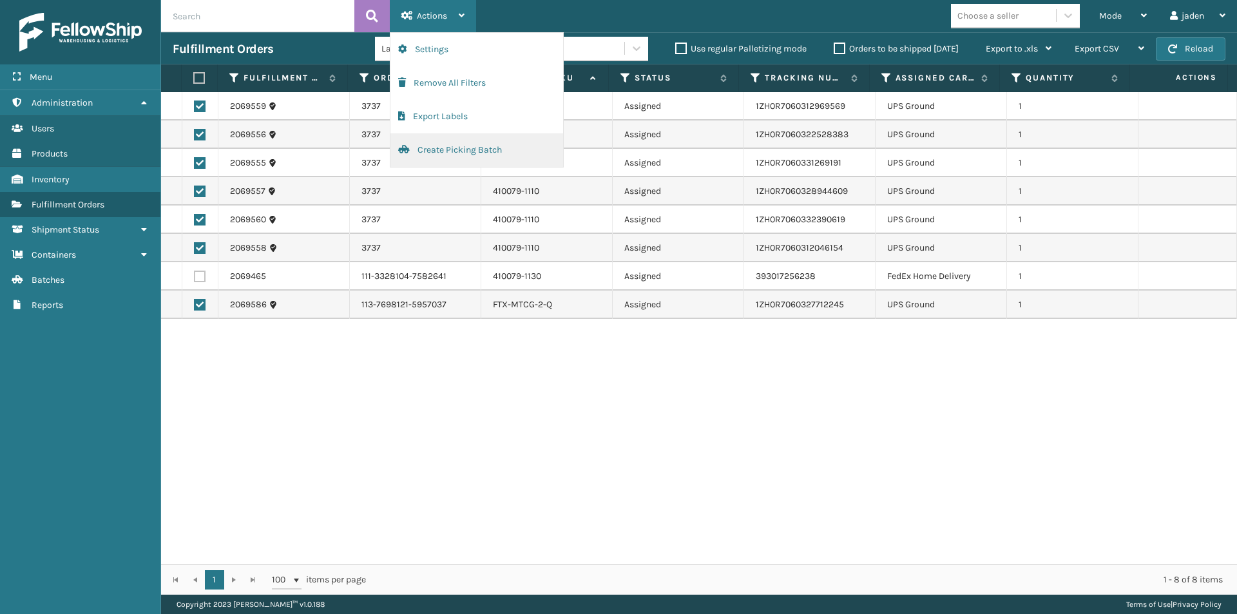
click at [437, 151] on button "Create Picking Batch" at bounding box center [476, 150] width 173 height 34
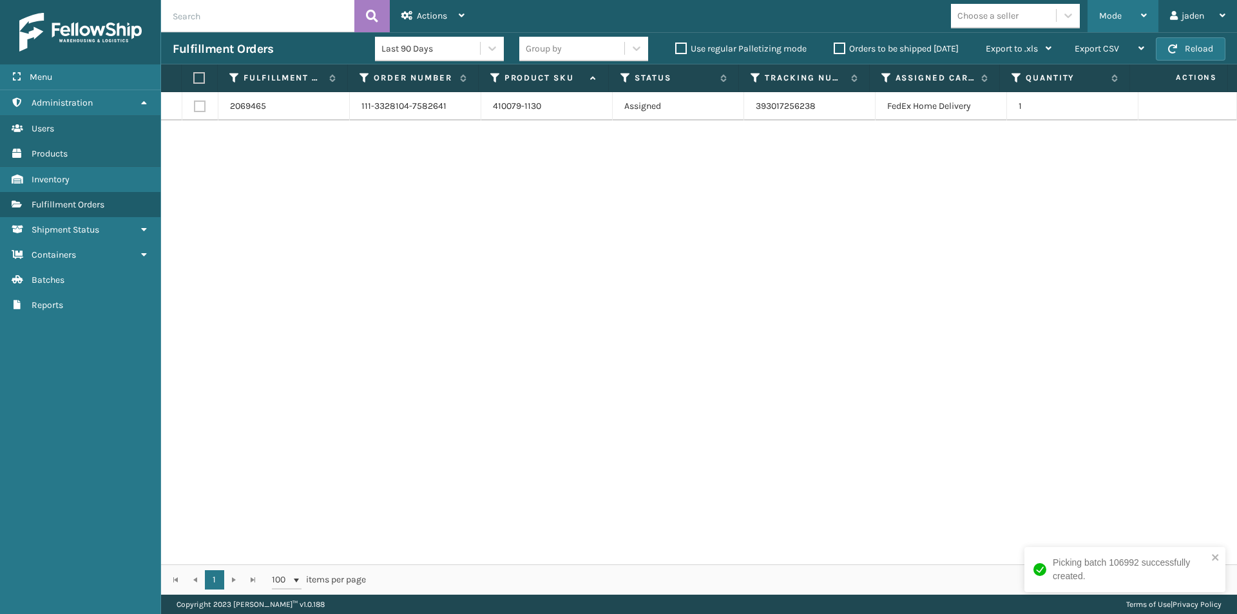
click at [1131, 15] on div "Mode" at bounding box center [1123, 16] width 48 height 32
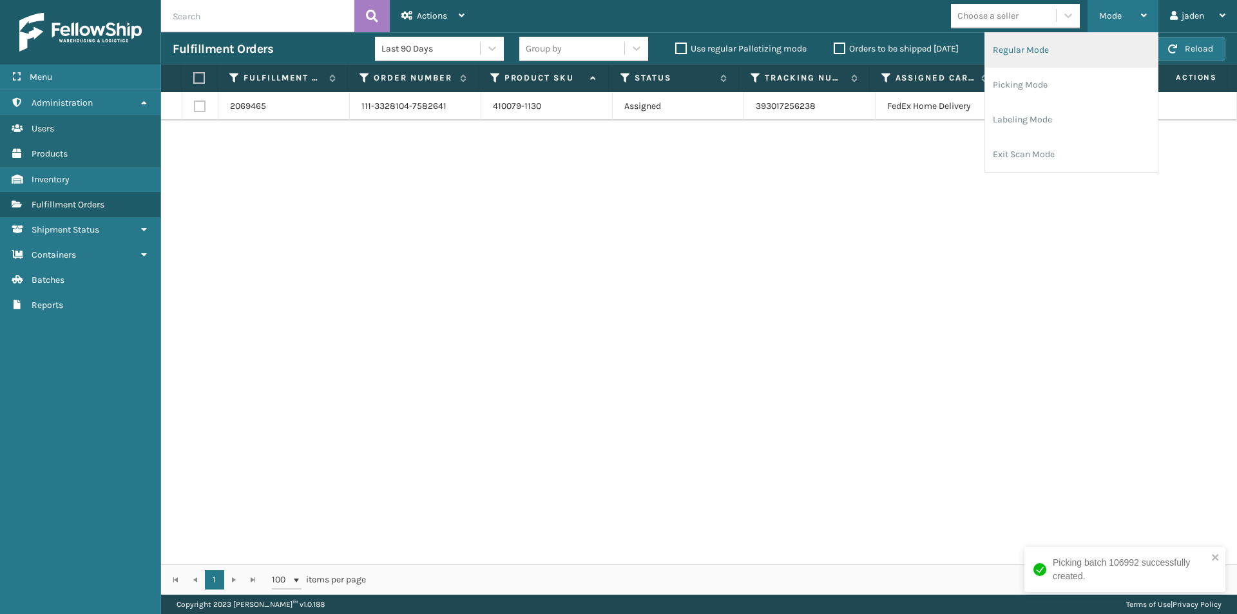
click at [1045, 51] on li "Regular Mode" at bounding box center [1071, 50] width 173 height 35
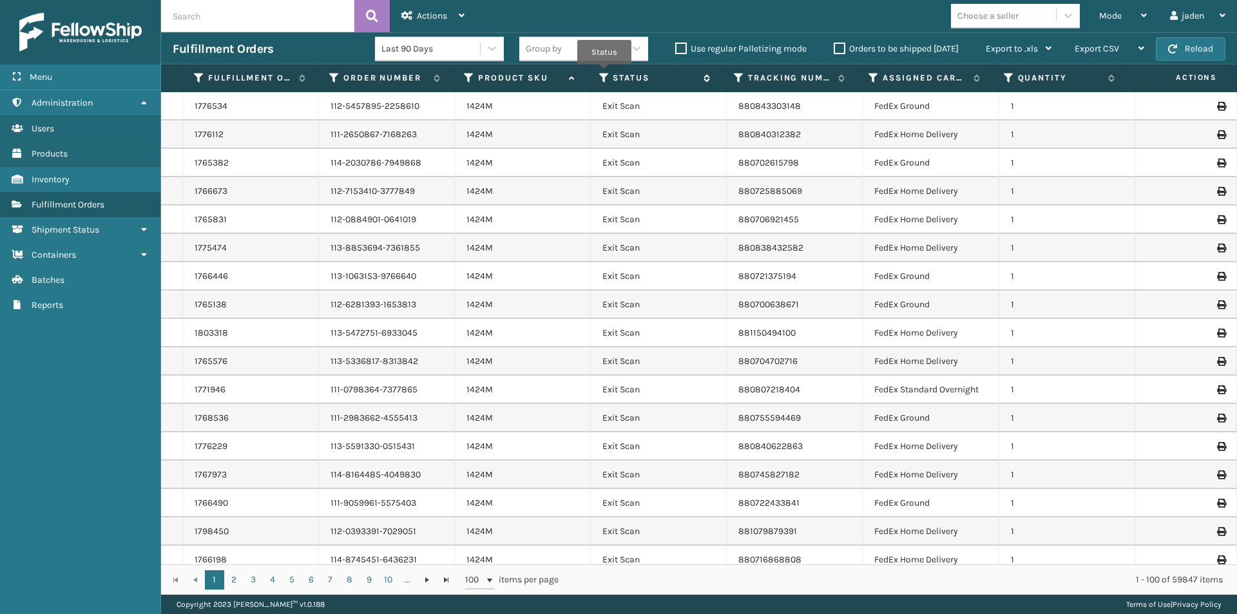
click at [604, 73] on icon at bounding box center [604, 78] width 10 height 12
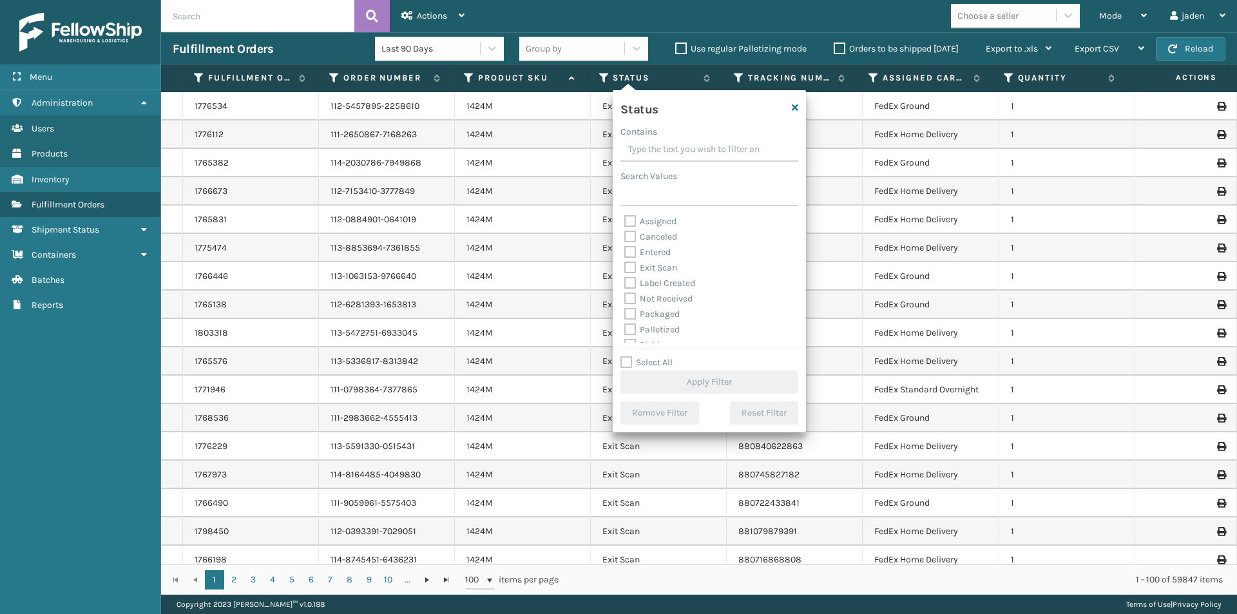
drag, startPoint x: 707, startPoint y: 144, endPoint x: 677, endPoint y: 145, distance: 30.3
click at [677, 145] on input "Contains" at bounding box center [709, 150] width 178 height 23
click at [644, 288] on div "Picking" at bounding box center [709, 280] width 170 height 15
click at [633, 282] on label "Picking" at bounding box center [647, 280] width 46 height 11
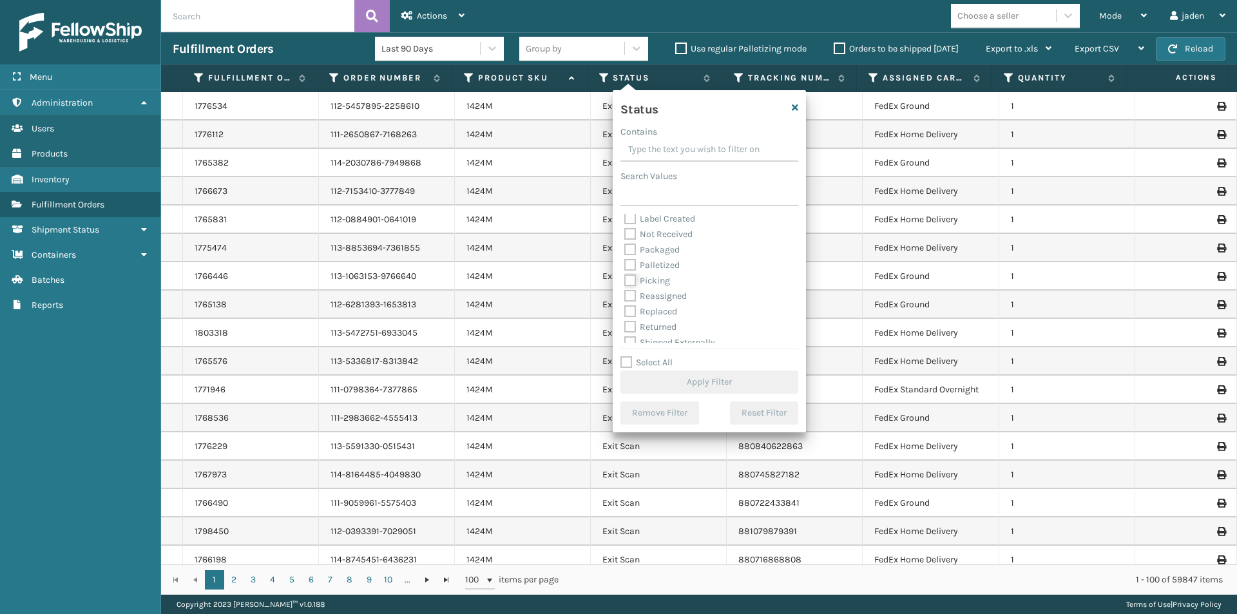
click at [625, 282] on input "Picking" at bounding box center [624, 277] width 1 height 8
checkbox input "true"
click at [668, 374] on button "Apply Filter" at bounding box center [709, 381] width 178 height 23
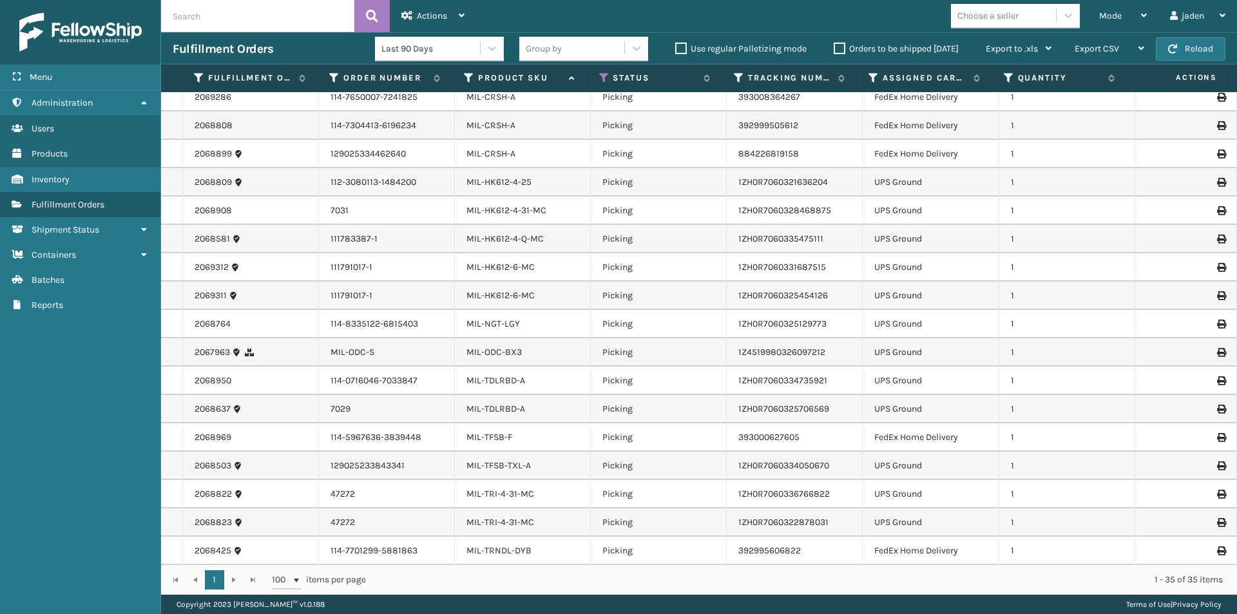
scroll to position [520, 0]
click at [1106, 12] on span "Mode" at bounding box center [1110, 15] width 23 height 11
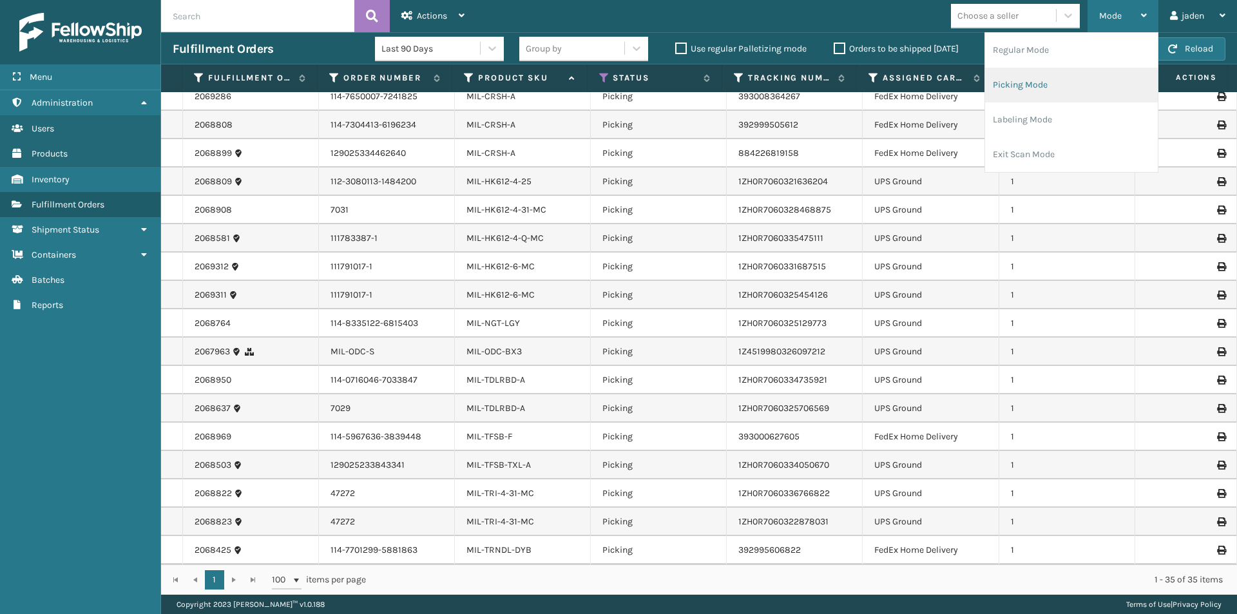
click at [1032, 90] on li "Picking Mode" at bounding box center [1071, 85] width 173 height 35
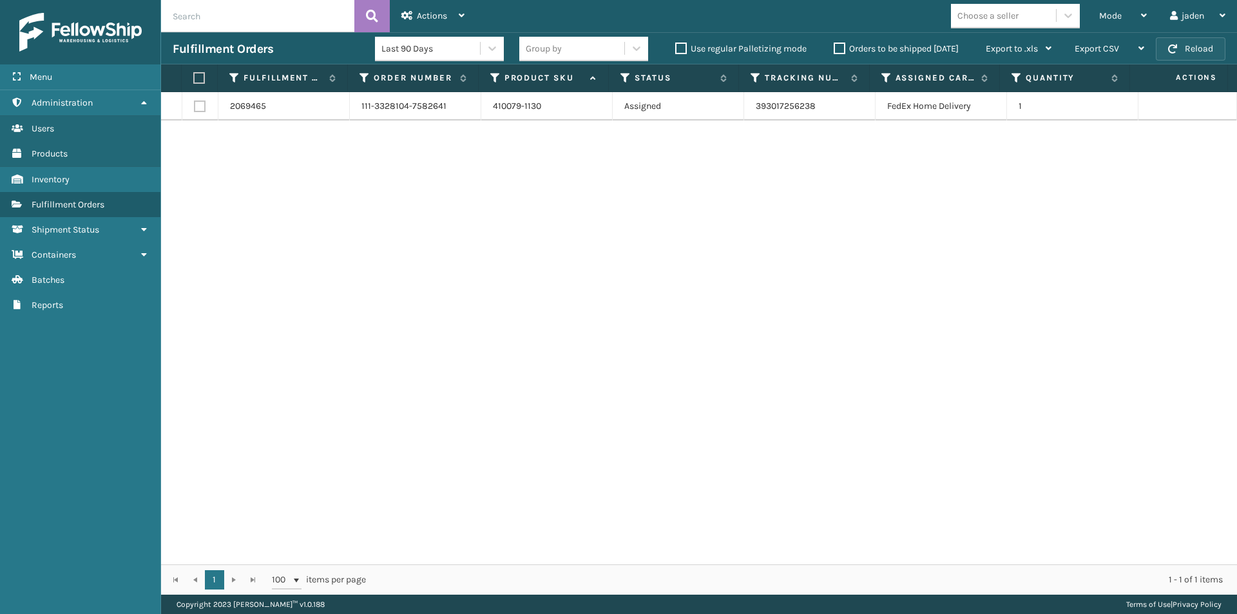
click at [1184, 48] on button "Reload" at bounding box center [1191, 48] width 70 height 23
click at [1135, 19] on div "Mode" at bounding box center [1123, 16] width 48 height 32
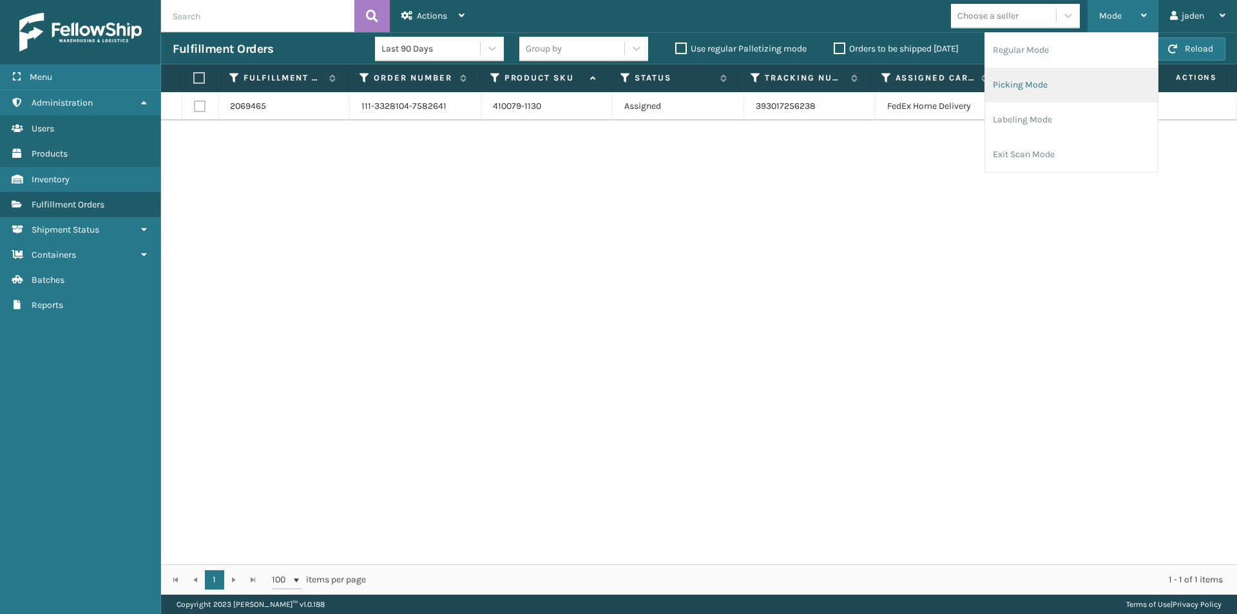
click at [1068, 88] on li "Picking Mode" at bounding box center [1071, 85] width 173 height 35
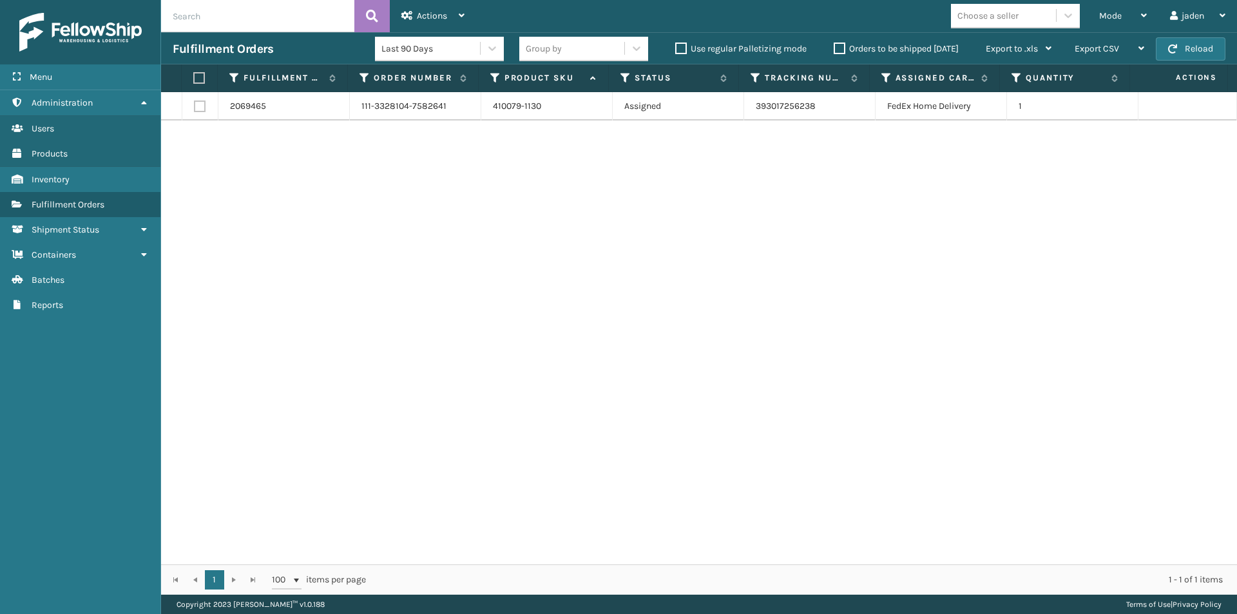
drag, startPoint x: 764, startPoint y: 269, endPoint x: 749, endPoint y: 268, distance: 14.8
drag, startPoint x: 749, startPoint y: 268, endPoint x: 794, endPoint y: 148, distance: 128.3
click at [491, 262] on div "2069465 111-3328104-7582641 410079-1130 Assigned 393017256238 FedEx Home Delive…" at bounding box center [699, 328] width 1076 height 472
drag, startPoint x: 883, startPoint y: 144, endPoint x: 870, endPoint y: 149, distance: 13.9
drag, startPoint x: 870, startPoint y: 149, endPoint x: 535, endPoint y: 205, distance: 340.3
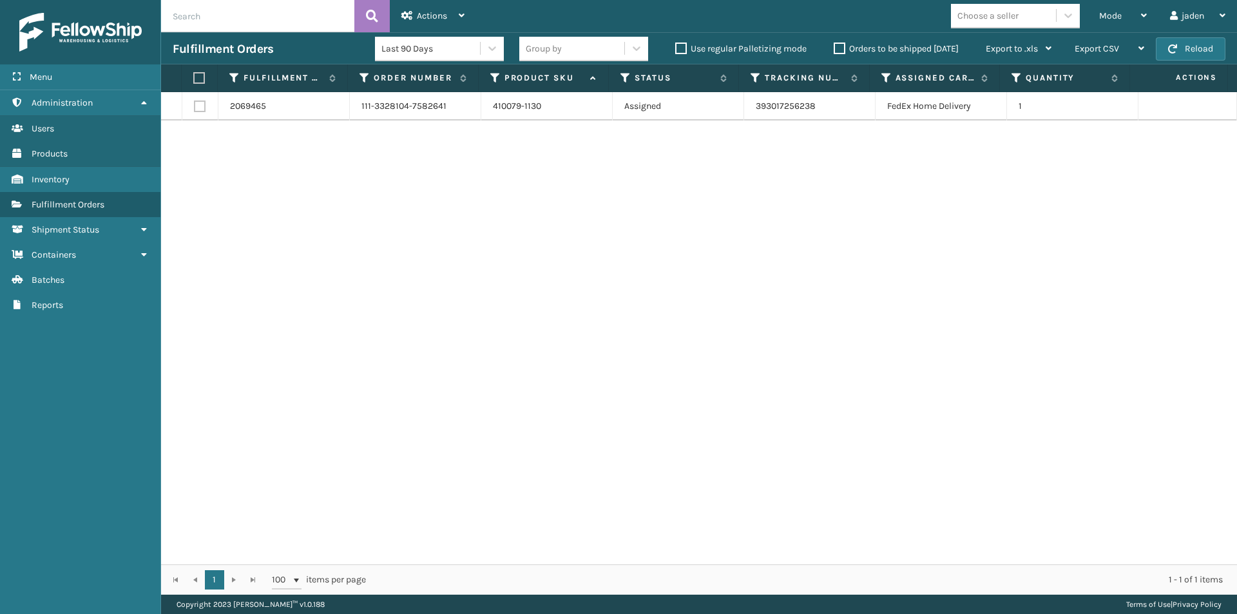
click at [506, 206] on div "2069465 111-3328104-7582641 410079-1130 Assigned 393017256238 FedEx Home Delive…" at bounding box center [699, 328] width 1076 height 472
drag, startPoint x: 896, startPoint y: 186, endPoint x: 967, endPoint y: 200, distance: 72.9
click at [535, 240] on div "2069465 111-3328104-7582641 410079-1130 Assigned 393017256238 FedEx Home Delive…" at bounding box center [699, 328] width 1076 height 472
drag, startPoint x: 967, startPoint y: 200, endPoint x: 876, endPoint y: 213, distance: 91.8
drag, startPoint x: 876, startPoint y: 213, endPoint x: 911, endPoint y: 218, distance: 35.2
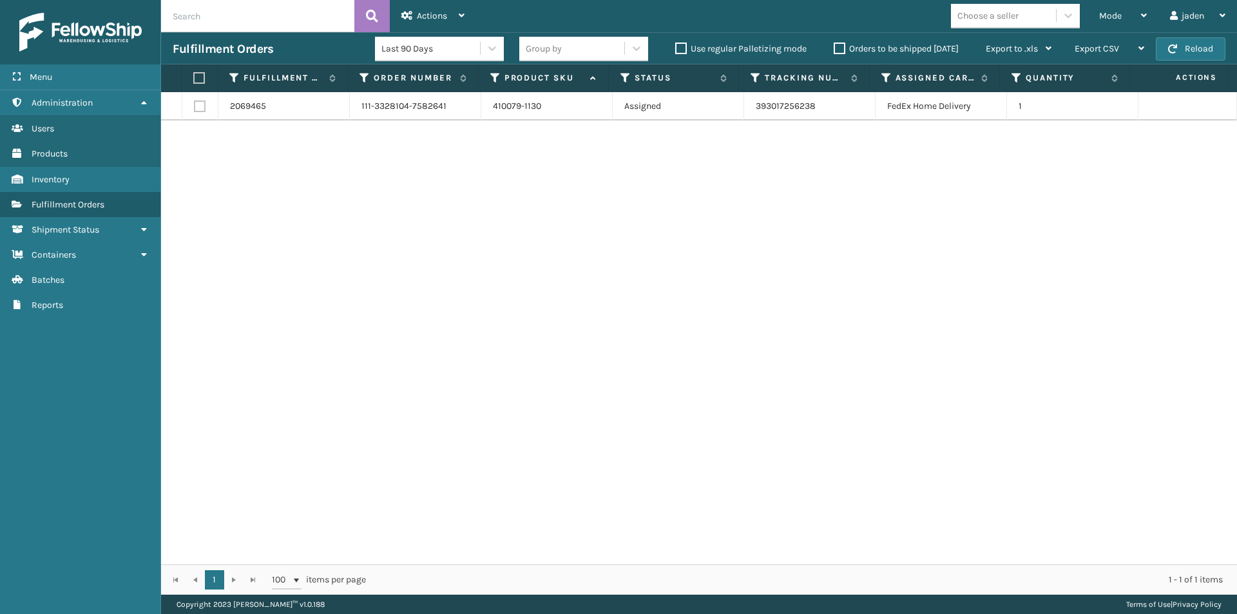
click at [515, 255] on div "2069465 111-3328104-7582641 410079-1130 Assigned 393017256238 FedEx Home Delive…" at bounding box center [699, 328] width 1076 height 472
drag, startPoint x: 911, startPoint y: 218, endPoint x: 843, endPoint y: 229, distance: 68.4
drag, startPoint x: 843, startPoint y: 229, endPoint x: 1051, endPoint y: 270, distance: 211.5
click at [619, 273] on div "2069465 111-3328104-7582641 410079-1130 Assigned 393017256238 FedEx Home Delive…" at bounding box center [699, 328] width 1076 height 472
drag, startPoint x: 1051, startPoint y: 270, endPoint x: 905, endPoint y: 262, distance: 145.9
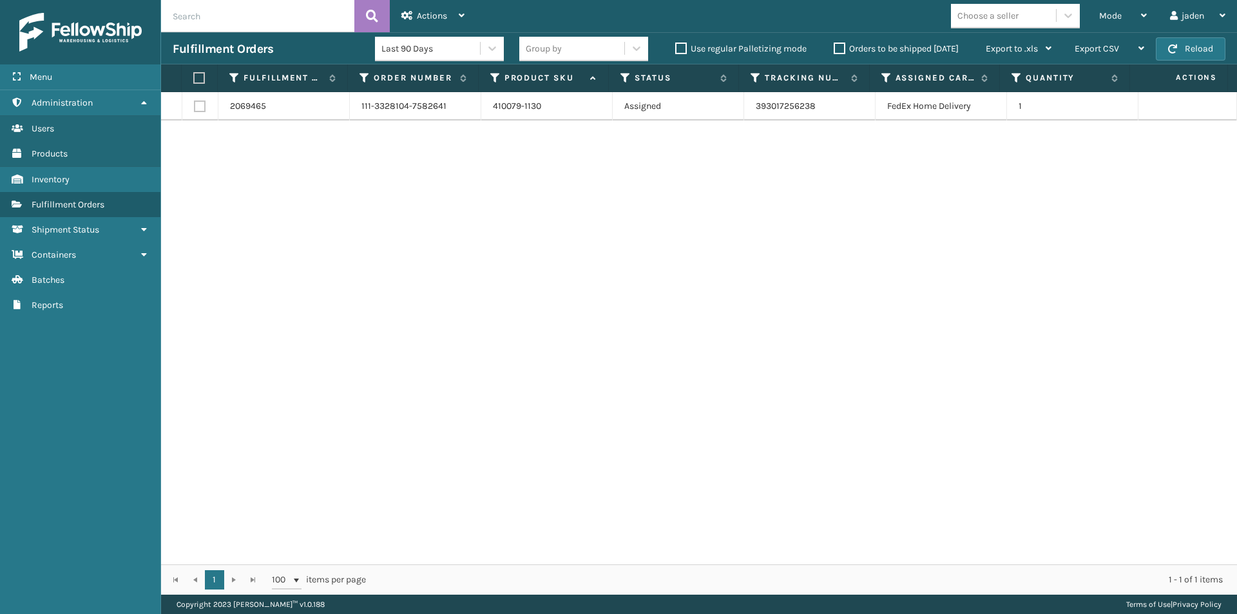
drag, startPoint x: 905, startPoint y: 262, endPoint x: 589, endPoint y: 236, distance: 317.4
click at [589, 236] on div "2069465 111-3328104-7582641 410079-1130 Assigned 393017256238 FedEx Home Delive…" at bounding box center [699, 328] width 1076 height 472
click at [1221, 44] on button "Reload" at bounding box center [1191, 48] width 70 height 23
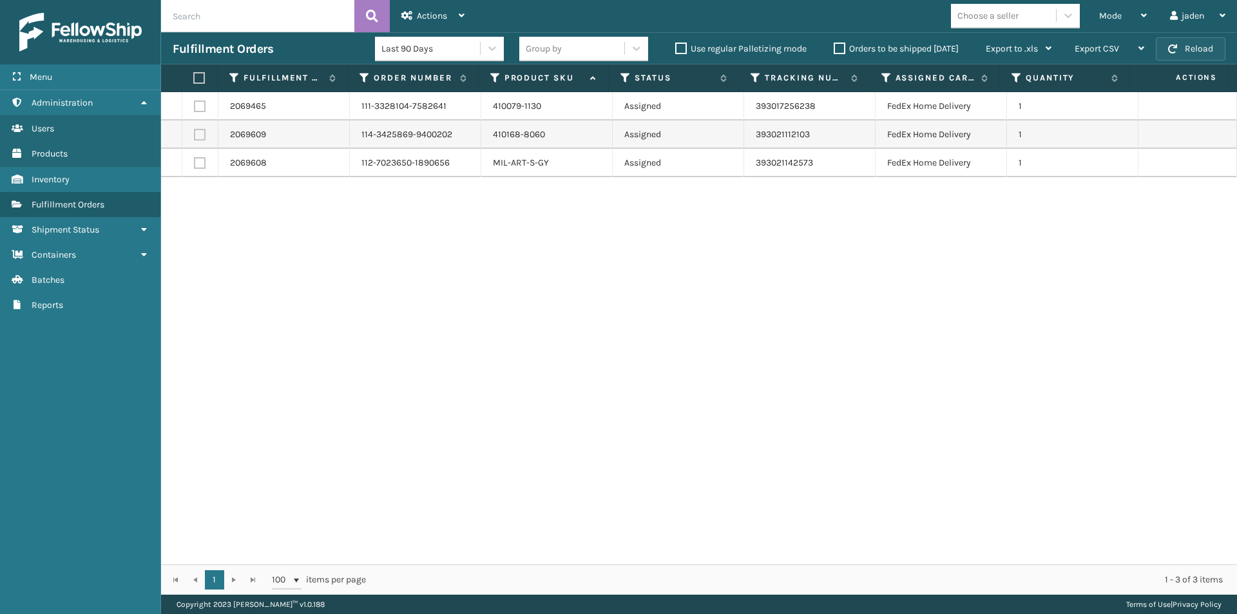
click at [1221, 44] on button "Reload" at bounding box center [1191, 48] width 70 height 23
click at [1119, 10] on span "Mode" at bounding box center [1110, 15] width 23 height 11
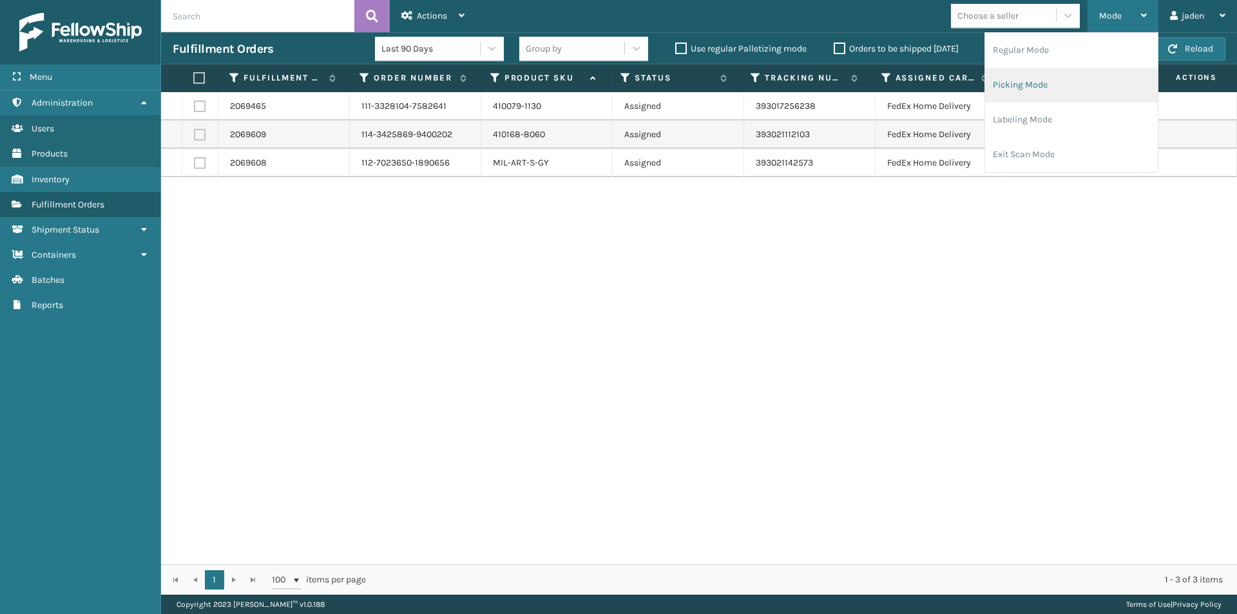
click at [1053, 93] on li "Picking Mode" at bounding box center [1071, 85] width 173 height 35
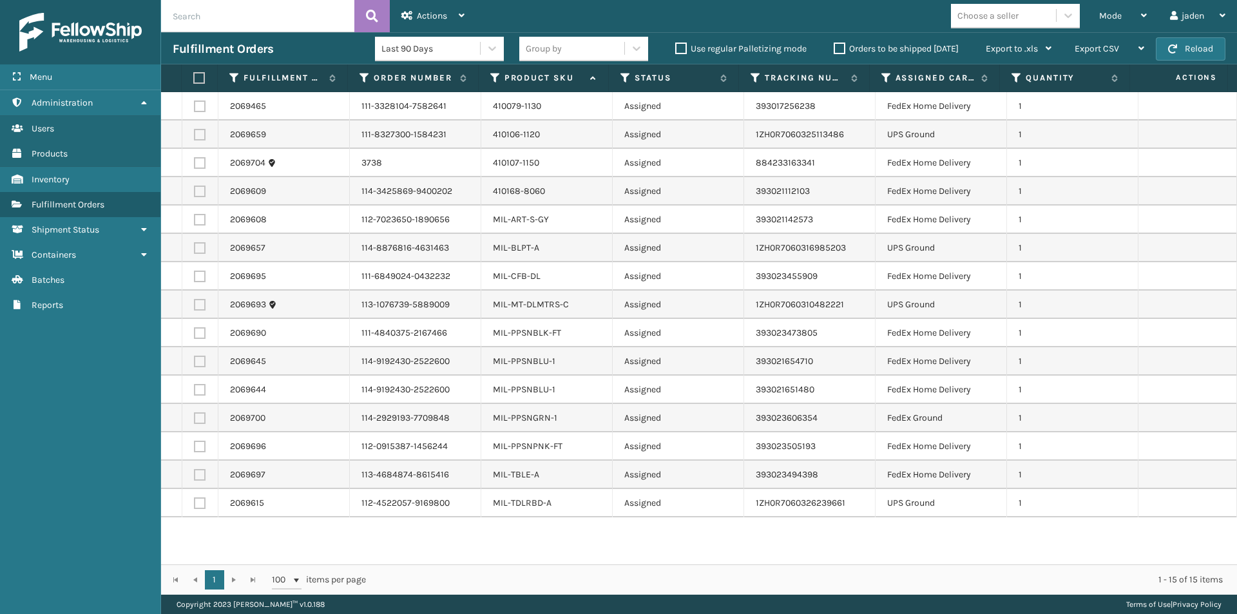
drag, startPoint x: 735, startPoint y: 552, endPoint x: 657, endPoint y: 541, distance: 78.6
click at [657, 541] on div "2069465 111-3328104-7582641 410079-1130 Assigned 393017256238 FedEx Home Delive…" at bounding box center [699, 328] width 1076 height 472
click at [198, 103] on label at bounding box center [200, 107] width 12 height 12
click at [195, 103] on input "checkbox" at bounding box center [194, 105] width 1 height 8
checkbox input "true"
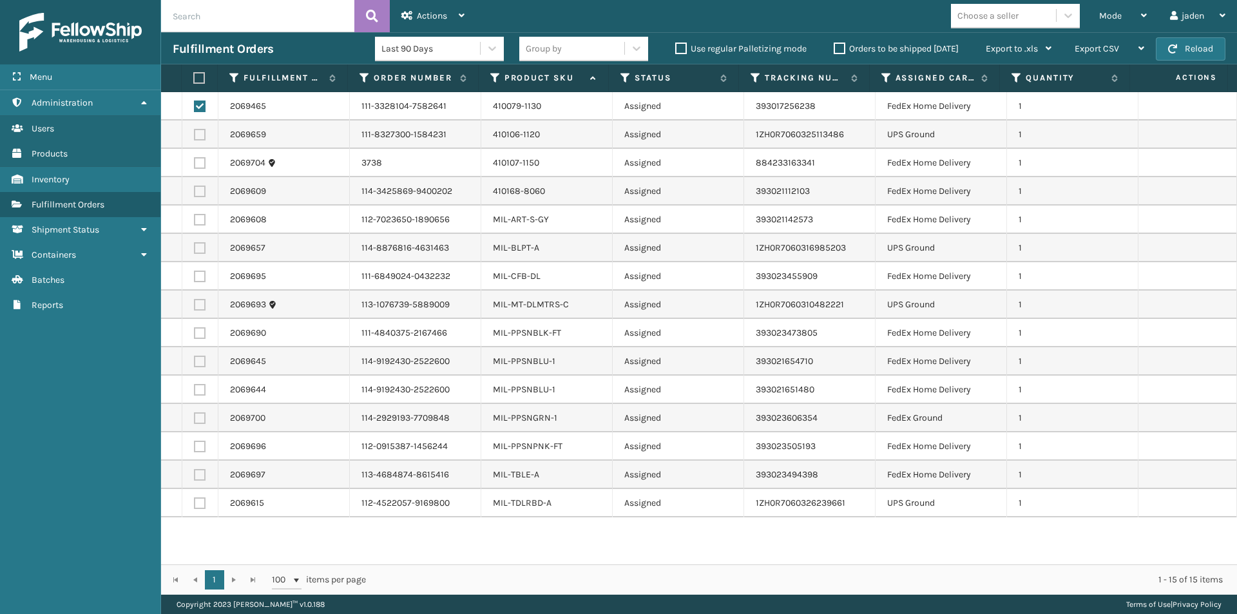
click at [195, 165] on label at bounding box center [200, 163] width 12 height 12
click at [195, 165] on input "checkbox" at bounding box center [194, 161] width 1 height 8
checkbox input "true"
click at [200, 195] on label at bounding box center [200, 192] width 12 height 12
click at [195, 194] on input "checkbox" at bounding box center [194, 190] width 1 height 8
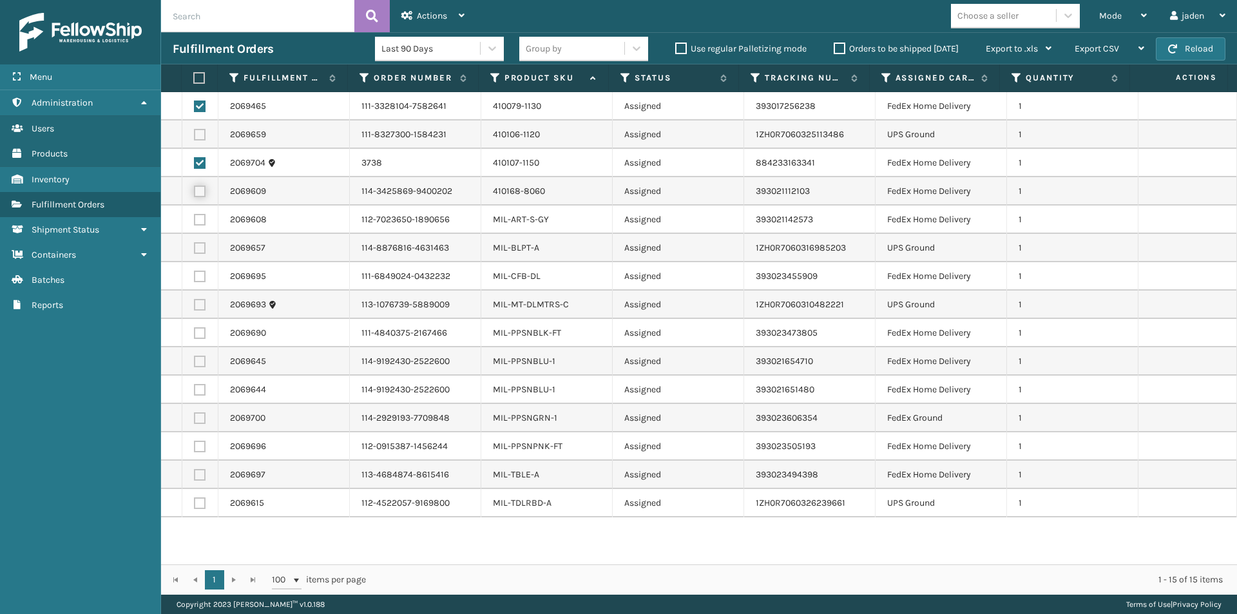
checkbox input "true"
click at [197, 214] on label at bounding box center [200, 220] width 12 height 12
click at [195, 214] on input "checkbox" at bounding box center [194, 218] width 1 height 8
checkbox input "true"
click at [200, 273] on label at bounding box center [200, 277] width 12 height 12
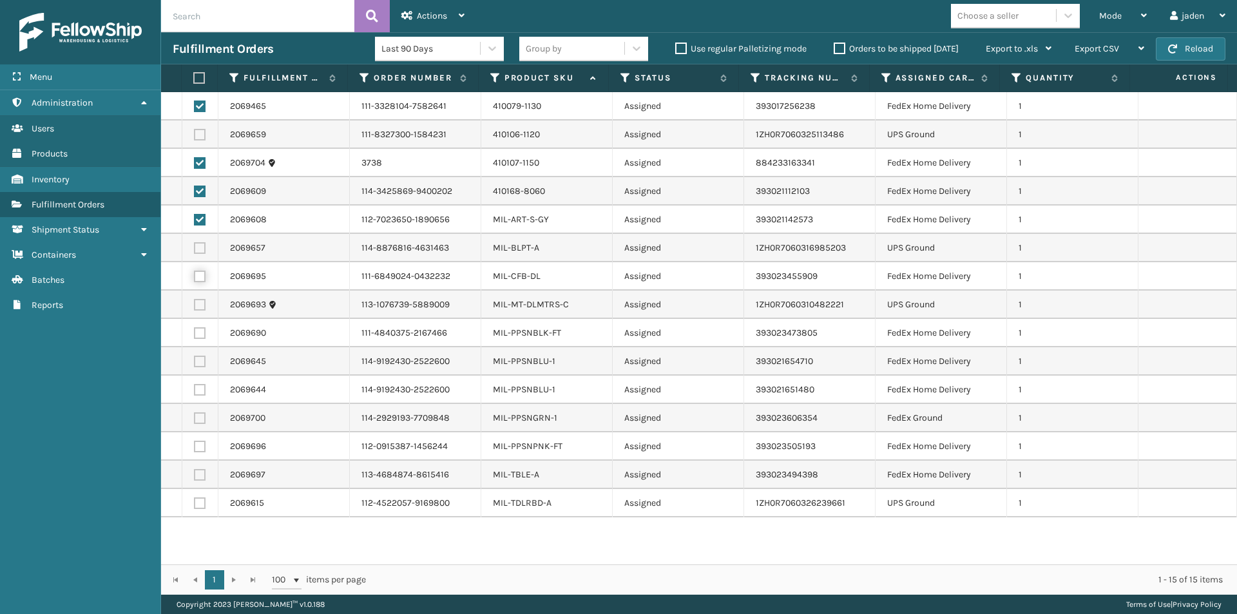
click at [195, 273] on input "checkbox" at bounding box center [194, 275] width 1 height 8
checkbox input "true"
click at [202, 334] on label at bounding box center [200, 333] width 12 height 12
click at [195, 334] on input "checkbox" at bounding box center [194, 331] width 1 height 8
checkbox input "true"
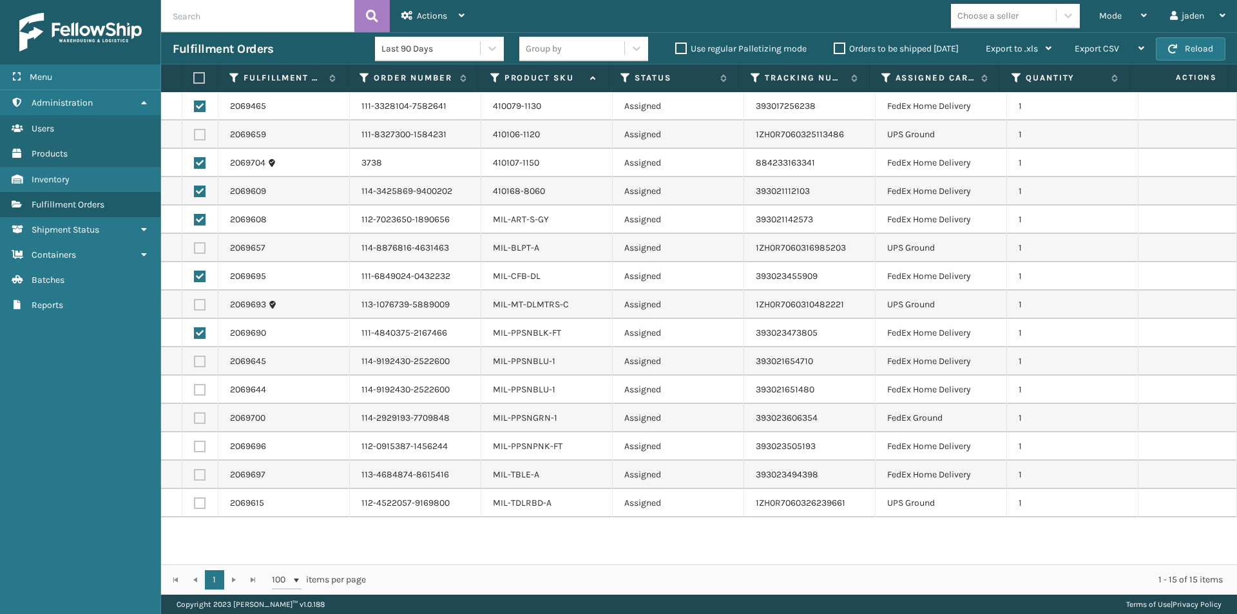
click at [197, 365] on label at bounding box center [200, 362] width 12 height 12
click at [195, 364] on input "checkbox" at bounding box center [194, 360] width 1 height 8
checkbox input "true"
click at [198, 389] on label at bounding box center [200, 390] width 12 height 12
click at [195, 389] on input "checkbox" at bounding box center [194, 388] width 1 height 8
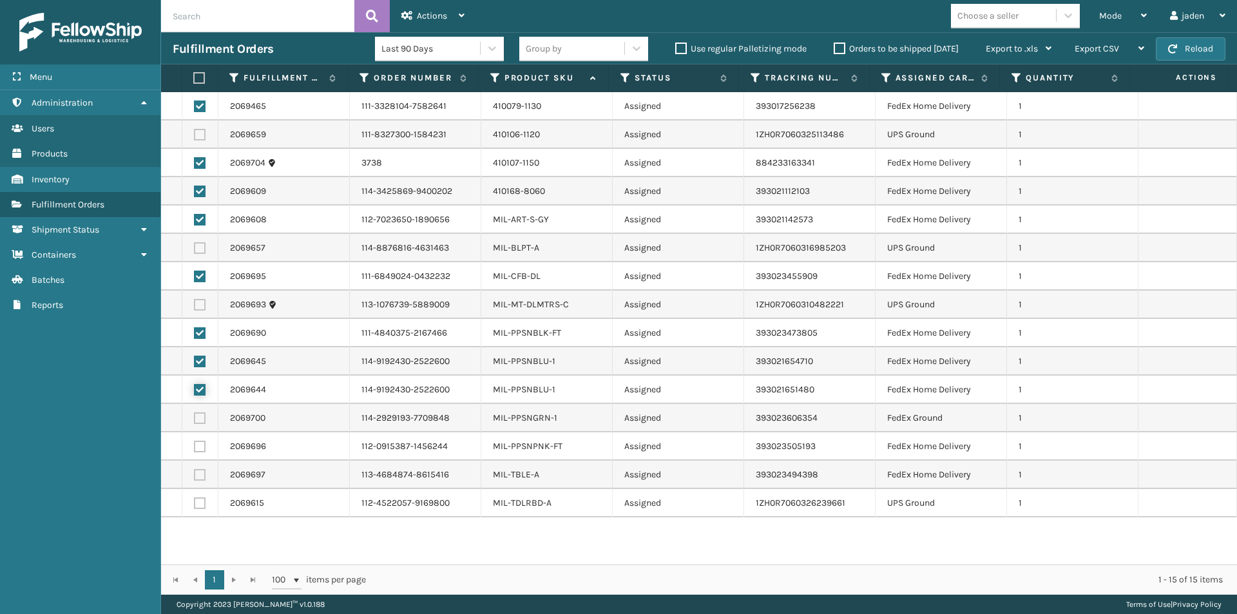
checkbox input "true"
click at [198, 414] on label at bounding box center [200, 418] width 12 height 12
click at [195, 414] on input "checkbox" at bounding box center [194, 416] width 1 height 8
checkbox input "true"
click at [201, 470] on label at bounding box center [200, 475] width 12 height 12
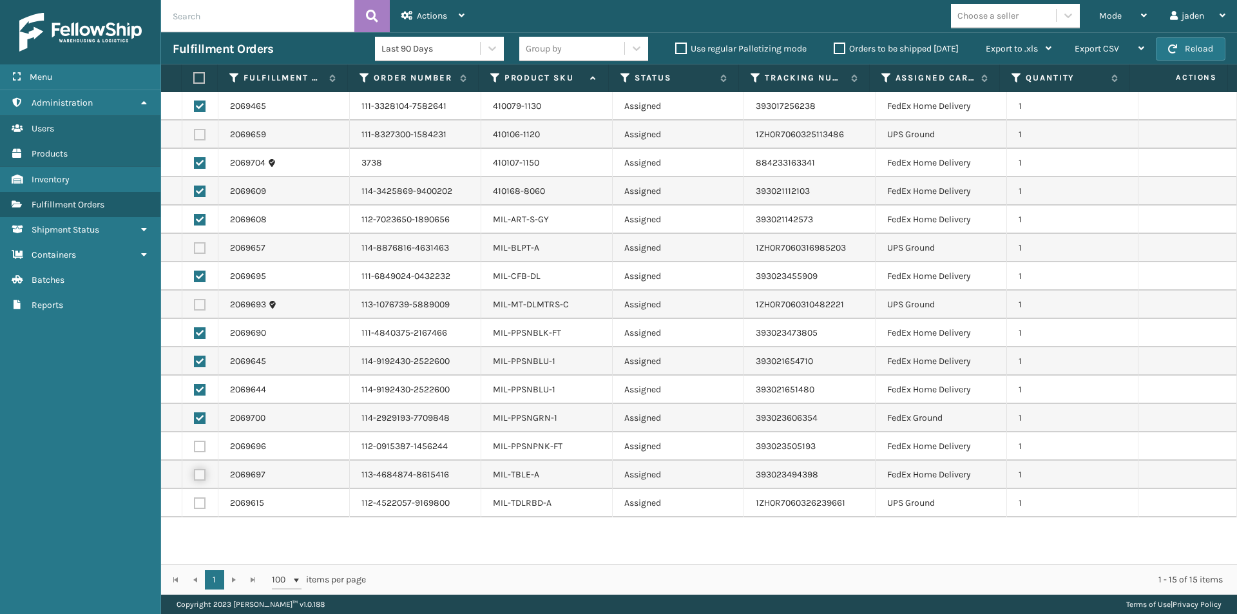
click at [195, 470] on input "checkbox" at bounding box center [194, 473] width 1 height 8
checkbox input "true"
click at [202, 450] on label at bounding box center [200, 447] width 12 height 12
click at [195, 449] on input "checkbox" at bounding box center [194, 445] width 1 height 8
checkbox input "true"
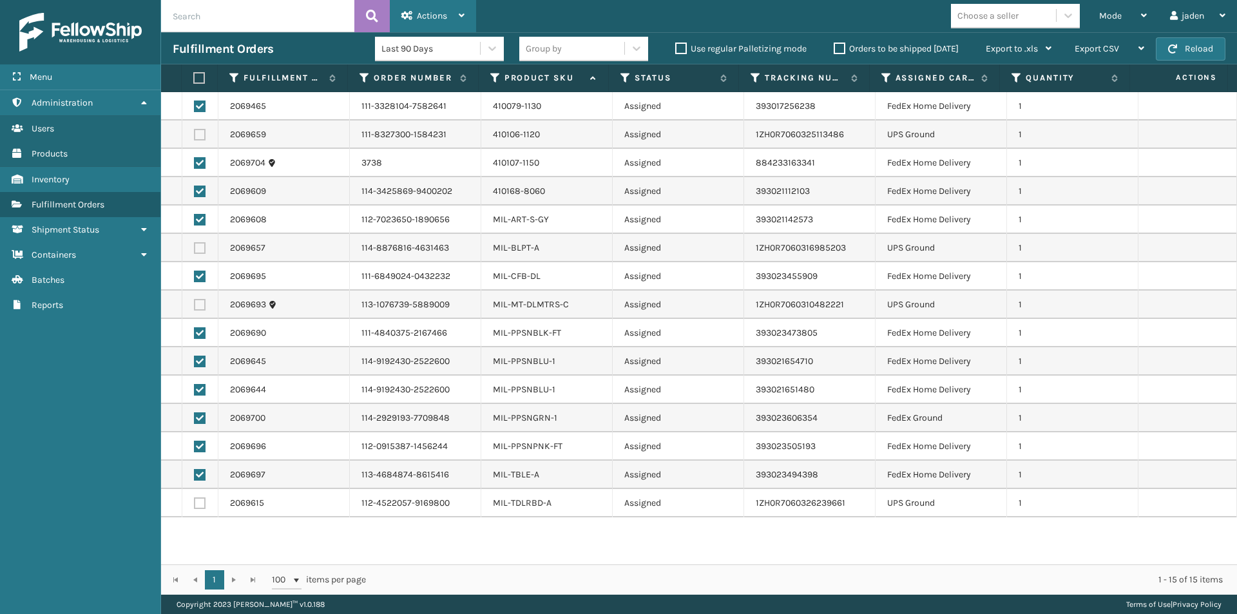
click at [408, 12] on icon at bounding box center [407, 15] width 12 height 9
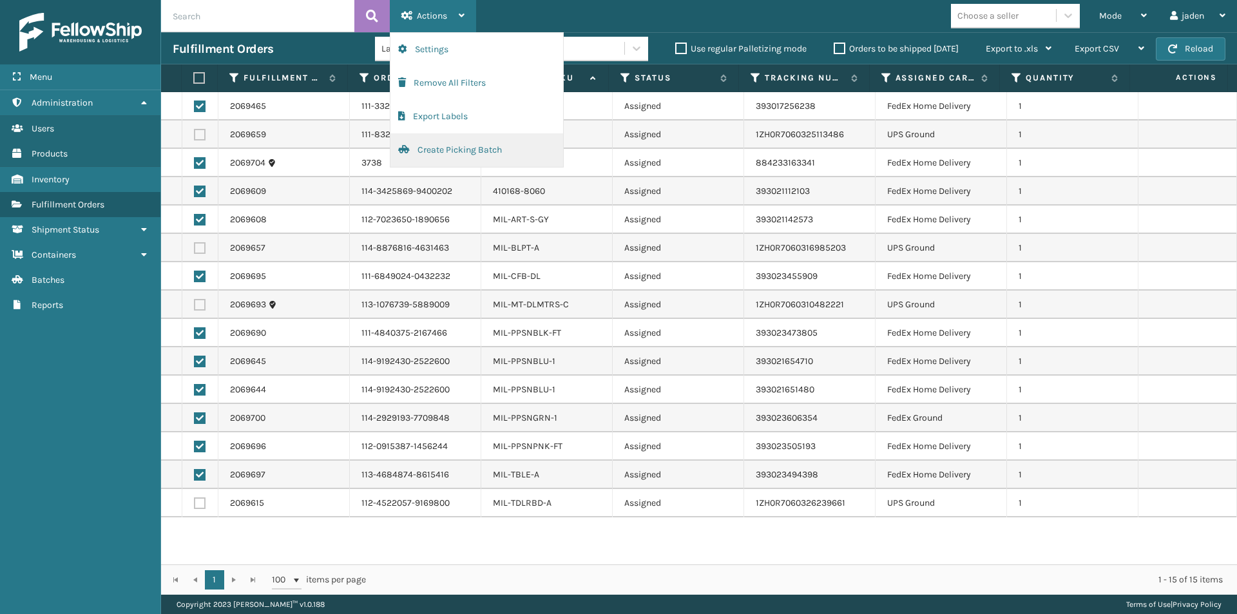
click at [421, 162] on button "Create Picking Batch" at bounding box center [476, 150] width 173 height 34
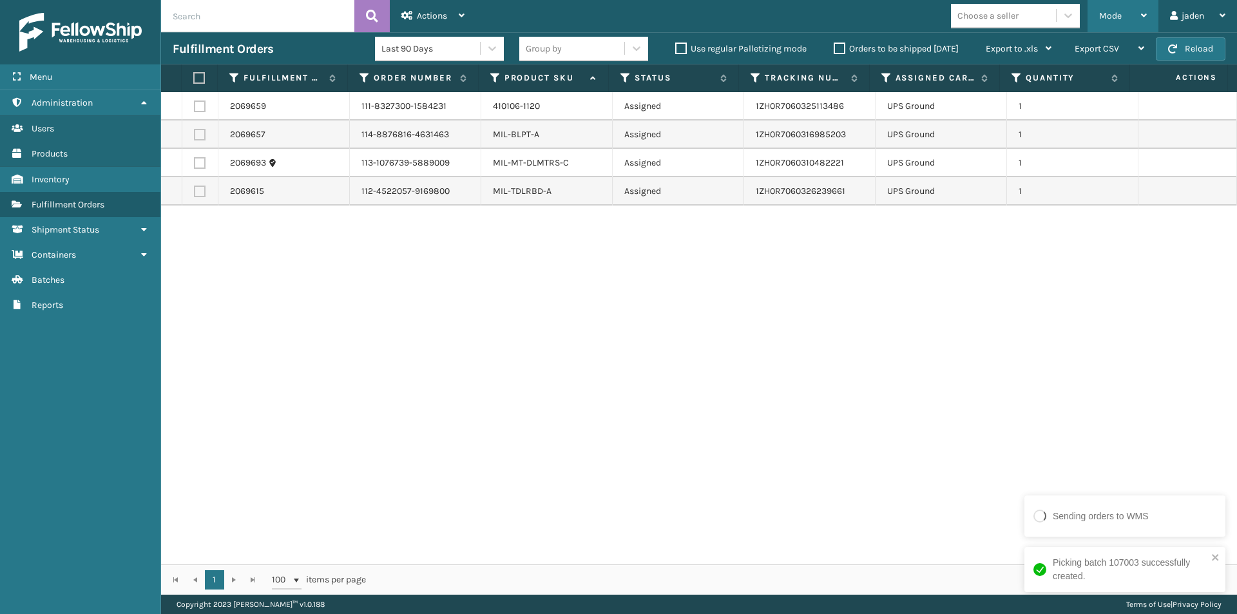
click at [1111, 8] on div "Mode" at bounding box center [1123, 16] width 48 height 32
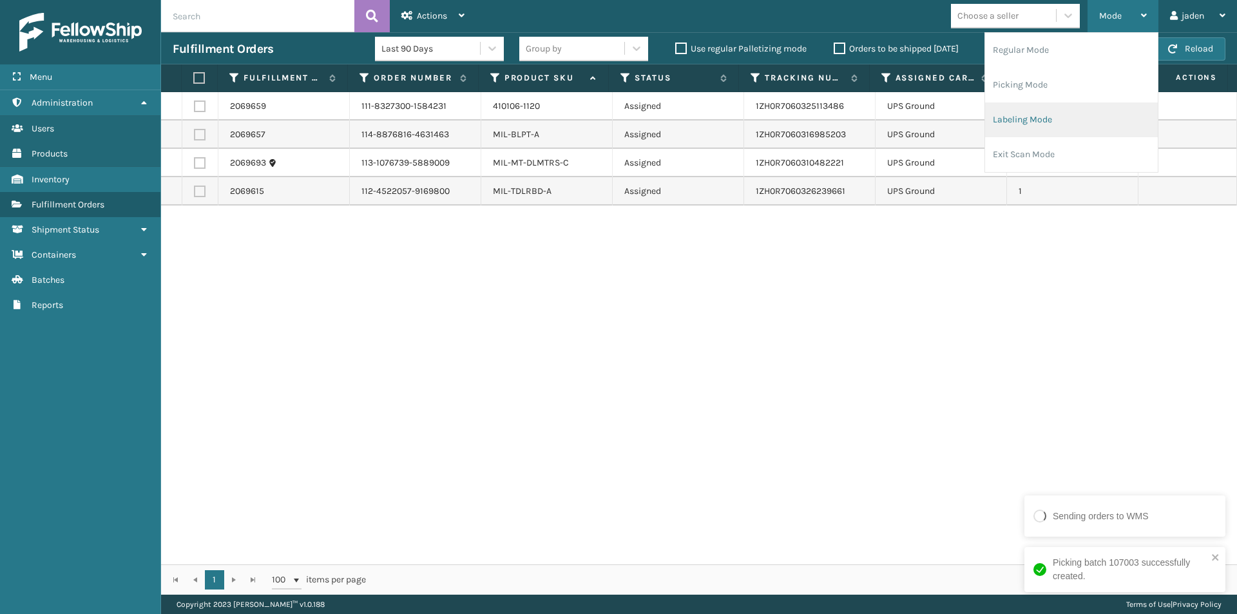
click at [1062, 132] on li "Labeling Mode" at bounding box center [1071, 119] width 173 height 35
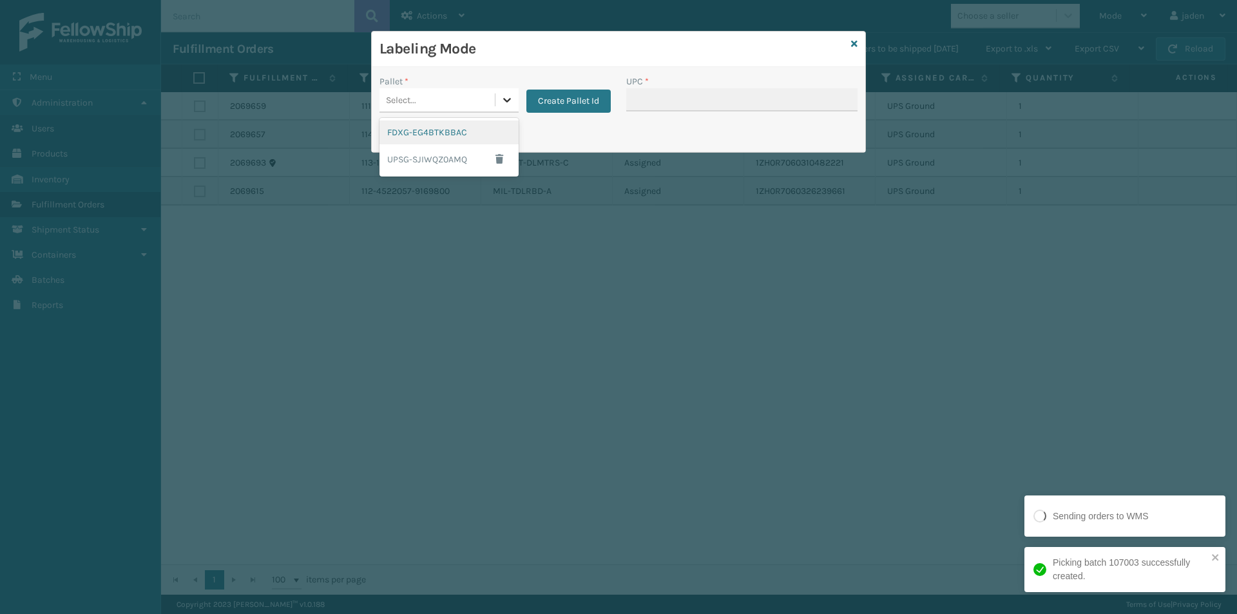
click at [504, 101] on icon at bounding box center [507, 99] width 13 height 13
click at [457, 135] on div "FDXG-EG4BTKBBAC" at bounding box center [449, 132] width 139 height 24
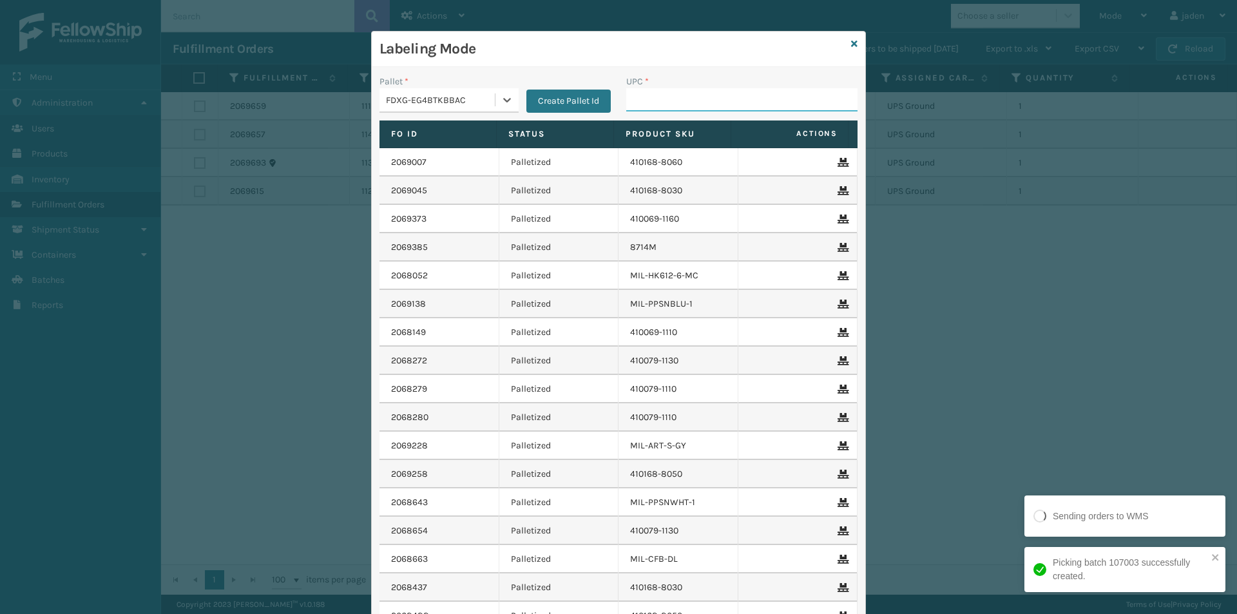
click at [662, 105] on input "UPC *" at bounding box center [741, 99] width 231 height 23
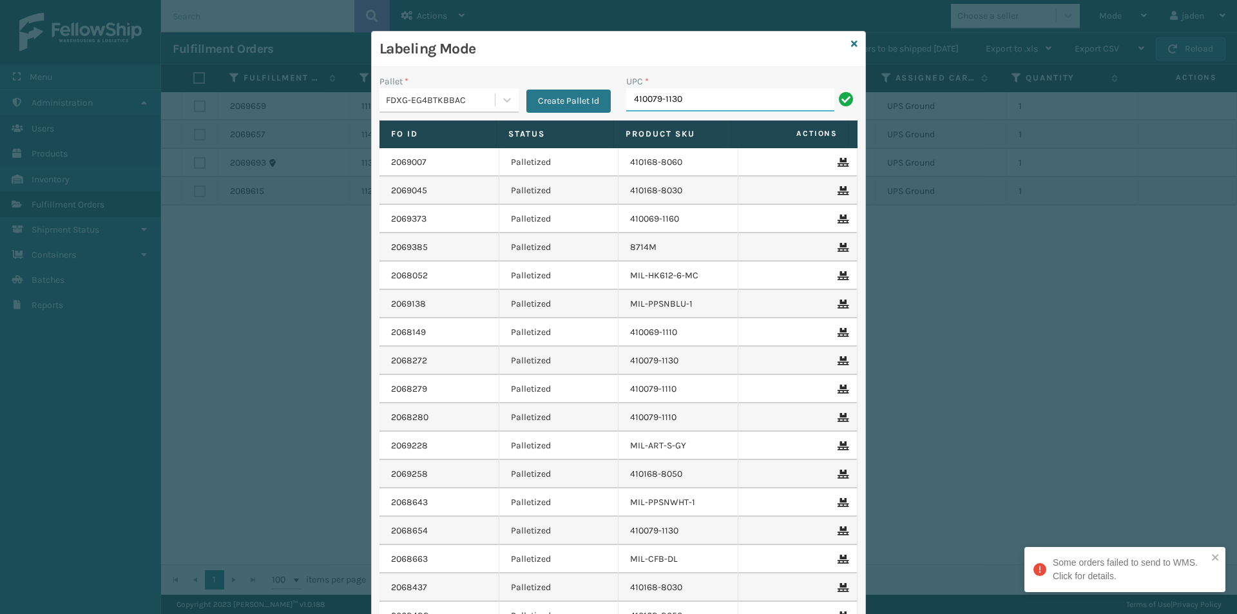
type input "410079-1130"
type input "410107-1150"
type input "410168-8060"
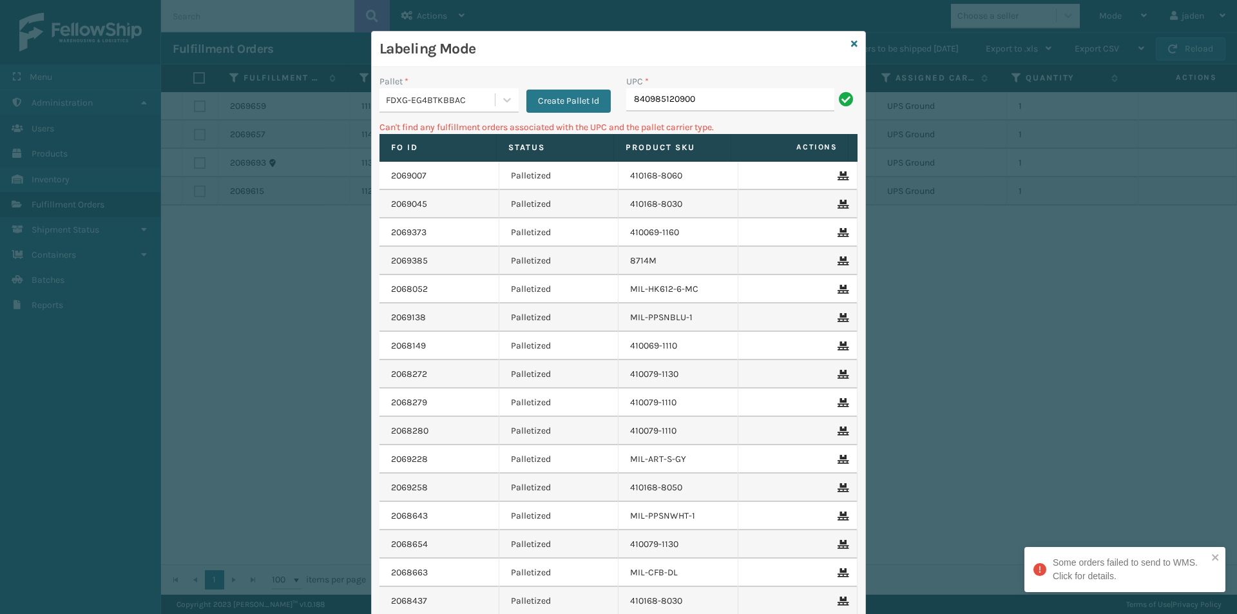
click at [713, 102] on input "840985120900" at bounding box center [730, 99] width 208 height 23
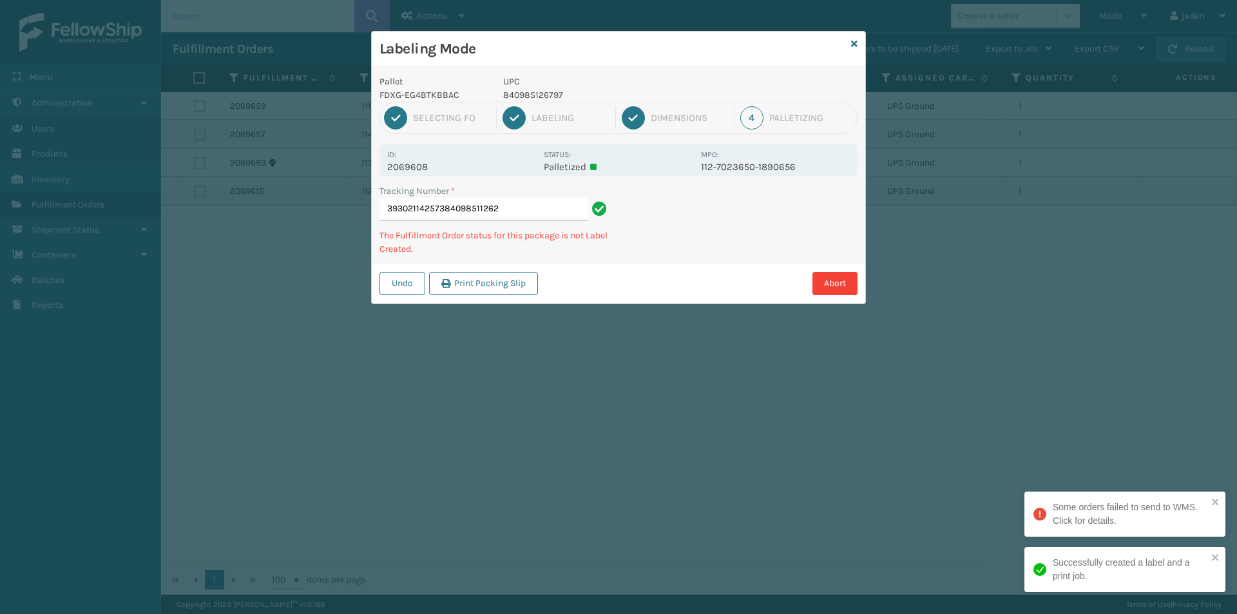
type input "393021142573840985112622"
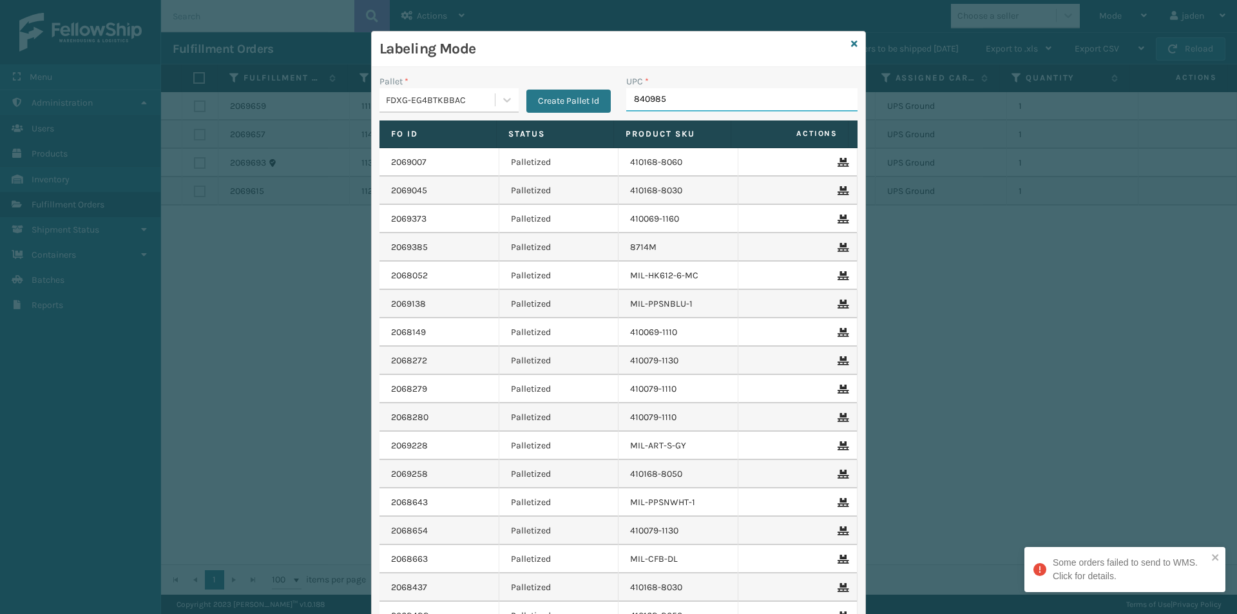
type input "8409851"
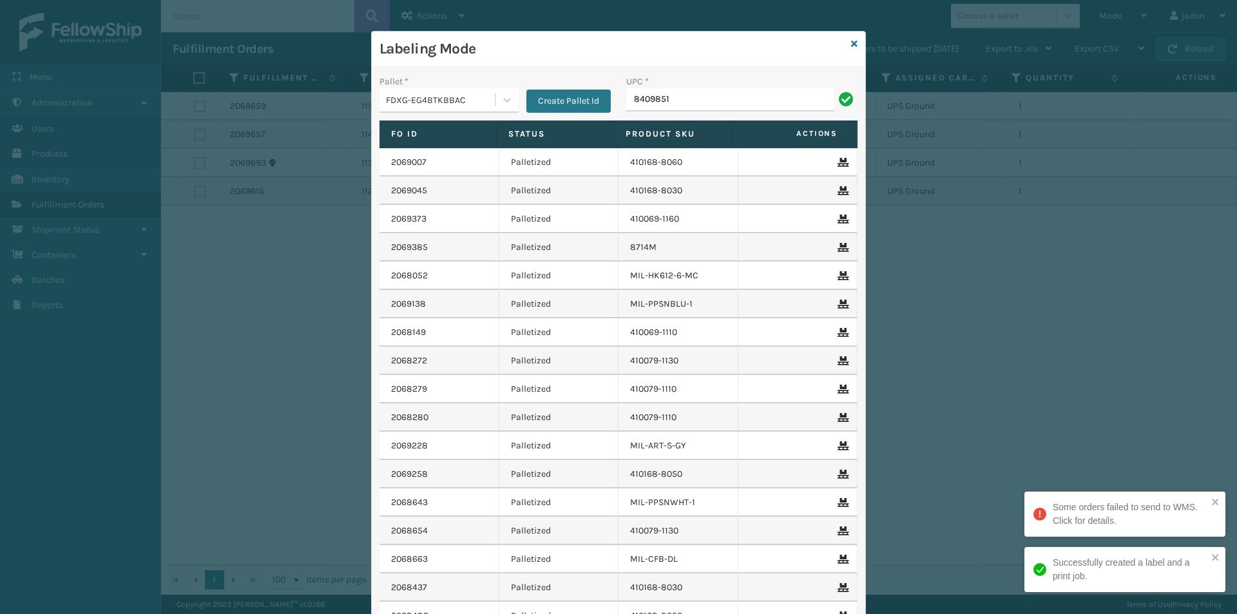
type input "84098512"
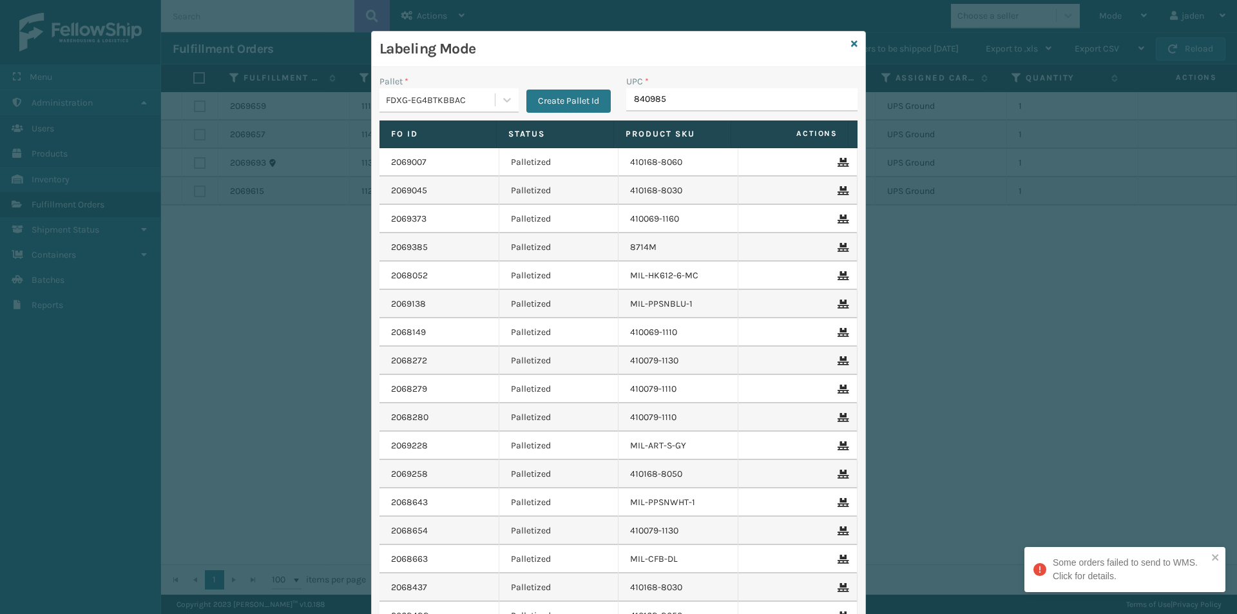
type input "8409851"
type input "840985118"
click at [851, 43] on icon at bounding box center [854, 43] width 6 height 9
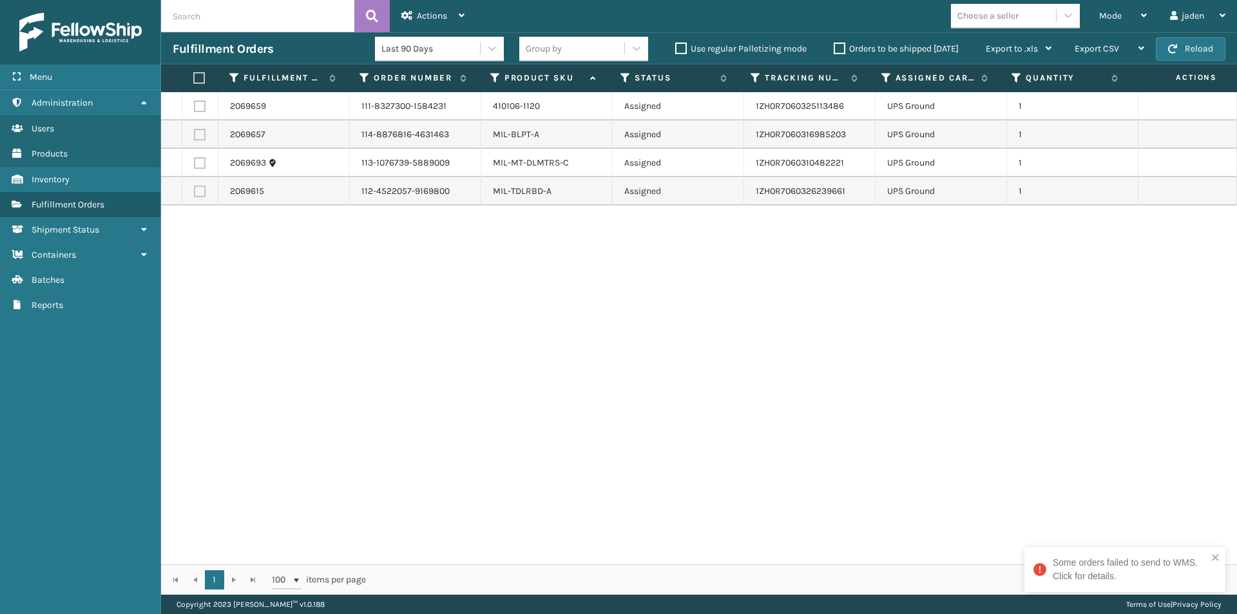
drag, startPoint x: 787, startPoint y: 259, endPoint x: 418, endPoint y: 200, distance: 373.8
click at [466, 308] on div "2069659 111-8327300-1584231 410106-1120 Assigned 1ZH0R7060325113486 UPS Ground …" at bounding box center [699, 328] width 1076 height 472
click at [202, 83] on label at bounding box center [197, 78] width 8 height 12
click at [194, 82] on input "checkbox" at bounding box center [193, 78] width 1 height 8
checkbox input "true"
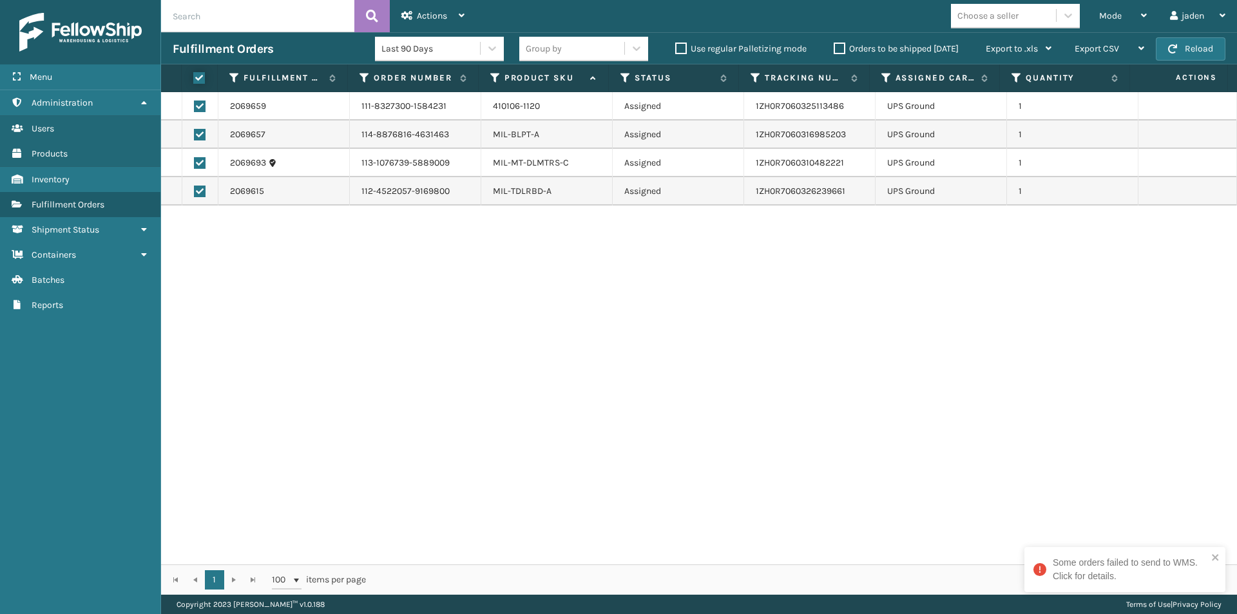
checkbox input "true"
click at [427, 8] on div "Actions" at bounding box center [432, 16] width 63 height 32
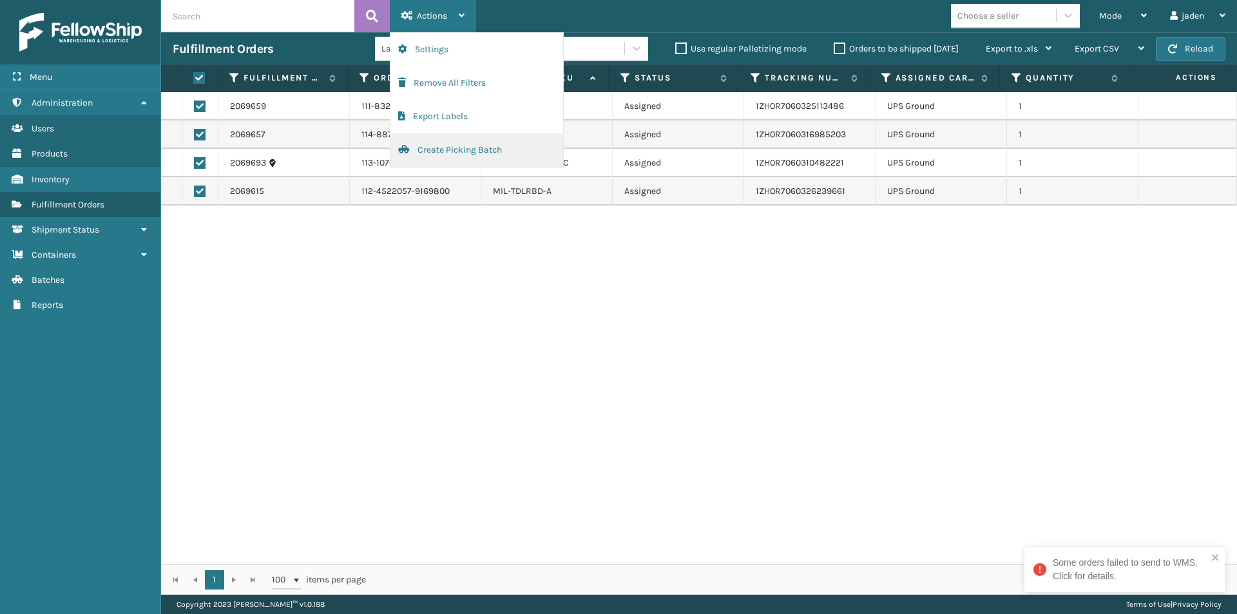
click at [435, 146] on button "Create Picking Batch" at bounding box center [476, 150] width 173 height 34
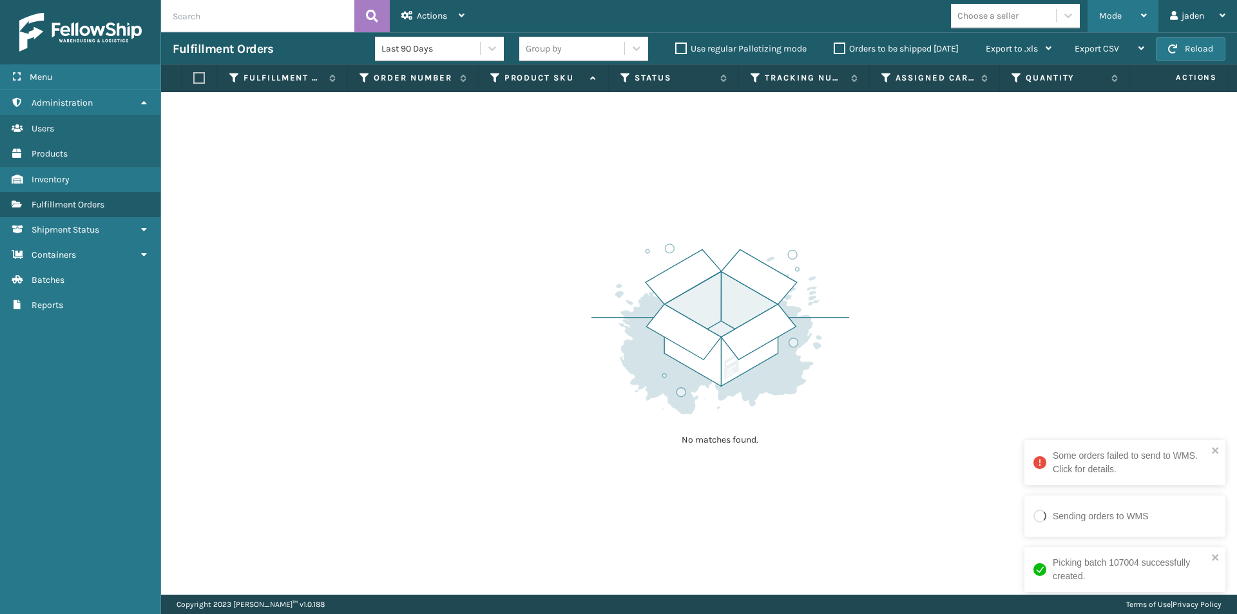
click at [1097, 24] on div "Mode Regular Mode Picking Mode Labeling Mode Exit Scan Mode" at bounding box center [1123, 16] width 71 height 32
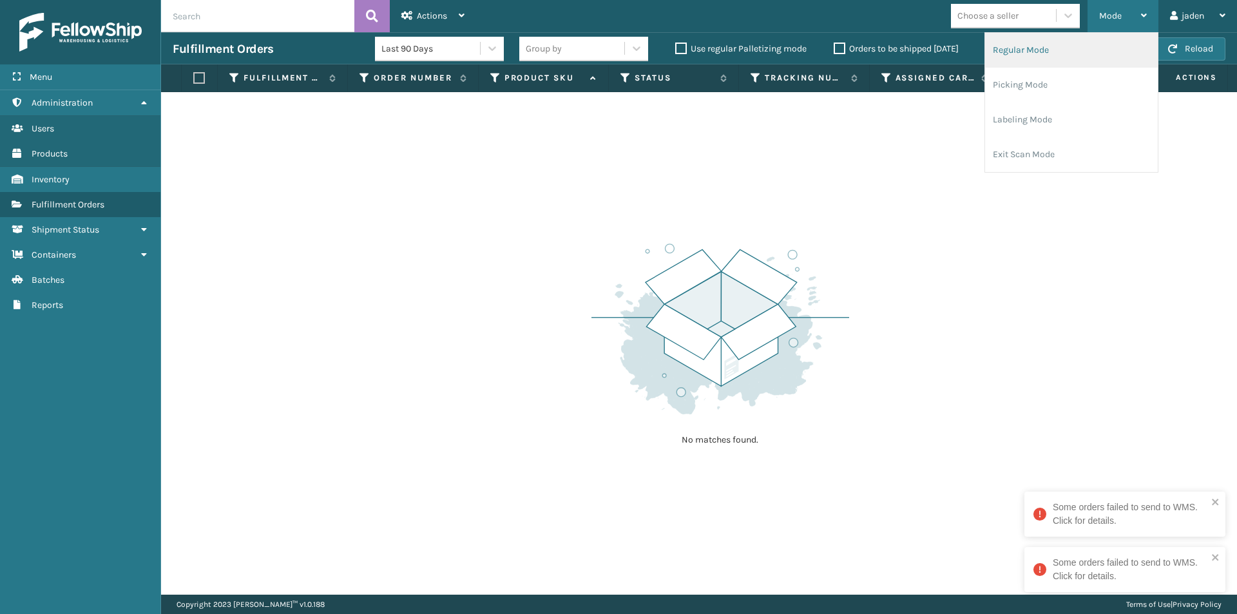
click at [1044, 46] on li "Regular Mode" at bounding box center [1071, 50] width 173 height 35
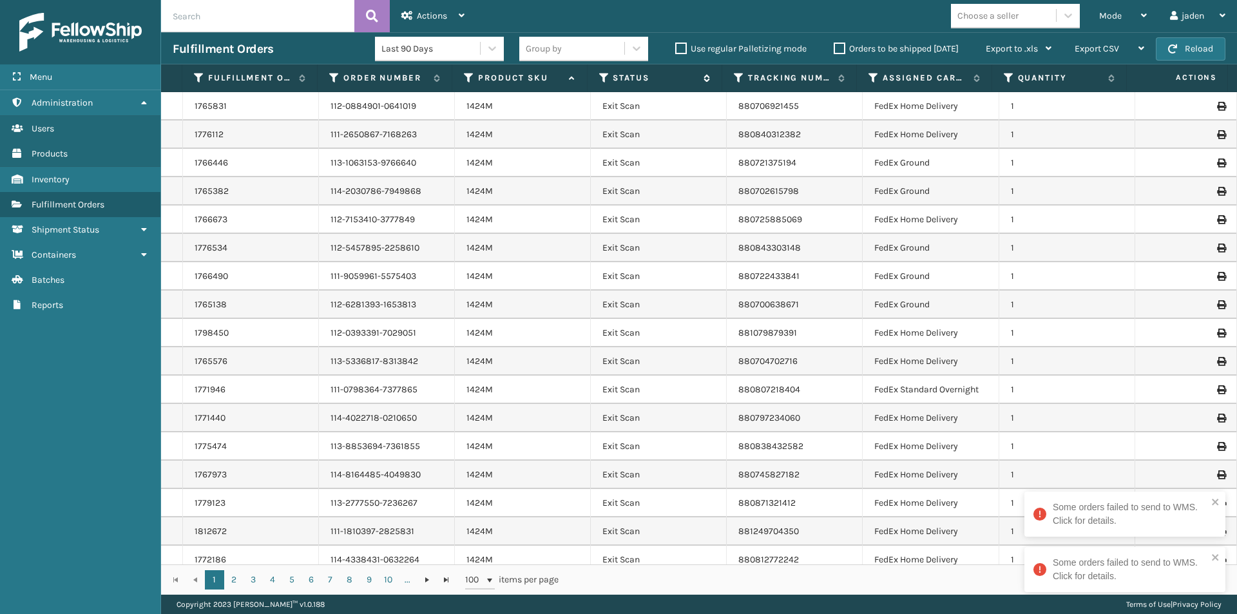
click at [600, 77] on icon at bounding box center [604, 78] width 10 height 12
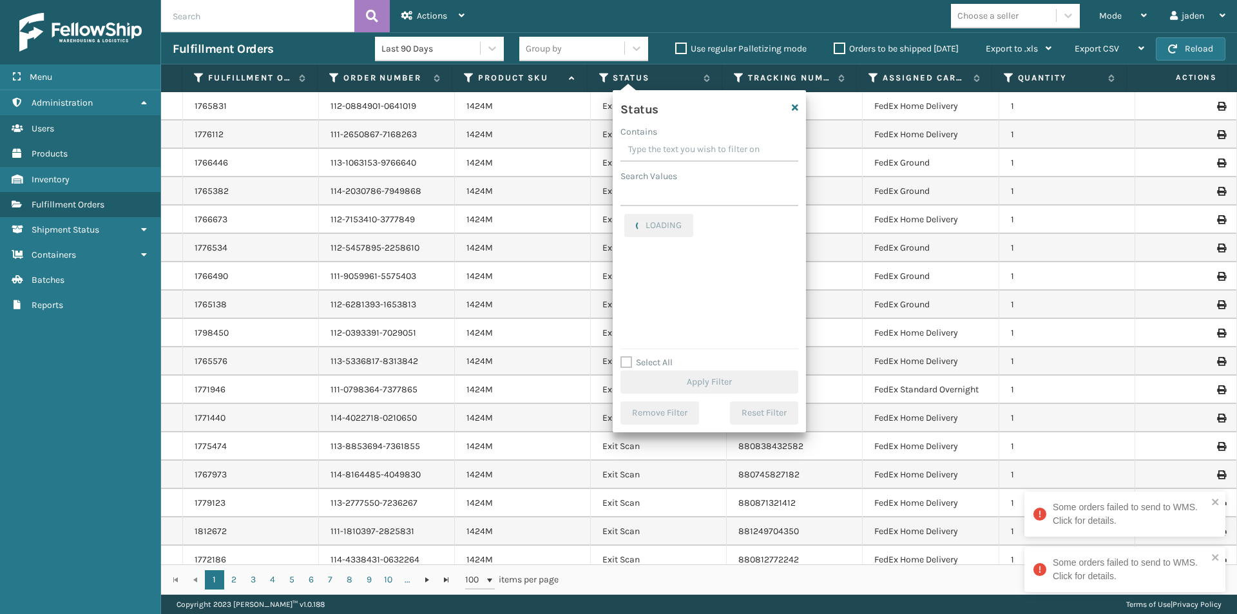
drag, startPoint x: 731, startPoint y: 153, endPoint x: 691, endPoint y: 145, distance: 40.8
click at [691, 145] on input "Contains" at bounding box center [709, 150] width 178 height 23
click at [642, 276] on label "Picking" at bounding box center [647, 280] width 46 height 11
click at [625, 276] on input "Picking" at bounding box center [624, 277] width 1 height 8
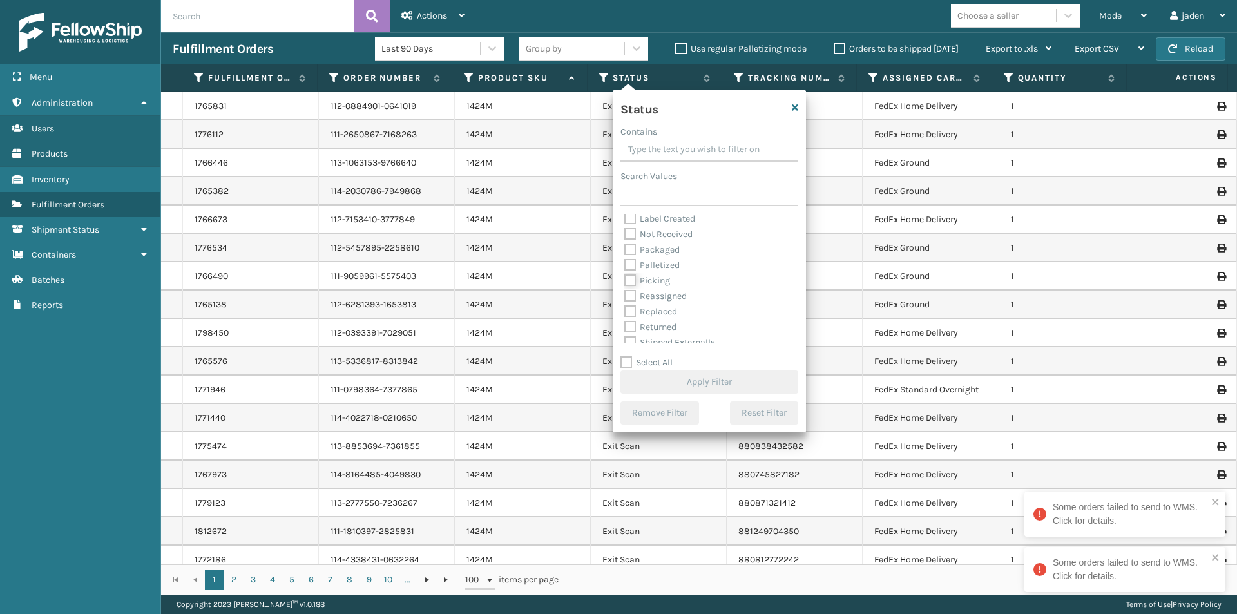
checkbox input "true"
click at [686, 383] on button "Apply Filter" at bounding box center [709, 381] width 178 height 23
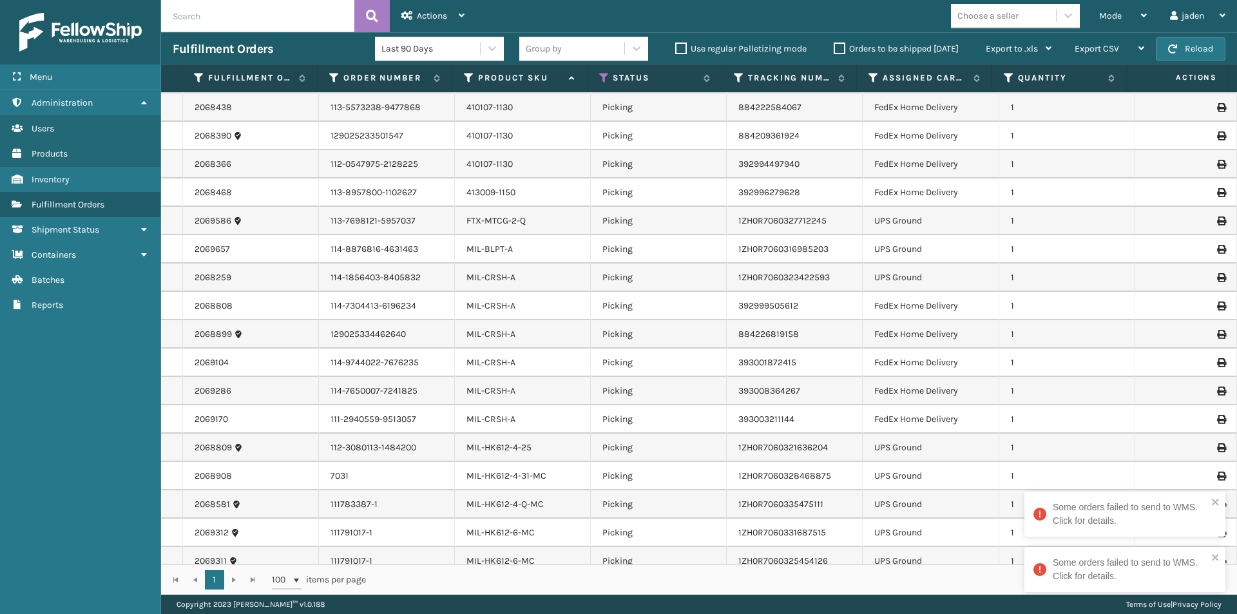
scroll to position [193, 0]
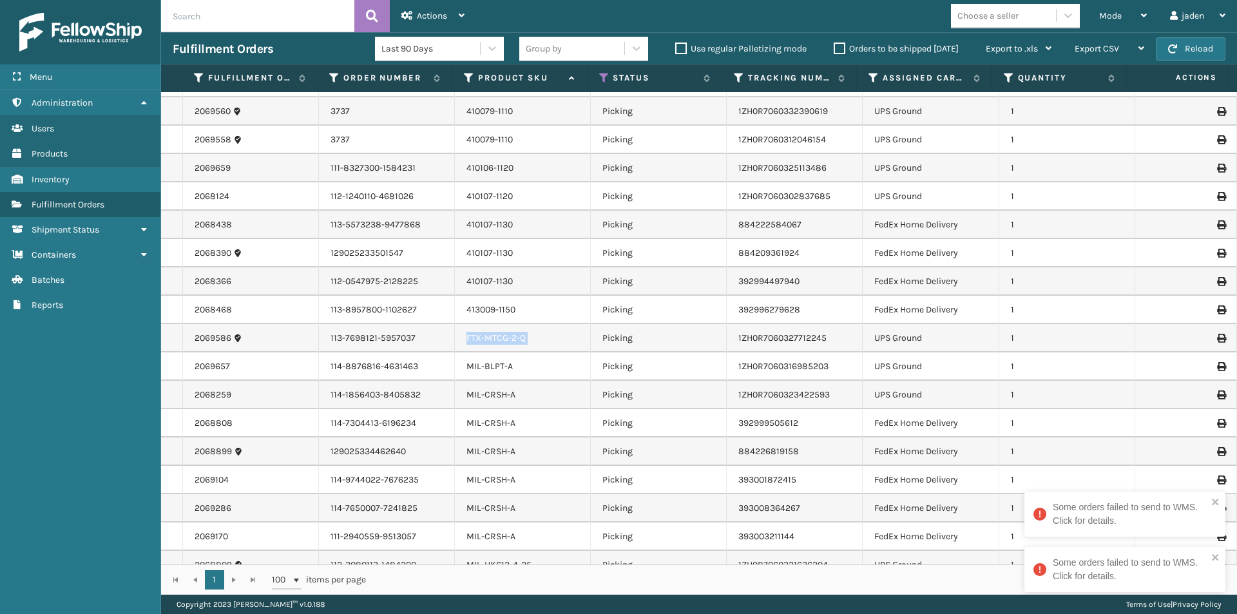
drag, startPoint x: 462, startPoint y: 335, endPoint x: 589, endPoint y: 349, distance: 127.7
click at [589, 349] on tr "2069586 113-7698121-5957037 FTX-MTCG-2-Q Picking 1ZH0R7060327712245 UPS Ground 1" at bounding box center [699, 338] width 1076 height 28
copy link "FTX-MTCG-2-Q"
click at [86, 436] on div "Menu Administration Users Products Inventory Fulfillment Orders Shipment Status…" at bounding box center [80, 307] width 161 height 614
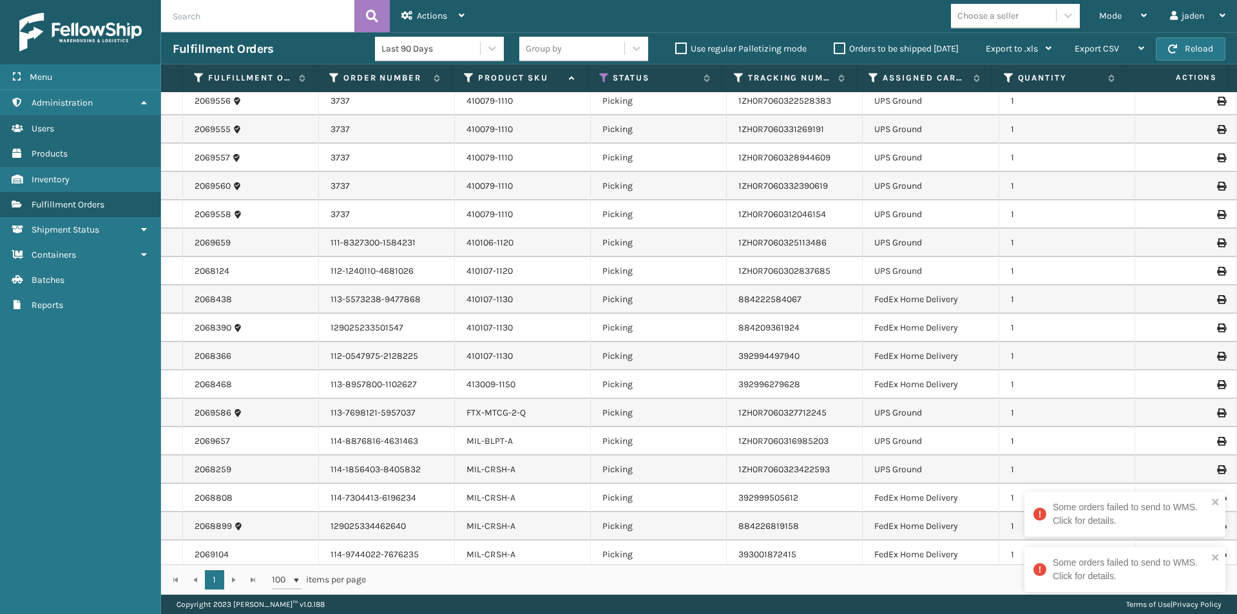
scroll to position [0, 0]
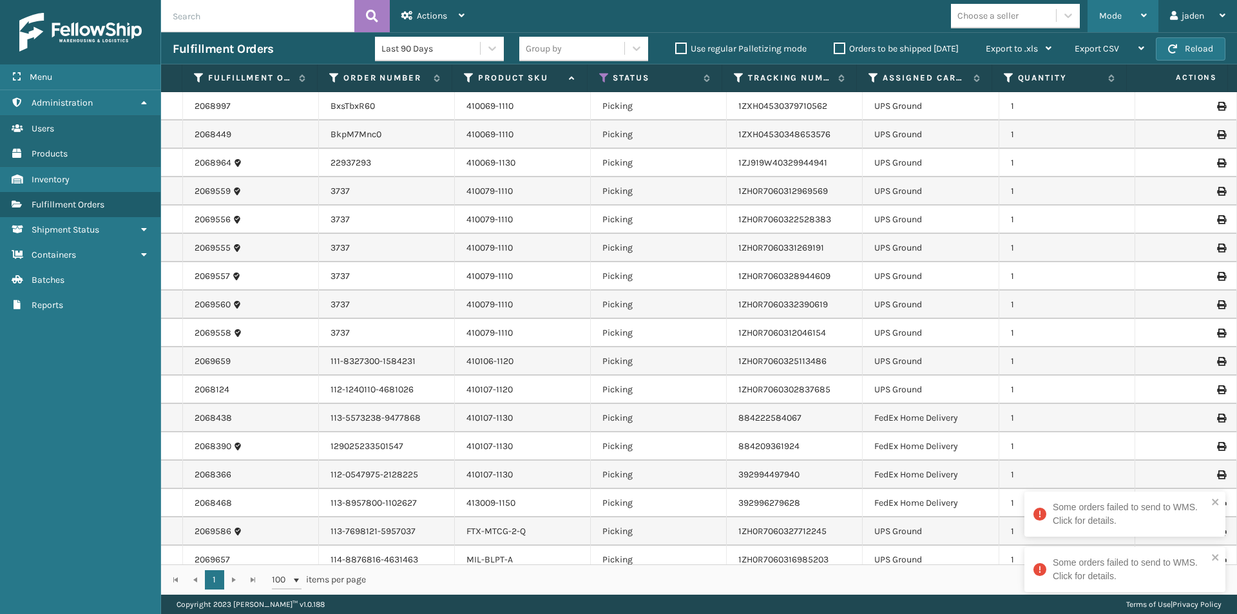
click at [1117, 19] on span "Mode" at bounding box center [1110, 15] width 23 height 11
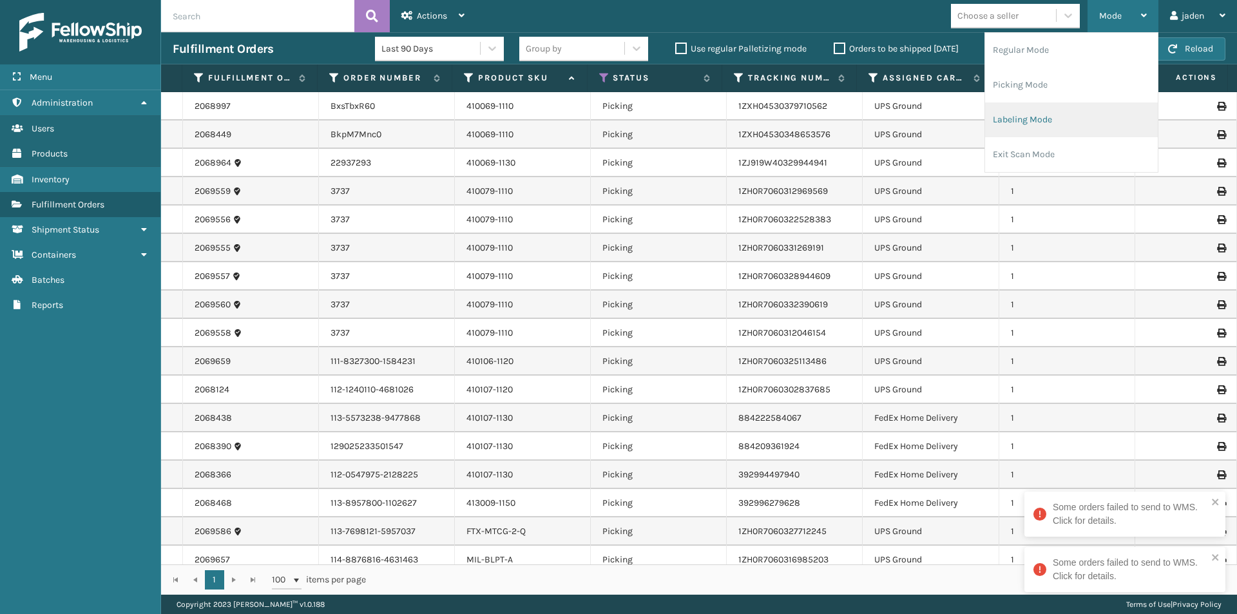
click at [1056, 126] on li "Labeling Mode" at bounding box center [1071, 119] width 173 height 35
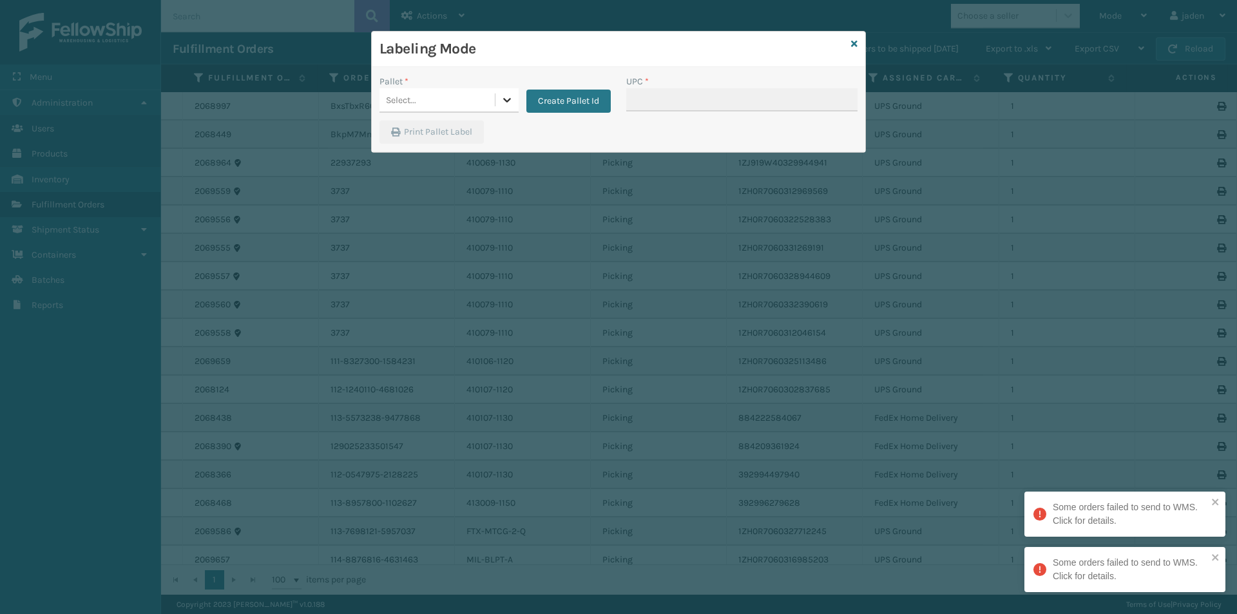
click at [499, 101] on div at bounding box center [506, 99] width 23 height 23
click at [416, 158] on div "UPSG-SJIWQZ0AMQ" at bounding box center [449, 159] width 139 height 30
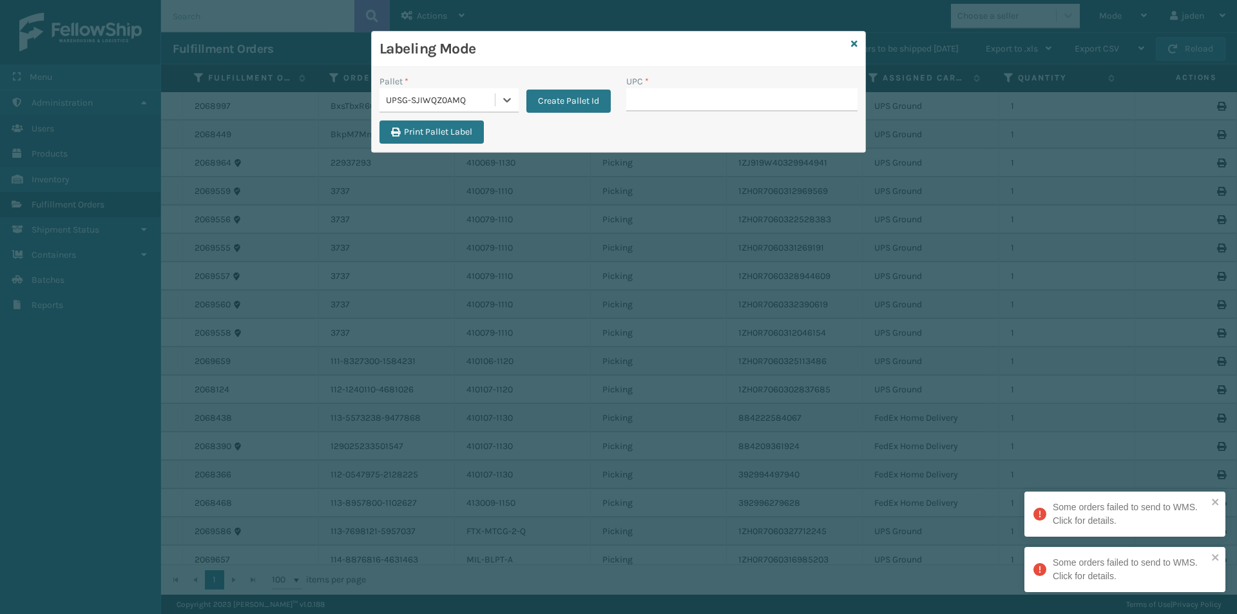
click at [727, 83] on div "UPC *" at bounding box center [741, 82] width 231 height 14
click at [718, 95] on input "UPC *" at bounding box center [741, 99] width 231 height 23
type input "410069-1110"
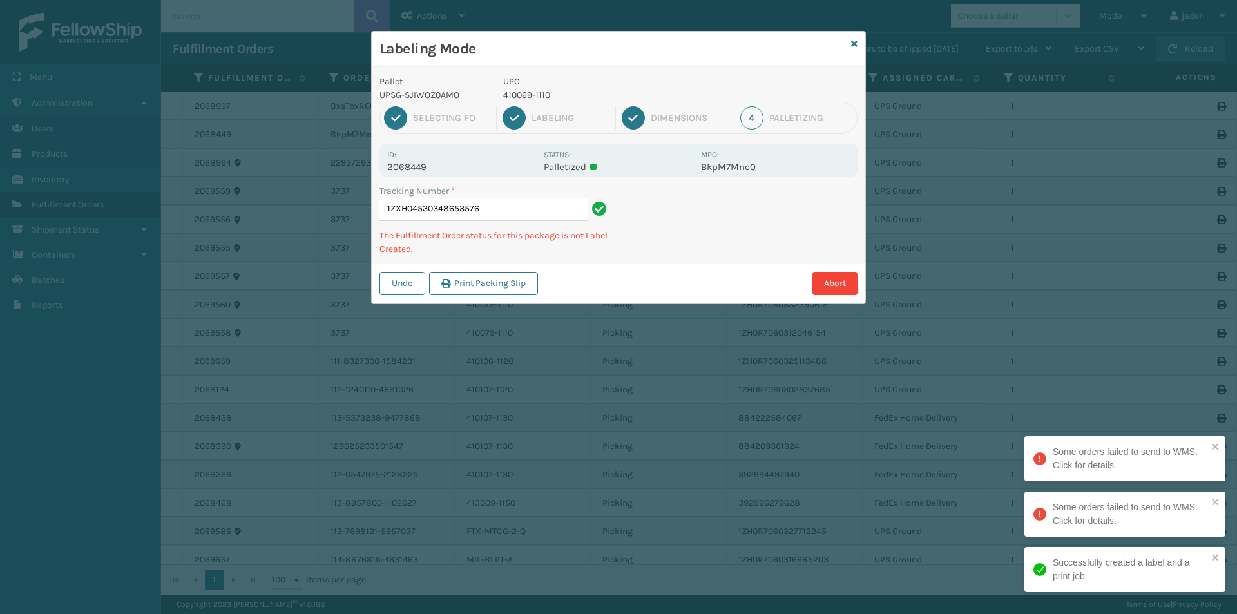
type input "1ZXH045303486535764"
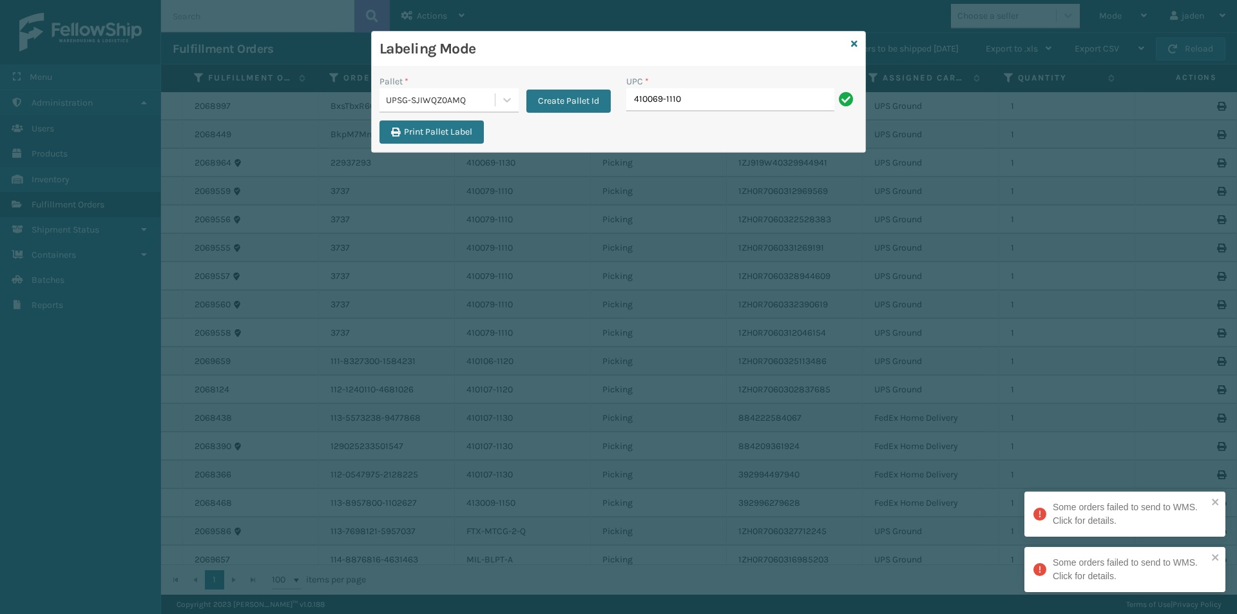
type input "410069-1110"
type input "410069-1130"
type input "410106-1120"
type input "410107-1120"
type input "410079-1110."
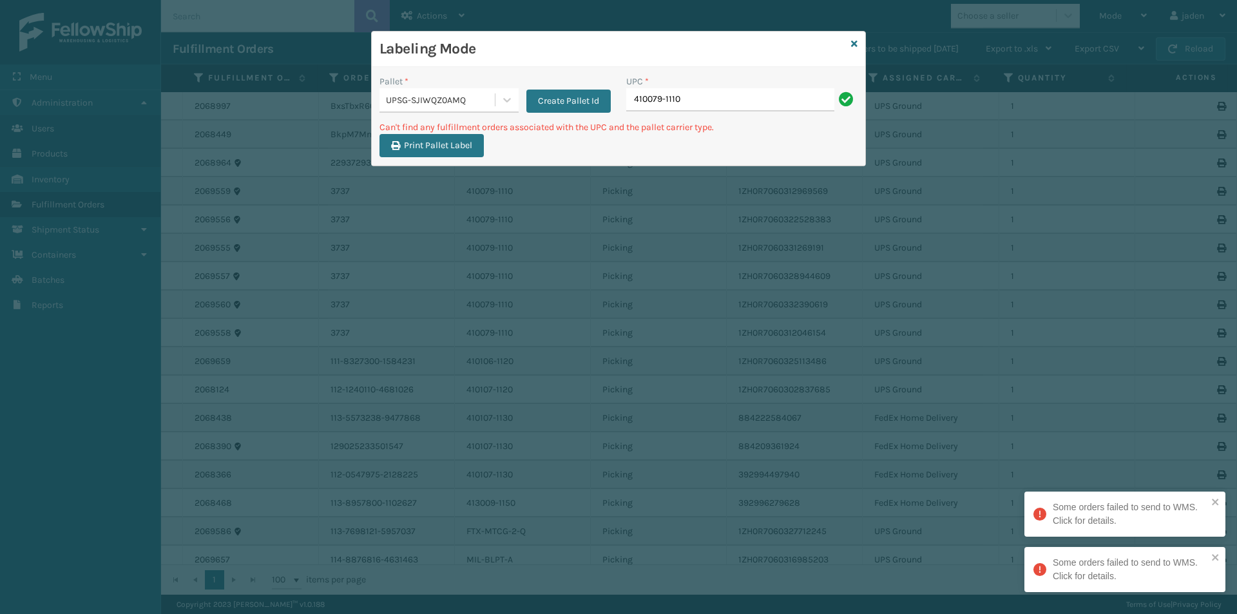
type input "410079-1110"
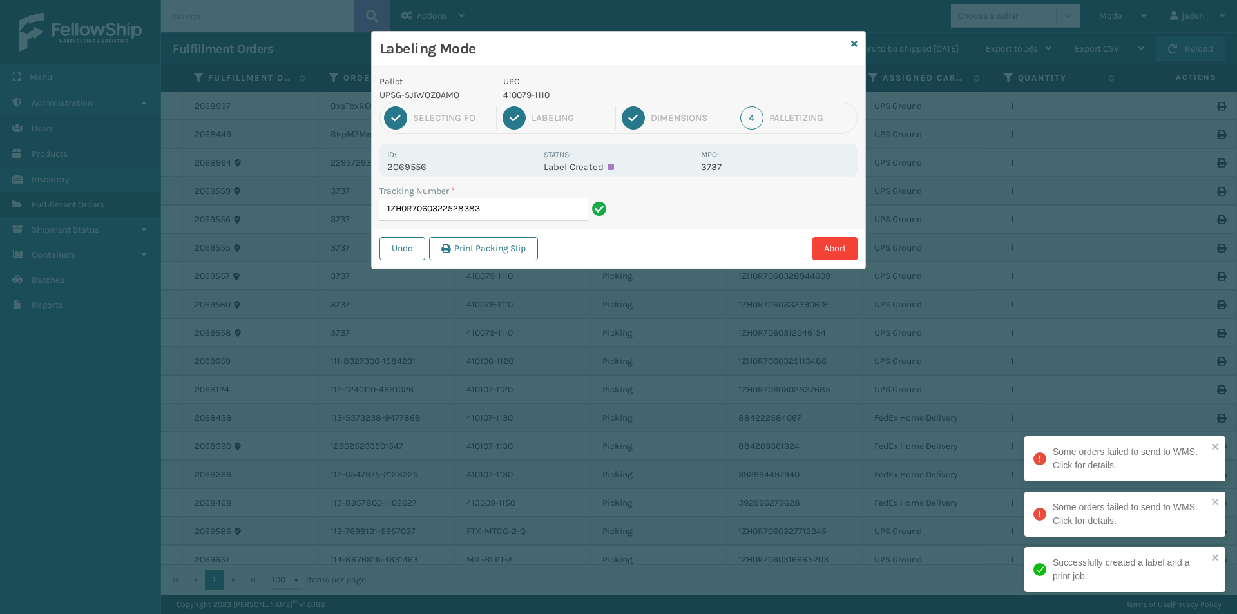
click at [523, 91] on p "410079-1110" at bounding box center [598, 95] width 190 height 14
copy p "410079-1110"
click at [528, 219] on input "1ZH0R7060322528383" at bounding box center [484, 209] width 208 height 23
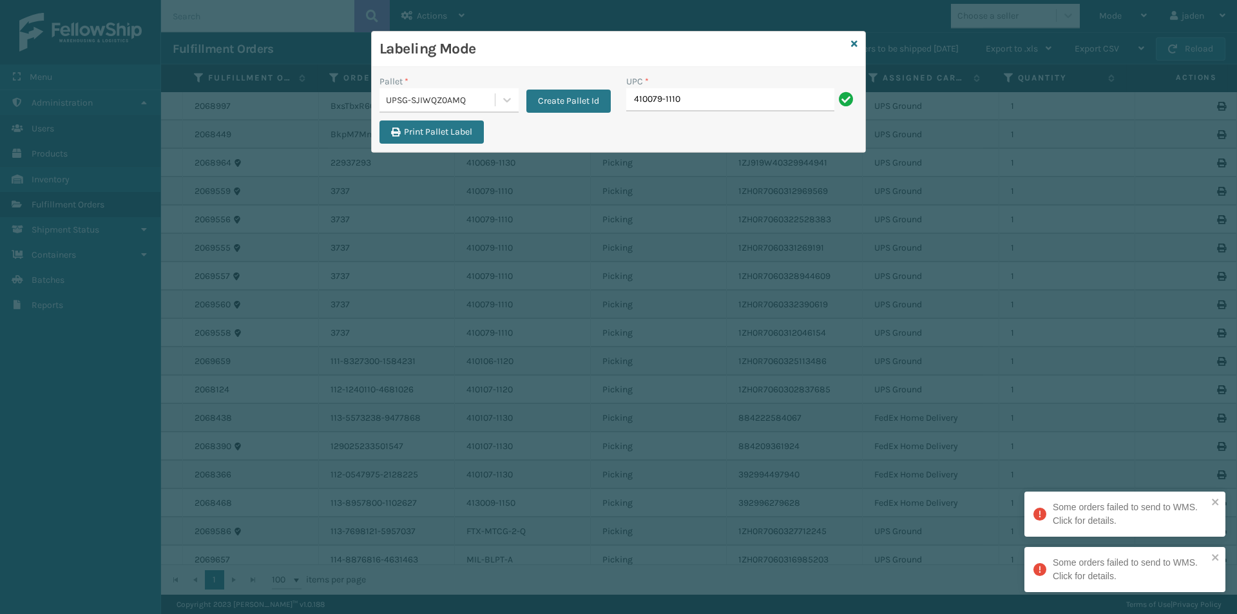
type input "410079-1110"
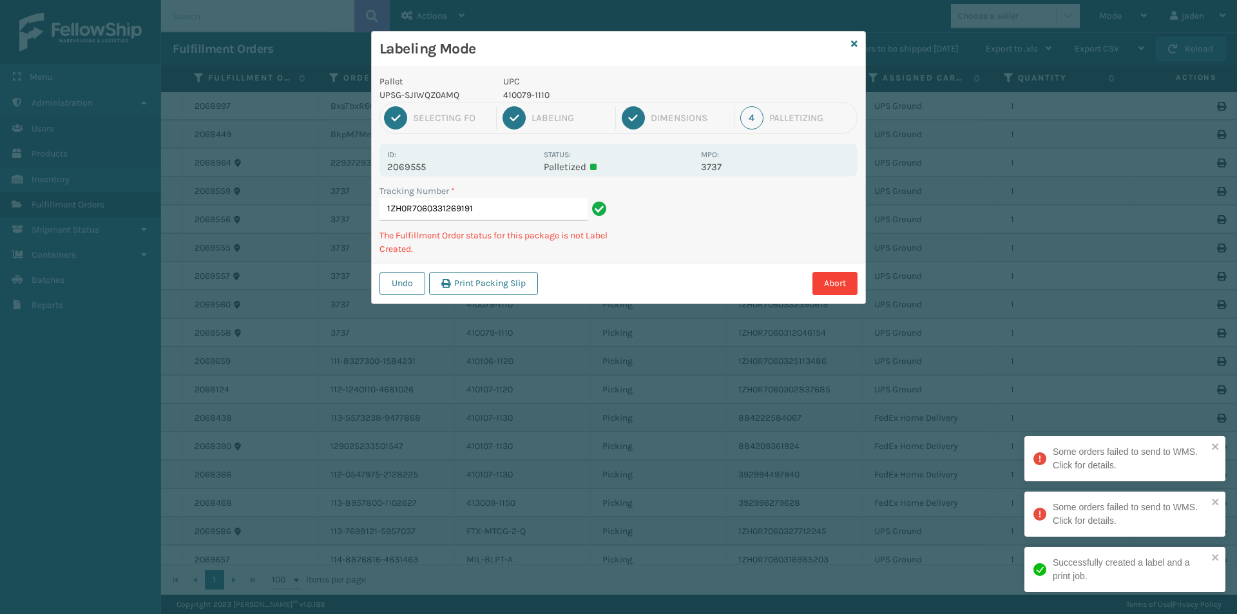
drag, startPoint x: 758, startPoint y: 233, endPoint x: 736, endPoint y: 231, distance: 21.4
drag, startPoint x: 736, startPoint y: 231, endPoint x: 666, endPoint y: 148, distance: 108.8
click at [593, 290] on div "Undo Print Packing Slip Abort" at bounding box center [619, 283] width 494 height 39
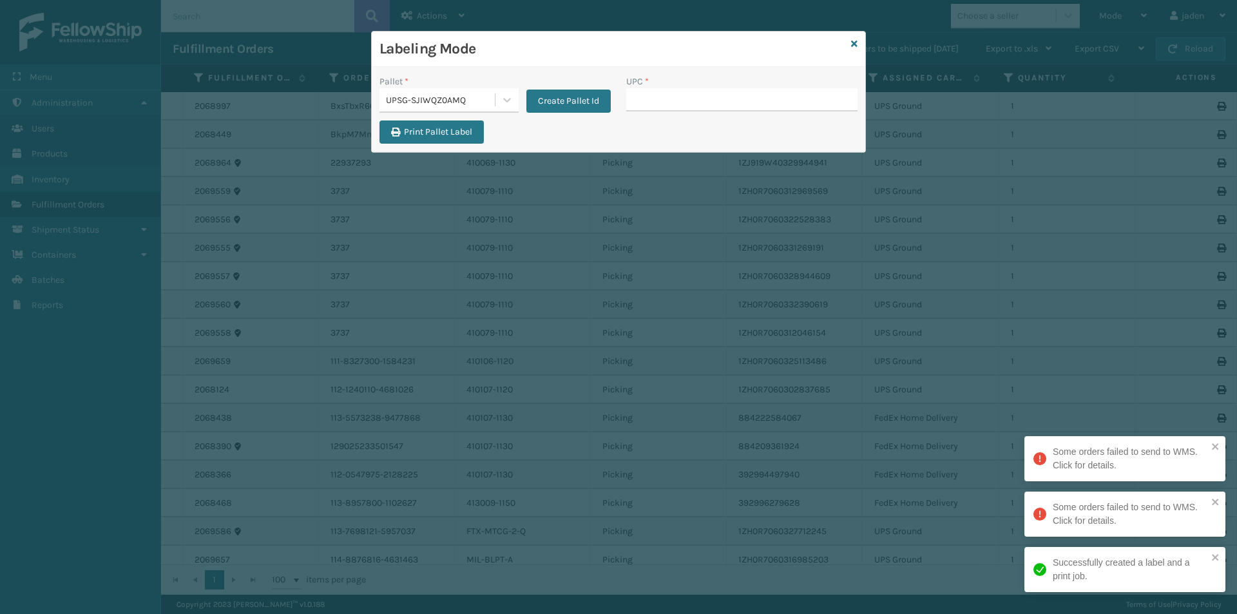
drag, startPoint x: 638, startPoint y: 89, endPoint x: 637, endPoint y: 99, distance: 9.7
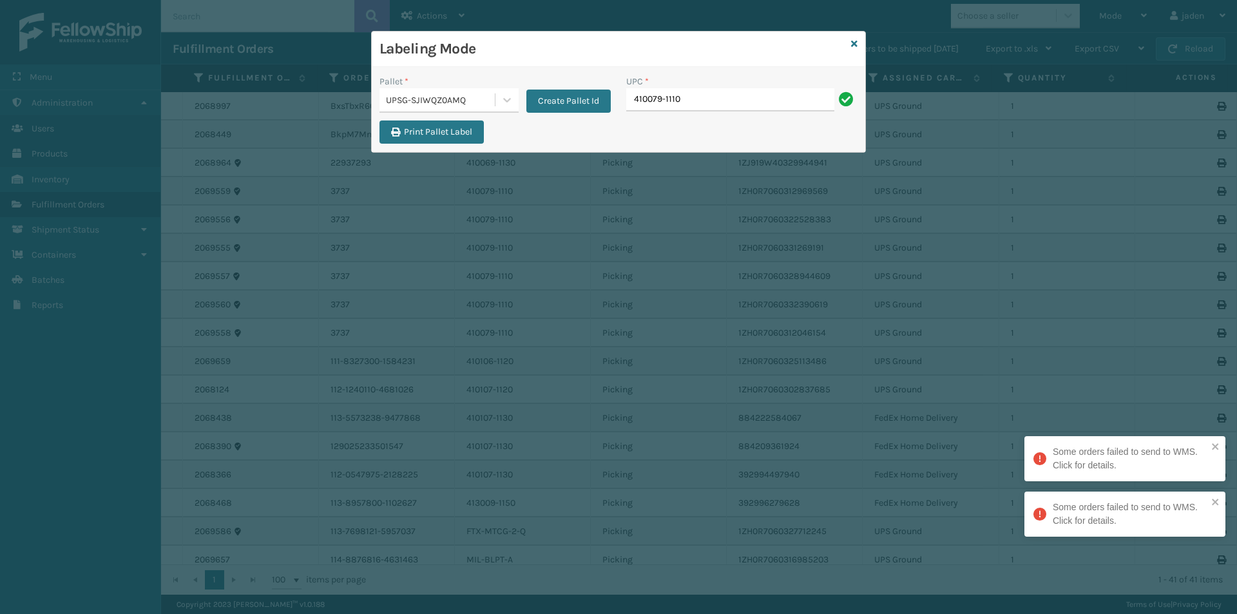
type input "410079-1110"
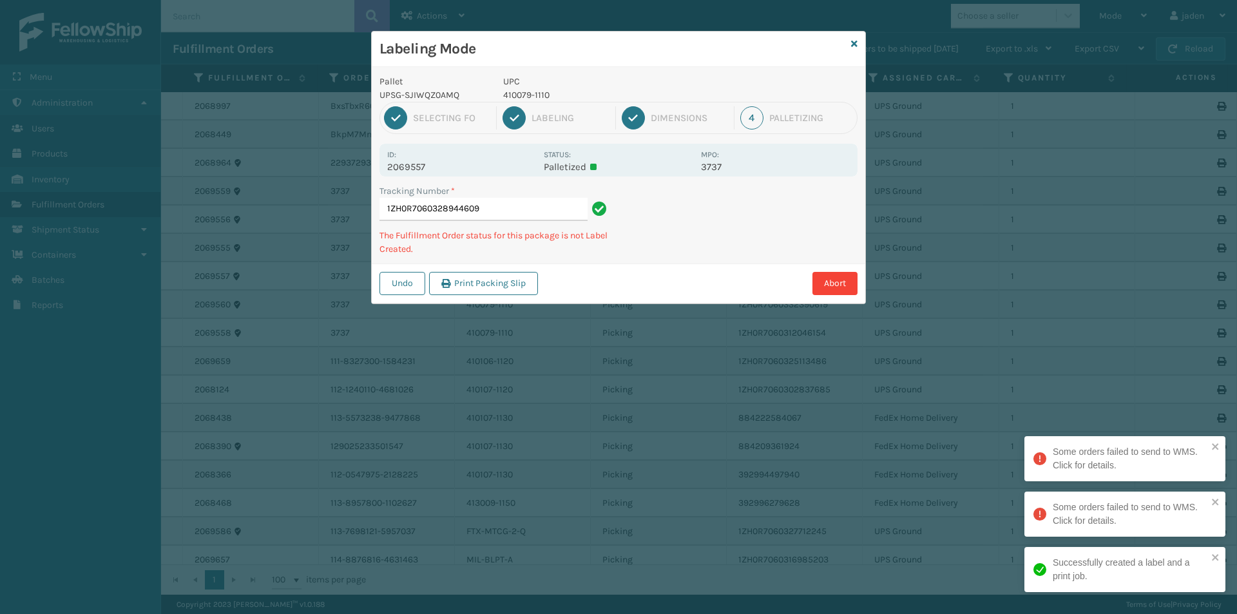
drag, startPoint x: 811, startPoint y: 226, endPoint x: 693, endPoint y: 287, distance: 132.6
click at [687, 293] on div "Abort" at bounding box center [700, 283] width 316 height 23
drag, startPoint x: 793, startPoint y: 224, endPoint x: 818, endPoint y: 219, distance: 25.7
click at [674, 298] on div "Labeling Mode Pallet UPSG-SJIWQZ0AMQ UPC 410079-1110 1 Selecting FO 2 Labeling …" at bounding box center [618, 307] width 1237 height 614
drag, startPoint x: 816, startPoint y: 219, endPoint x: 805, endPoint y: 200, distance: 21.7
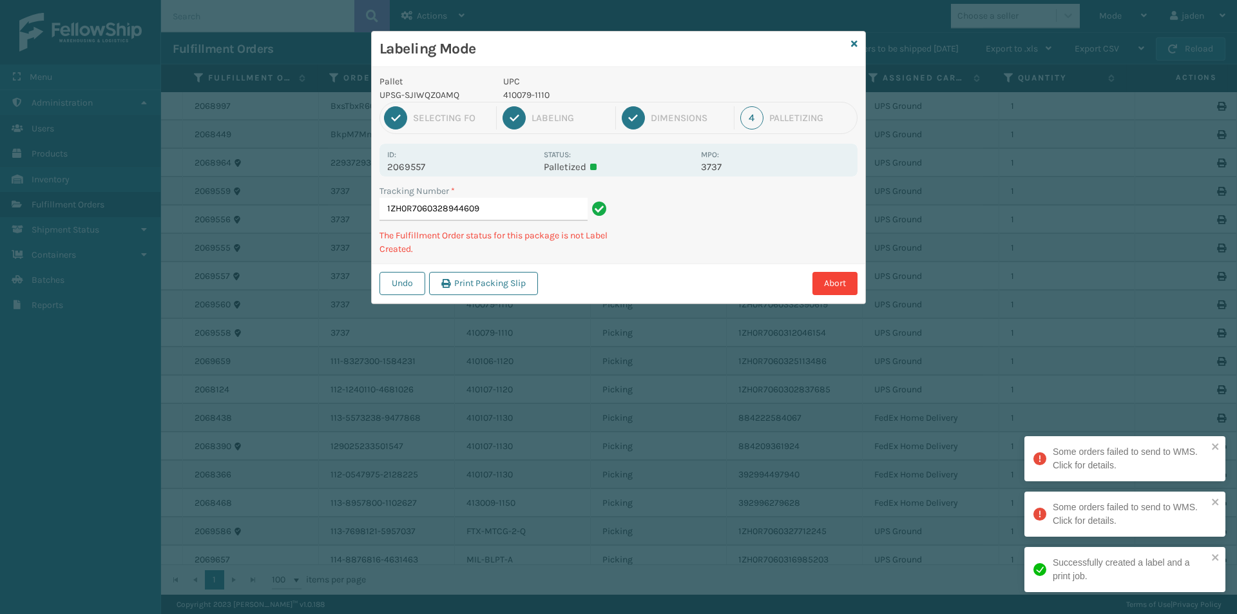
click at [666, 295] on div "Labeling Mode Pallet UPSG-SJIWQZ0AMQ UPC 410079-1110 1 Selecting FO 2 Labeling …" at bounding box center [618, 307] width 1237 height 614
drag, startPoint x: 805, startPoint y: 200, endPoint x: 794, endPoint y: 202, distance: 10.4
drag, startPoint x: 794, startPoint y: 202, endPoint x: 730, endPoint y: 208, distance: 64.8
click at [631, 288] on div "Undo Print Packing Slip Abort" at bounding box center [619, 283] width 494 height 39
drag, startPoint x: 730, startPoint y: 208, endPoint x: 710, endPoint y: 200, distance: 21.7
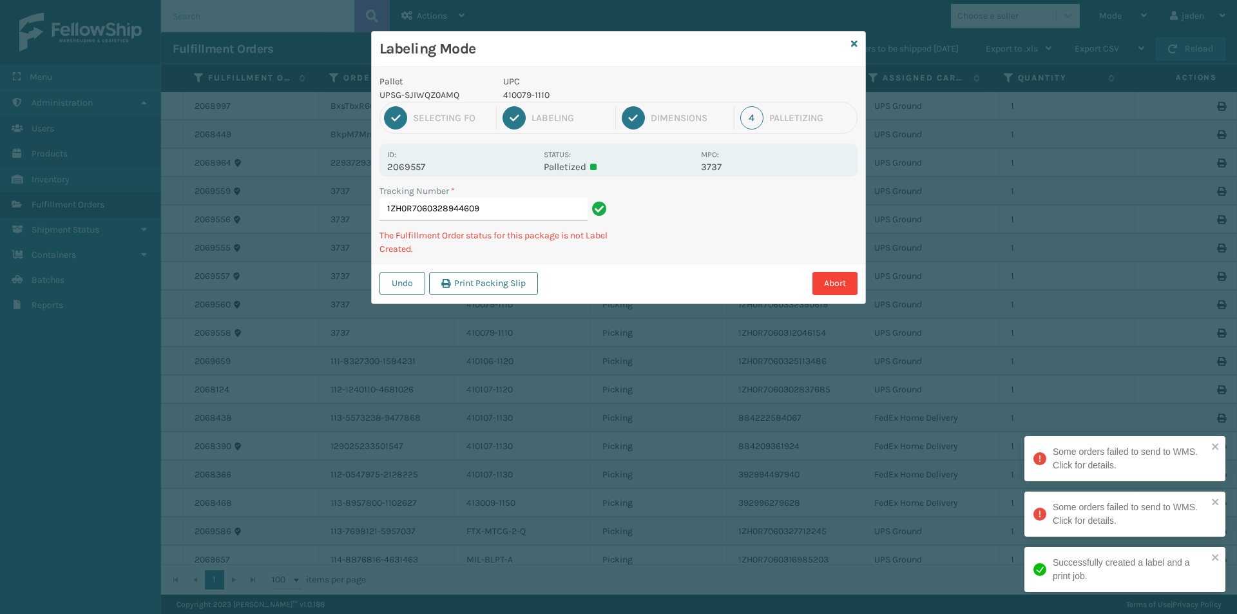
click at [582, 285] on div "Undo Print Packing Slip Abort" at bounding box center [619, 283] width 494 height 39
drag, startPoint x: 710, startPoint y: 200, endPoint x: 752, endPoint y: 198, distance: 41.9
click at [617, 271] on div "Undo Print Packing Slip Abort" at bounding box center [619, 283] width 494 height 39
drag, startPoint x: 752, startPoint y: 198, endPoint x: 682, endPoint y: 249, distance: 86.6
click at [682, 249] on div "Tracking Number * 1ZH0R7060328944609 The Fulfillment Order status for this pack…" at bounding box center [619, 223] width 494 height 79
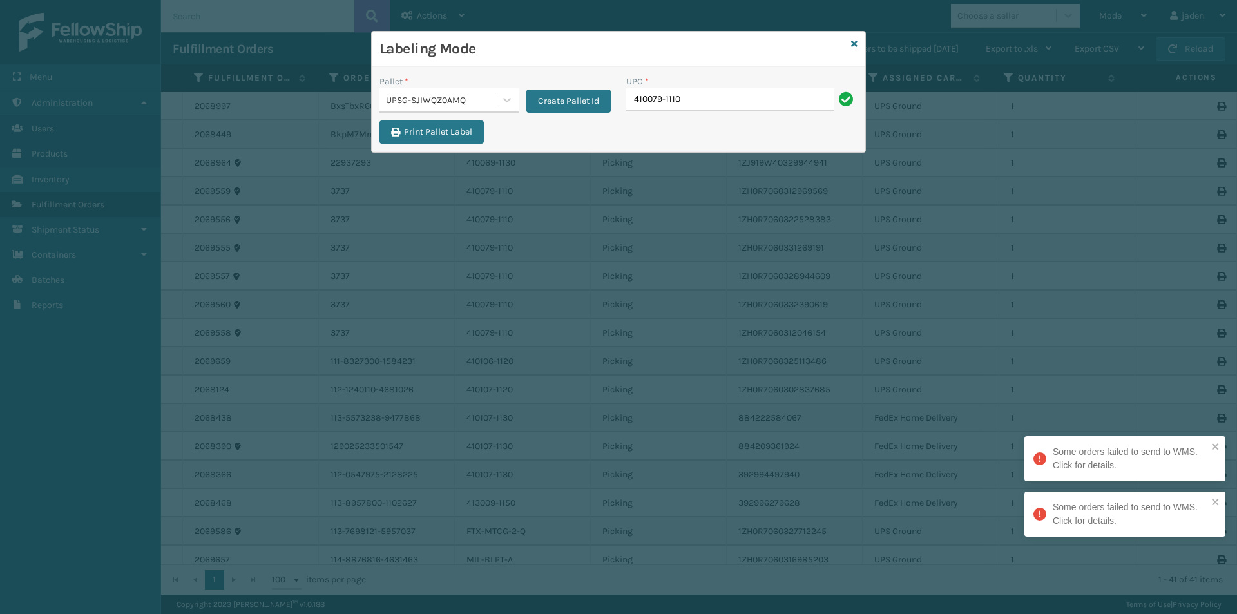
type input "410079-1110"
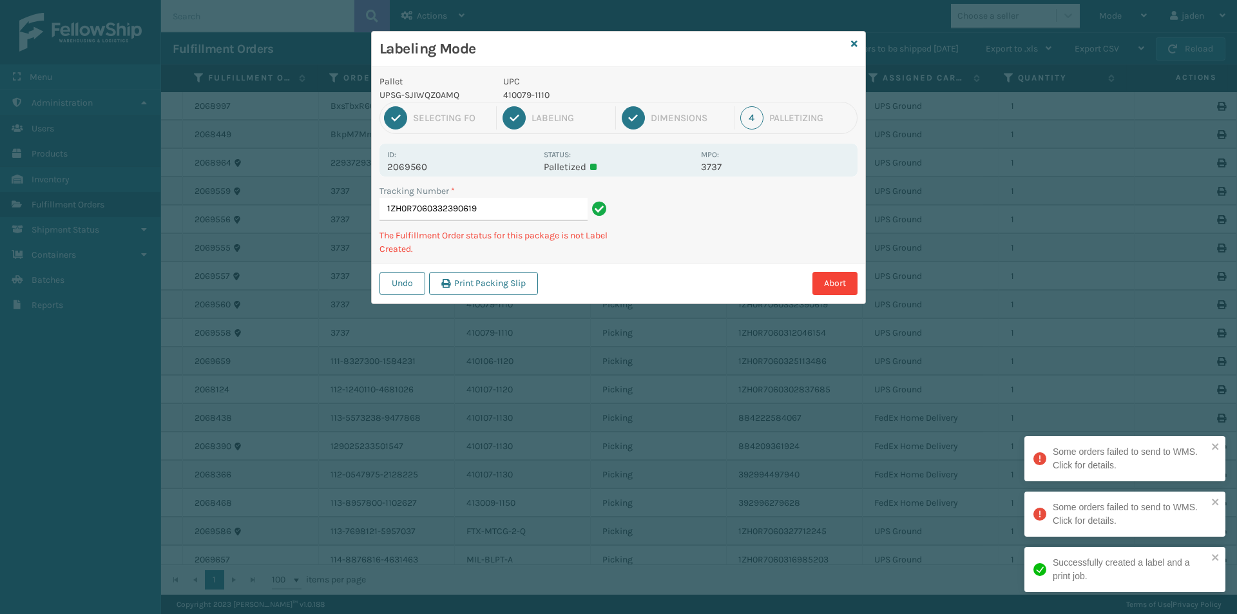
drag, startPoint x: 784, startPoint y: 220, endPoint x: 775, endPoint y: 218, distance: 9.2
drag, startPoint x: 775, startPoint y: 218, endPoint x: 663, endPoint y: 241, distance: 114.5
click at [663, 241] on div "Tracking Number * 1ZH0R7060332390619 The Fulfillment Order status for this pack…" at bounding box center [619, 223] width 494 height 79
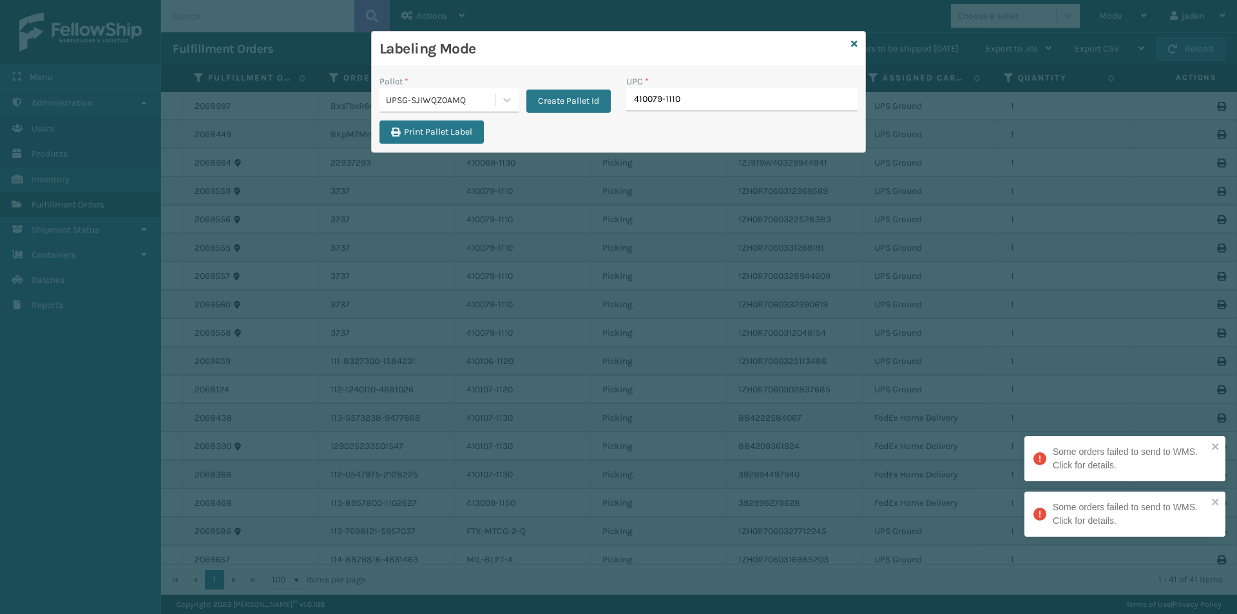
type input "410079-1110"
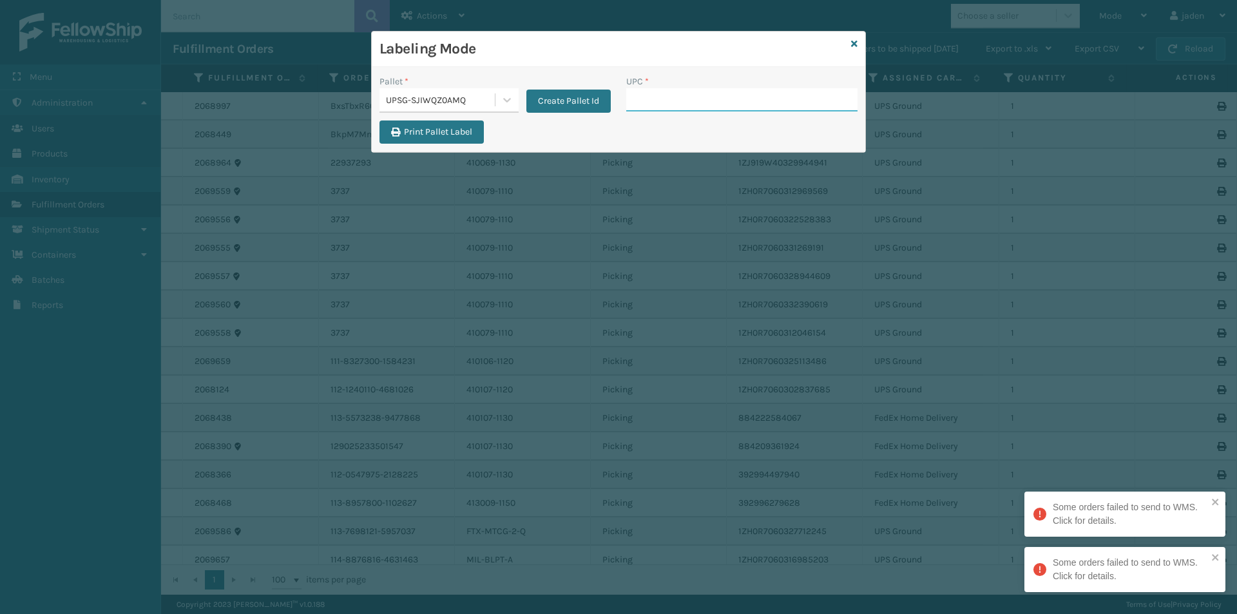
click at [669, 97] on input "UPC *" at bounding box center [741, 99] width 231 height 23
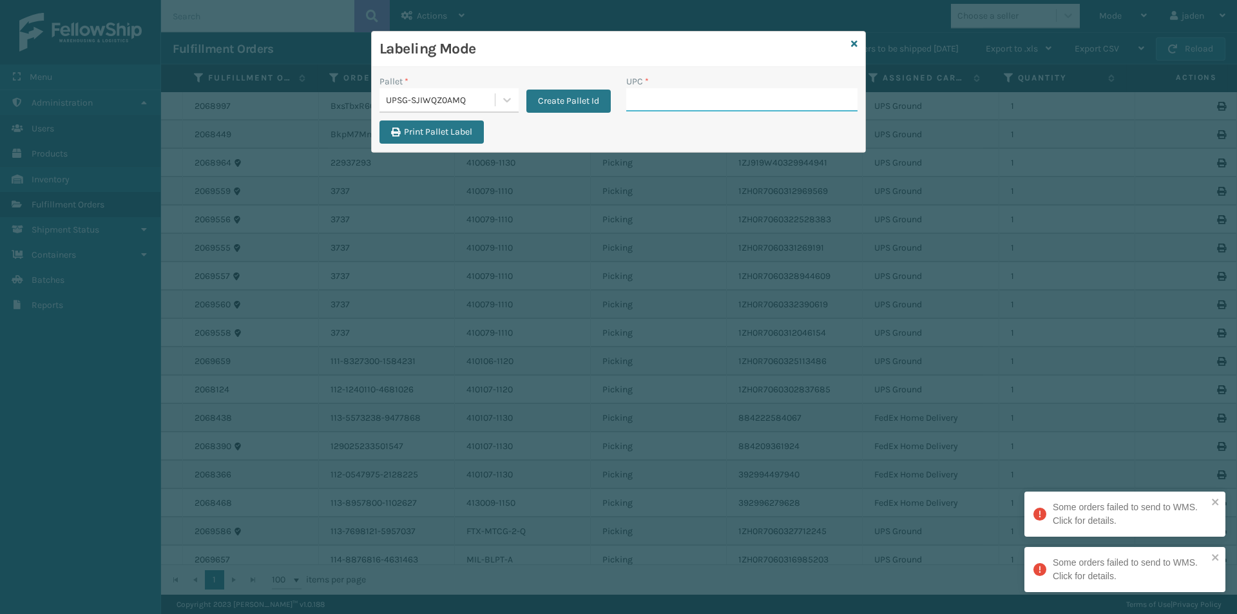
click at [669, 97] on input "UPC *" at bounding box center [741, 99] width 231 height 23
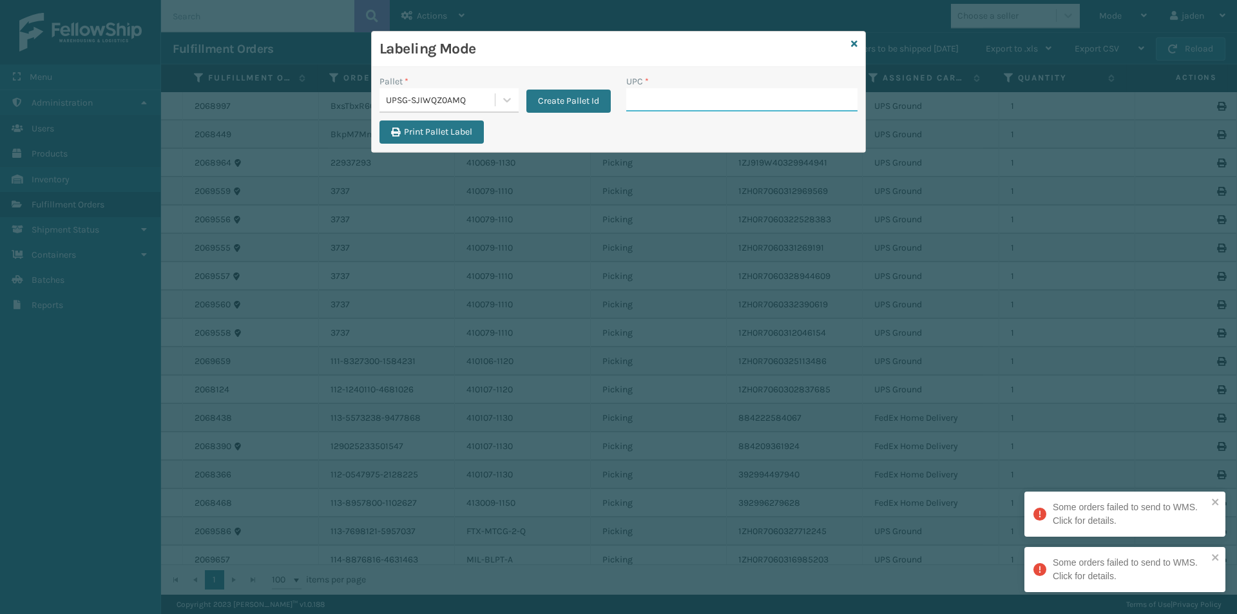
click at [669, 97] on input "UPC *" at bounding box center [741, 99] width 231 height 23
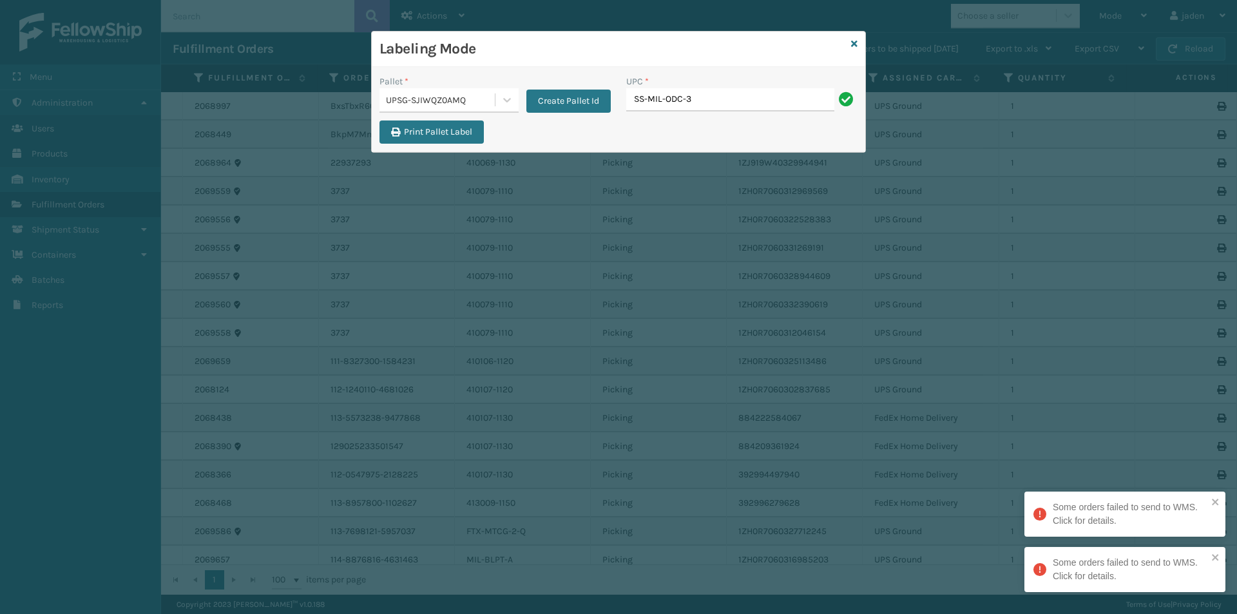
type input "ss-mil-odc-3-us"
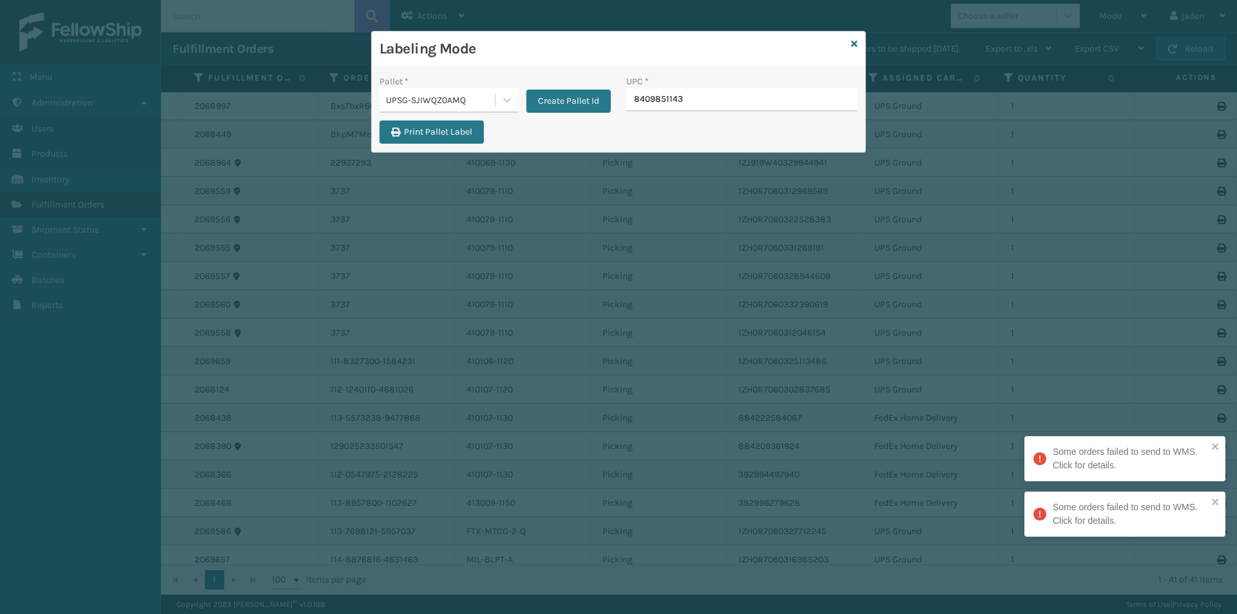
type input "84098511432"
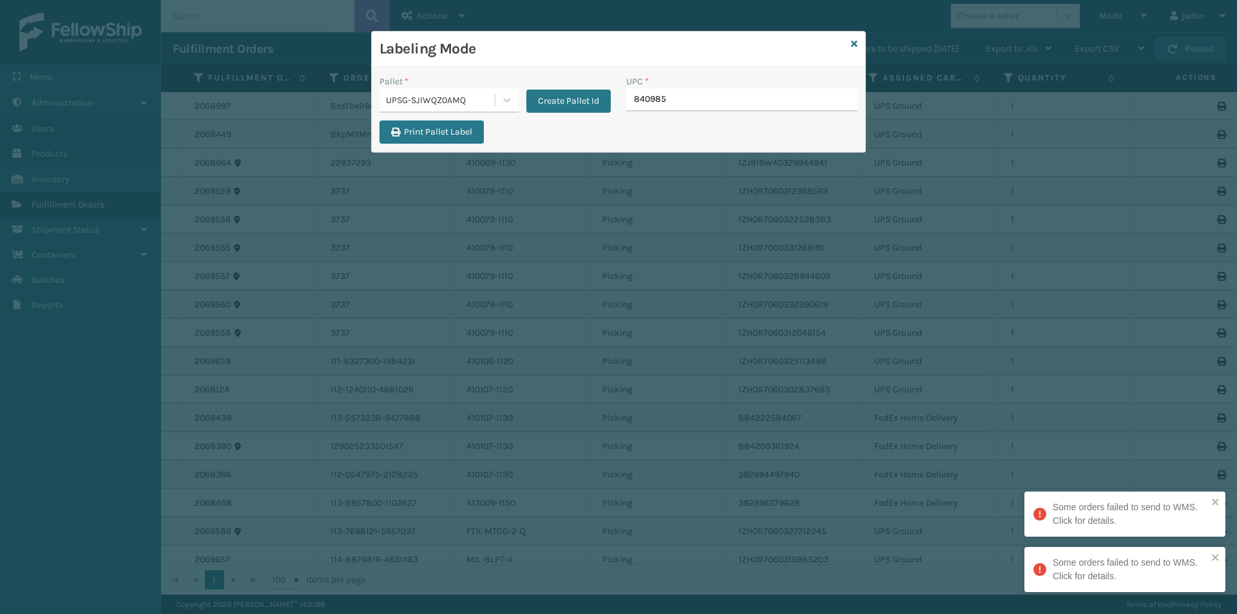
type input "8409851"
click at [851, 50] on link at bounding box center [854, 44] width 6 height 14
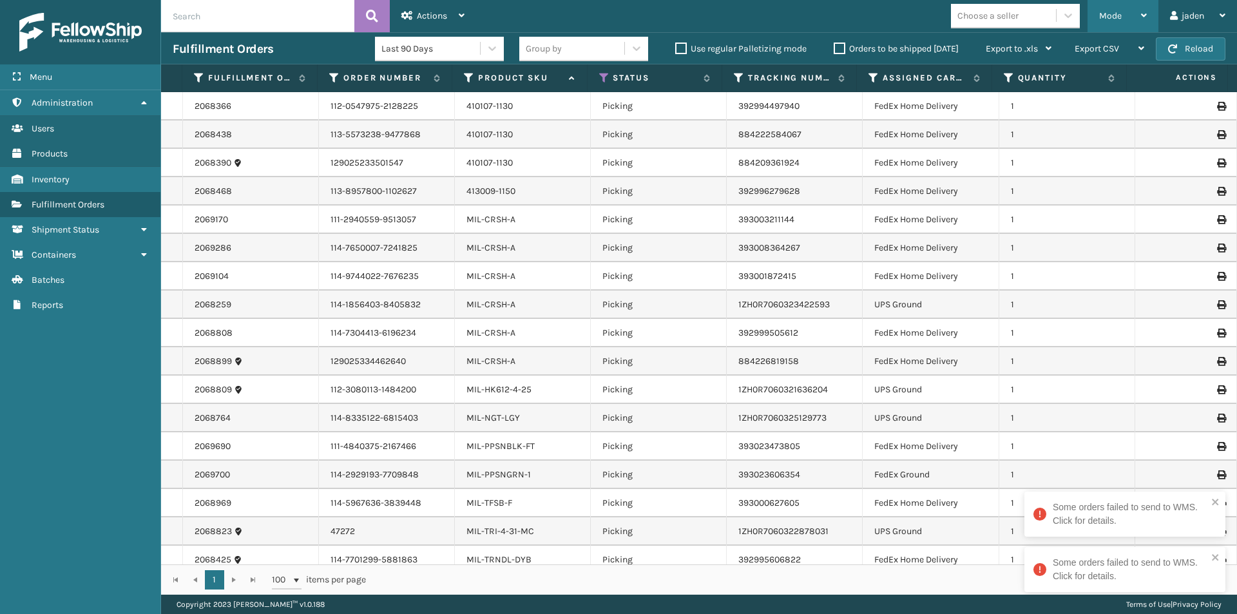
click at [1114, 14] on span "Mode" at bounding box center [1110, 15] width 23 height 11
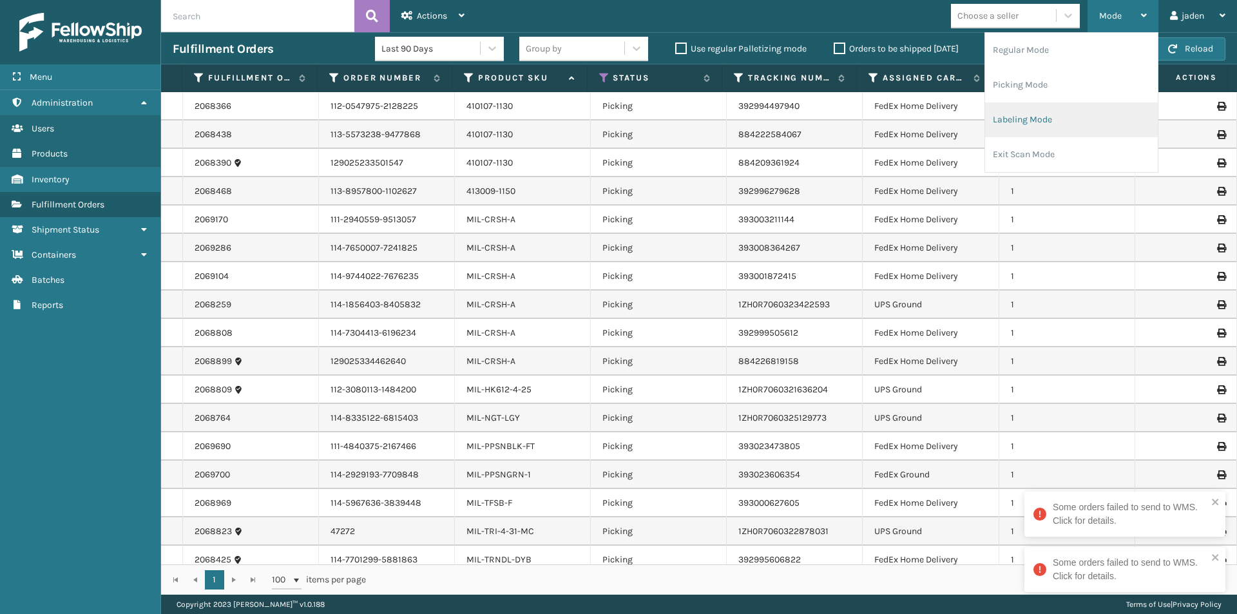
click at [1062, 106] on li "Labeling Mode" at bounding box center [1071, 119] width 173 height 35
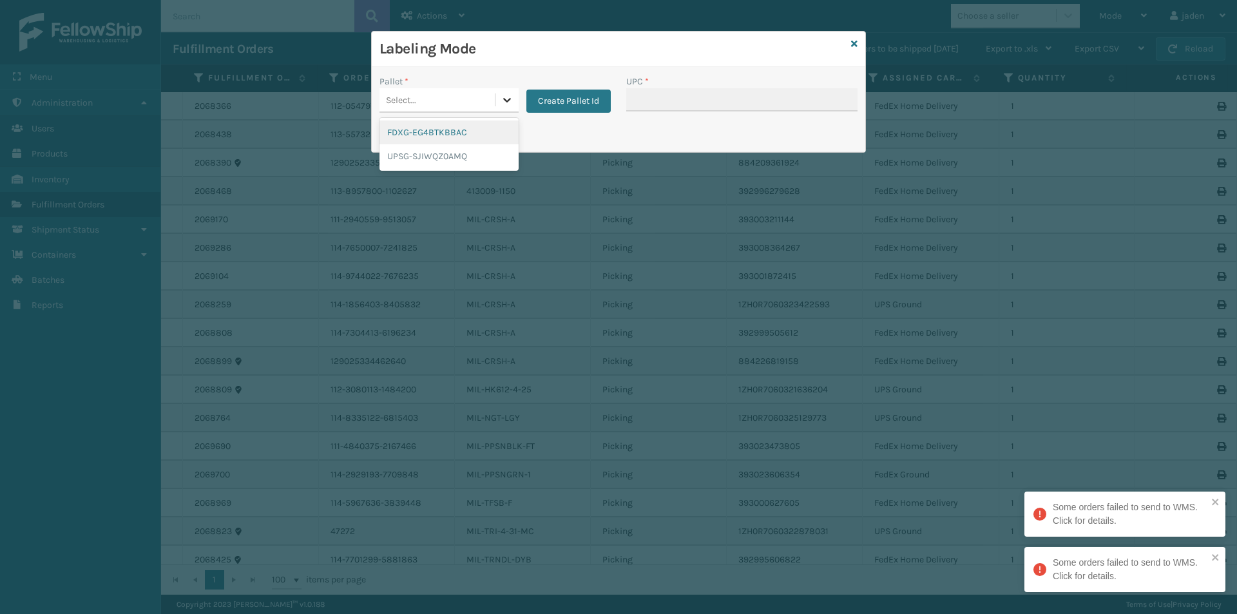
click at [503, 108] on div at bounding box center [506, 99] width 23 height 23
click at [427, 124] on div "FDXG-EG4BTKBBAC" at bounding box center [449, 132] width 139 height 24
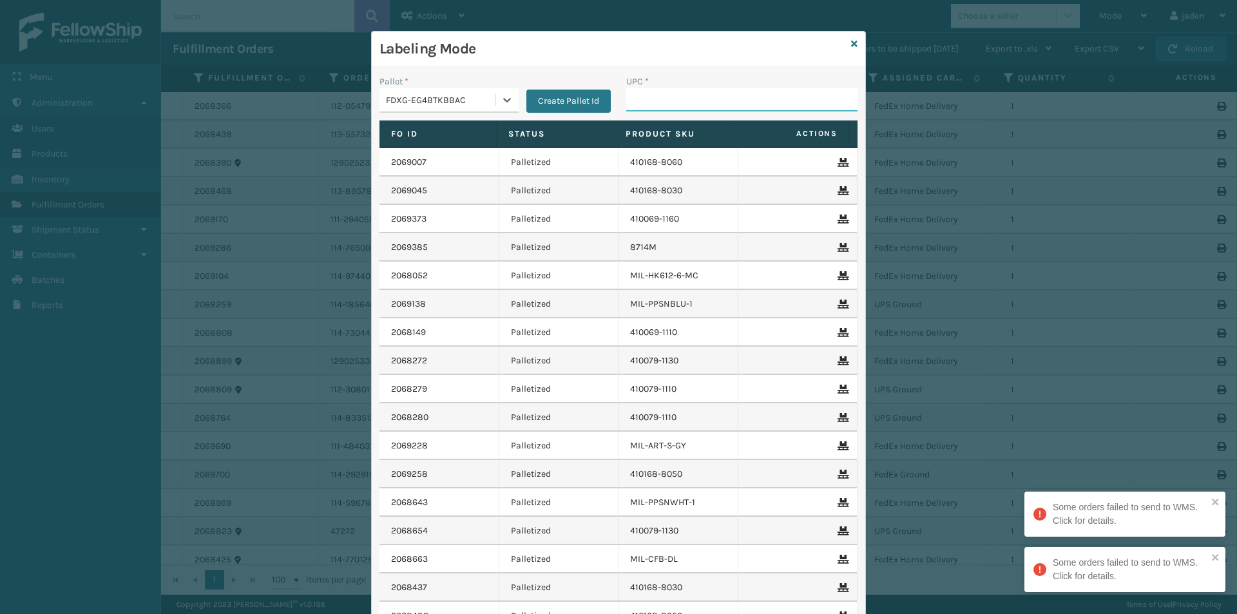
click at [731, 102] on input "UPC *" at bounding box center [741, 99] width 231 height 23
type input "8409851"
click at [851, 46] on icon at bounding box center [854, 43] width 6 height 9
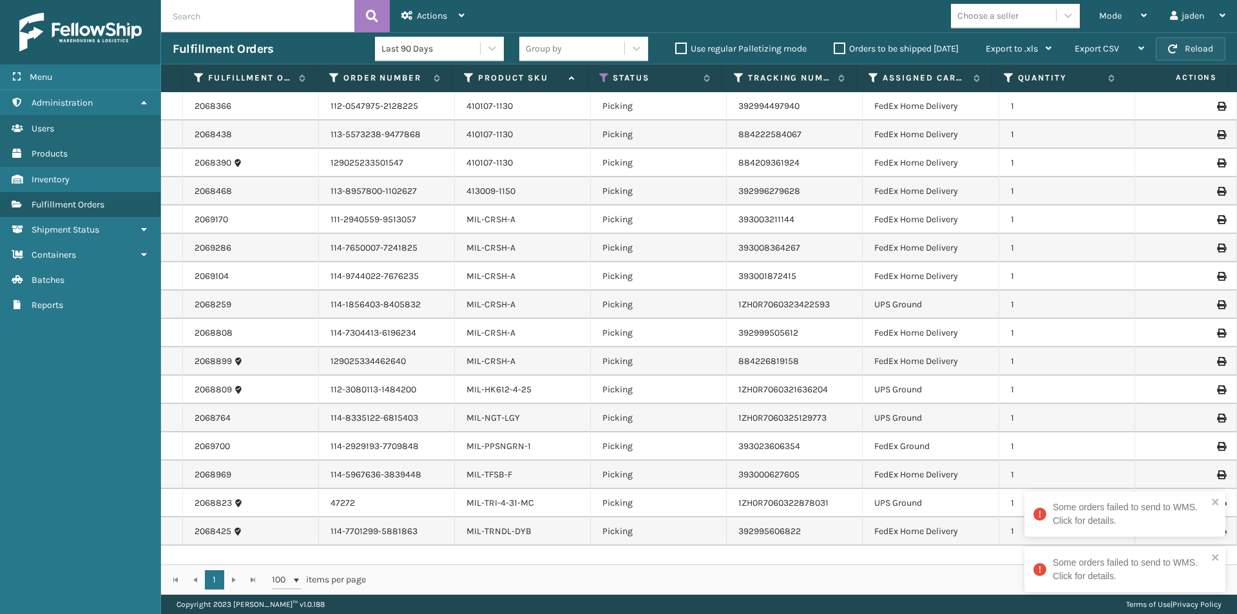
click at [1178, 53] on button "Reload" at bounding box center [1191, 48] width 70 height 23
click at [1220, 504] on icon "close" at bounding box center [1215, 502] width 9 height 10
click at [1216, 556] on icon "close" at bounding box center [1215, 557] width 6 height 6
drag, startPoint x: 918, startPoint y: 560, endPoint x: 872, endPoint y: 558, distance: 46.4
click at [872, 558] on div "2068366 112-0547975-2128225 410107-1130 Picking 392994497940 FedEx Home Deliver…" at bounding box center [699, 328] width 1076 height 472
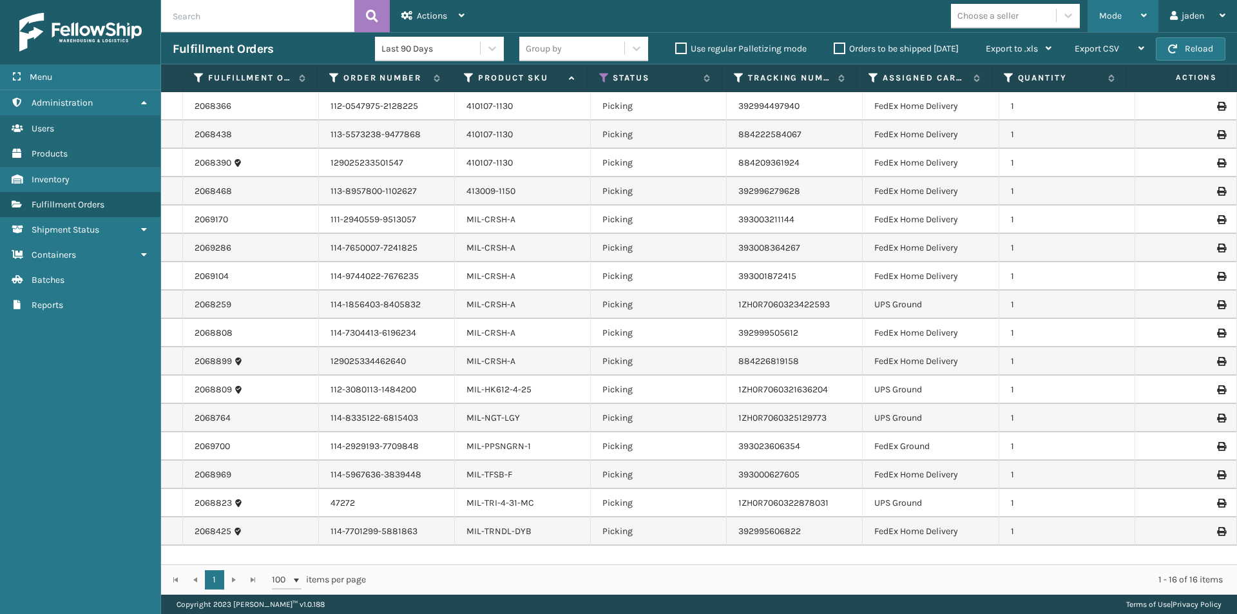
click at [1133, 12] on div "Mode" at bounding box center [1123, 16] width 48 height 32
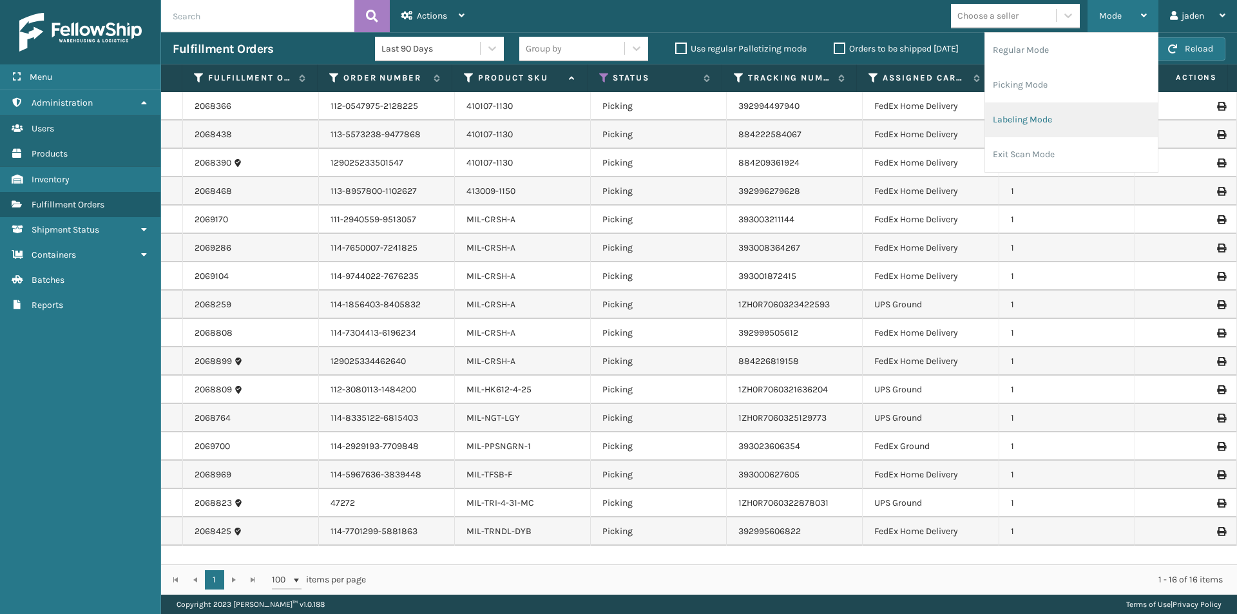
click at [1059, 117] on li "Labeling Mode" at bounding box center [1071, 119] width 173 height 35
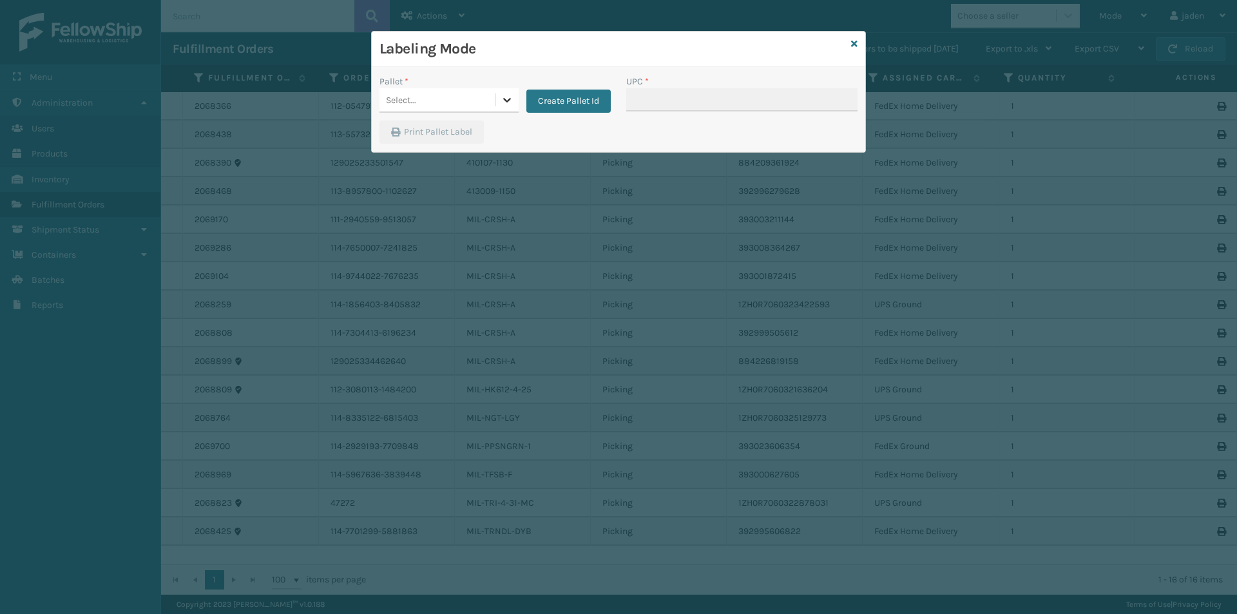
click at [512, 104] on icon at bounding box center [507, 99] width 13 height 13
click at [436, 126] on div "FDXG-EG4BTKBBAC" at bounding box center [449, 132] width 139 height 24
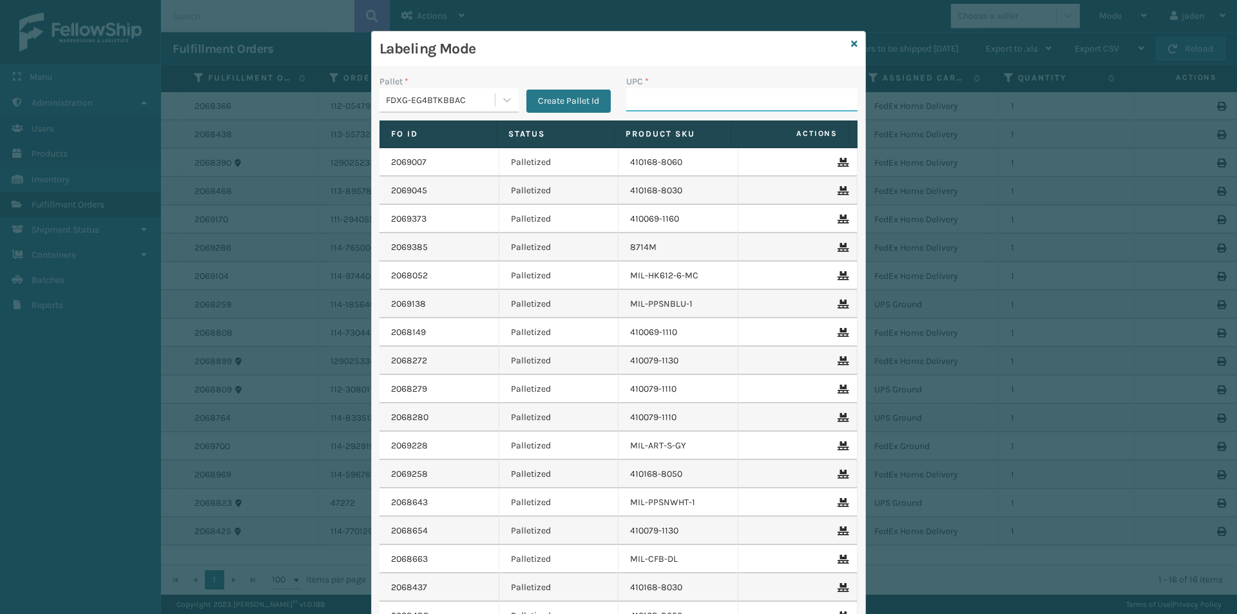
click at [711, 95] on input "UPC *" at bounding box center [741, 99] width 231 height 23
click at [851, 48] on link at bounding box center [854, 44] width 6 height 14
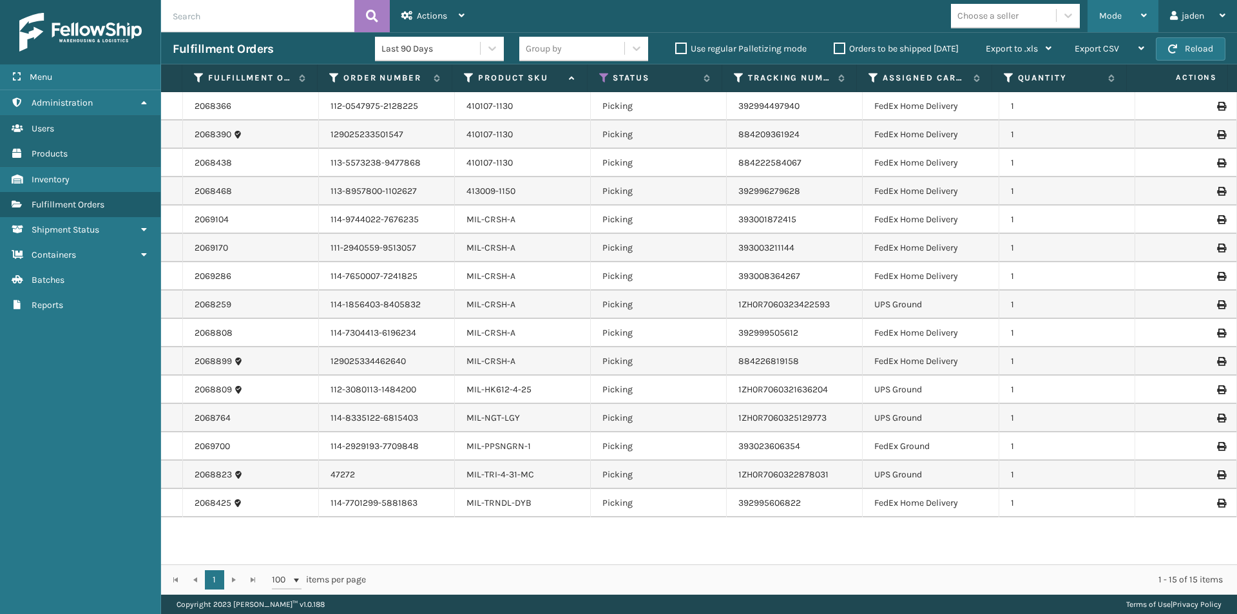
click at [1106, 17] on span "Mode" at bounding box center [1110, 15] width 23 height 11
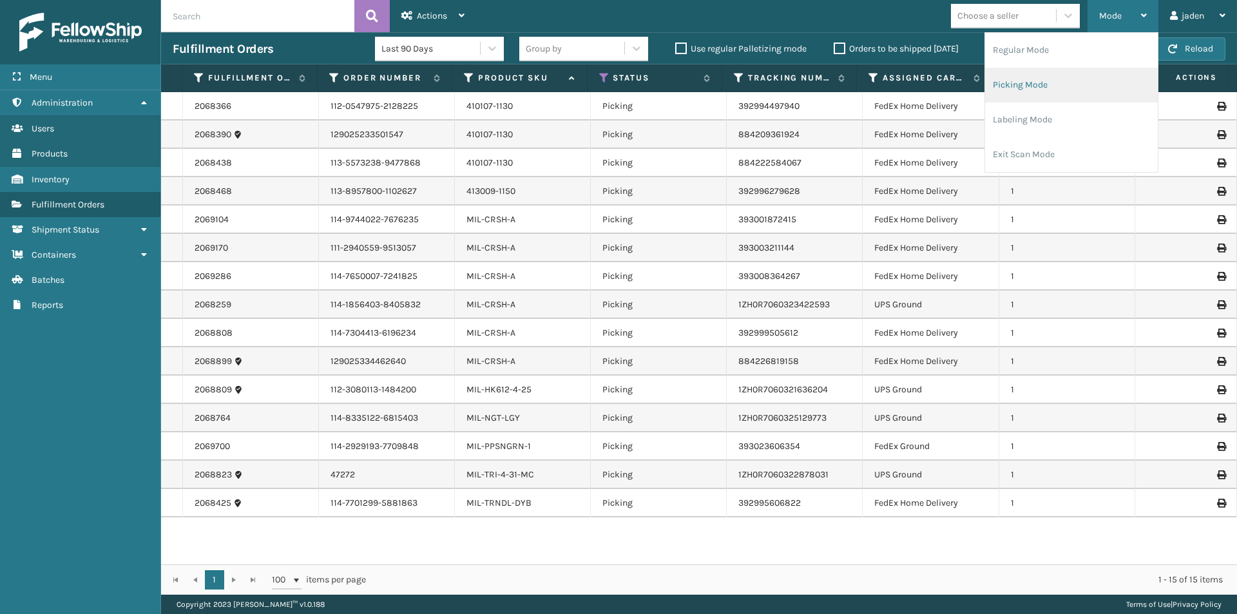
click at [1073, 87] on li "Picking Mode" at bounding box center [1071, 85] width 173 height 35
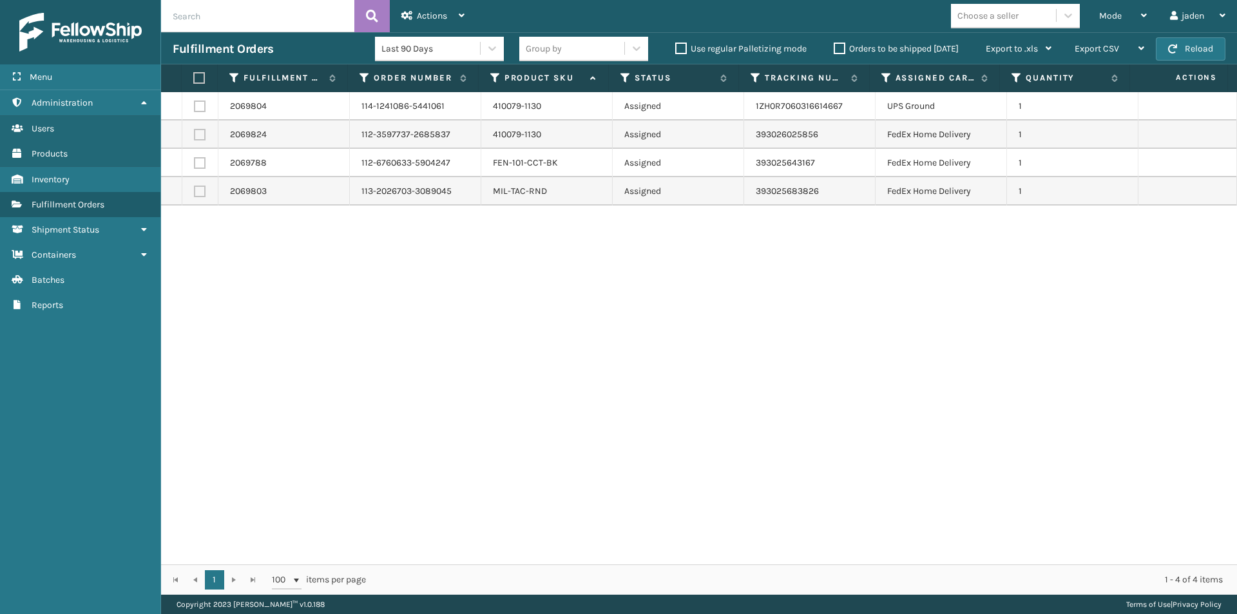
drag, startPoint x: 859, startPoint y: 376, endPoint x: 379, endPoint y: 402, distance: 480.7
click at [385, 414] on div "2069804 114-1241086-5441061 410079-1130 Assigned 1ZH0R7060316614667 UPS Ground …" at bounding box center [699, 328] width 1076 height 472
click at [193, 190] on td at bounding box center [200, 191] width 36 height 28
click at [195, 162] on label at bounding box center [200, 163] width 12 height 12
click at [195, 162] on input "checkbox" at bounding box center [194, 161] width 1 height 8
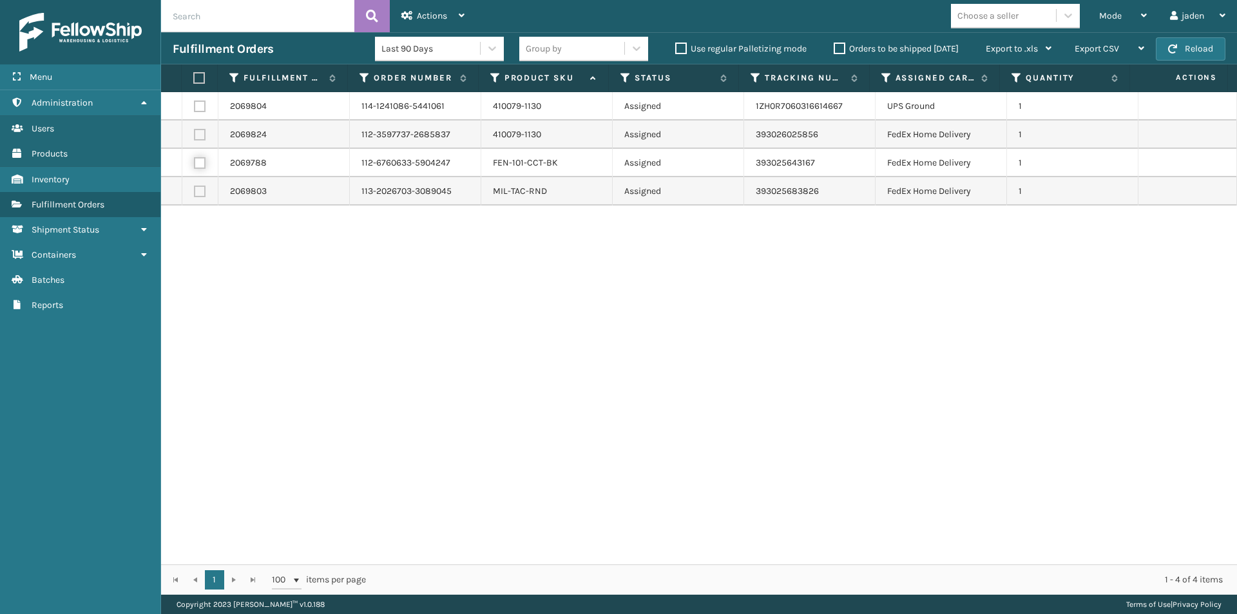
checkbox input "true"
click at [198, 131] on label at bounding box center [200, 135] width 12 height 12
click at [195, 131] on input "checkbox" at bounding box center [194, 133] width 1 height 8
checkbox input "true"
click at [198, 195] on label at bounding box center [200, 192] width 12 height 12
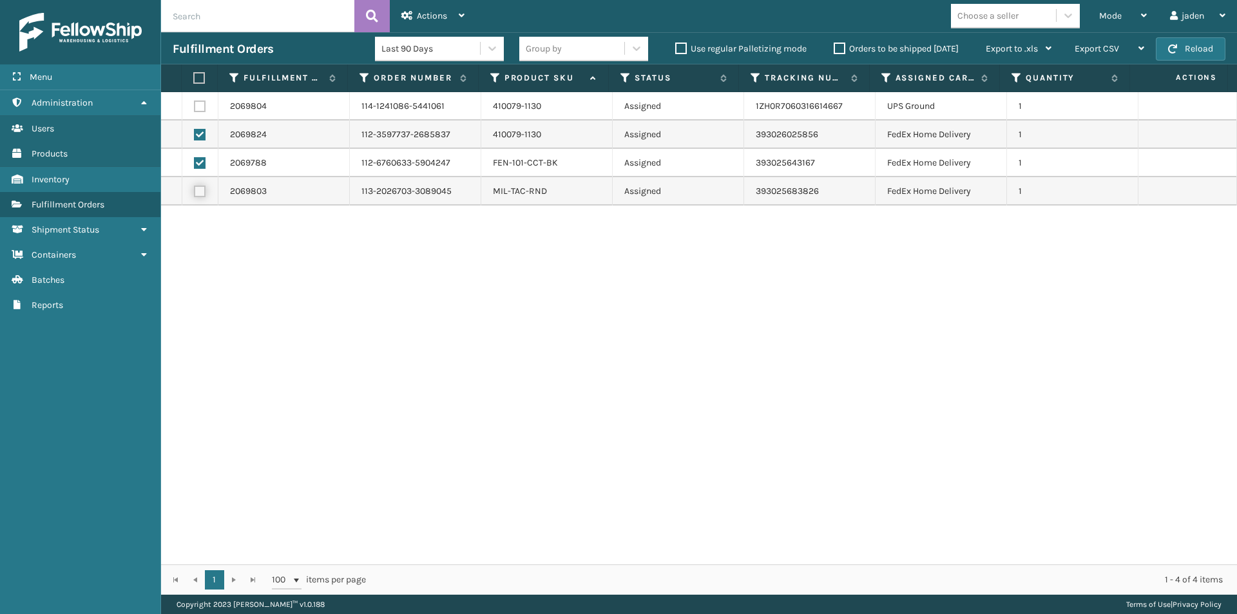
click at [195, 194] on input "checkbox" at bounding box center [194, 190] width 1 height 8
checkbox input "true"
click at [419, 5] on div "Actions" at bounding box center [432, 16] width 63 height 32
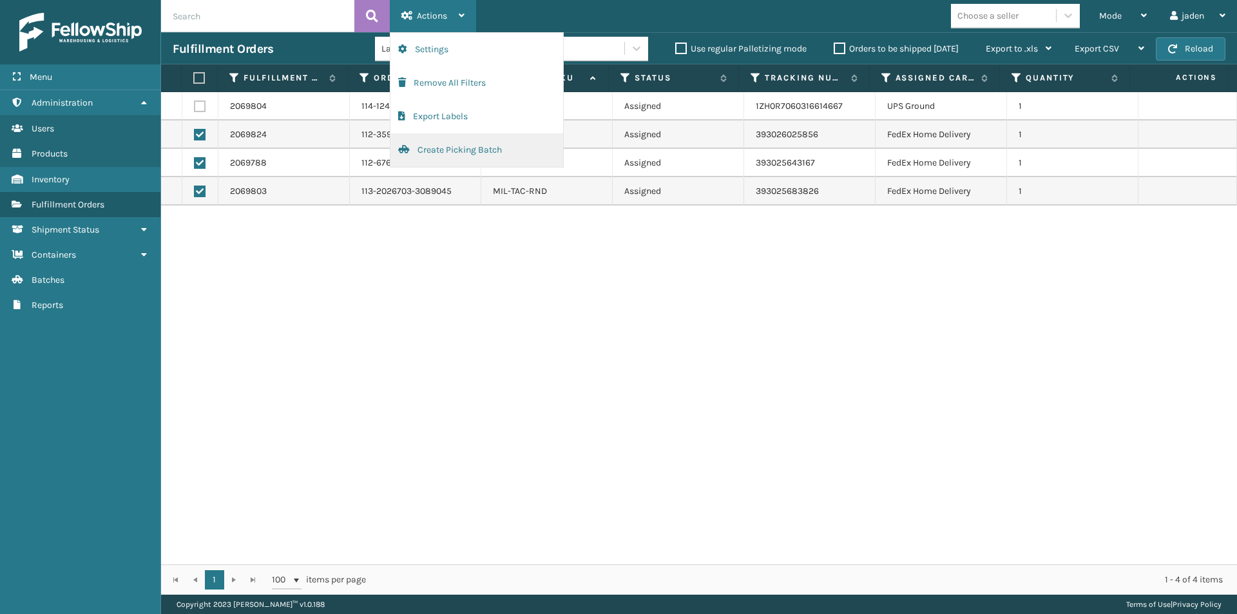
click at [454, 155] on button "Create Picking Batch" at bounding box center [476, 150] width 173 height 34
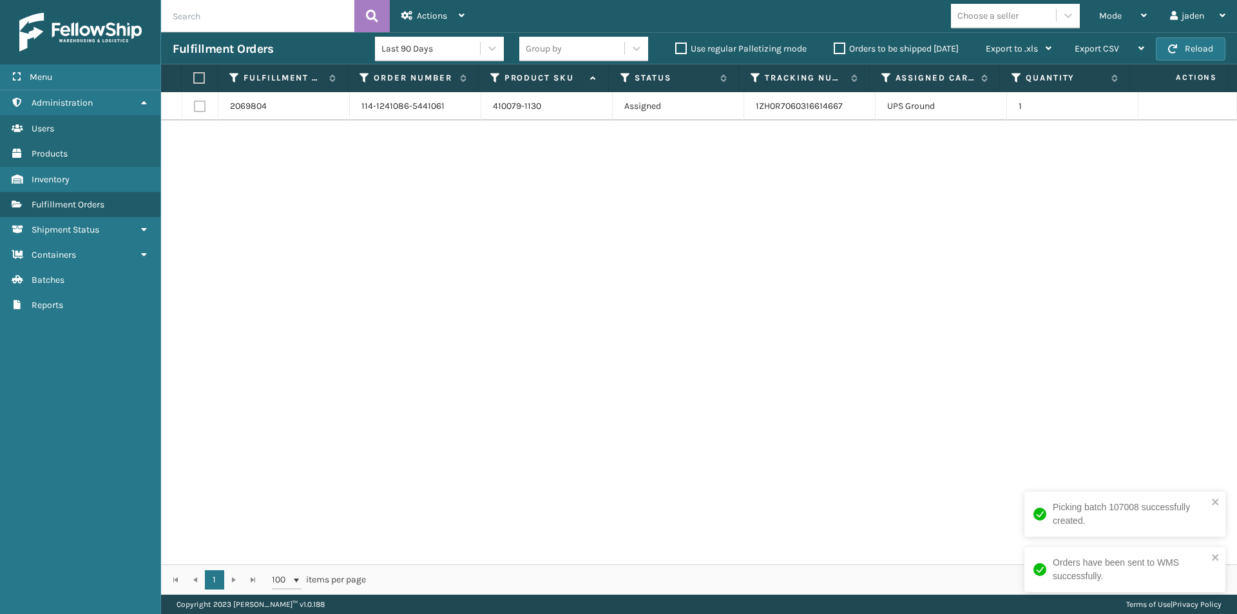
drag, startPoint x: 962, startPoint y: 222, endPoint x: 216, endPoint y: 99, distance: 756.2
click at [420, 207] on div "2069804 114-1241086-5441061 410079-1130 Assigned 1ZH0R7060316614667 UPS Ground 1" at bounding box center [699, 328] width 1076 height 472
click at [202, 78] on label at bounding box center [197, 78] width 8 height 12
click at [194, 78] on input "checkbox" at bounding box center [193, 78] width 1 height 8
checkbox input "true"
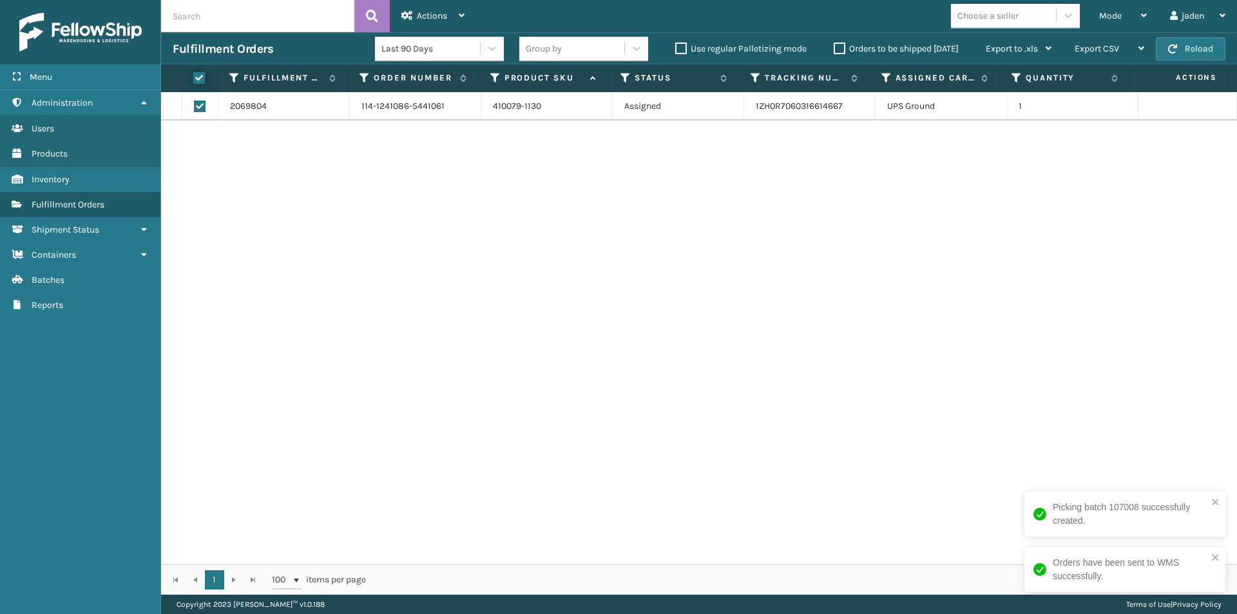
checkbox input "true"
click at [450, 21] on div "Actions" at bounding box center [432, 16] width 63 height 32
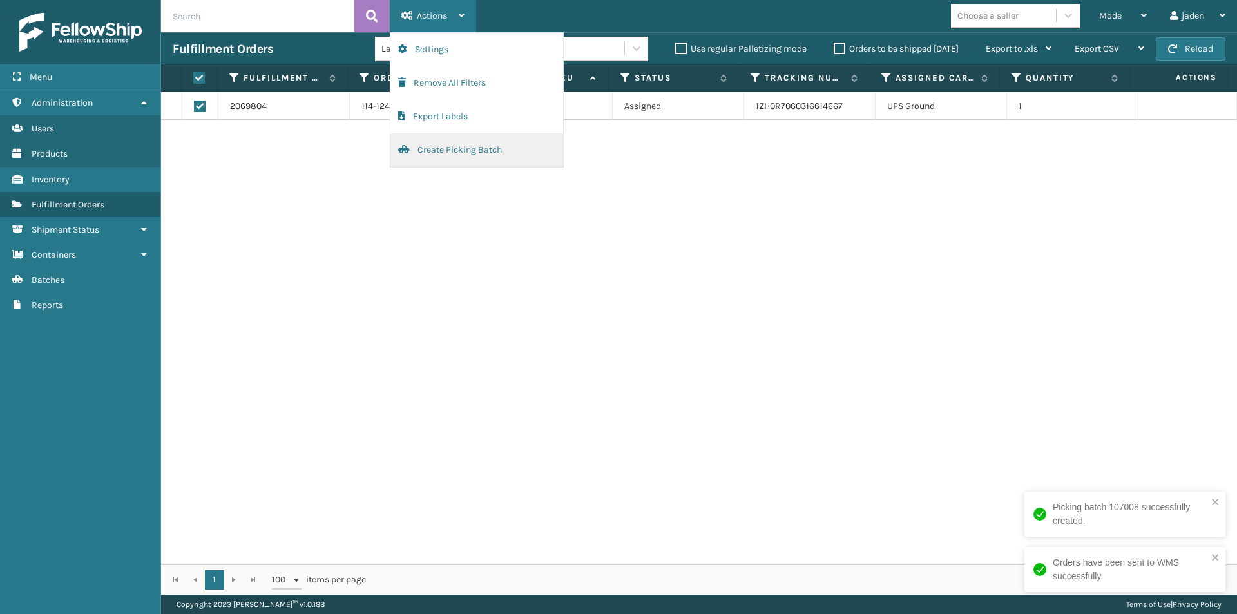
click at [419, 155] on button "Create Picking Batch" at bounding box center [476, 150] width 173 height 34
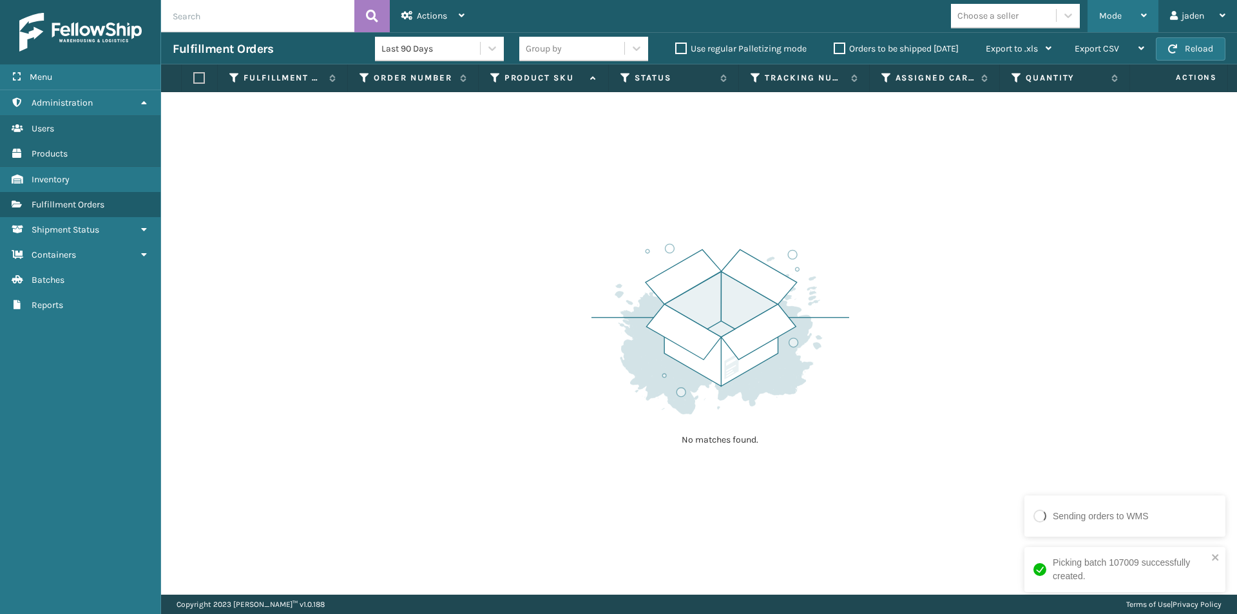
click at [1098, 12] on div "Mode Regular Mode Picking Mode Labeling Mode Exit Scan Mode" at bounding box center [1123, 16] width 71 height 32
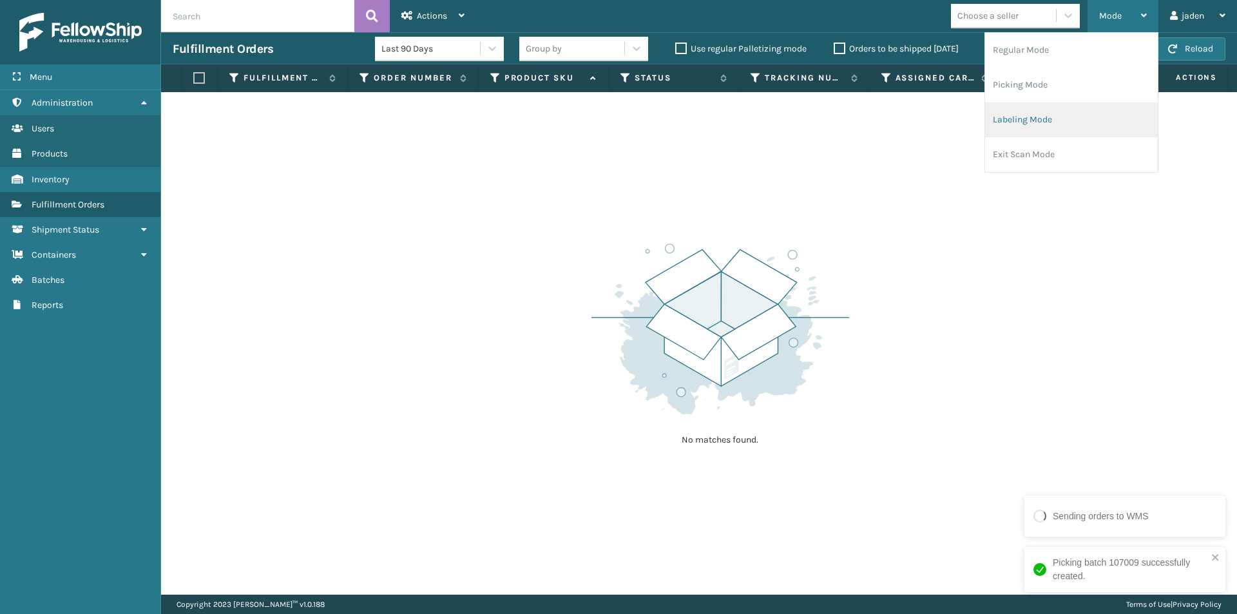
click at [1081, 120] on li "Labeling Mode" at bounding box center [1071, 119] width 173 height 35
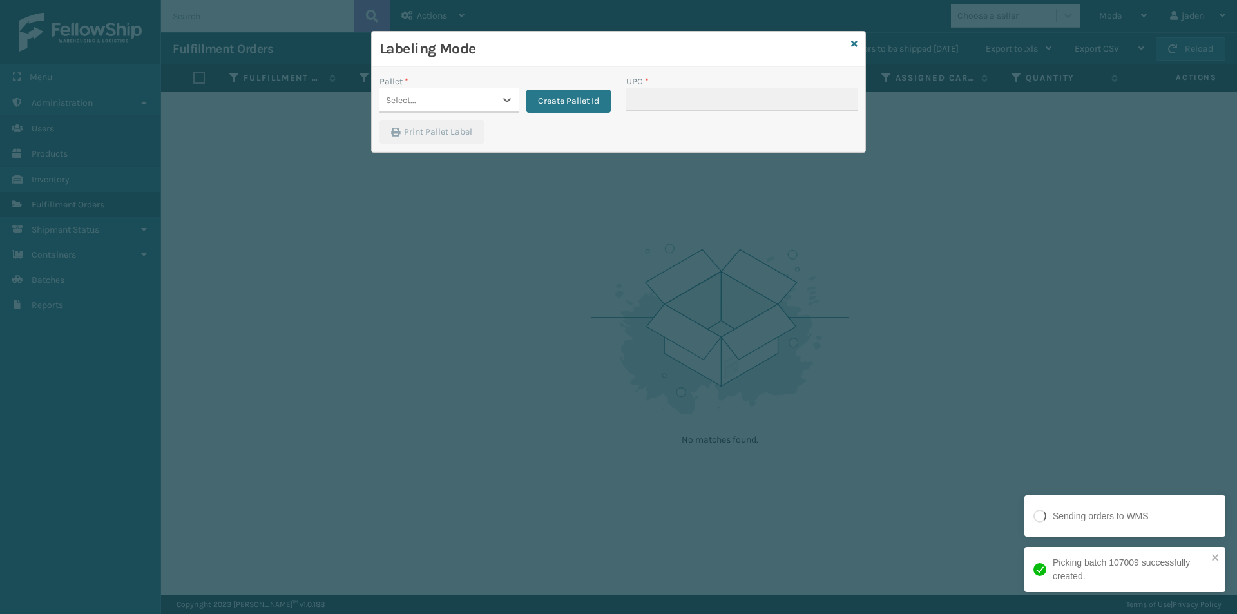
drag, startPoint x: 511, startPoint y: 98, endPoint x: 483, endPoint y: 116, distance: 33.6
click at [510, 99] on icon at bounding box center [507, 99] width 13 height 13
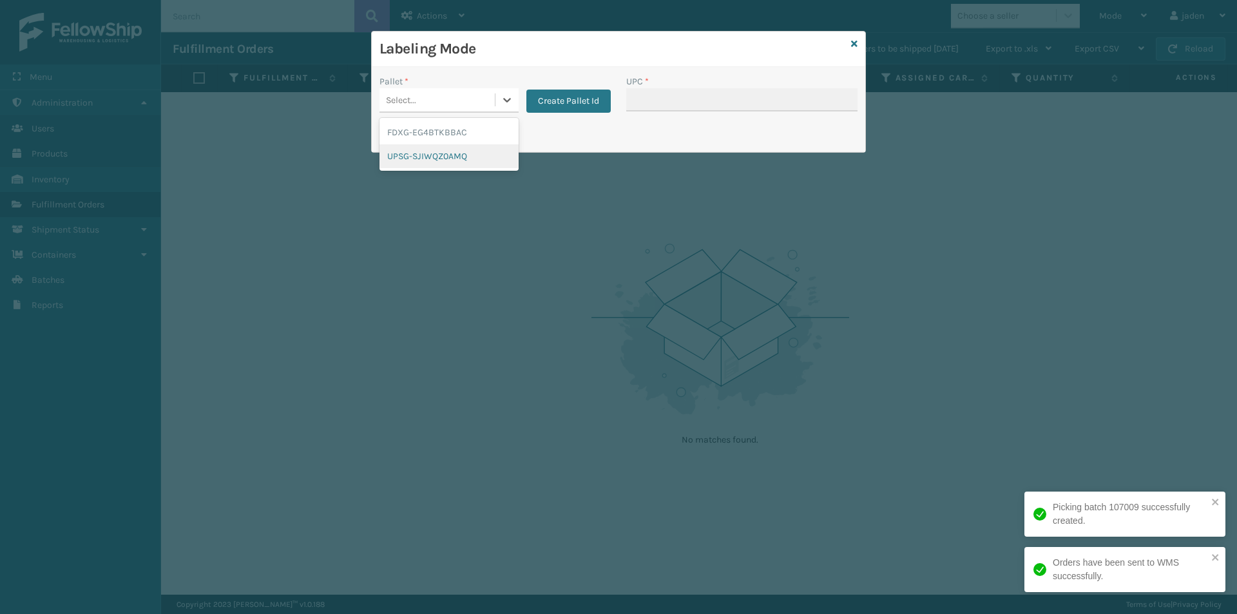
click at [428, 149] on div "UPSG-SJIWQZ0AMQ" at bounding box center [449, 156] width 139 height 24
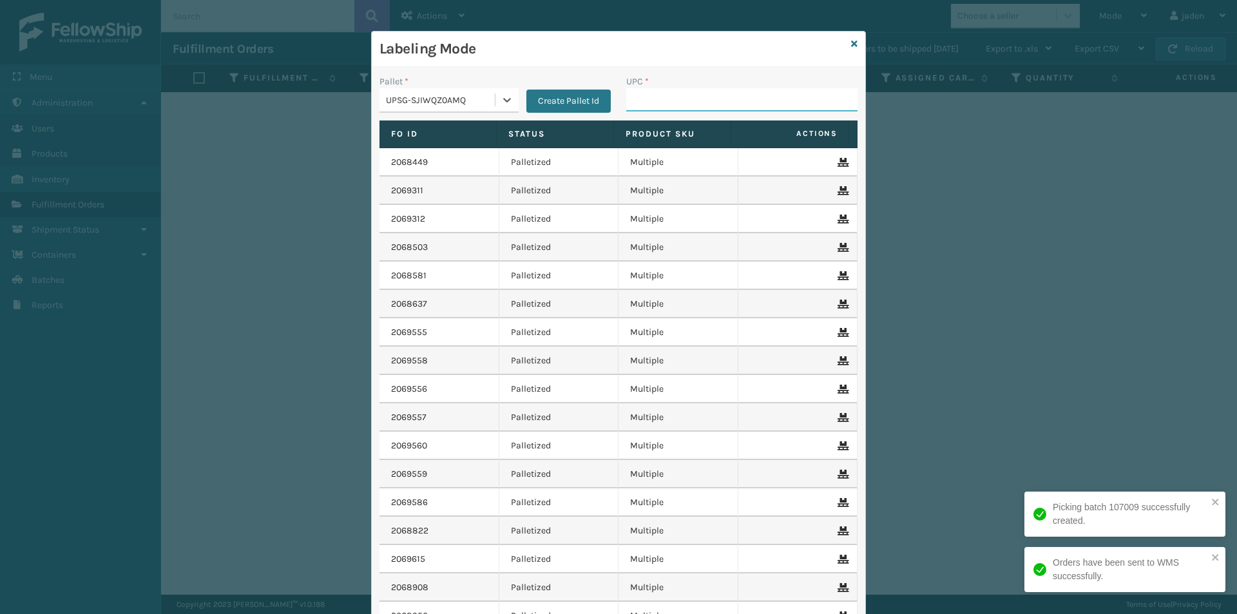
click at [649, 97] on input "UPC *" at bounding box center [741, 99] width 231 height 23
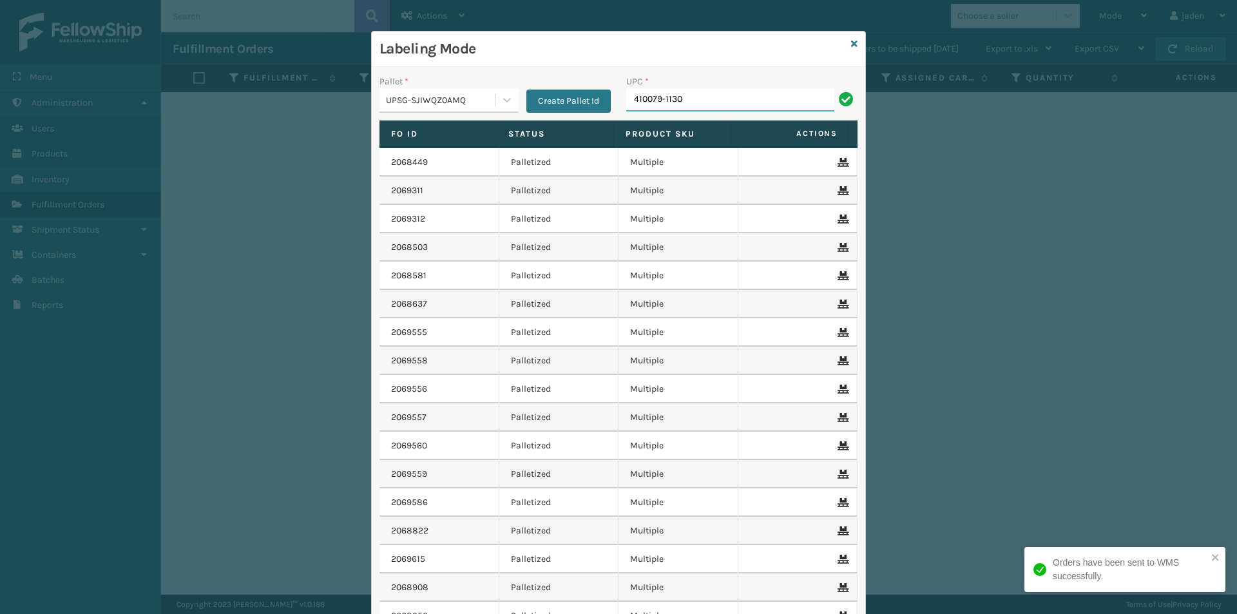
type input "410079-1130"
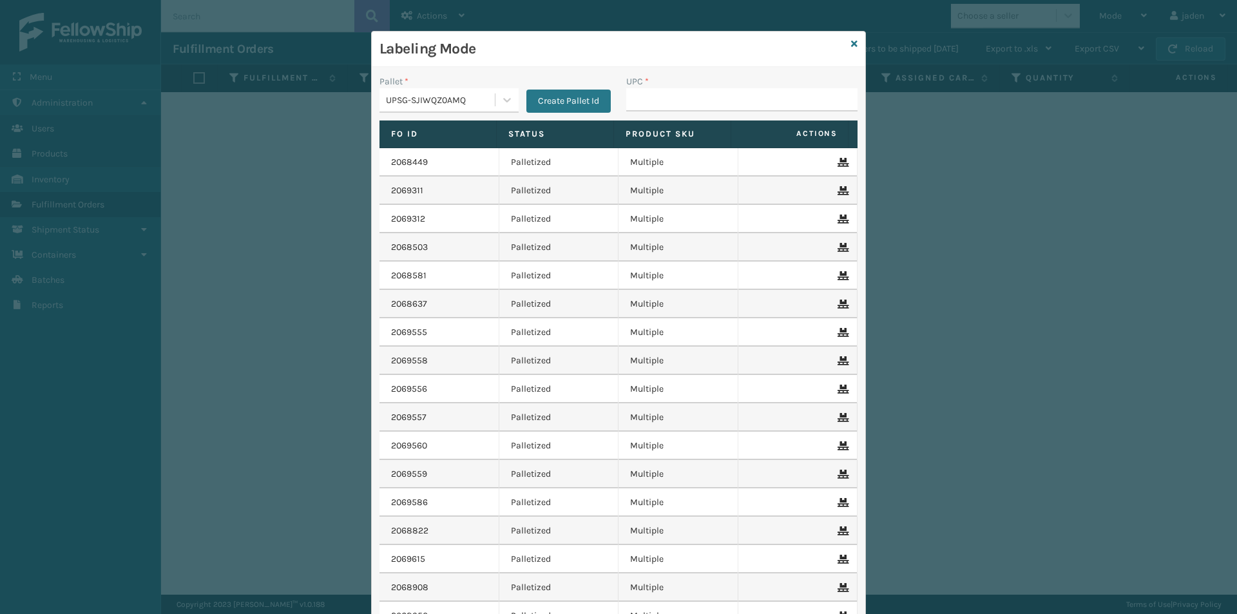
click at [745, 96] on input "UPC *" at bounding box center [741, 99] width 231 height 23
drag, startPoint x: 497, startPoint y: 101, endPoint x: 476, endPoint y: 113, distance: 24.9
click at [501, 101] on icon at bounding box center [507, 99] width 13 height 13
click at [421, 131] on div "FDXG-EG4BTKBBAC" at bounding box center [449, 132] width 139 height 24
click at [664, 111] on div "UPC *" at bounding box center [742, 98] width 247 height 46
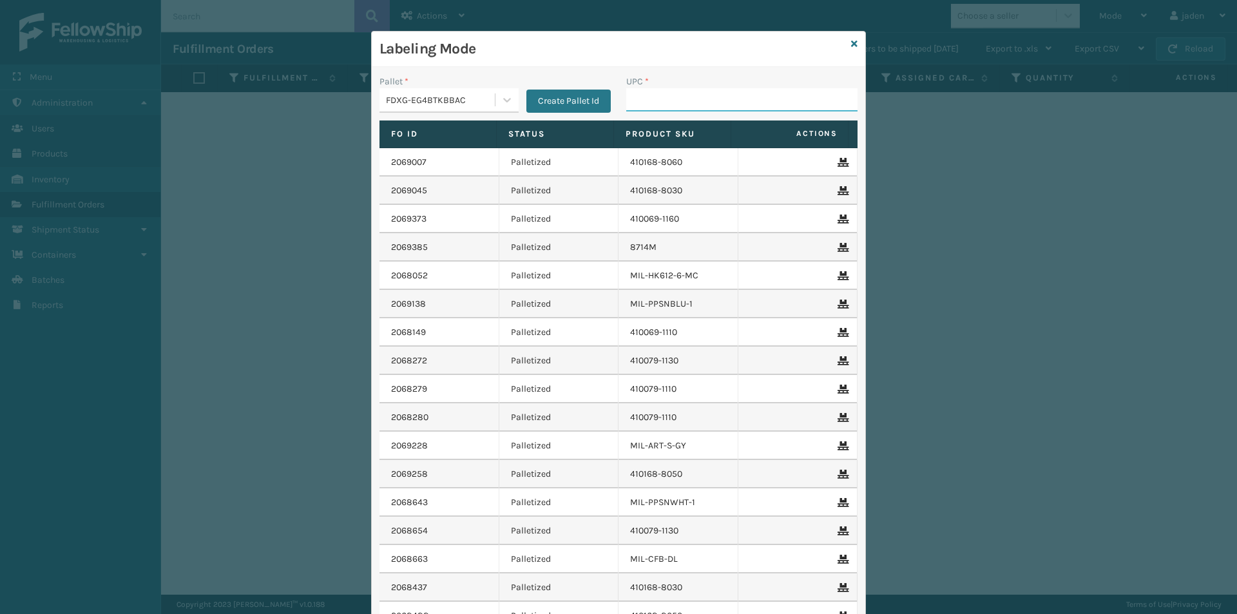
click at [680, 101] on input "UPC *" at bounding box center [741, 99] width 231 height 23
type input "410079-1130"
type input "8500460"
type input "840985120825"
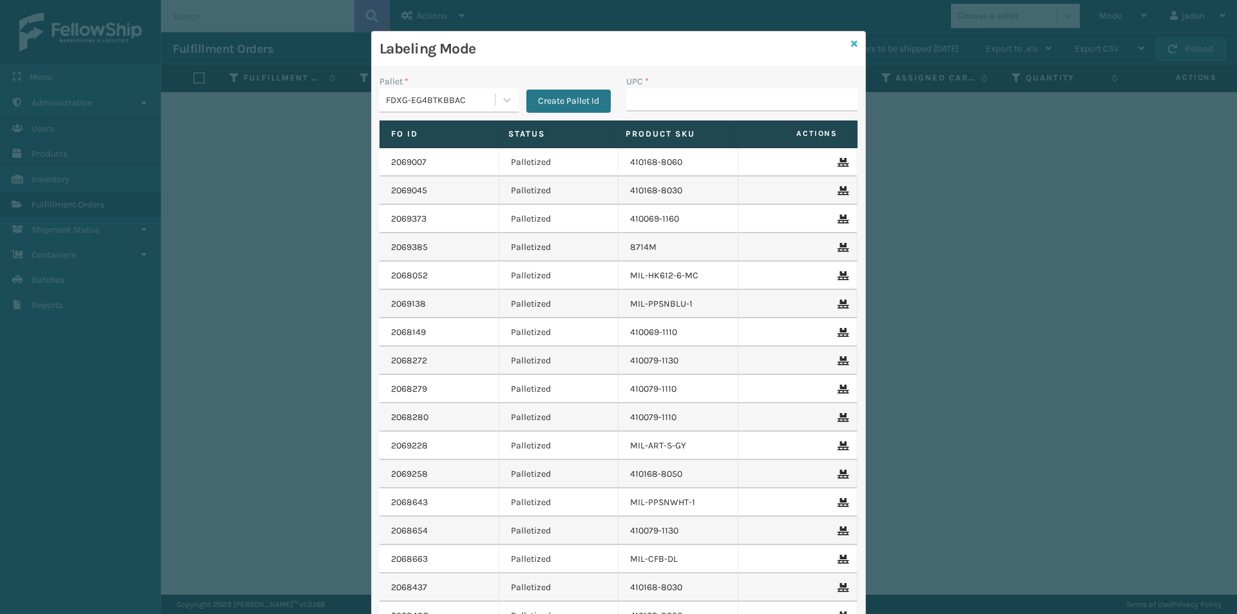
click at [851, 43] on icon at bounding box center [854, 43] width 6 height 9
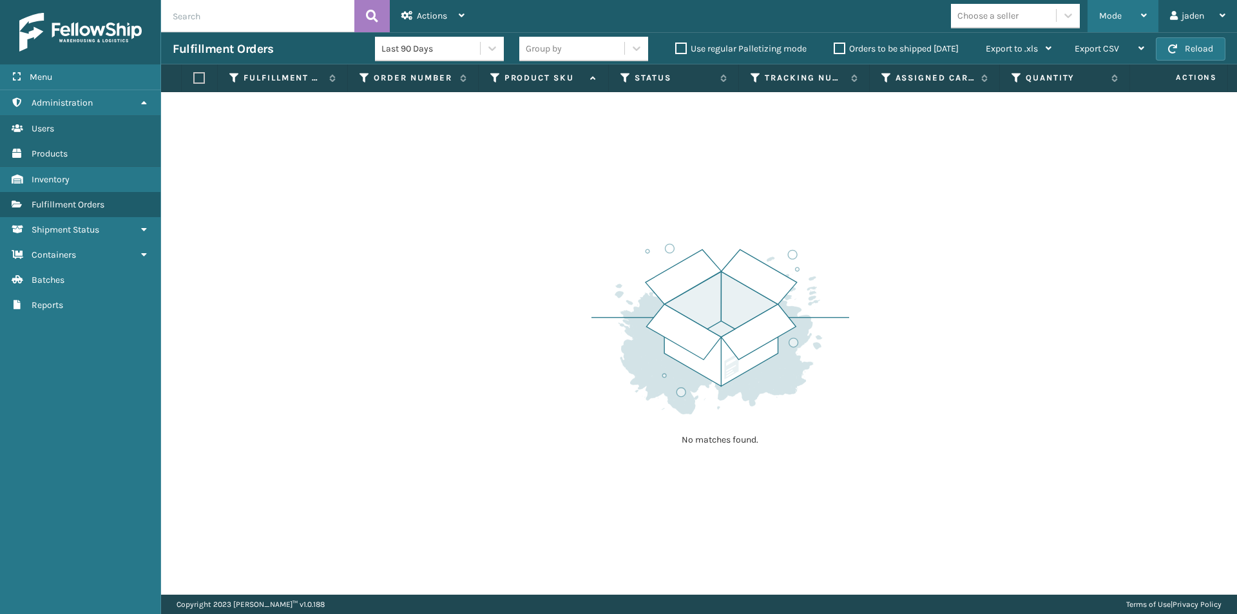
click at [1112, 15] on span "Mode" at bounding box center [1110, 15] width 23 height 11
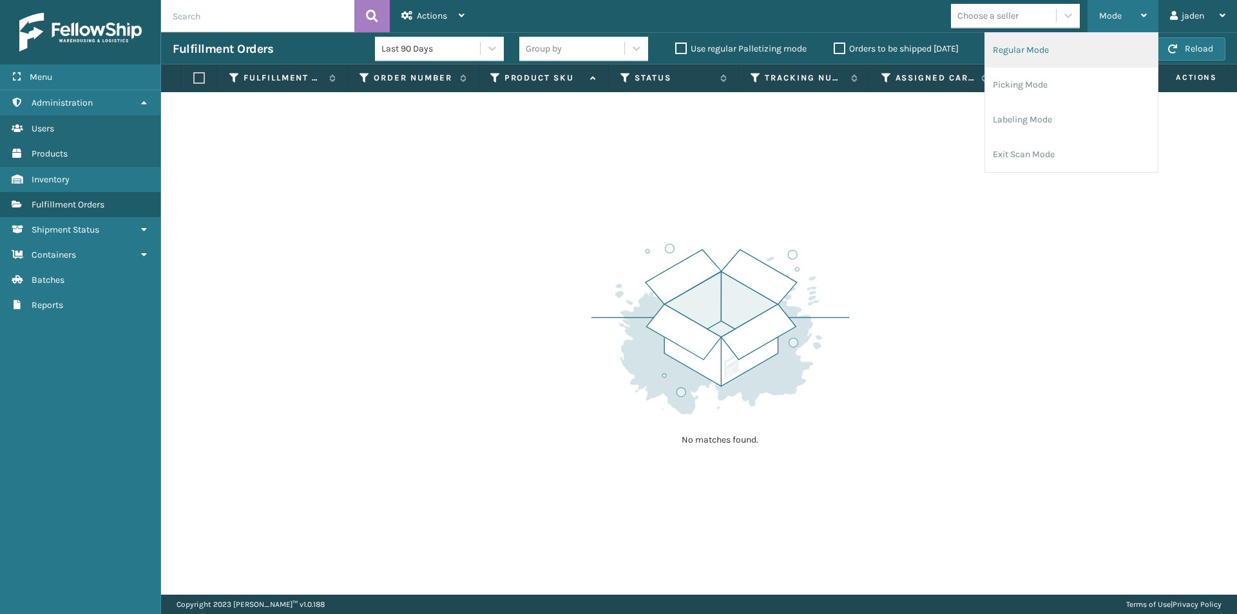
click at [1006, 59] on li "Regular Mode" at bounding box center [1071, 50] width 173 height 35
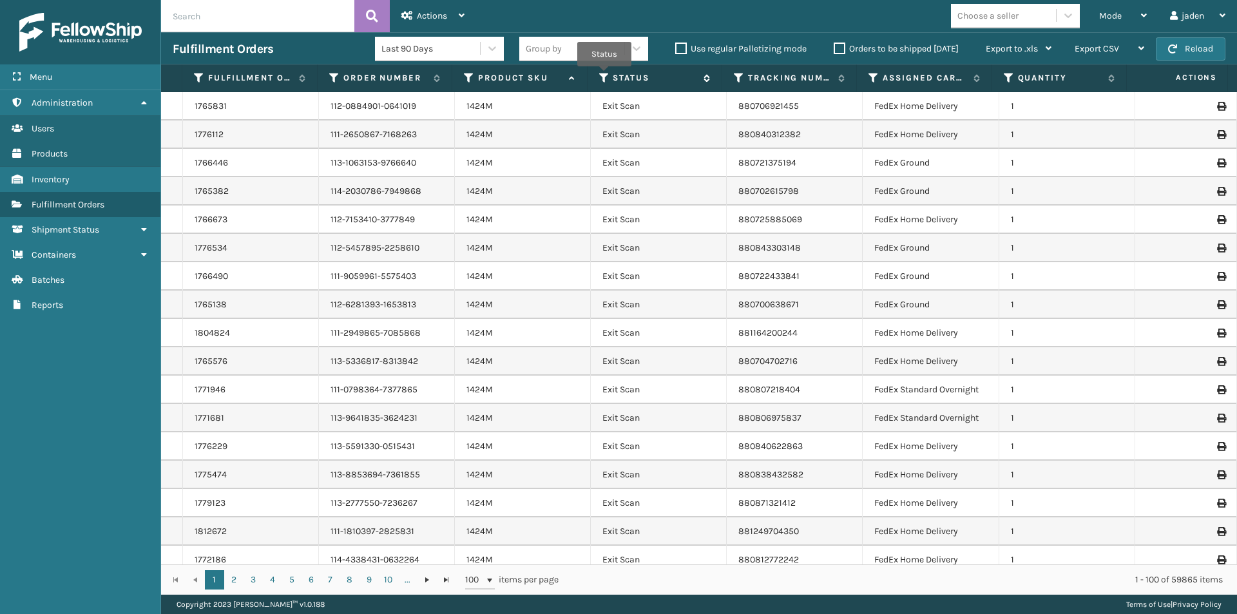
click at [604, 75] on icon at bounding box center [604, 78] width 10 height 12
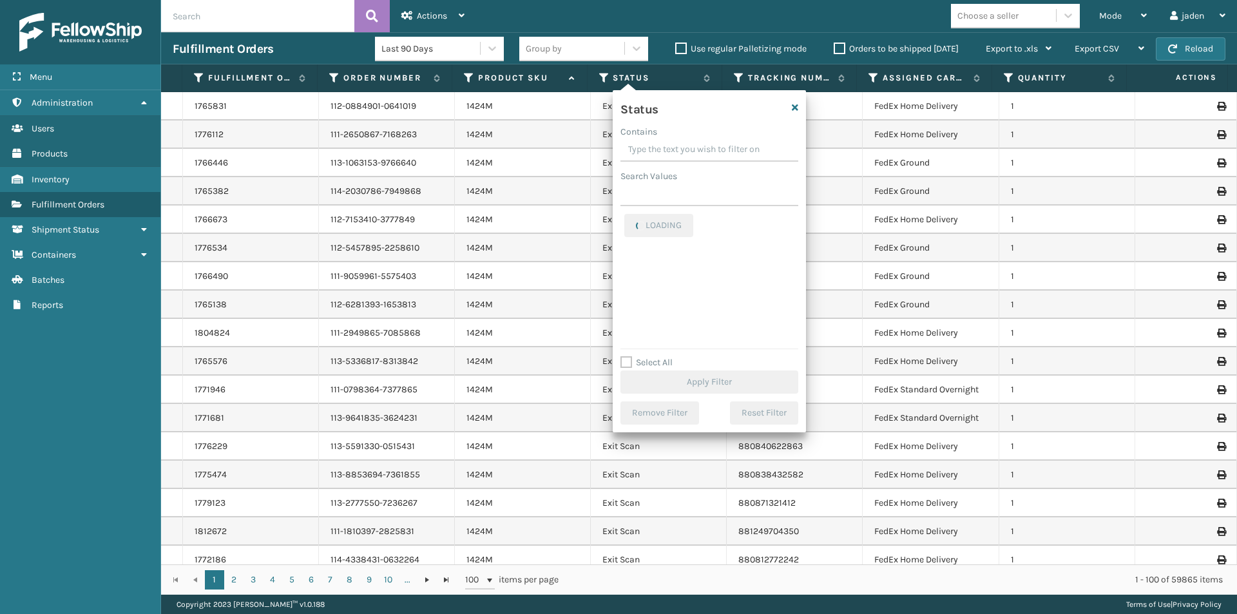
drag, startPoint x: 746, startPoint y: 150, endPoint x: 669, endPoint y: 141, distance: 77.2
click at [669, 141] on input "Contains" at bounding box center [709, 150] width 178 height 23
drag, startPoint x: 712, startPoint y: 149, endPoint x: 670, endPoint y: 151, distance: 41.9
click at [670, 151] on input "Contains" at bounding box center [709, 150] width 178 height 23
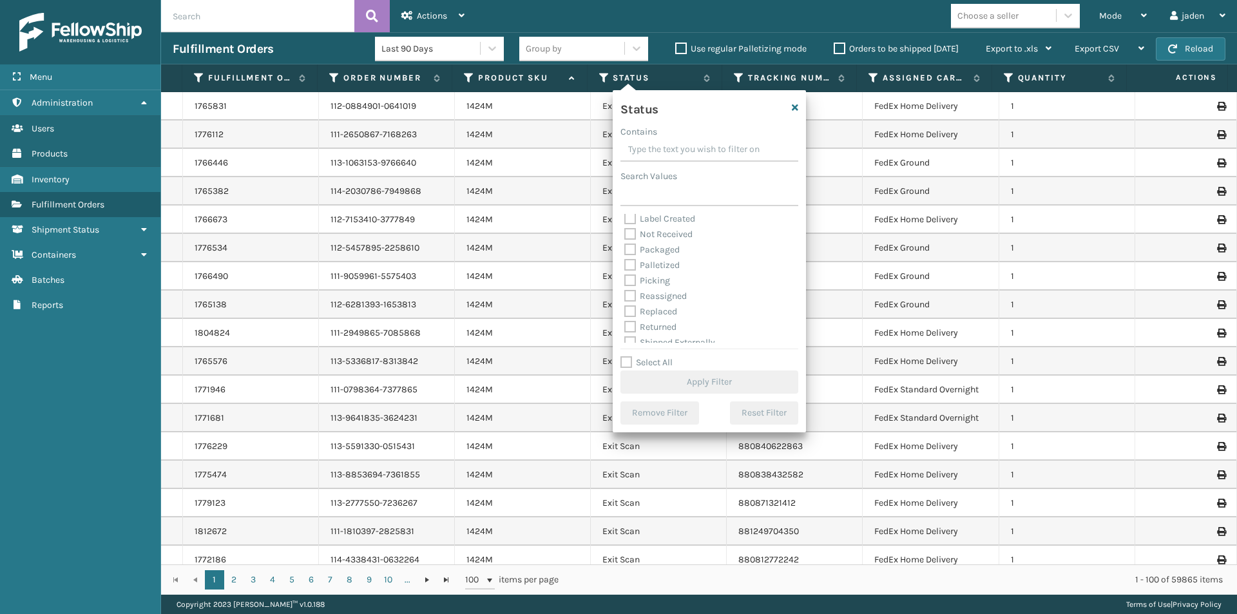
click at [629, 282] on label "Picking" at bounding box center [647, 280] width 46 height 11
click at [625, 282] on input "Picking" at bounding box center [624, 277] width 1 height 8
checkbox input "true"
click at [691, 380] on button "Apply Filter" at bounding box center [709, 381] width 178 height 23
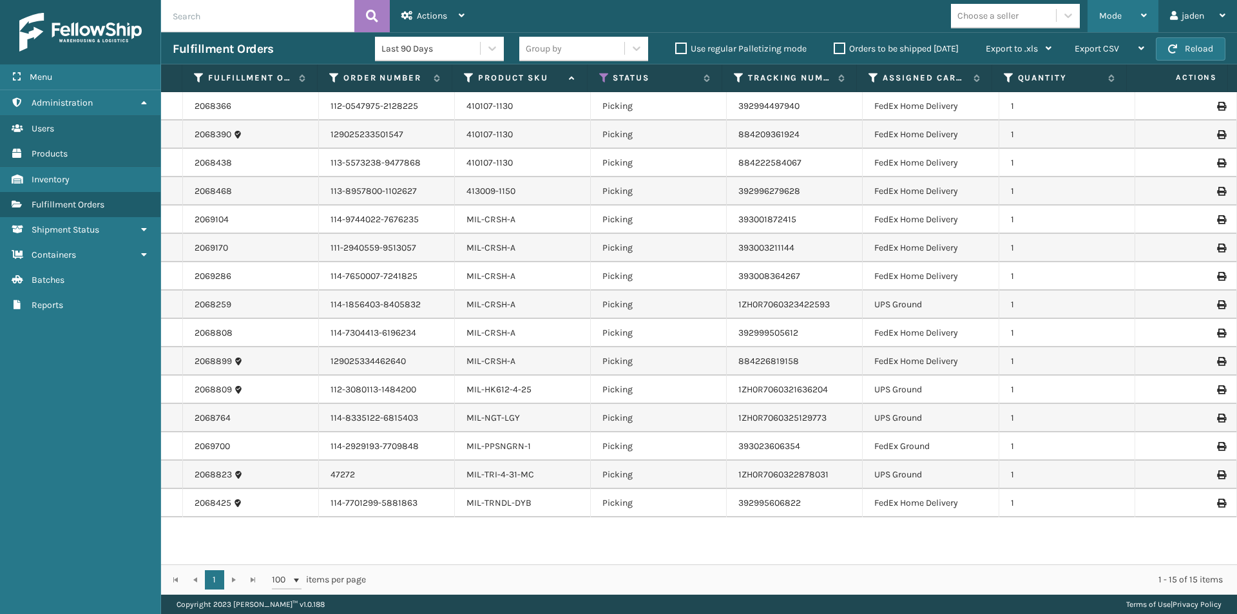
click at [1111, 15] on span "Mode" at bounding box center [1110, 15] width 23 height 11
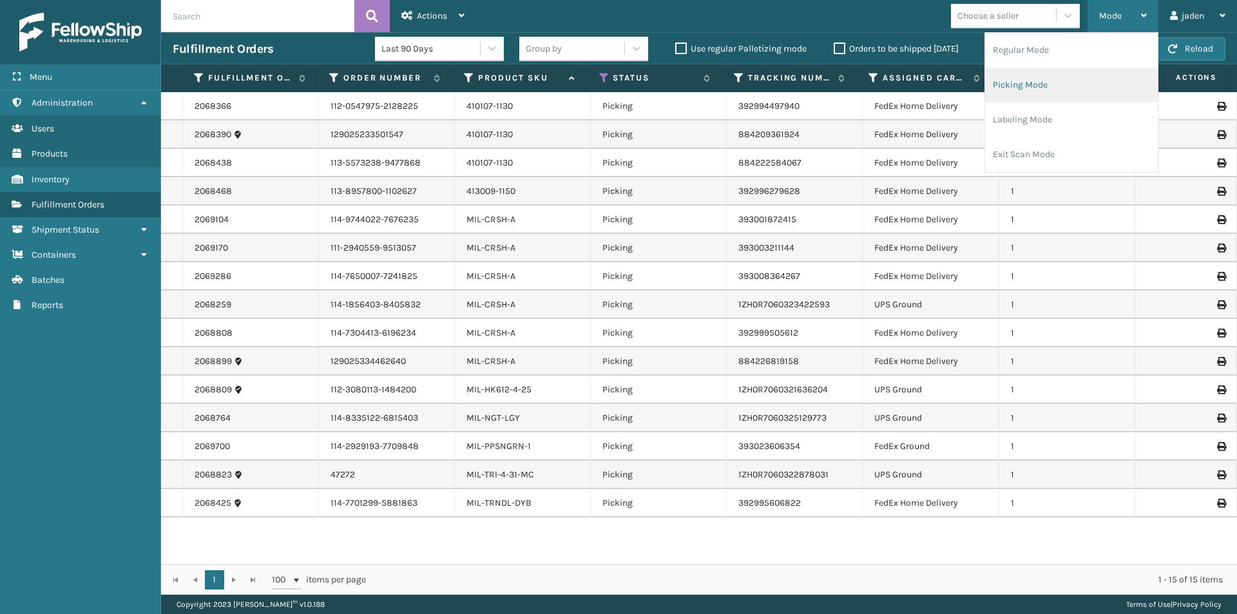
click at [1055, 84] on li "Picking Mode" at bounding box center [1071, 85] width 173 height 35
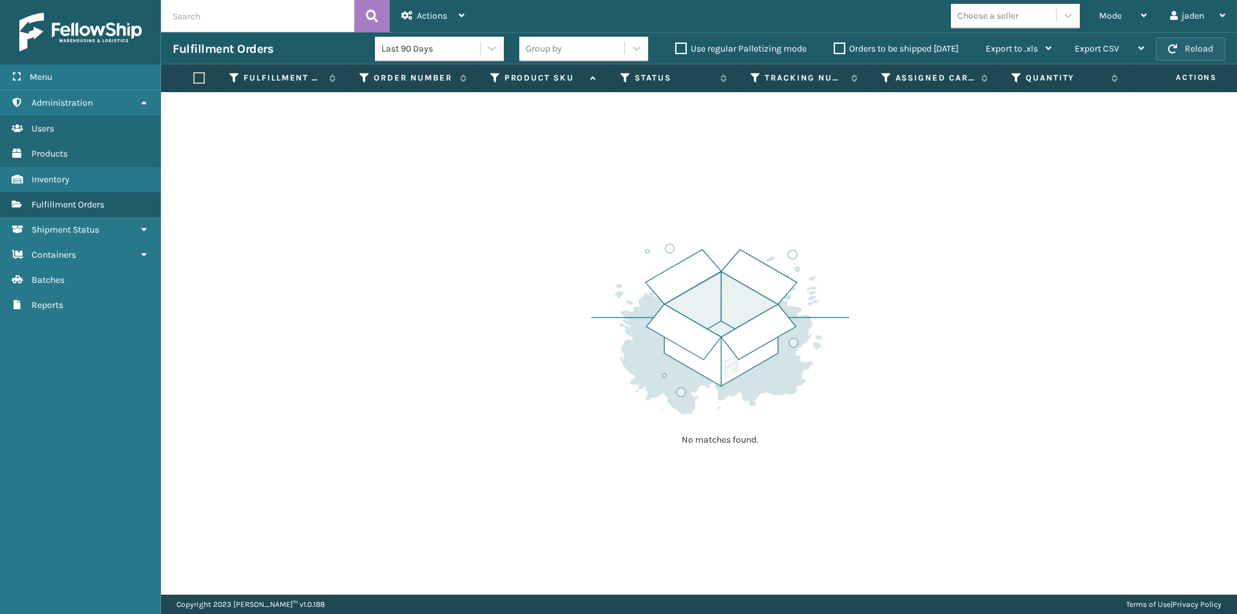
click at [1200, 48] on button "Reload" at bounding box center [1191, 48] width 70 height 23
click at [840, 43] on label "Orders to be shipped [DATE]" at bounding box center [896, 48] width 125 height 11
click at [834, 43] on input "Orders to be shipped [DATE]" at bounding box center [834, 45] width 1 height 8
click at [1202, 46] on button "Reload" at bounding box center [1191, 48] width 70 height 23
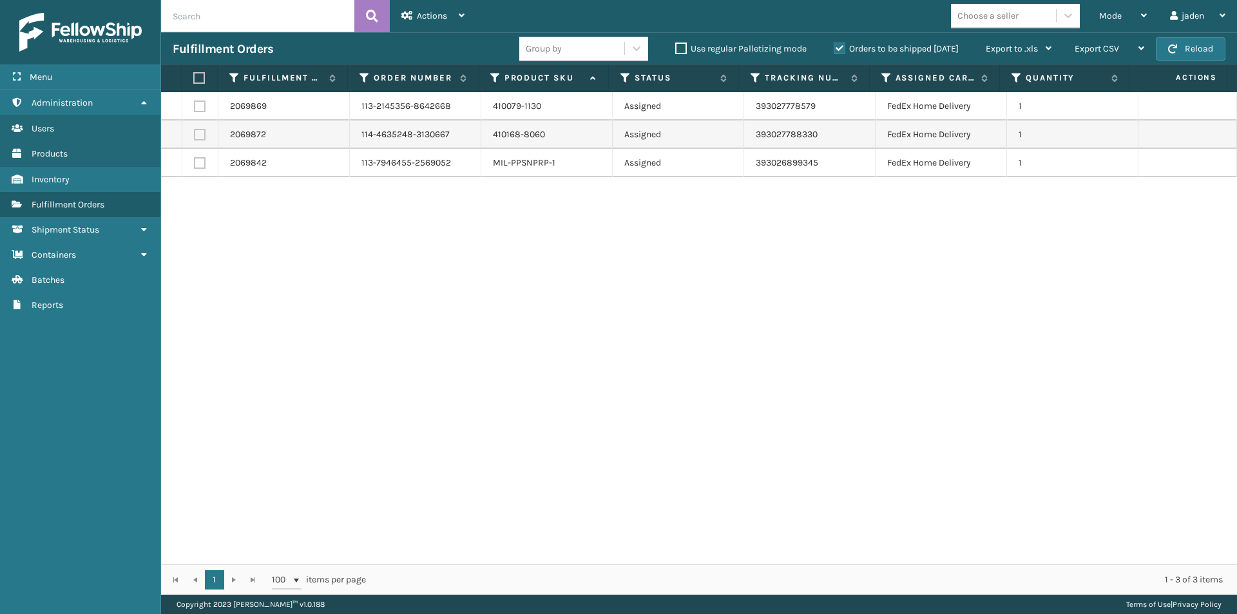
drag, startPoint x: 815, startPoint y: 261, endPoint x: 511, endPoint y: 310, distance: 308.0
click at [513, 310] on div "2069869 113-2145356-8642668 410079-1130 Assigned 393027778579 FedEx Home Delive…" at bounding box center [699, 328] width 1076 height 472
click at [195, 77] on label at bounding box center [197, 78] width 8 height 12
click at [194, 77] on input "checkbox" at bounding box center [193, 78] width 1 height 8
checkbox input "true"
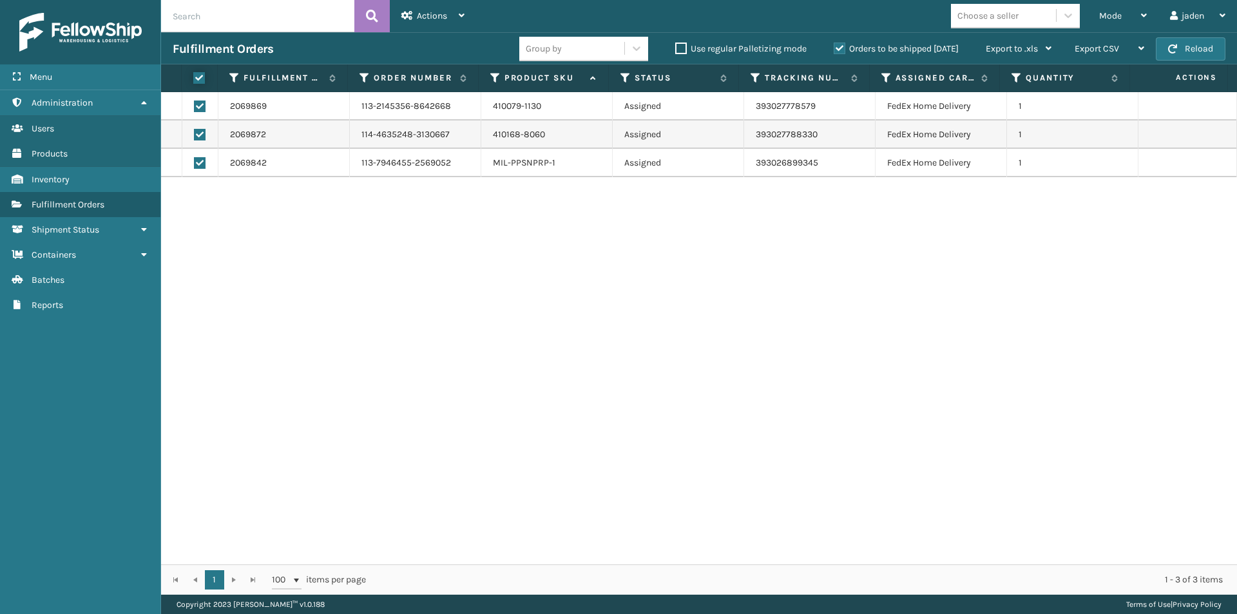
checkbox input "true"
click at [433, 13] on span "Actions" at bounding box center [432, 15] width 30 height 11
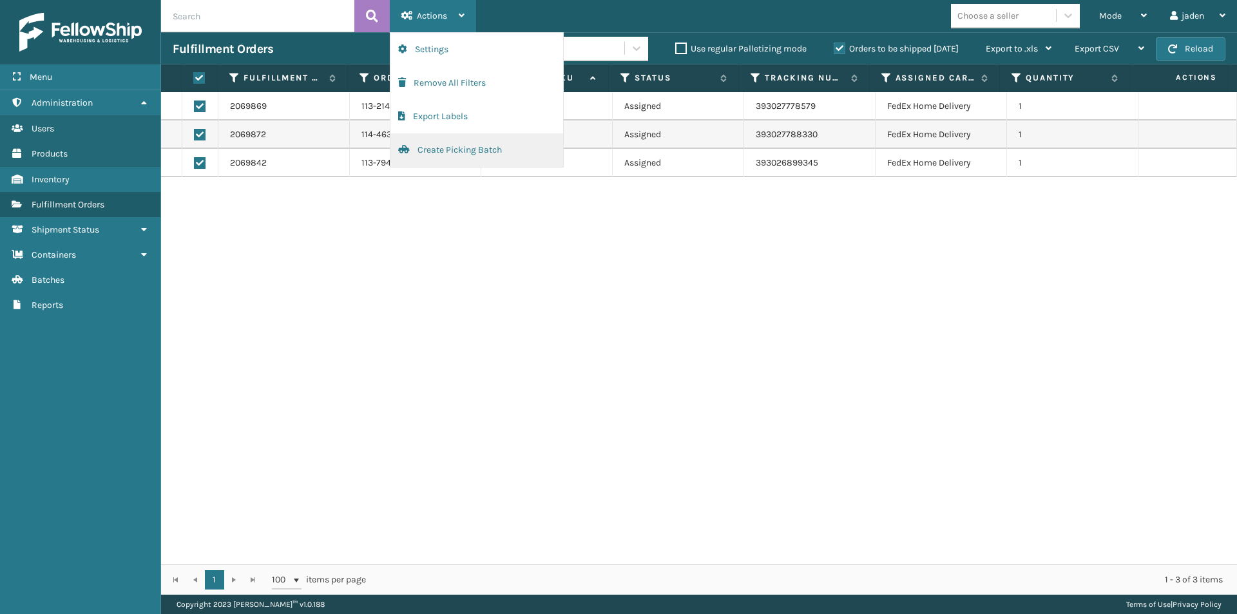
click at [432, 149] on button "Create Picking Batch" at bounding box center [476, 150] width 173 height 34
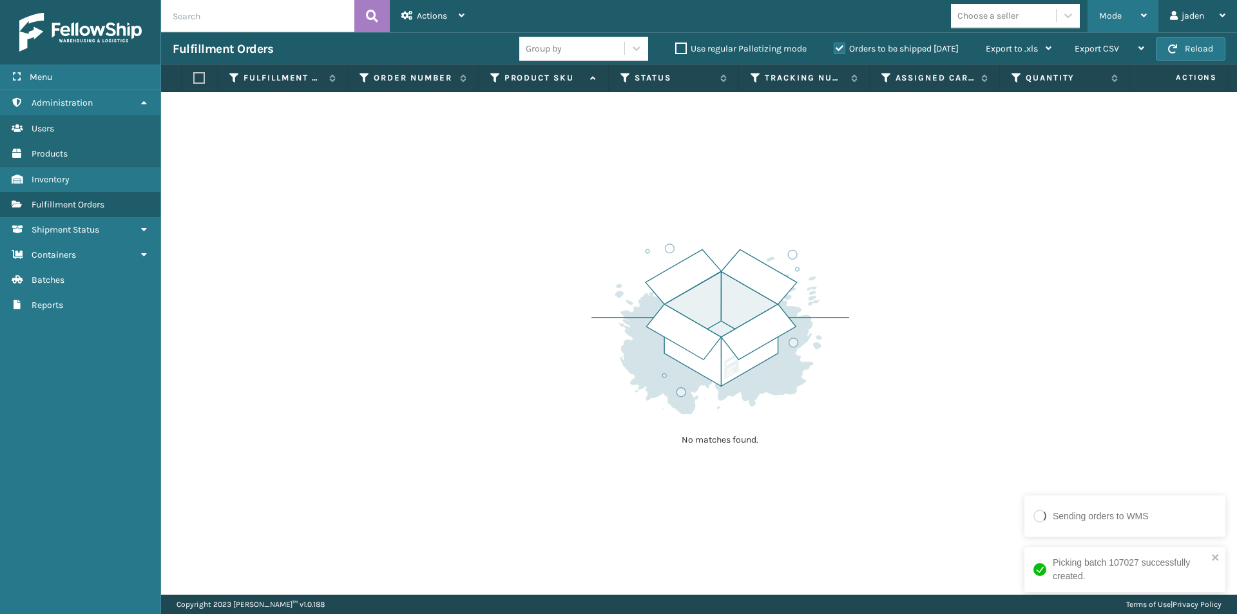
click at [1133, 15] on div "Mode" at bounding box center [1123, 16] width 48 height 32
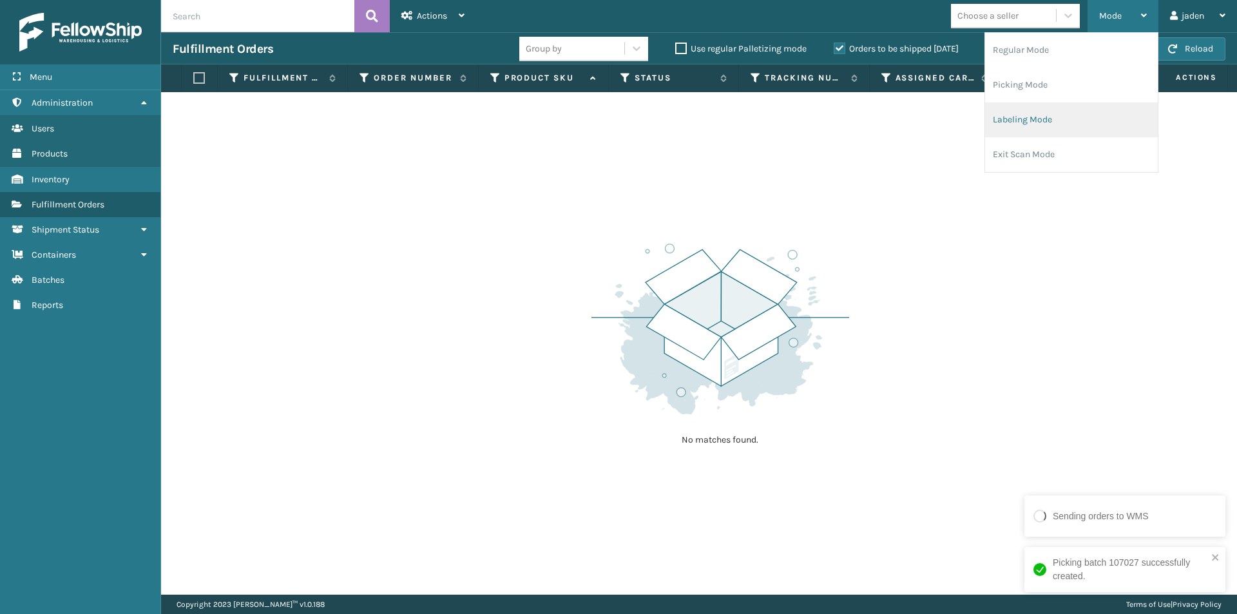
click at [1063, 123] on li "Labeling Mode" at bounding box center [1071, 119] width 173 height 35
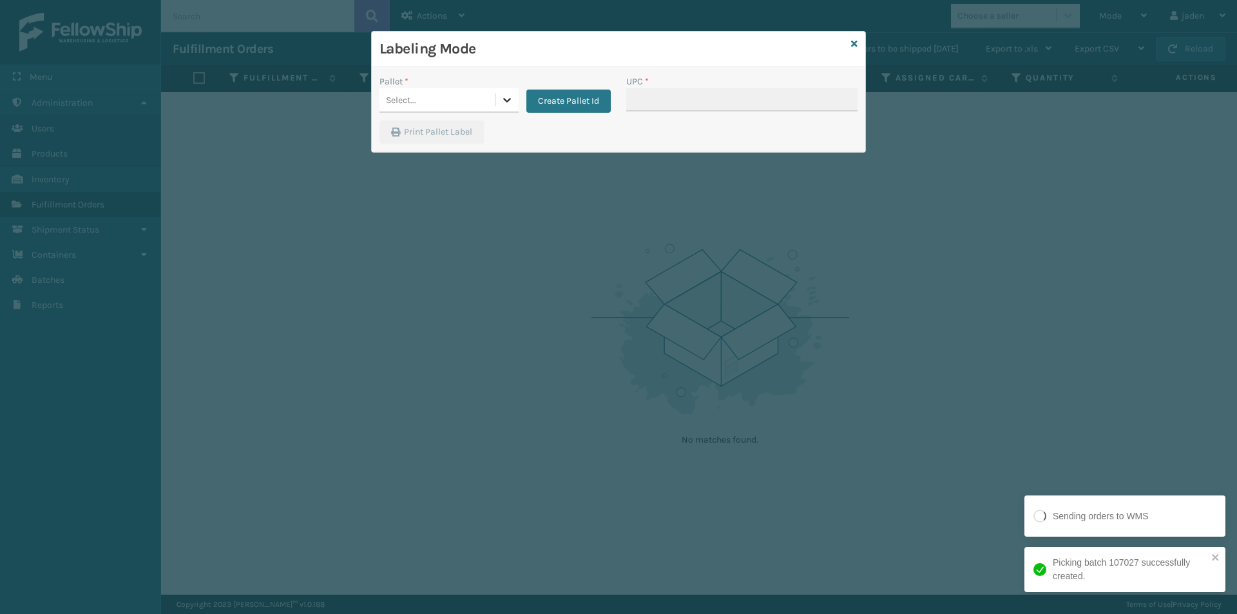
drag, startPoint x: 502, startPoint y: 95, endPoint x: 496, endPoint y: 105, distance: 11.8
click at [496, 105] on div at bounding box center [506, 99] width 23 height 23
click at [448, 147] on div "UPSG-SJIWQZ0AMQ" at bounding box center [449, 156] width 139 height 24
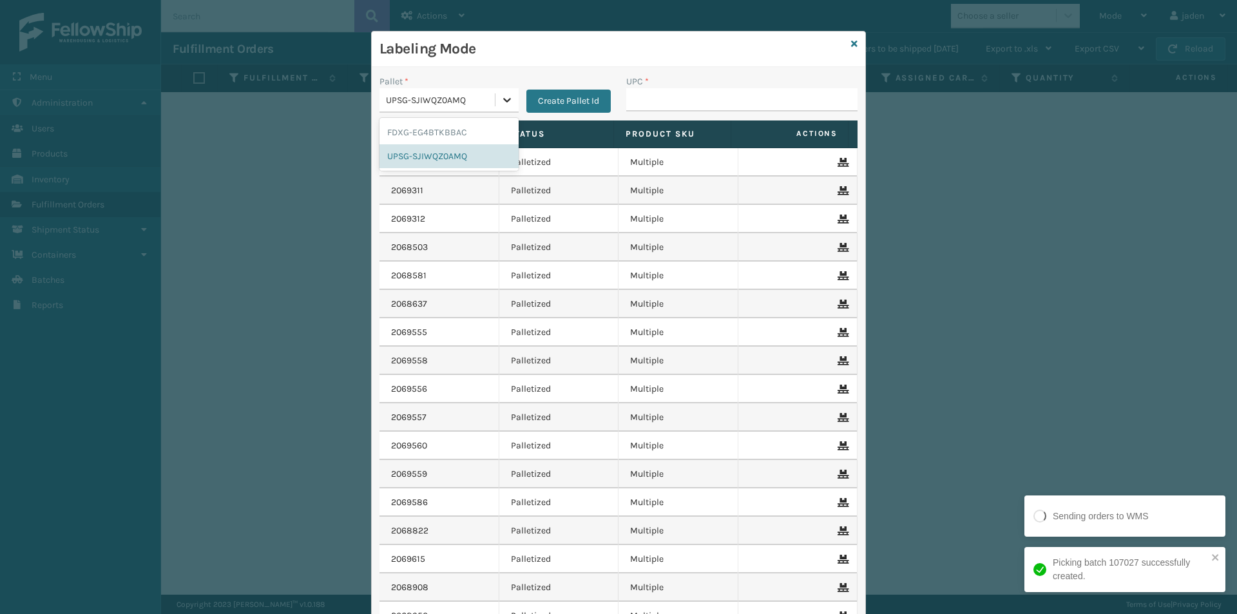
drag, startPoint x: 500, startPoint y: 100, endPoint x: 461, endPoint y: 133, distance: 50.7
click at [501, 101] on icon at bounding box center [507, 99] width 13 height 13
click at [461, 133] on div "FDXG-EG4BTKBBAC" at bounding box center [449, 132] width 139 height 24
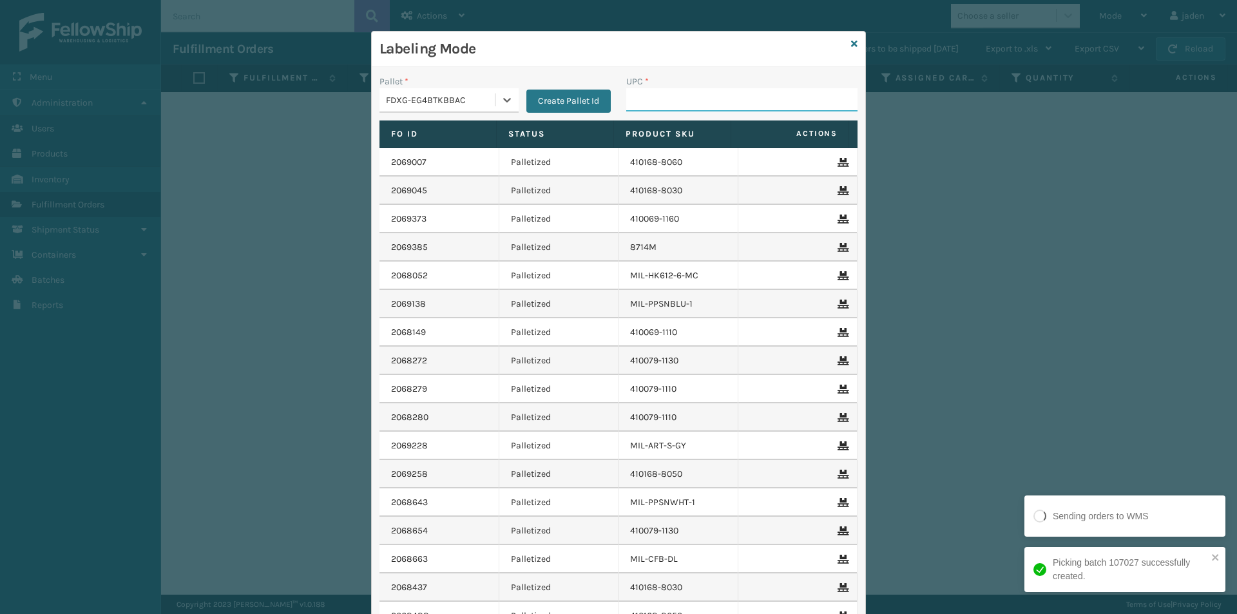
click at [638, 95] on input "UPC *" at bounding box center [741, 99] width 231 height 23
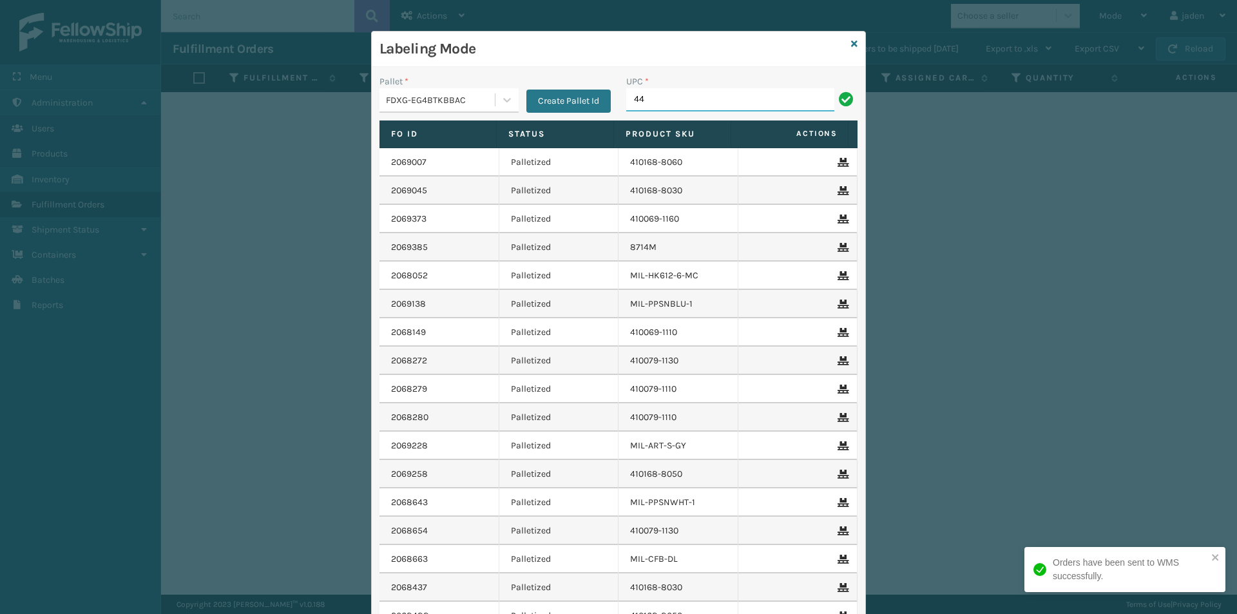
type input "4"
type input "410168-8050"
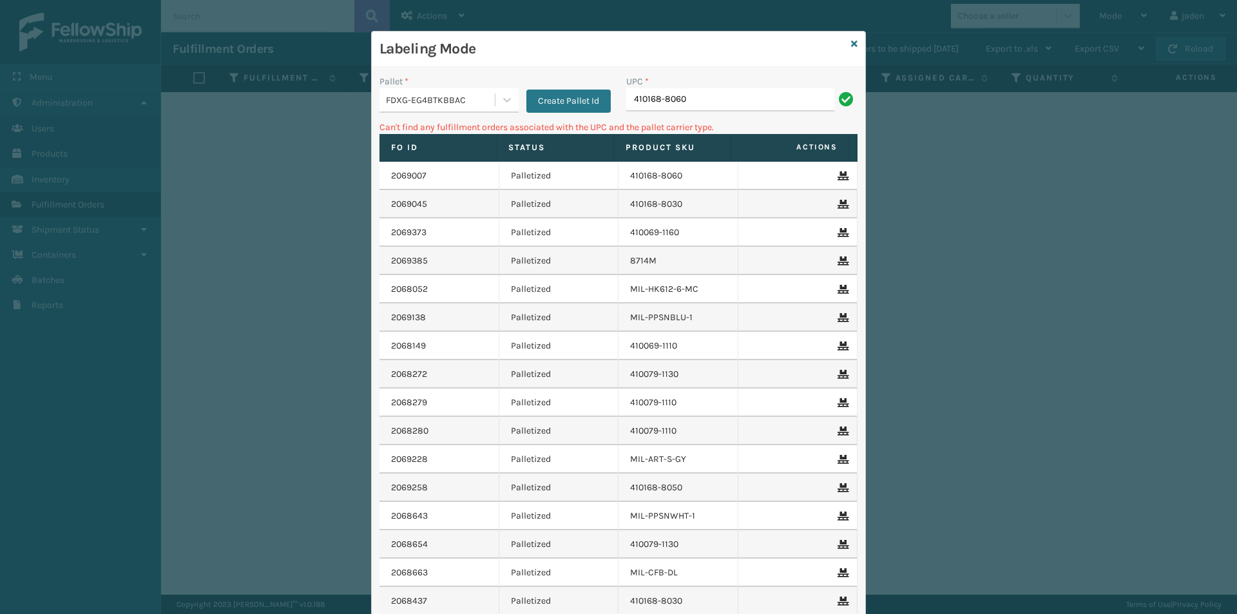
type input "410168-8060"
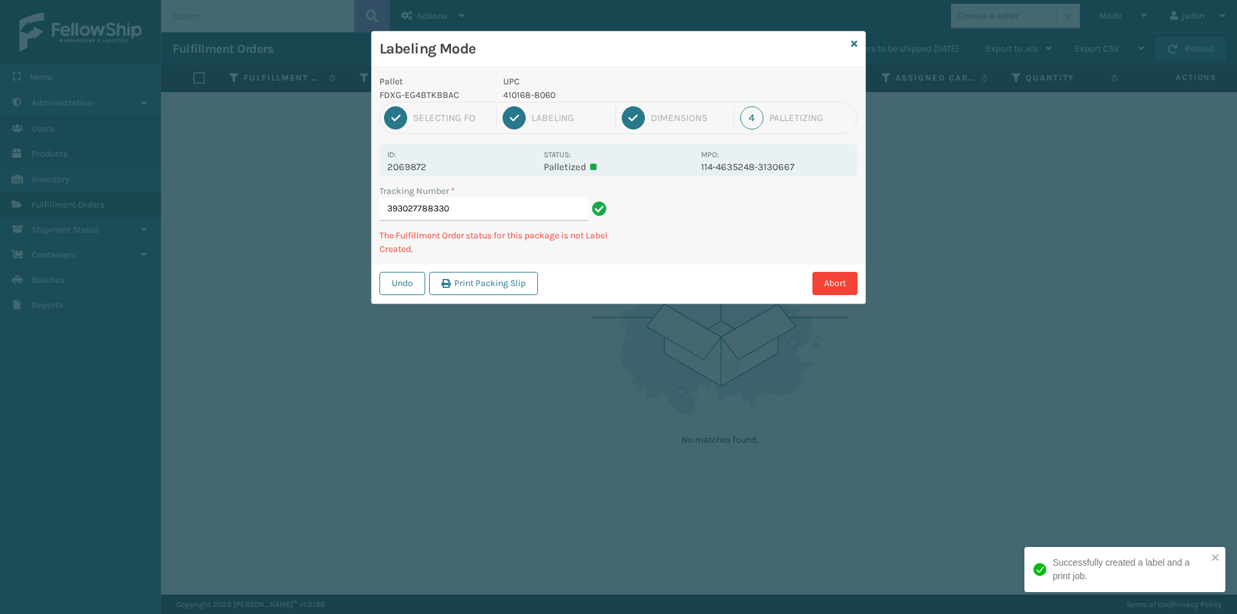
type input "3930277883304"
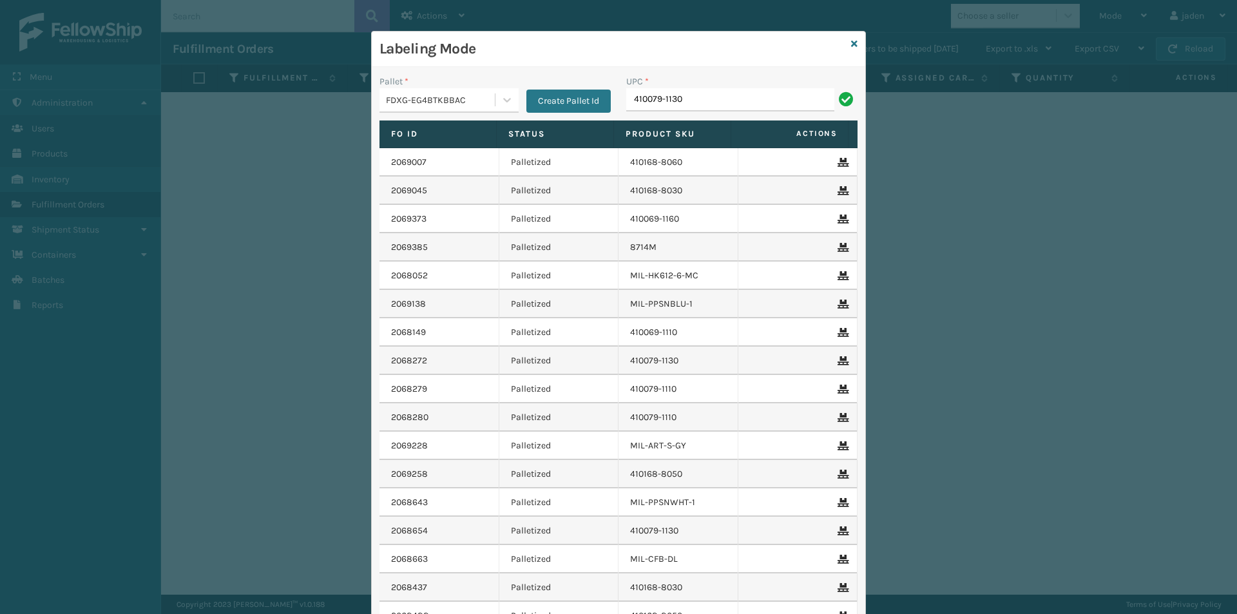
type input "410079-1130"
type input "8409851"
click at [851, 46] on icon at bounding box center [854, 43] width 6 height 9
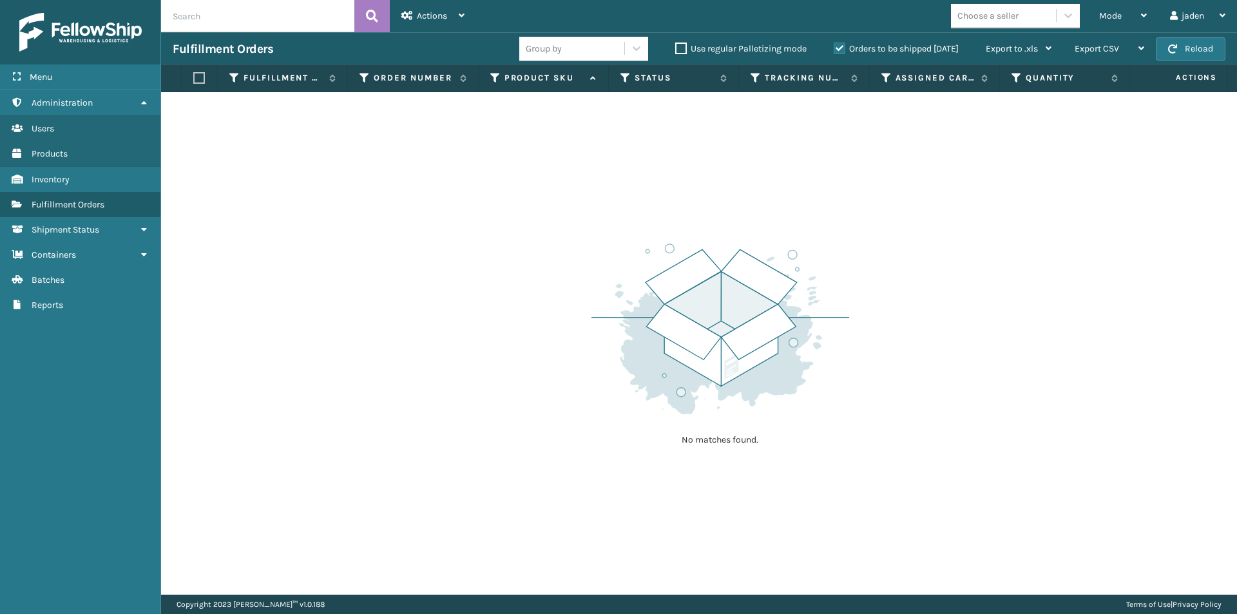
click at [840, 48] on label "Orders to be shipped [DATE]" at bounding box center [896, 48] width 125 height 11
click at [834, 48] on input "Orders to be shipped [DATE]" at bounding box center [834, 45] width 1 height 8
click at [1126, 13] on div "Mode" at bounding box center [1123, 16] width 48 height 32
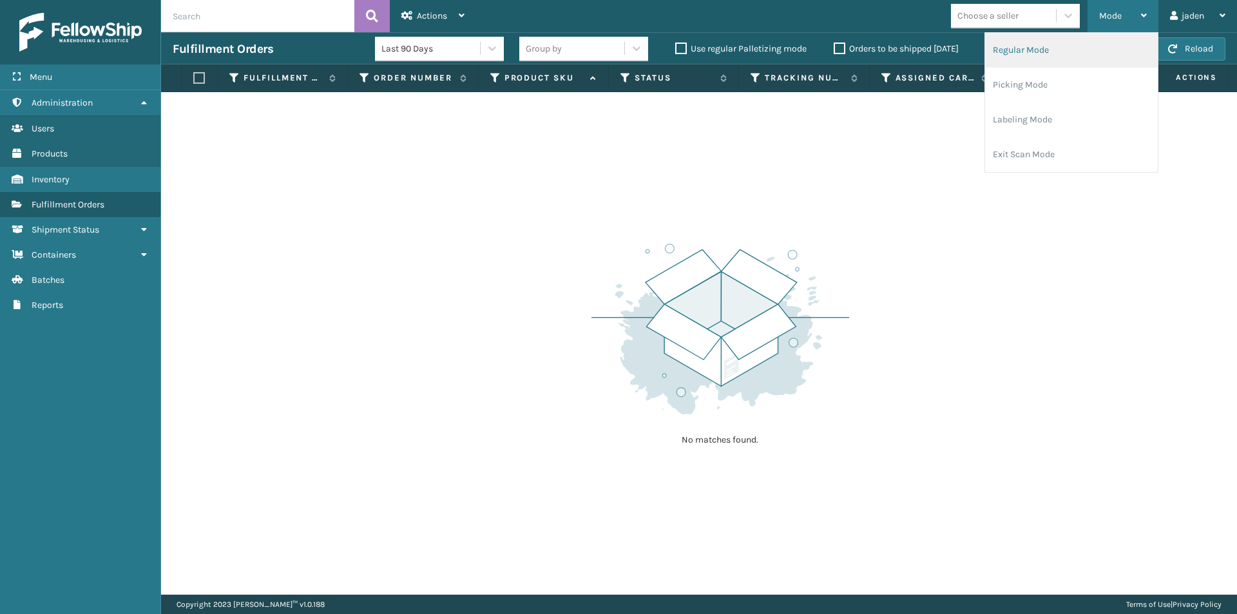
click at [1079, 49] on li "Regular Mode" at bounding box center [1071, 50] width 173 height 35
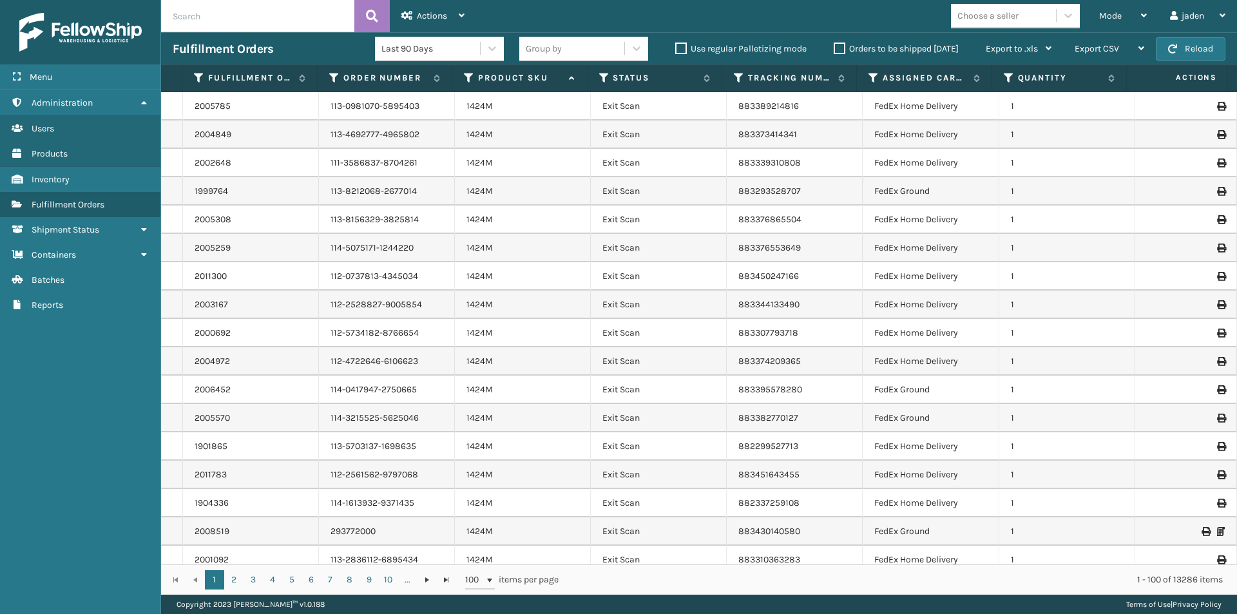
click at [602, 71] on th "Status" at bounding box center [655, 78] width 135 height 28
click at [599, 82] on icon at bounding box center [604, 78] width 10 height 12
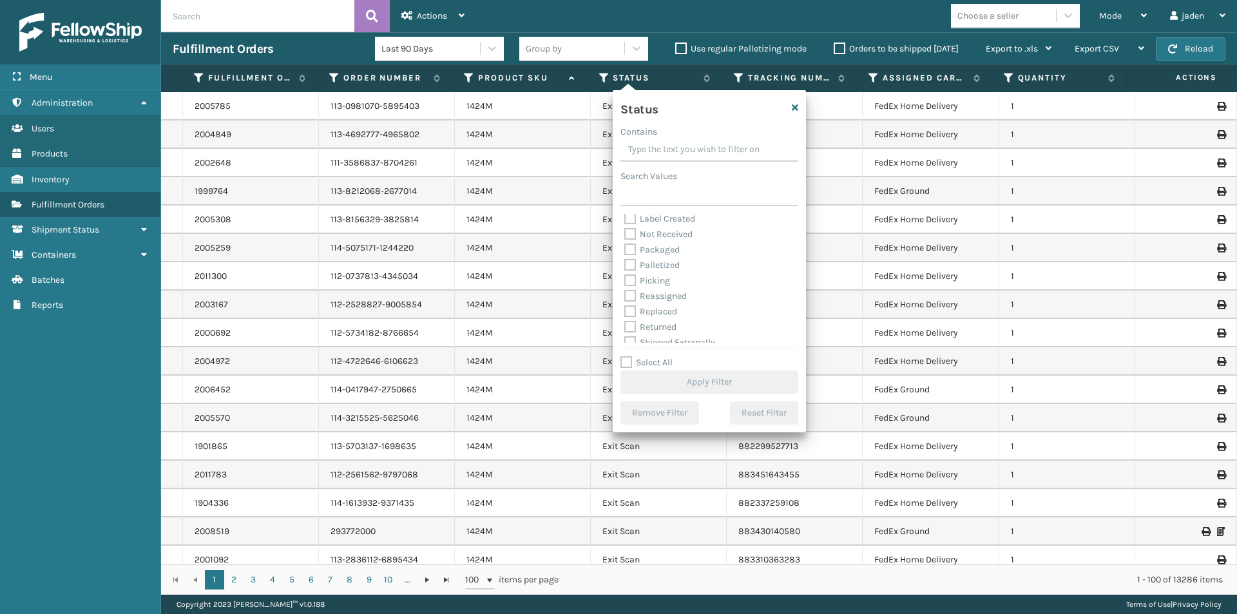
click at [633, 279] on label "Picking" at bounding box center [647, 280] width 46 height 11
click at [625, 279] on input "Picking" at bounding box center [624, 277] width 1 height 8
checkbox input "true"
click at [670, 392] on button "Apply Filter" at bounding box center [709, 381] width 178 height 23
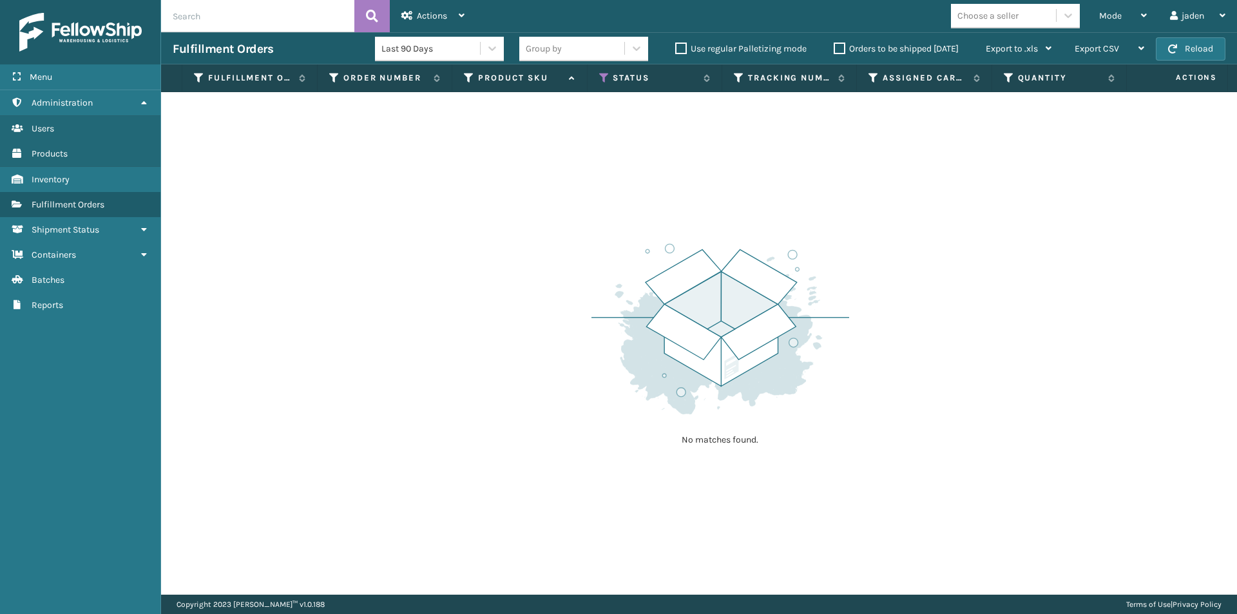
drag, startPoint x: 666, startPoint y: 249, endPoint x: 501, endPoint y: 216, distance: 167.4
click at [501, 216] on div "No matches found." at bounding box center [699, 343] width 1076 height 503
click at [602, 75] on icon at bounding box center [604, 78] width 10 height 12
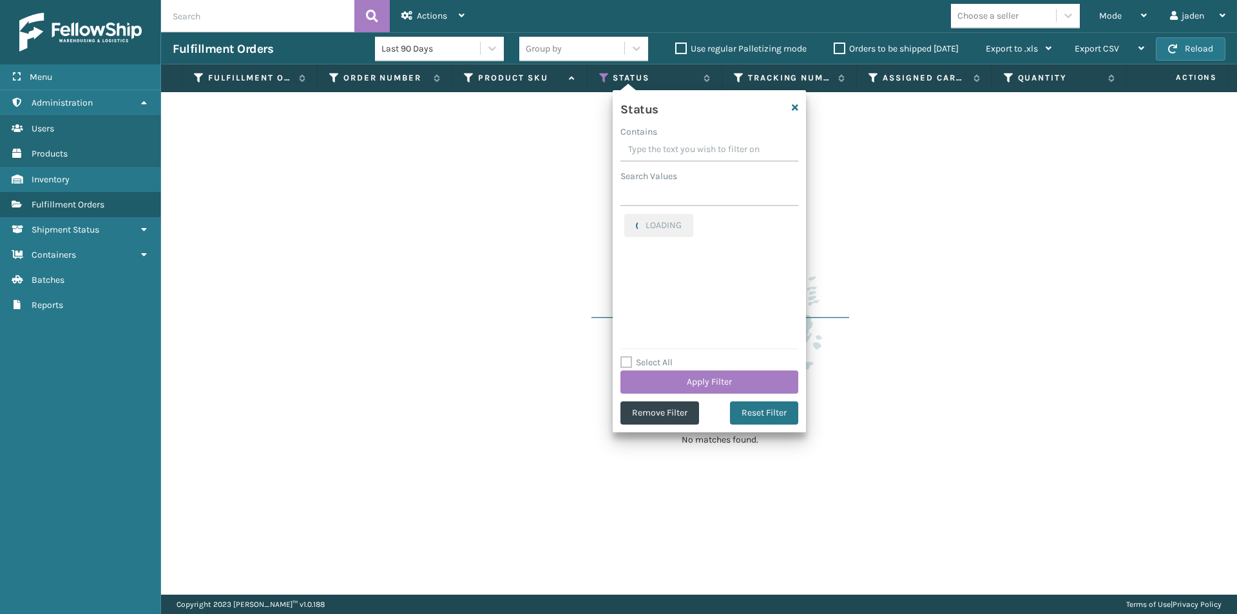
drag, startPoint x: 702, startPoint y: 154, endPoint x: 666, endPoint y: 152, distance: 36.1
click at [666, 152] on input "Contains" at bounding box center [709, 150] width 178 height 23
drag, startPoint x: 722, startPoint y: 143, endPoint x: 668, endPoint y: 143, distance: 54.1
click at [668, 143] on input "Contains" at bounding box center [709, 150] width 178 height 23
drag, startPoint x: 695, startPoint y: 143, endPoint x: 666, endPoint y: 143, distance: 29.0
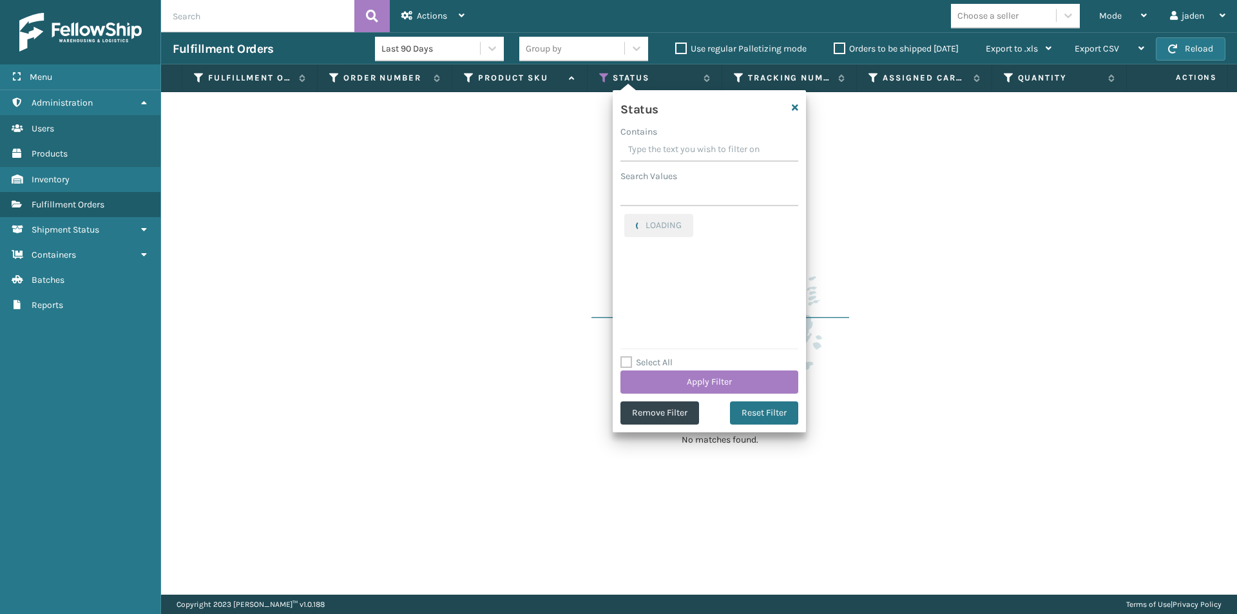
click at [655, 143] on input "Contains" at bounding box center [709, 150] width 178 height 23
drag, startPoint x: 697, startPoint y: 143, endPoint x: 713, endPoint y: 140, distance: 15.7
click at [675, 143] on input "Contains" at bounding box center [709, 150] width 178 height 23
drag, startPoint x: 716, startPoint y: 140, endPoint x: 634, endPoint y: 226, distance: 118.5
click at [632, 220] on label "Picking" at bounding box center [647, 221] width 46 height 11
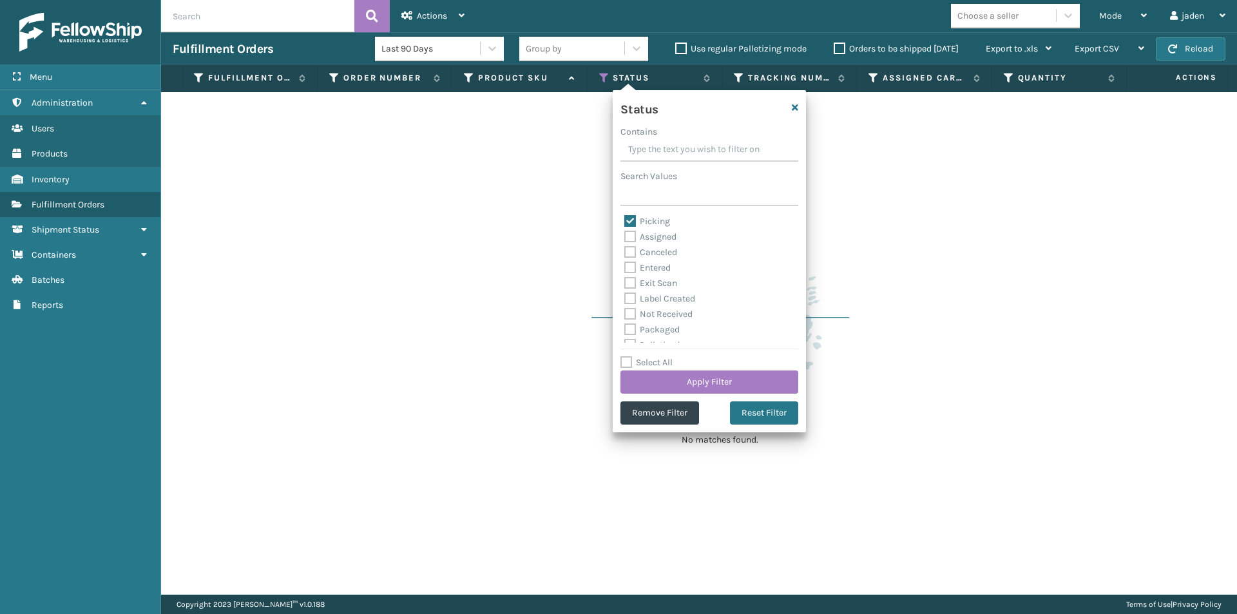
click at [625, 220] on input "Picking" at bounding box center [624, 218] width 1 height 8
checkbox input "false"
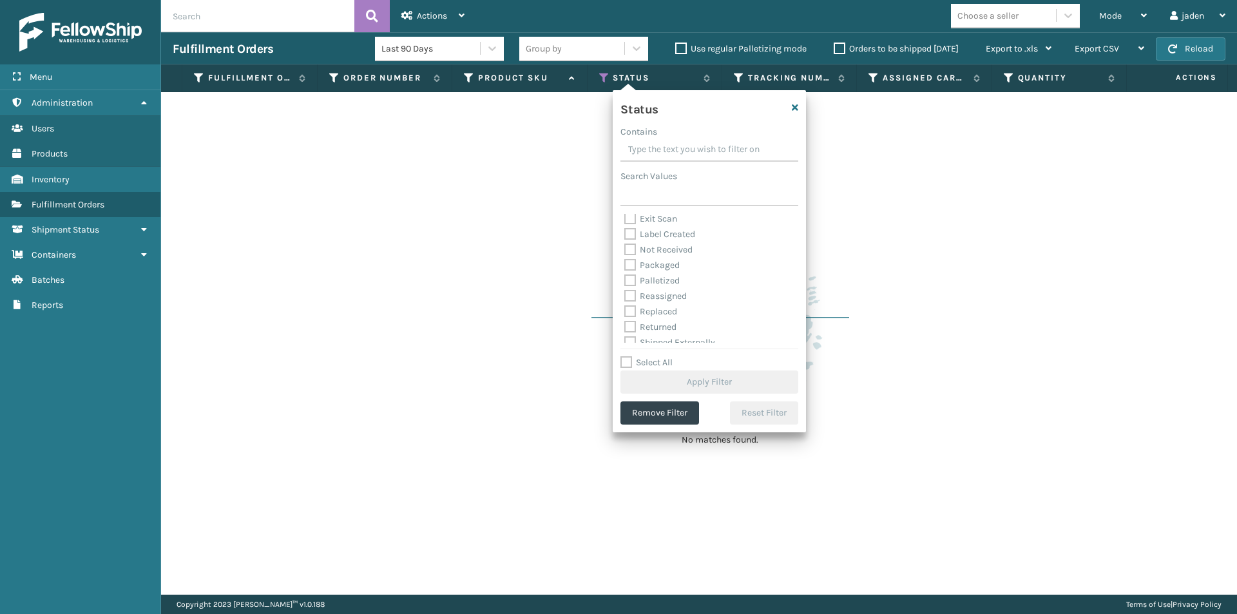
click at [630, 282] on label "Palletized" at bounding box center [651, 280] width 55 height 11
click at [625, 282] on input "Palletized" at bounding box center [624, 277] width 1 height 8
checkbox input "true"
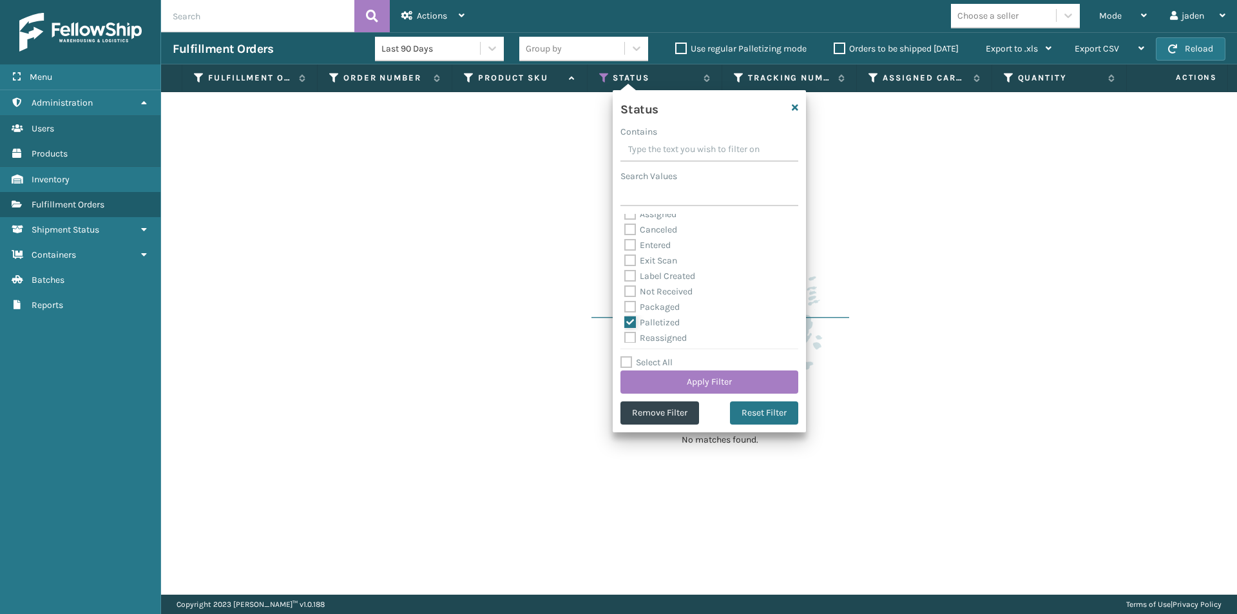
scroll to position [0, 0]
click at [628, 221] on label "Picking" at bounding box center [647, 221] width 46 height 11
click at [625, 221] on input "Picking" at bounding box center [624, 218] width 1 height 8
checkbox input "true"
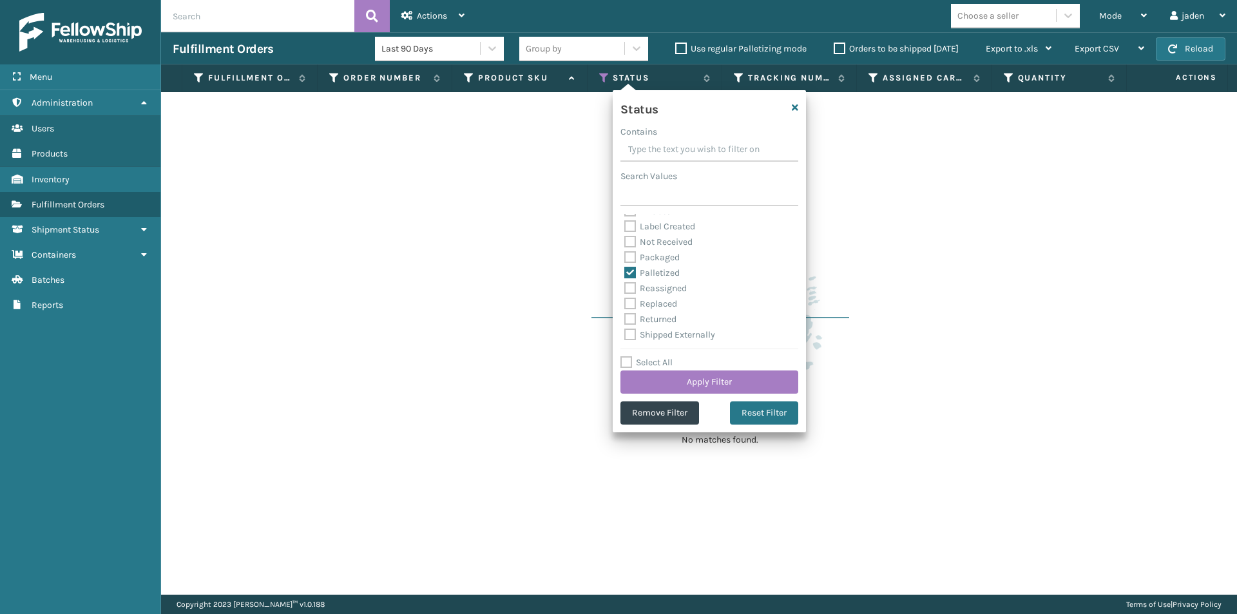
click at [631, 276] on label "Palletized" at bounding box center [651, 272] width 55 height 11
click at [625, 274] on input "Palletized" at bounding box center [624, 269] width 1 height 8
checkbox input "false"
click at [694, 377] on button "Apply Filter" at bounding box center [709, 381] width 178 height 23
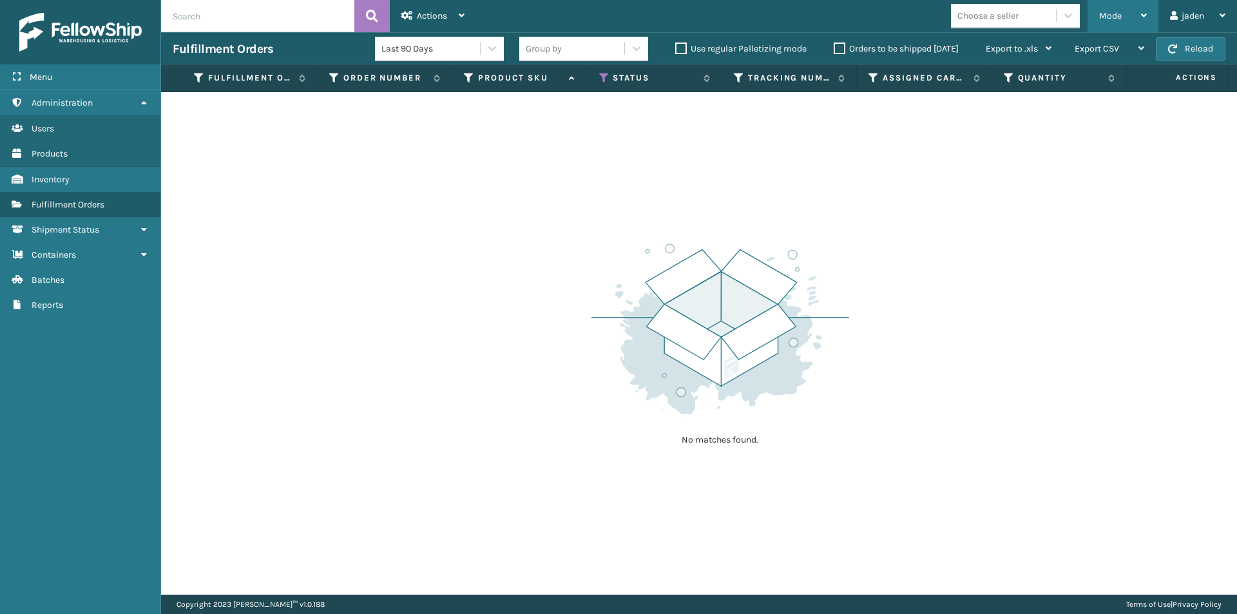
click at [1118, 15] on span "Mode" at bounding box center [1110, 15] width 23 height 11
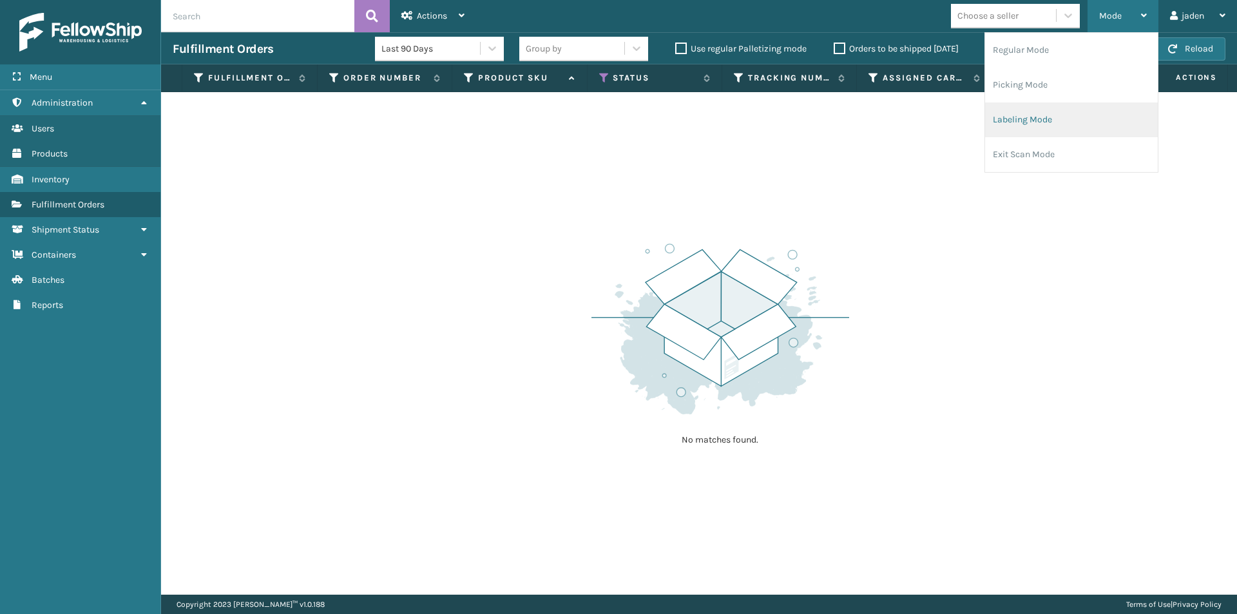
click at [1061, 104] on li "Labeling Mode" at bounding box center [1071, 119] width 173 height 35
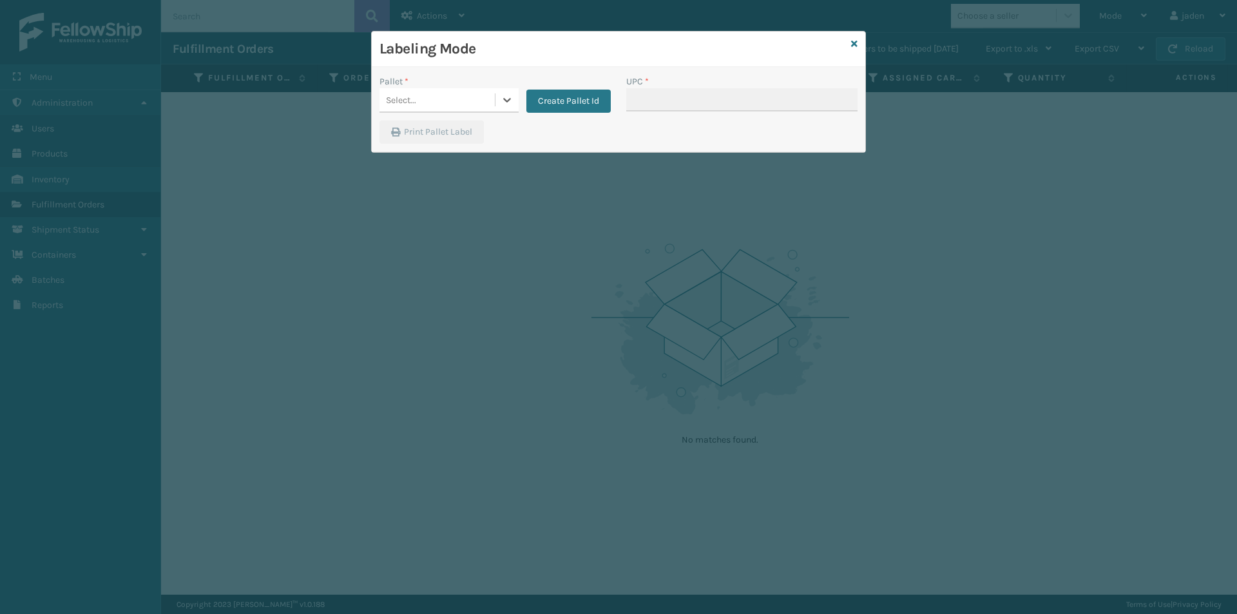
click at [860, 44] on div "Labeling Mode" at bounding box center [619, 49] width 494 height 35
click at [857, 44] on icon at bounding box center [854, 43] width 6 height 9
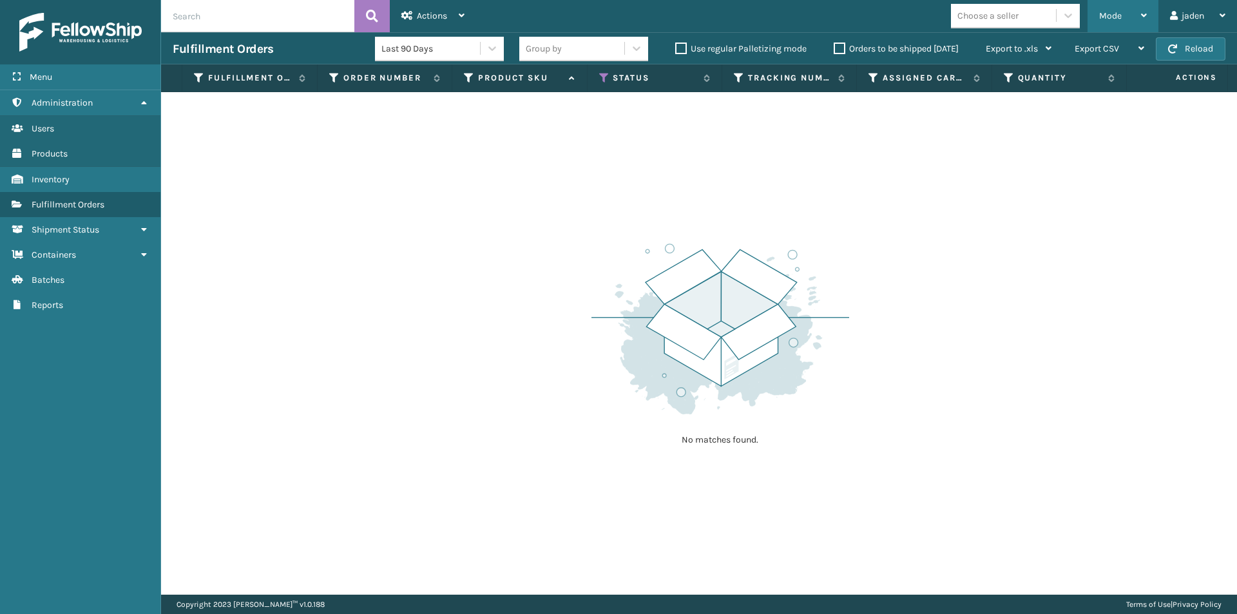
click at [1098, 17] on div "Mode Regular Mode Picking Mode Labeling Mode Exit Scan Mode" at bounding box center [1123, 16] width 71 height 32
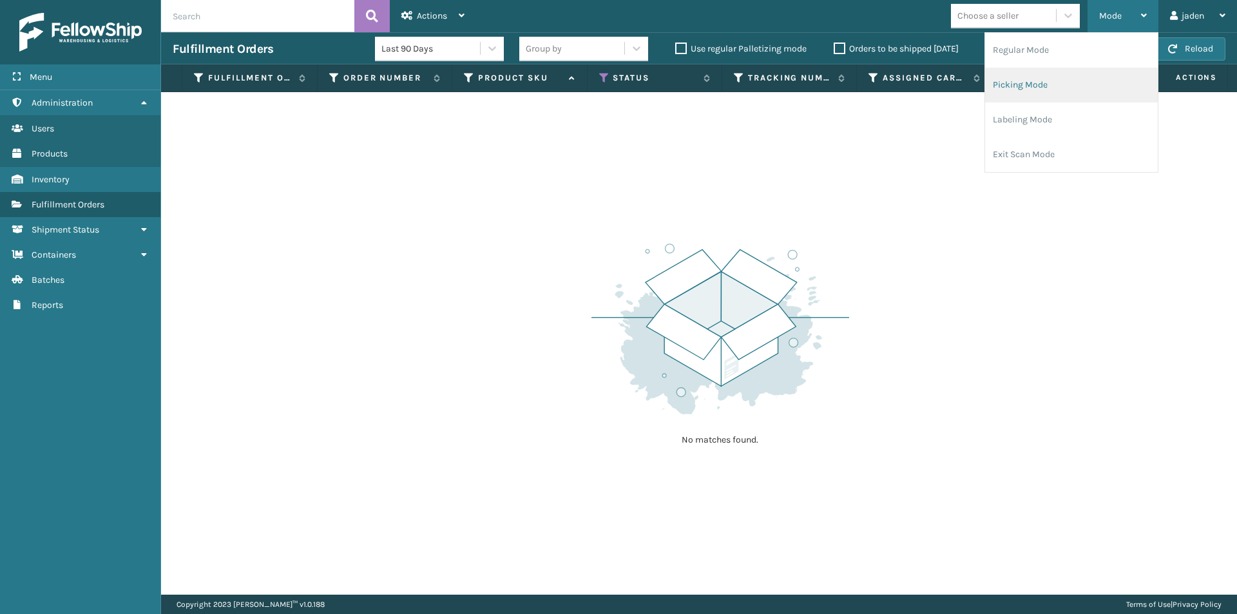
click at [1075, 72] on li "Picking Mode" at bounding box center [1071, 85] width 173 height 35
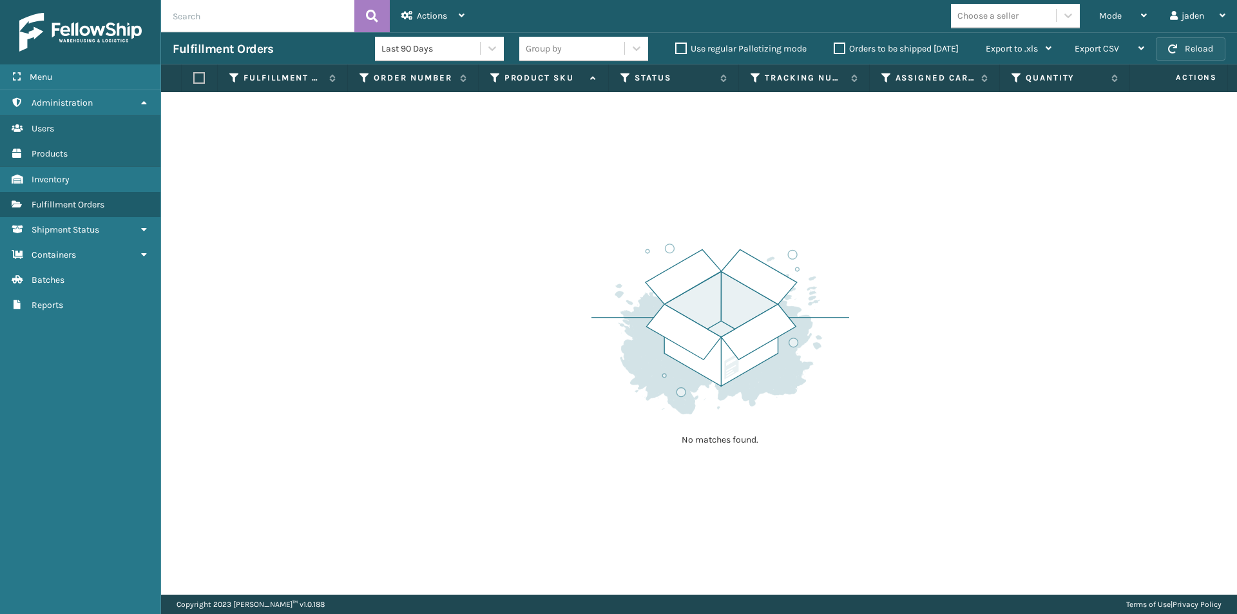
click at [1193, 42] on button "Reload" at bounding box center [1191, 48] width 70 height 23
click at [840, 45] on label "Orders to be shipped [DATE]" at bounding box center [896, 48] width 125 height 11
click at [834, 45] on input "Orders to be shipped [DATE]" at bounding box center [834, 45] width 1 height 8
click at [1188, 51] on button "Reload" at bounding box center [1191, 48] width 70 height 23
click at [1209, 43] on button "Reload" at bounding box center [1191, 48] width 70 height 23
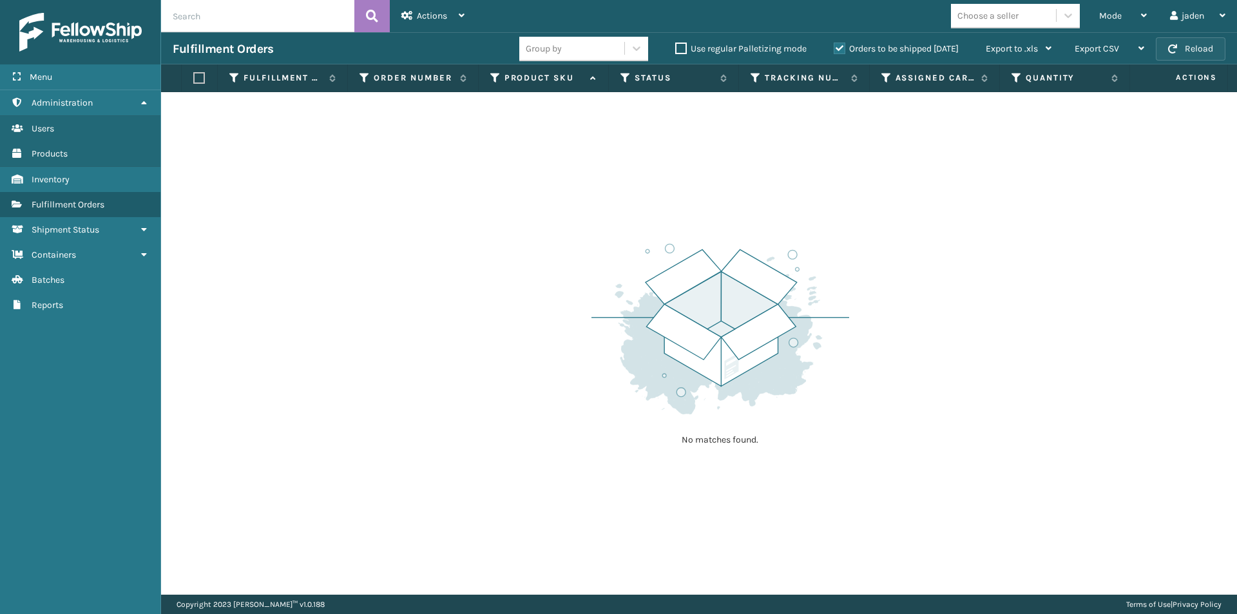
click at [1171, 52] on span "button" at bounding box center [1172, 48] width 9 height 9
click at [1113, 22] on div "Mode" at bounding box center [1123, 16] width 48 height 32
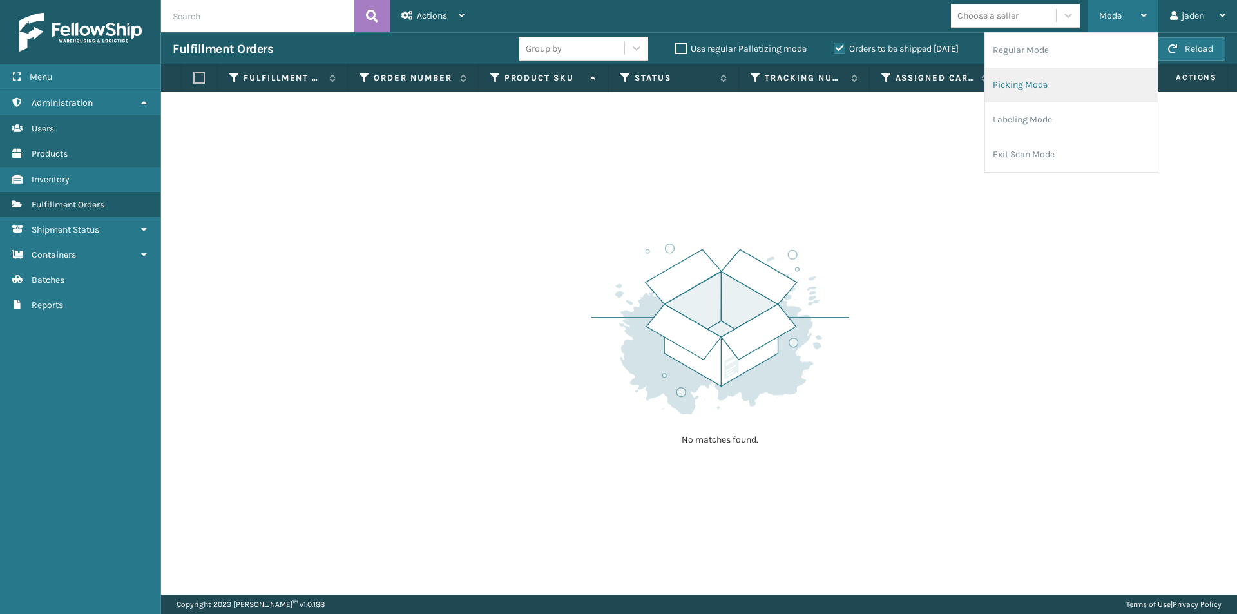
click at [1068, 79] on li "Picking Mode" at bounding box center [1071, 85] width 173 height 35
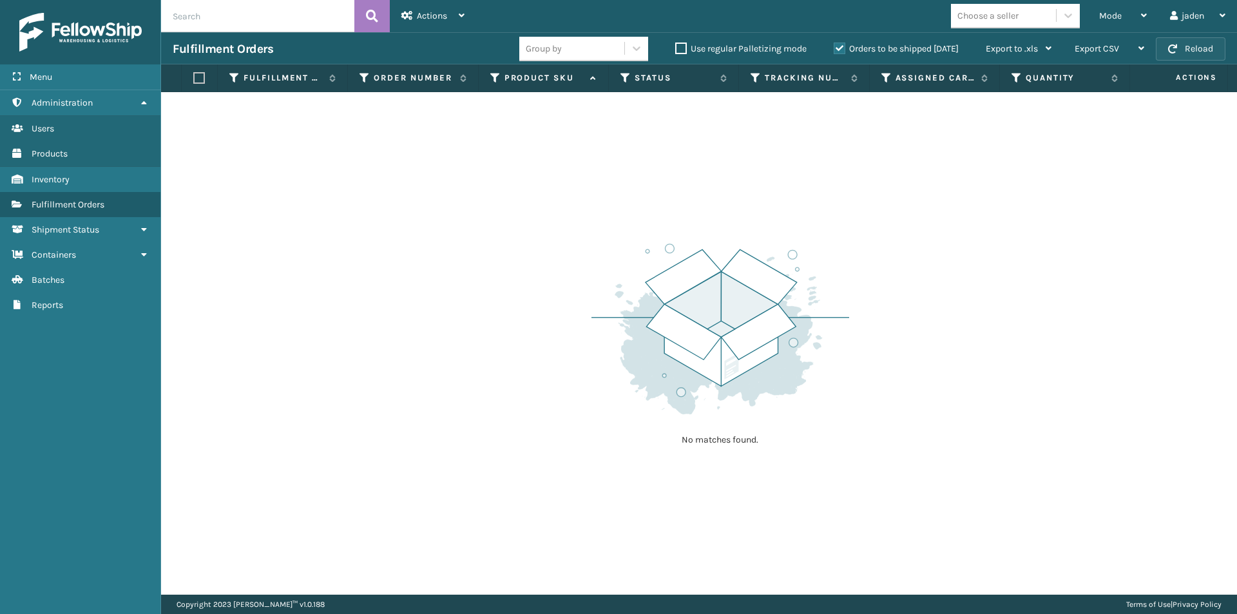
click at [1199, 57] on button "Reload" at bounding box center [1191, 48] width 70 height 23
click at [1177, 49] on span "button" at bounding box center [1172, 48] width 9 height 9
click at [838, 49] on label "Orders to be shipped [DATE]" at bounding box center [896, 48] width 125 height 11
click at [834, 49] on input "Orders to be shipped [DATE]" at bounding box center [834, 45] width 1 height 8
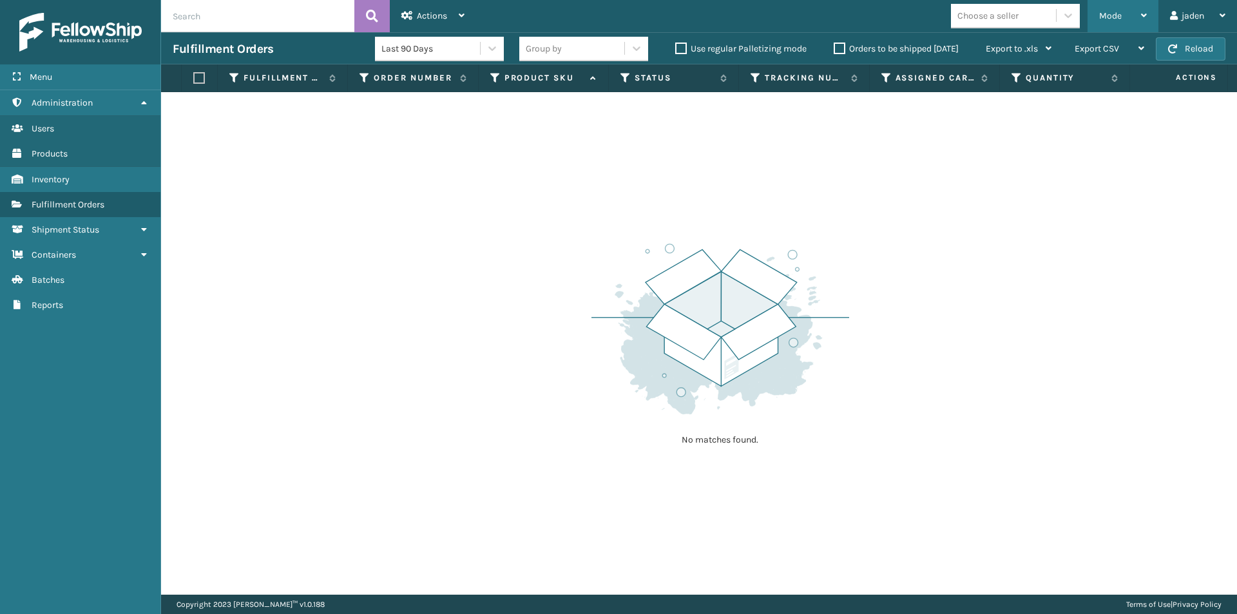
click at [1118, 20] on span "Mode" at bounding box center [1110, 15] width 23 height 11
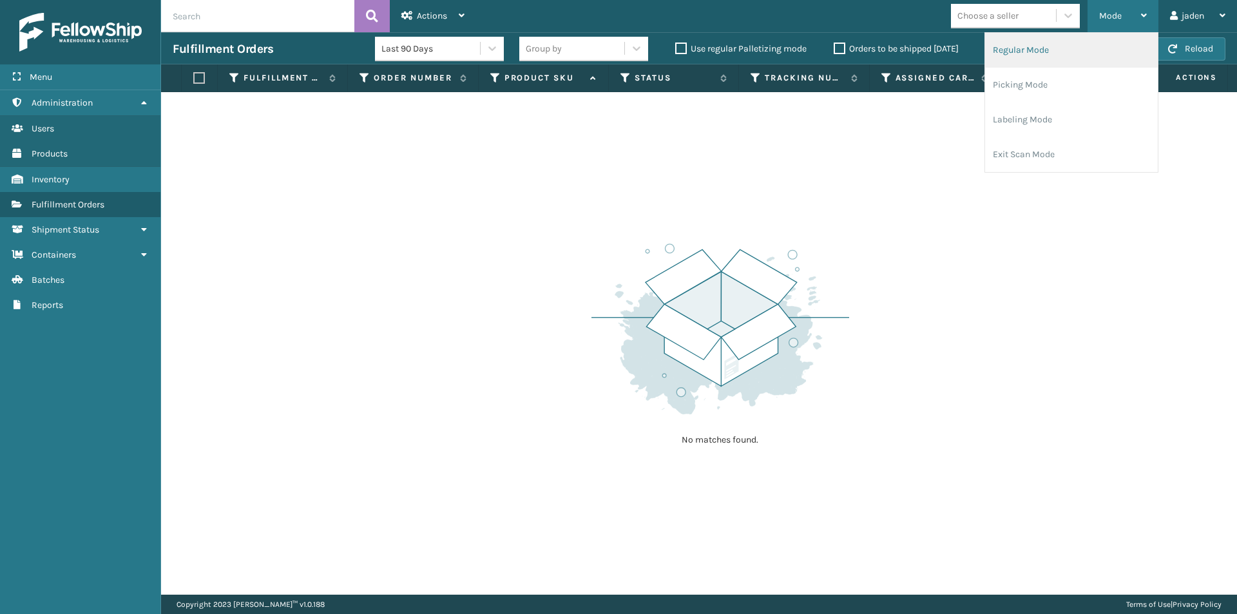
click at [1039, 52] on li "Regular Mode" at bounding box center [1071, 50] width 173 height 35
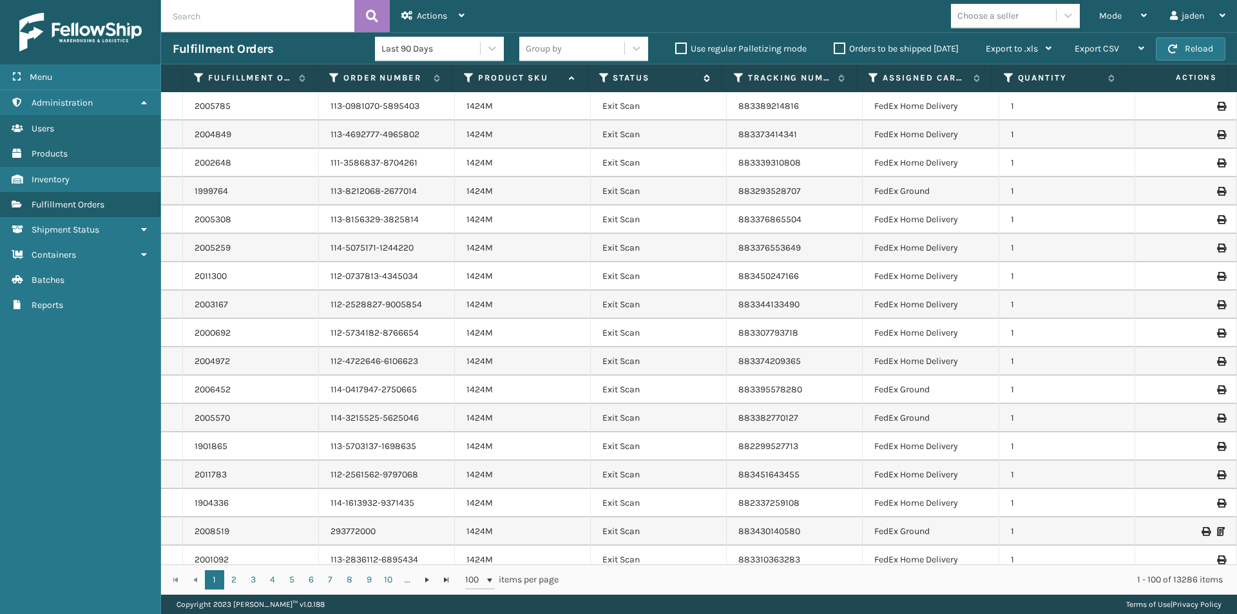
click at [604, 77] on icon at bounding box center [604, 78] width 10 height 12
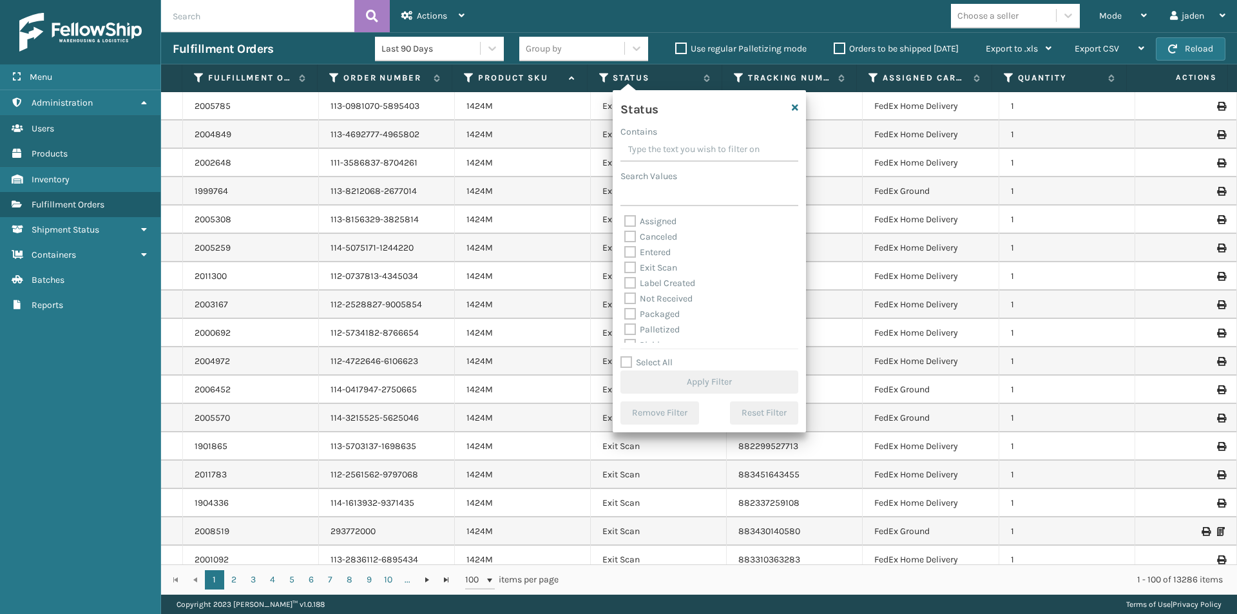
click at [632, 331] on label "Palletized" at bounding box center [651, 329] width 55 height 11
click at [625, 331] on input "Palletized" at bounding box center [624, 326] width 1 height 8
checkbox input "true"
click at [671, 380] on button "Apply Filter" at bounding box center [709, 381] width 178 height 23
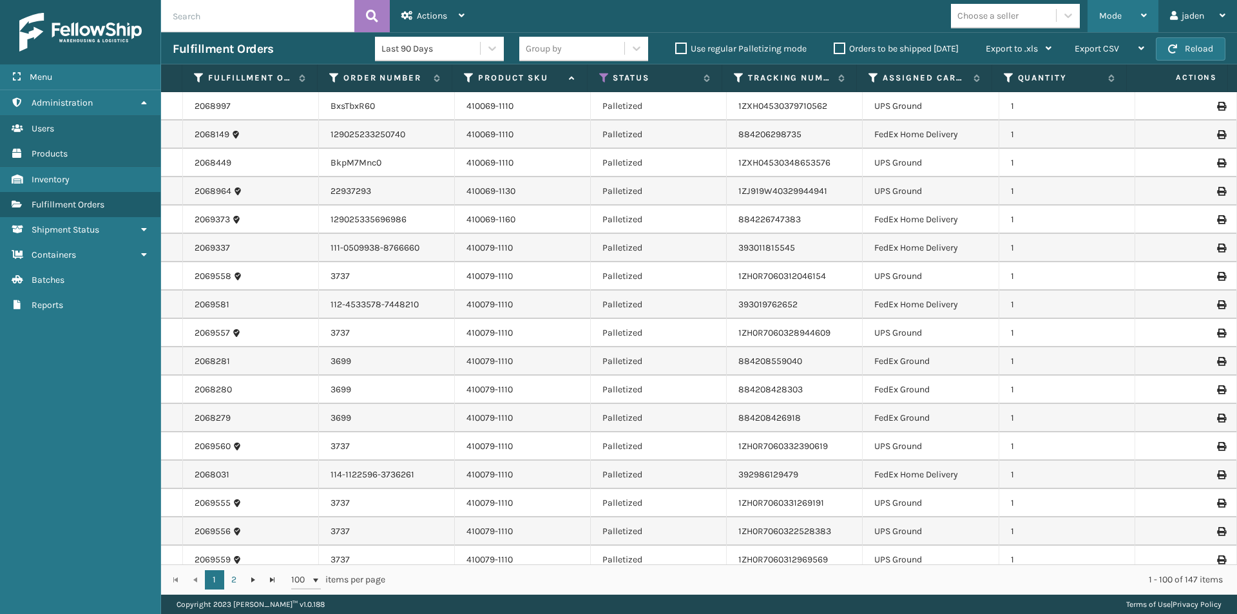
click at [1123, 18] on div "Mode" at bounding box center [1123, 16] width 48 height 32
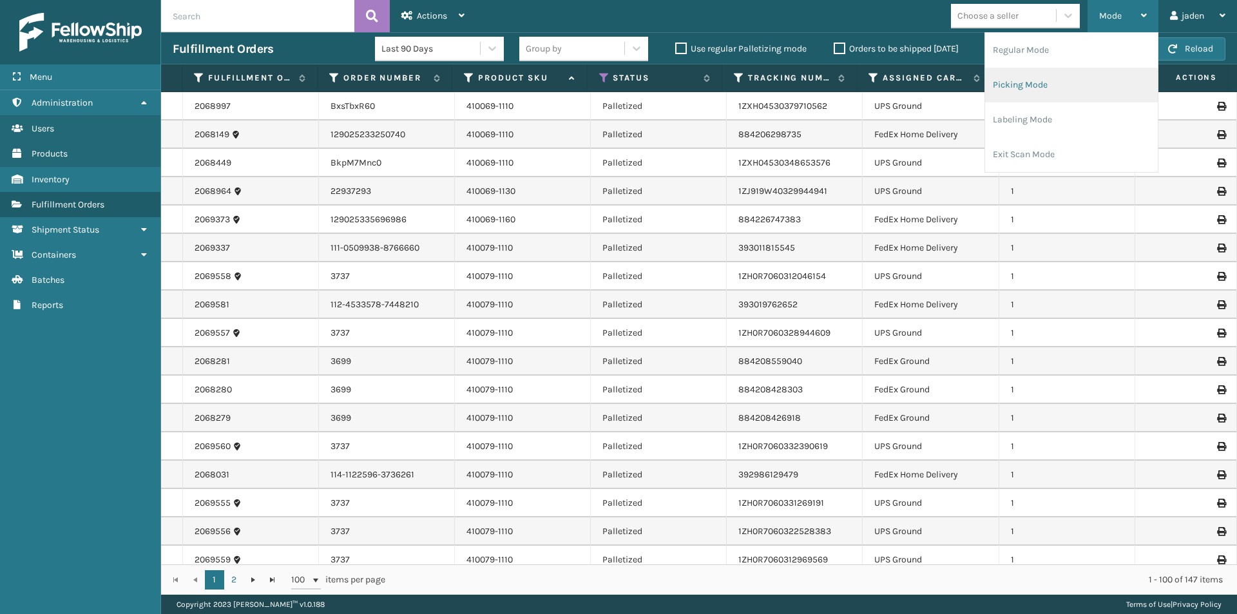
click at [1043, 81] on li "Picking Mode" at bounding box center [1071, 85] width 173 height 35
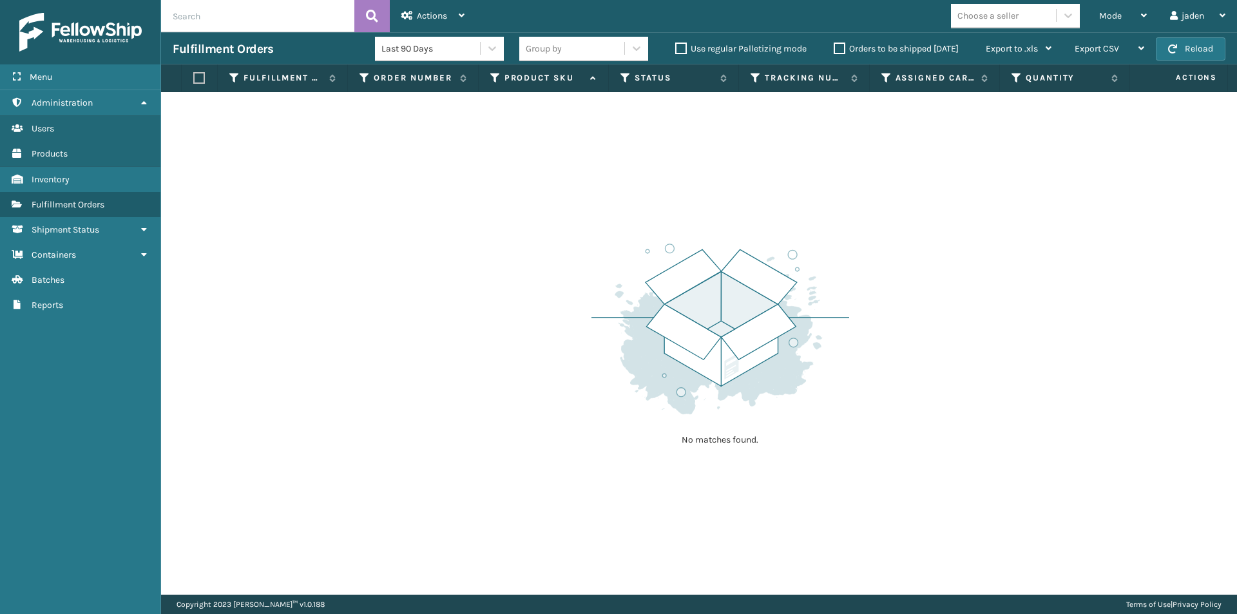
click at [839, 46] on label "Orders to be shipped [DATE]" at bounding box center [896, 48] width 125 height 11
click at [834, 46] on input "Orders to be shipped [DATE]" at bounding box center [834, 45] width 1 height 8
click at [1194, 55] on button "Reload" at bounding box center [1191, 48] width 70 height 23
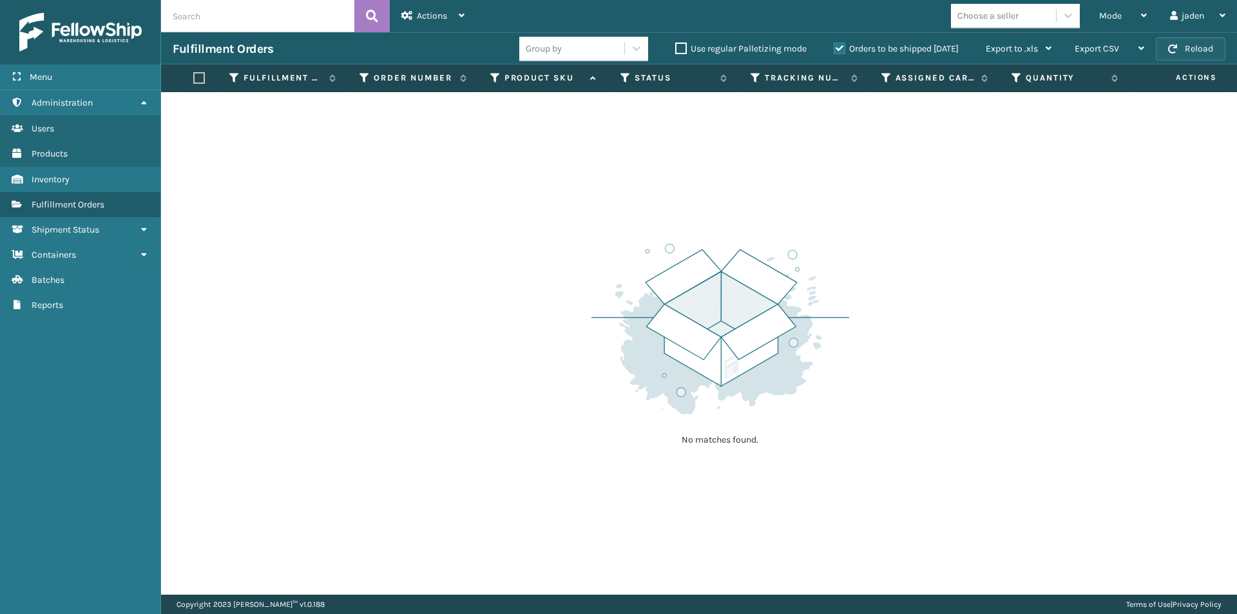
click at [1186, 43] on button "Reload" at bounding box center [1191, 48] width 70 height 23
drag, startPoint x: 951, startPoint y: 249, endPoint x: 938, endPoint y: 244, distance: 13.7
drag, startPoint x: 938, startPoint y: 244, endPoint x: 816, endPoint y: 155, distance: 150.8
click at [689, 225] on div "No matches found." at bounding box center [720, 343] width 258 height 238
click at [1195, 43] on button "Reload" at bounding box center [1191, 48] width 70 height 23
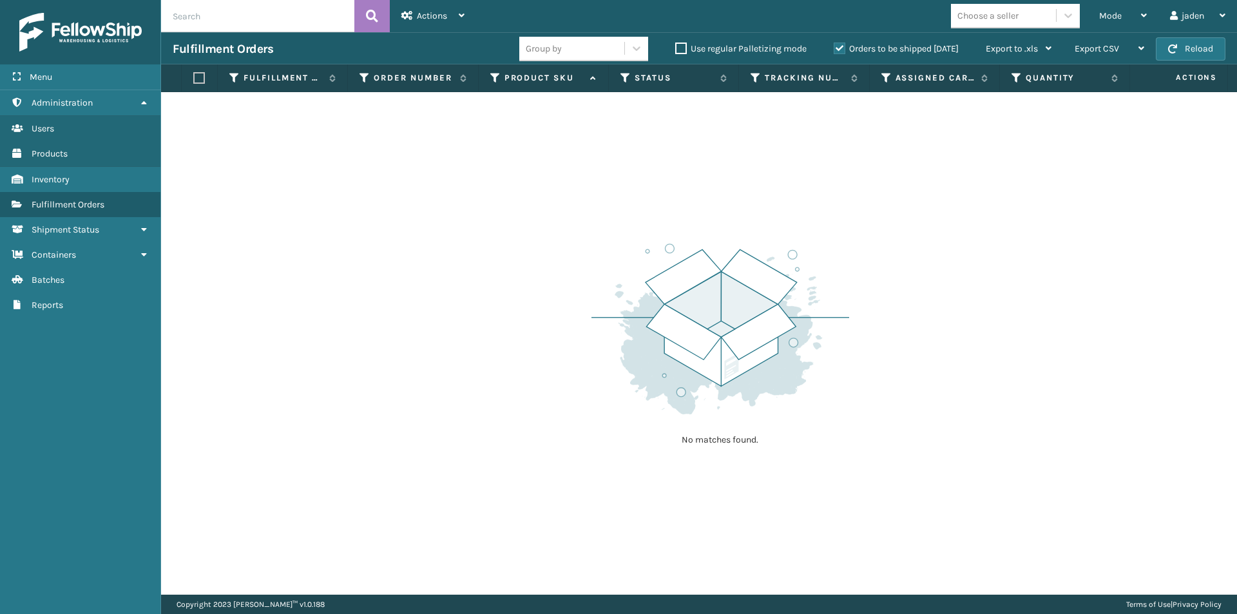
drag, startPoint x: 847, startPoint y: 193, endPoint x: 630, endPoint y: 187, distance: 217.2
click at [630, 187] on div "No matches found." at bounding box center [699, 343] width 1076 height 503
drag, startPoint x: 934, startPoint y: 169, endPoint x: 979, endPoint y: 138, distance: 54.7
click at [626, 166] on div "No matches found." at bounding box center [699, 343] width 1076 height 503
drag, startPoint x: 986, startPoint y: 138, endPoint x: 968, endPoint y: 137, distance: 18.7
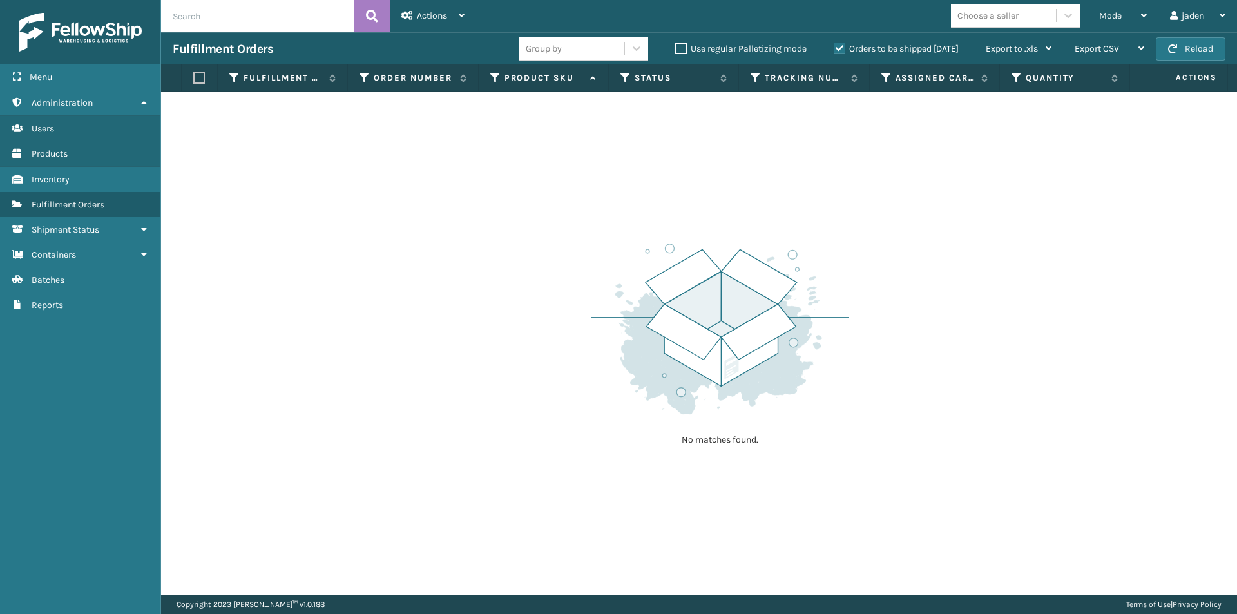
drag, startPoint x: 968, startPoint y: 137, endPoint x: 999, endPoint y: 160, distance: 39.0
click at [730, 173] on div "No matches found." at bounding box center [699, 343] width 1076 height 503
drag, startPoint x: 999, startPoint y: 160, endPoint x: 977, endPoint y: 160, distance: 21.9
drag, startPoint x: 947, startPoint y: 169, endPoint x: 937, endPoint y: 168, distance: 9.9
drag, startPoint x: 914, startPoint y: 166, endPoint x: 893, endPoint y: 161, distance: 21.3
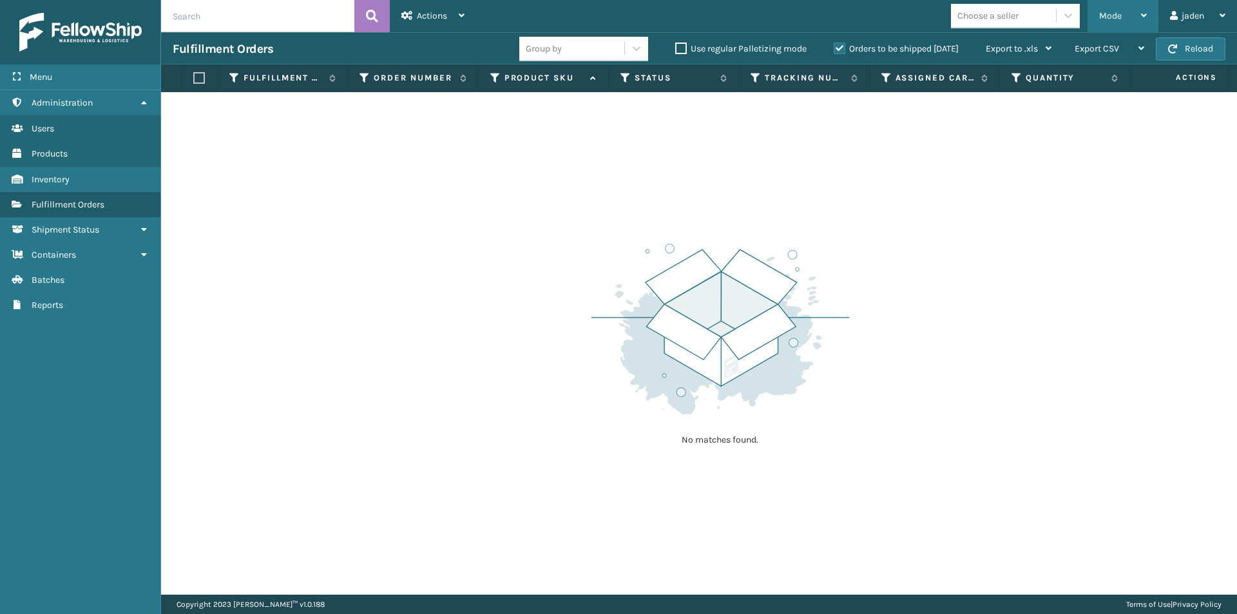
click at [1122, 8] on div "Mode" at bounding box center [1123, 16] width 48 height 32
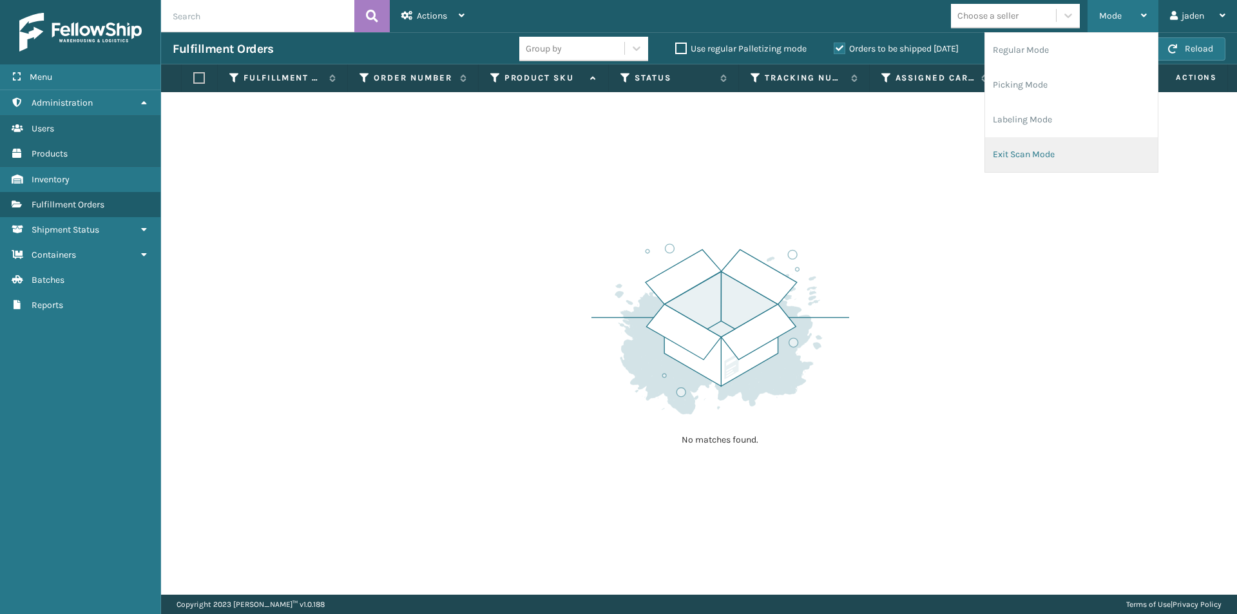
click at [1066, 142] on li "Exit Scan Mode" at bounding box center [1071, 154] width 173 height 35
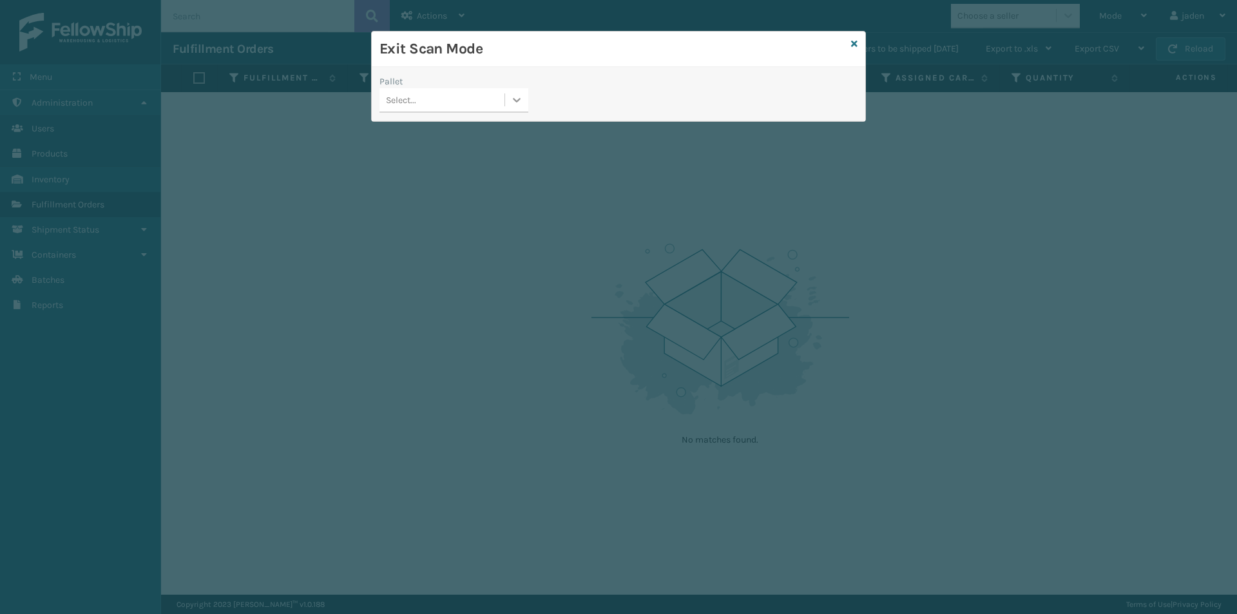
click at [519, 102] on icon at bounding box center [516, 99] width 13 height 13
click at [456, 126] on div "FDXG-EG4BTKBBAC" at bounding box center [454, 132] width 149 height 24
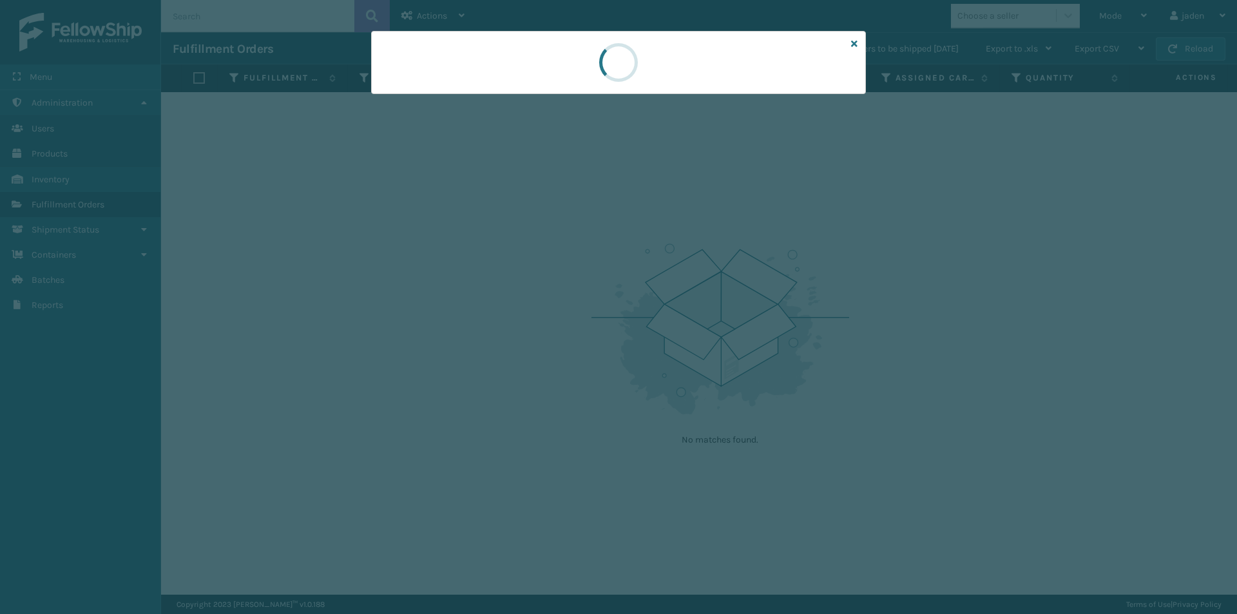
drag, startPoint x: 684, startPoint y: 88, endPoint x: 635, endPoint y: 81, distance: 49.6
click at [577, 74] on div at bounding box center [618, 62] width 495 height 63
drag, startPoint x: 683, startPoint y: 81, endPoint x: 668, endPoint y: 87, distance: 16.8
click at [532, 82] on div at bounding box center [618, 62] width 495 height 63
drag, startPoint x: 668, startPoint y: 88, endPoint x: 661, endPoint y: 88, distance: 7.1
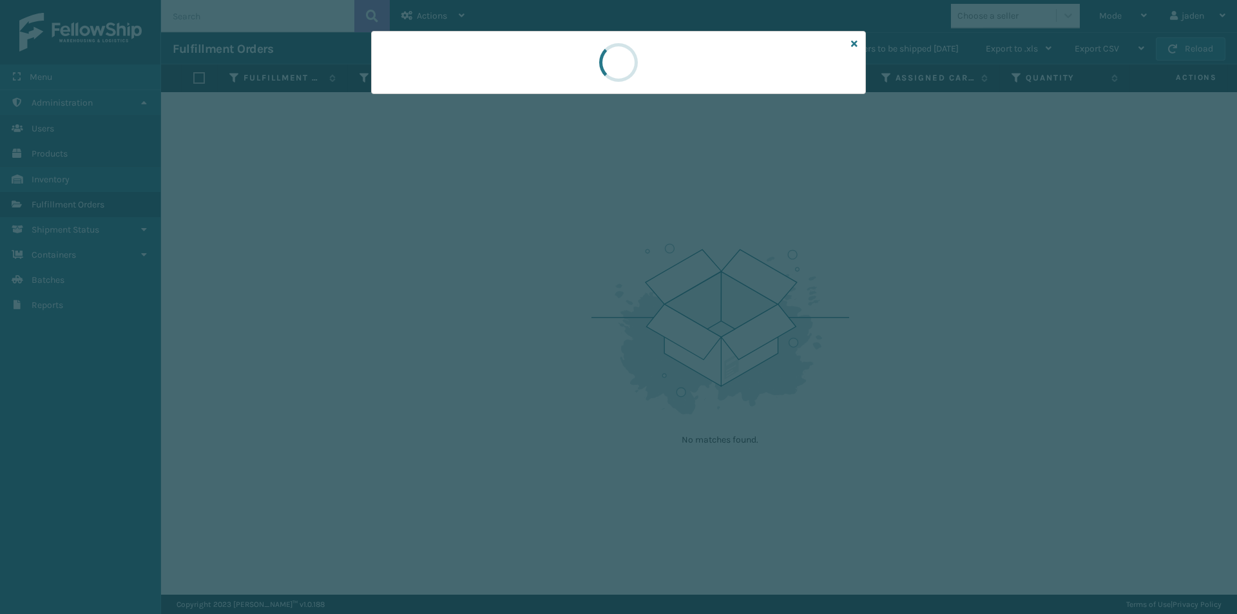
drag, startPoint x: 661, startPoint y: 88, endPoint x: 548, endPoint y: 75, distance: 114.1
click at [529, 73] on div at bounding box center [618, 62] width 495 height 63
drag, startPoint x: 670, startPoint y: 78, endPoint x: 622, endPoint y: 73, distance: 48.0
drag, startPoint x: 622, startPoint y: 73, endPoint x: 530, endPoint y: 74, distance: 92.8
click at [530, 73] on div at bounding box center [618, 62] width 495 height 63
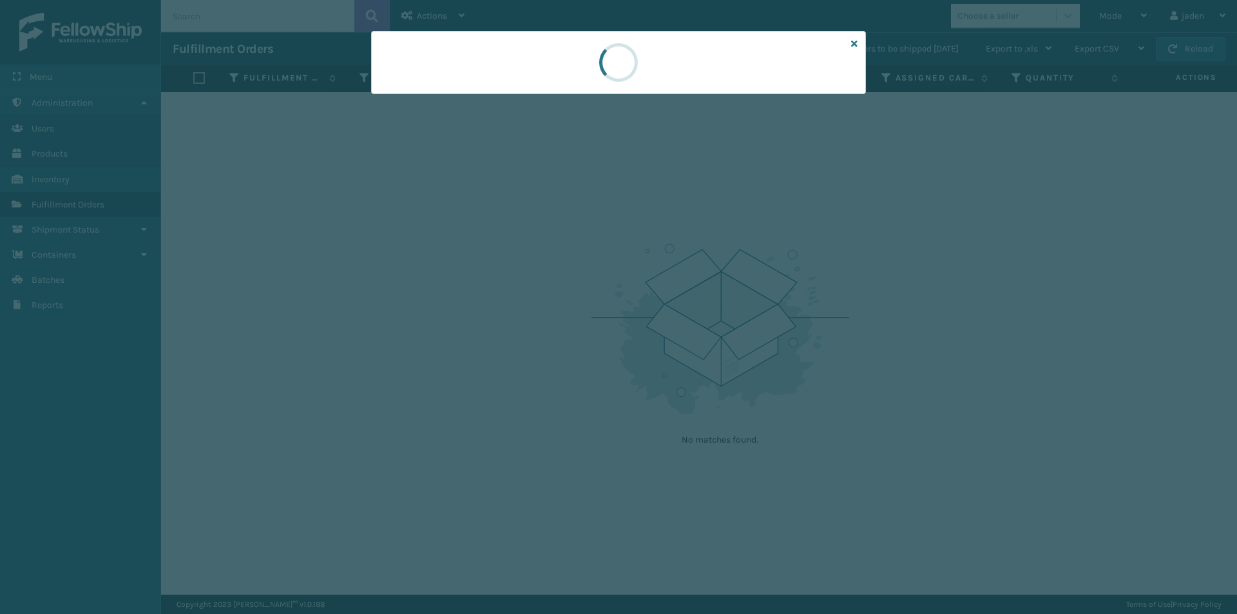
drag, startPoint x: 677, startPoint y: 61, endPoint x: 561, endPoint y: 62, distance: 116.0
click at [561, 62] on div at bounding box center [618, 62] width 495 height 63
drag, startPoint x: 650, startPoint y: 68, endPoint x: 575, endPoint y: 72, distance: 75.5
click at [575, 72] on div at bounding box center [618, 62] width 495 height 63
drag, startPoint x: 744, startPoint y: 79, endPoint x: 706, endPoint y: 77, distance: 38.7
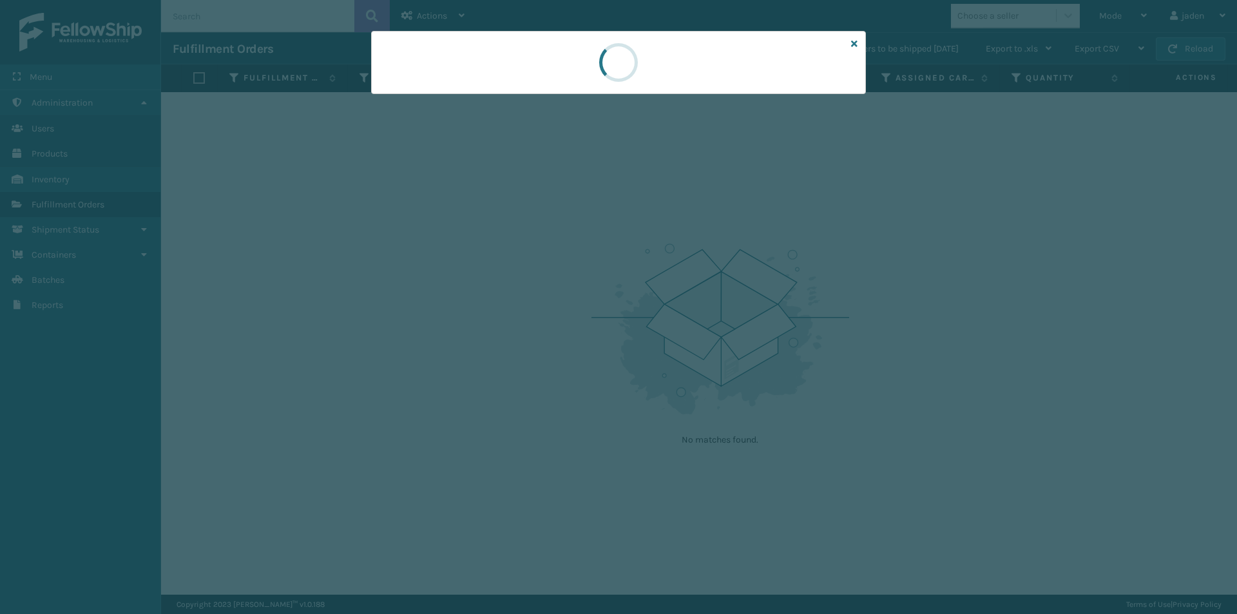
click at [560, 77] on div at bounding box center [618, 62] width 495 height 63
drag, startPoint x: 706, startPoint y: 77, endPoint x: 684, endPoint y: 75, distance: 21.4
drag, startPoint x: 684, startPoint y: 75, endPoint x: 535, endPoint y: 72, distance: 149.5
click at [535, 72] on div at bounding box center [618, 62] width 495 height 63
drag, startPoint x: 623, startPoint y: 77, endPoint x: 611, endPoint y: 75, distance: 11.7
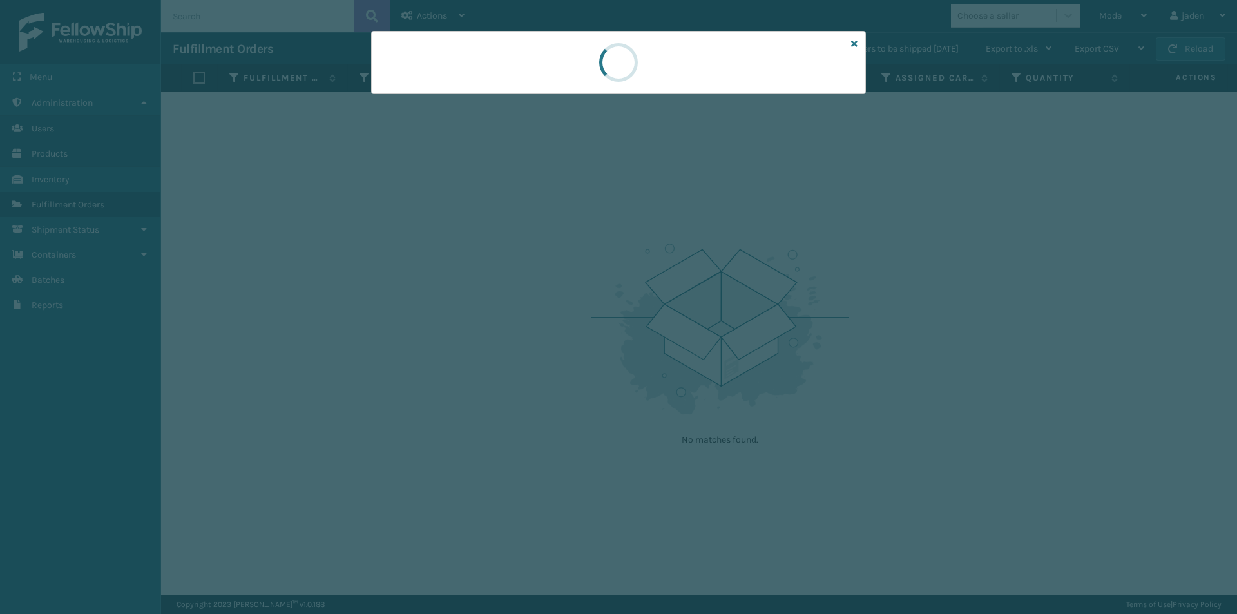
click at [501, 68] on div at bounding box center [618, 62] width 495 height 63
drag, startPoint x: 610, startPoint y: 73, endPoint x: 588, endPoint y: 72, distance: 22.6
drag, startPoint x: 588, startPoint y: 72, endPoint x: 698, endPoint y: 74, distance: 110.9
click at [528, 74] on div at bounding box center [618, 62] width 495 height 63
drag, startPoint x: 698, startPoint y: 74, endPoint x: 686, endPoint y: 73, distance: 12.9
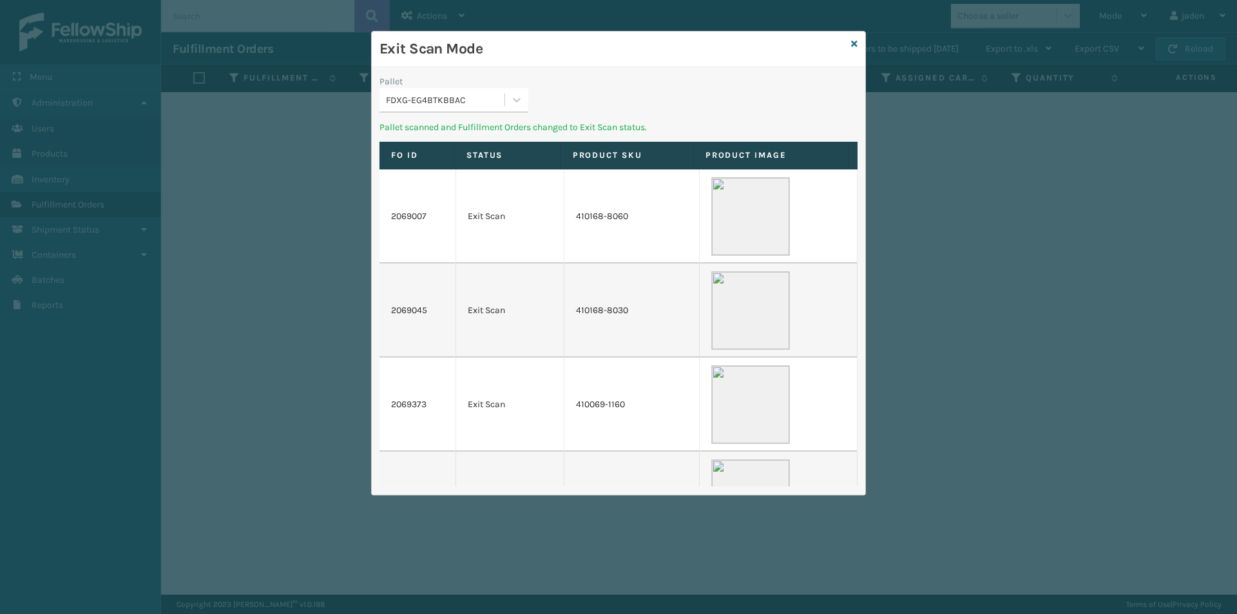
click at [505, 72] on div "Pallet FDXG-EG4BTKBBAC Pallet scanned and Fulfillment Orders changed to Exit Sc…" at bounding box center [619, 281] width 494 height 428
drag, startPoint x: 642, startPoint y: 77, endPoint x: 503, endPoint y: 116, distance: 145.1
click at [518, 105] on icon at bounding box center [516, 99] width 13 height 13
click at [492, 127] on div "UPSG-SJIWQZ0AMQ" at bounding box center [454, 132] width 149 height 24
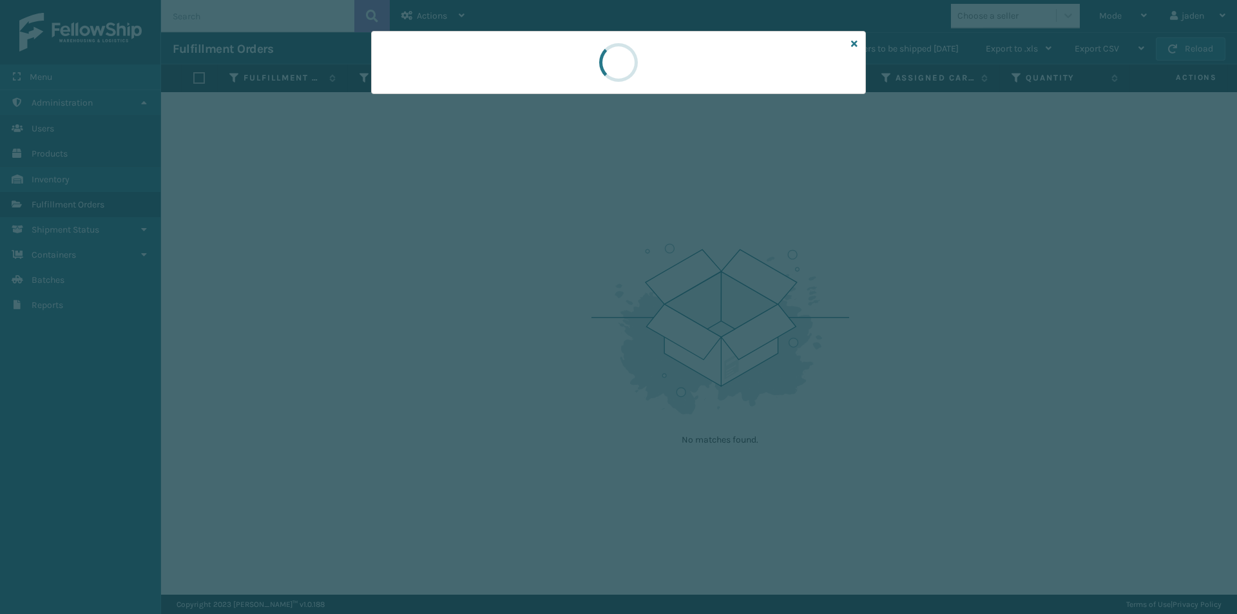
drag, startPoint x: 660, startPoint y: 93, endPoint x: 718, endPoint y: 77, distance: 60.2
click at [542, 68] on div at bounding box center [618, 62] width 495 height 63
drag, startPoint x: 718, startPoint y: 77, endPoint x: 697, endPoint y: 72, distance: 22.5
drag, startPoint x: 697, startPoint y: 72, endPoint x: 561, endPoint y: 58, distance: 136.0
click at [561, 58] on div at bounding box center [618, 62] width 495 height 63
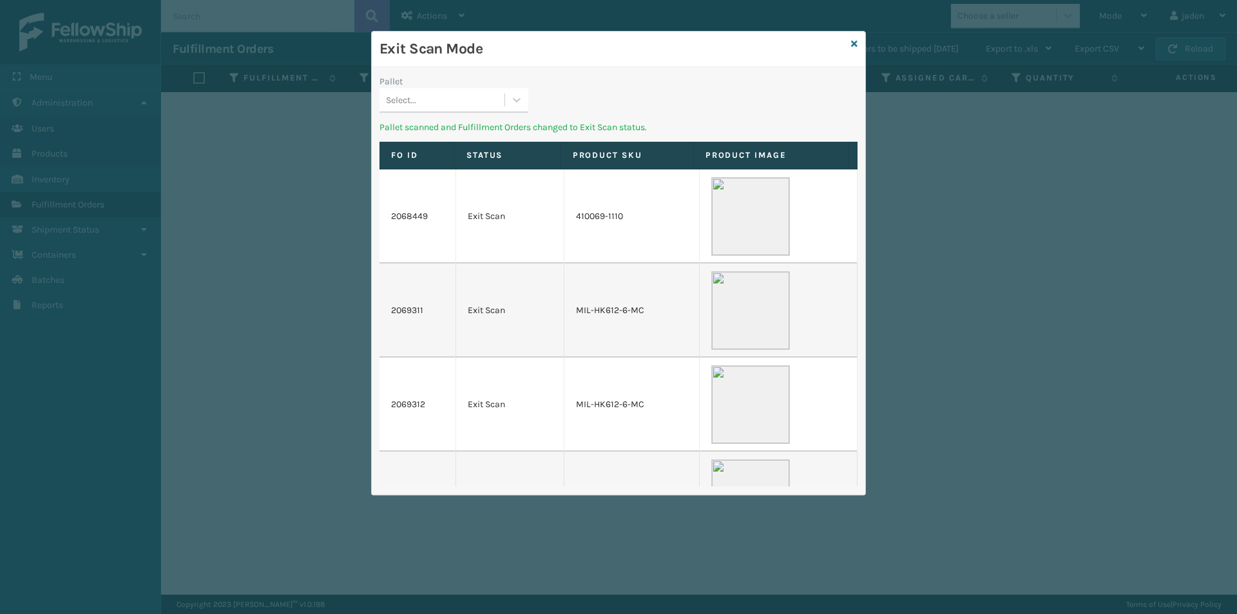
drag, startPoint x: 662, startPoint y: 62, endPoint x: 575, endPoint y: 53, distance: 87.4
click at [575, 53] on h3 "Exit Scan Mode" at bounding box center [613, 48] width 466 height 19
click at [511, 102] on icon at bounding box center [516, 99] width 13 height 13
click at [456, 138] on div "No options" at bounding box center [454, 132] width 149 height 24
drag, startPoint x: 705, startPoint y: 108, endPoint x: 683, endPoint y: 123, distance: 26.4
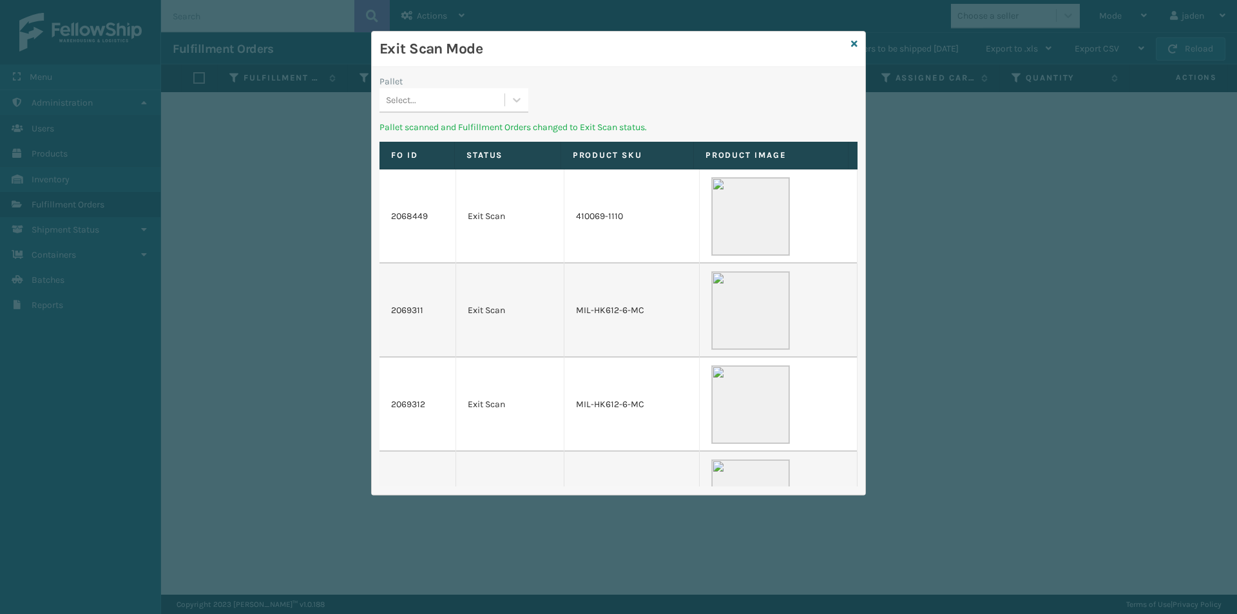
click at [524, 77] on div "Exit Scan Mode Pallet Select... Pallet scanned and Fulfillment Orders changed t…" at bounding box center [619, 263] width 494 height 463
drag
click at [597, 90] on div "Pallet Select..." at bounding box center [619, 98] width 494 height 46
click at [522, 101] on icon at bounding box center [516, 99] width 13 height 13
click at [513, 118] on div "No options" at bounding box center [454, 132] width 149 height 29
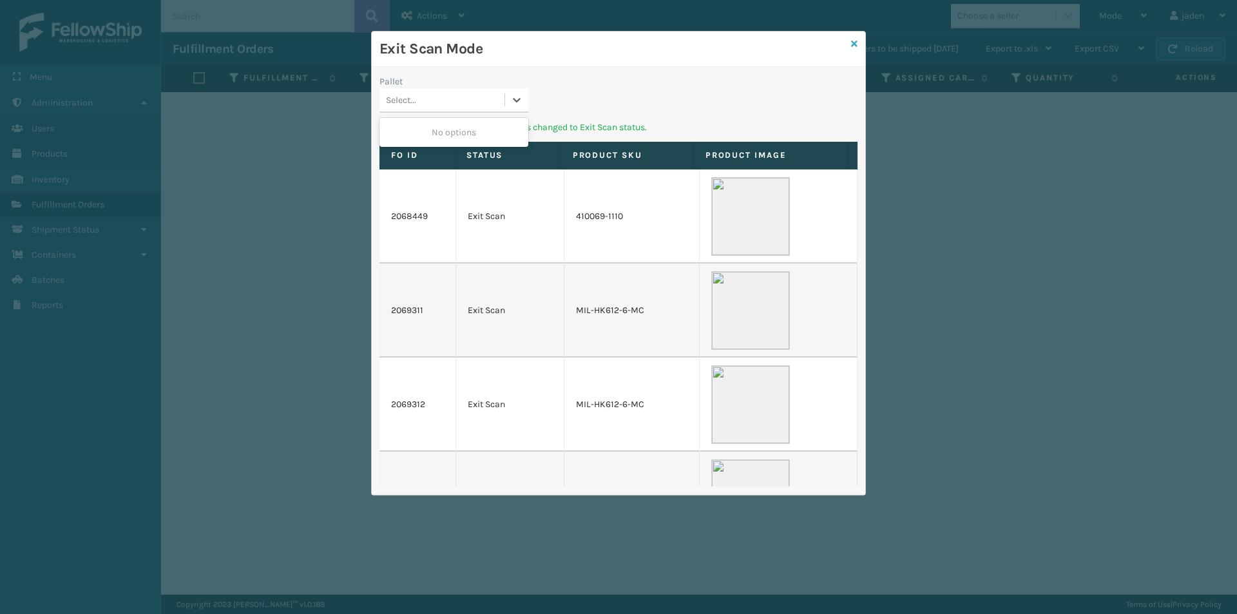
click at [857, 39] on icon at bounding box center [854, 43] width 6 height 9
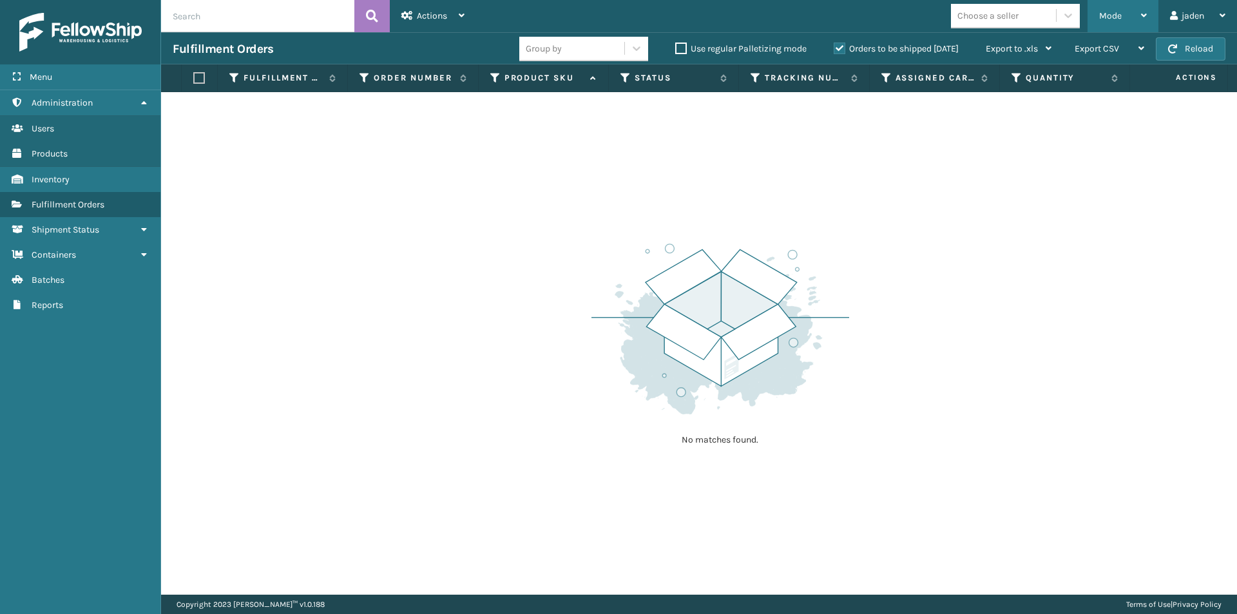
click at [1104, 5] on div "Mode" at bounding box center [1123, 16] width 48 height 32
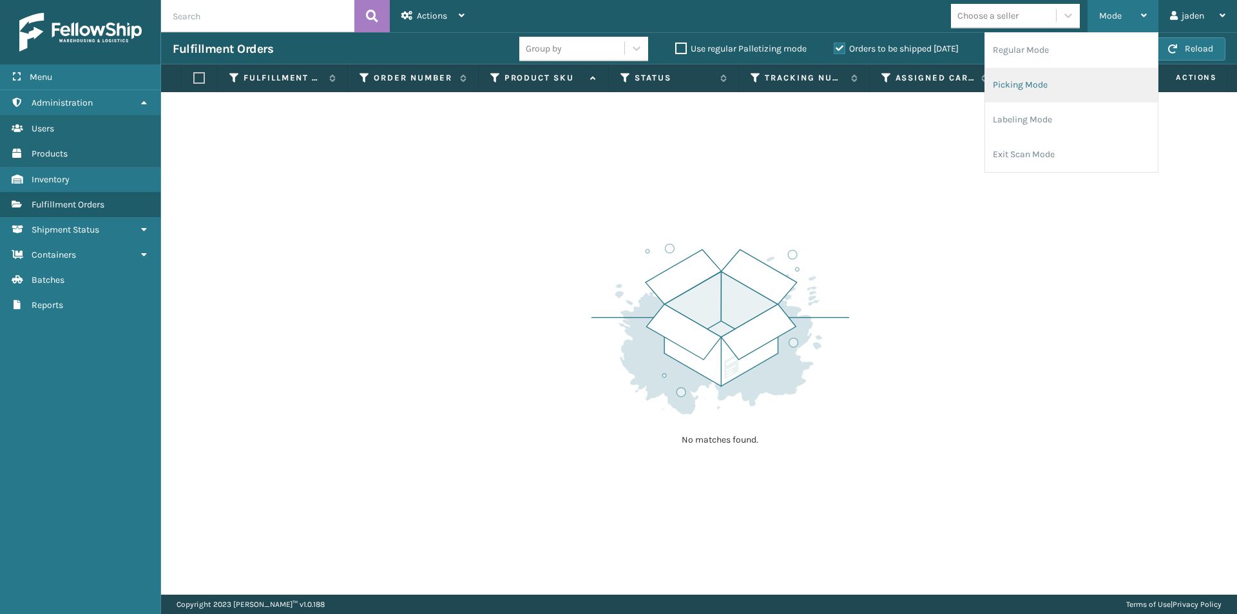
click at [1075, 80] on li "Picking Mode" at bounding box center [1071, 85] width 173 height 35
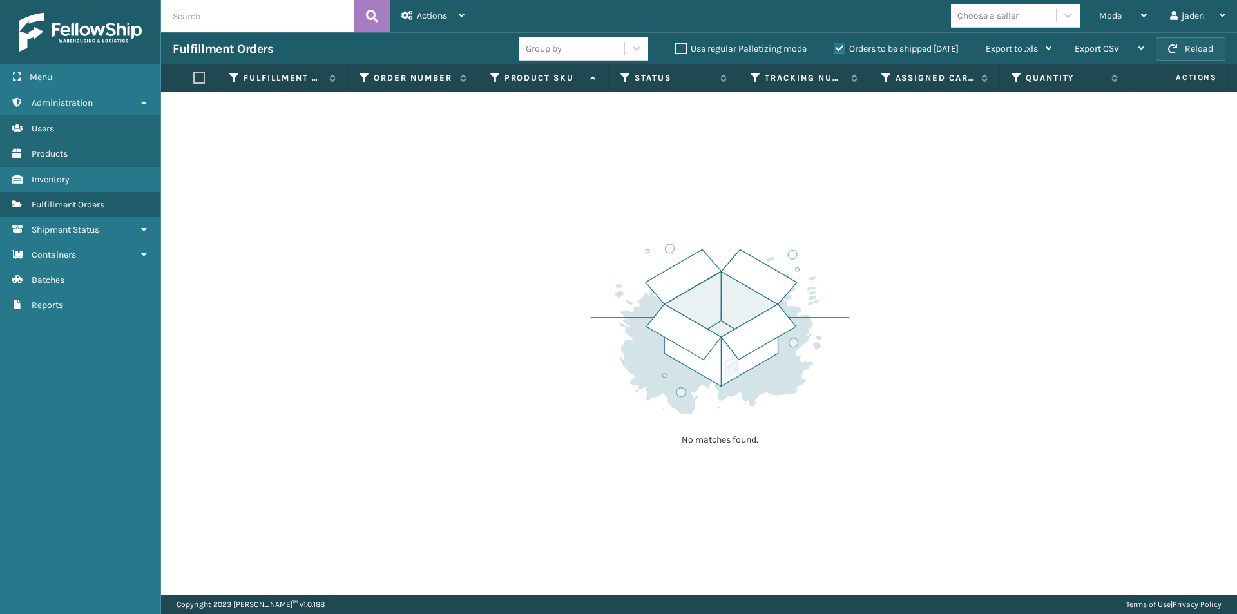
click at [1204, 57] on button "Reload" at bounding box center [1191, 48] width 70 height 23
click at [1198, 48] on button "Reload" at bounding box center [1191, 48] width 70 height 23
